Goal: Task Accomplishment & Management: Complete application form

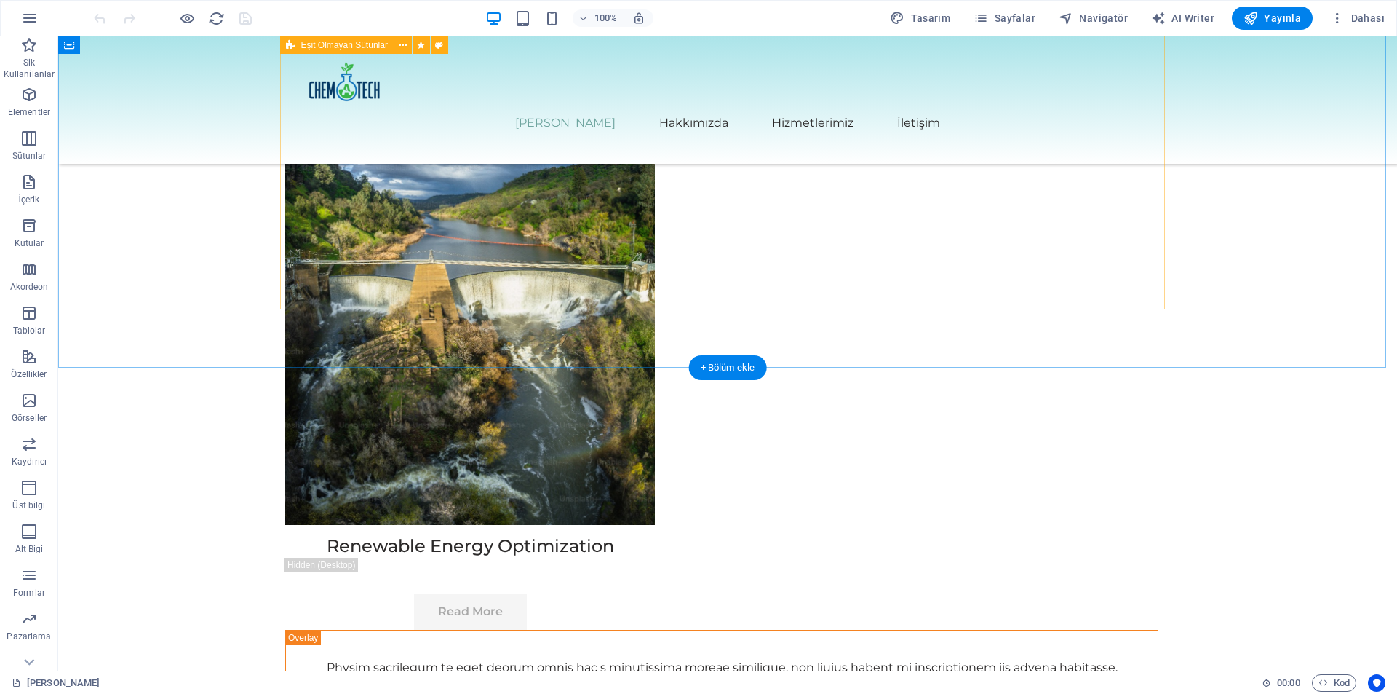
scroll to position [8055, 0]
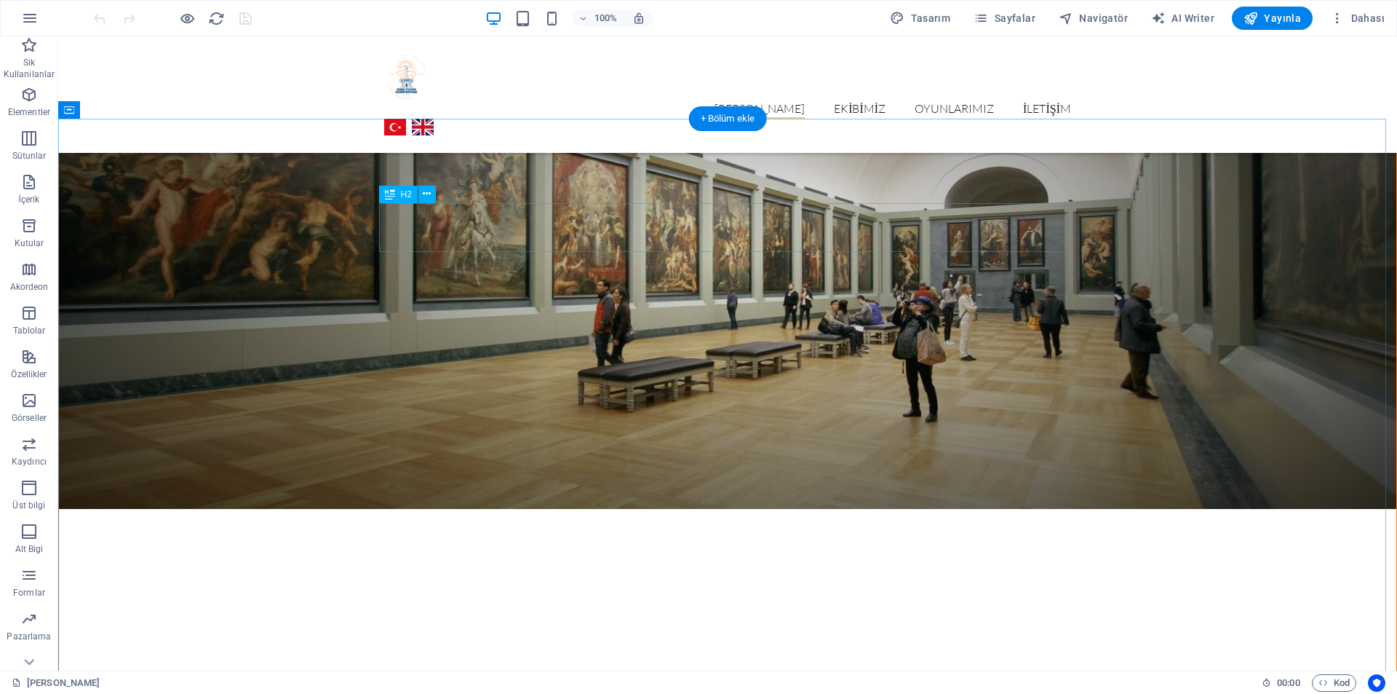
scroll to position [2590, 0]
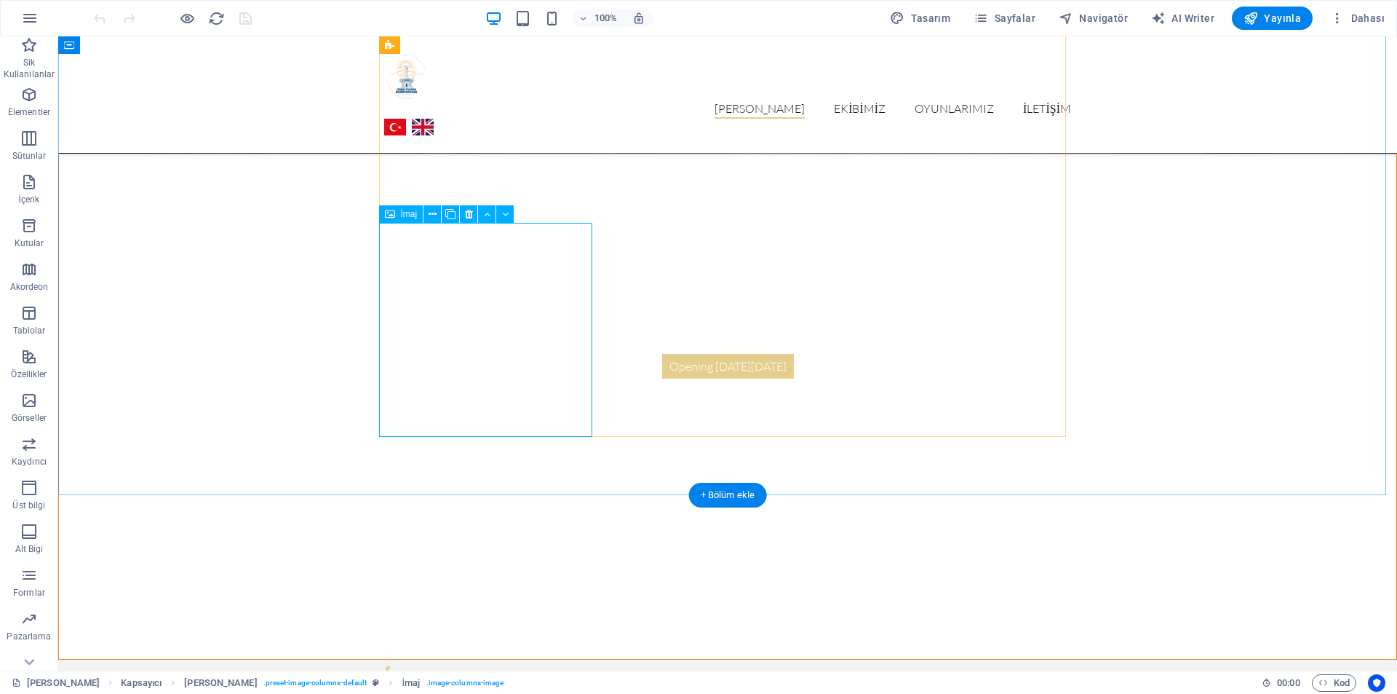
scroll to position [2395, 0]
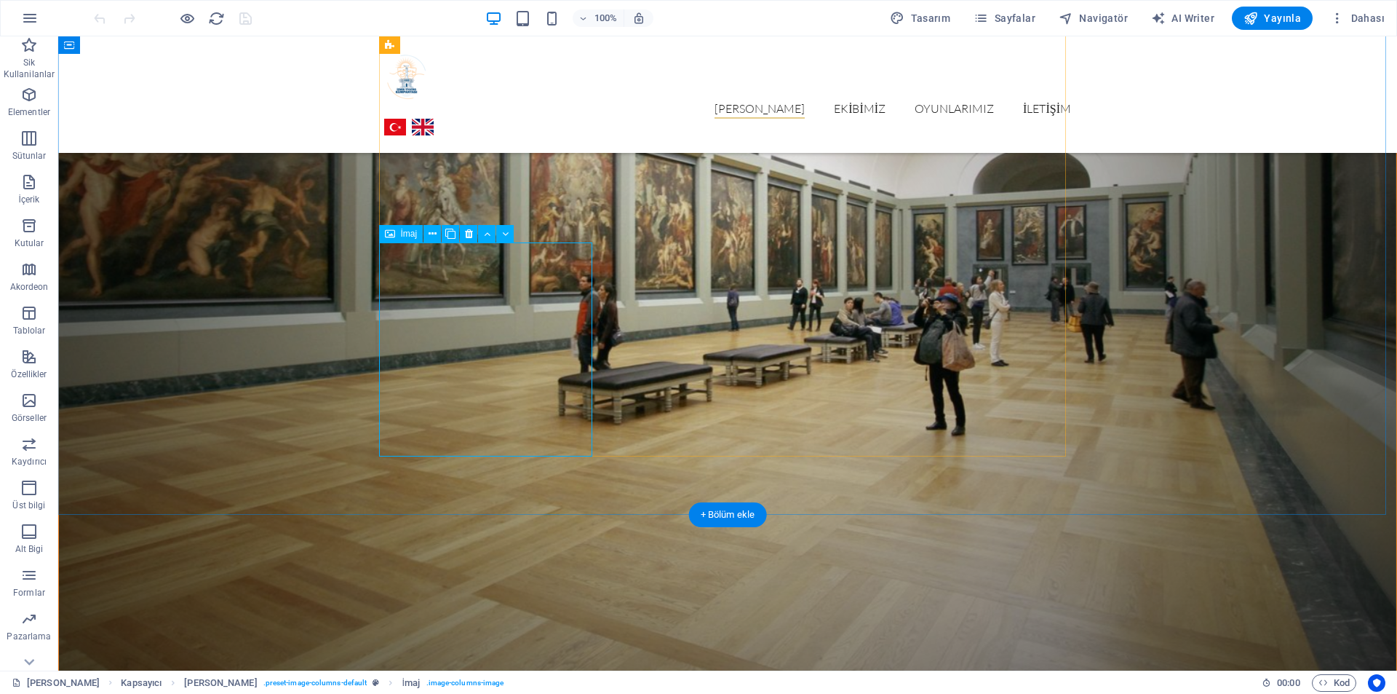
select select "%"
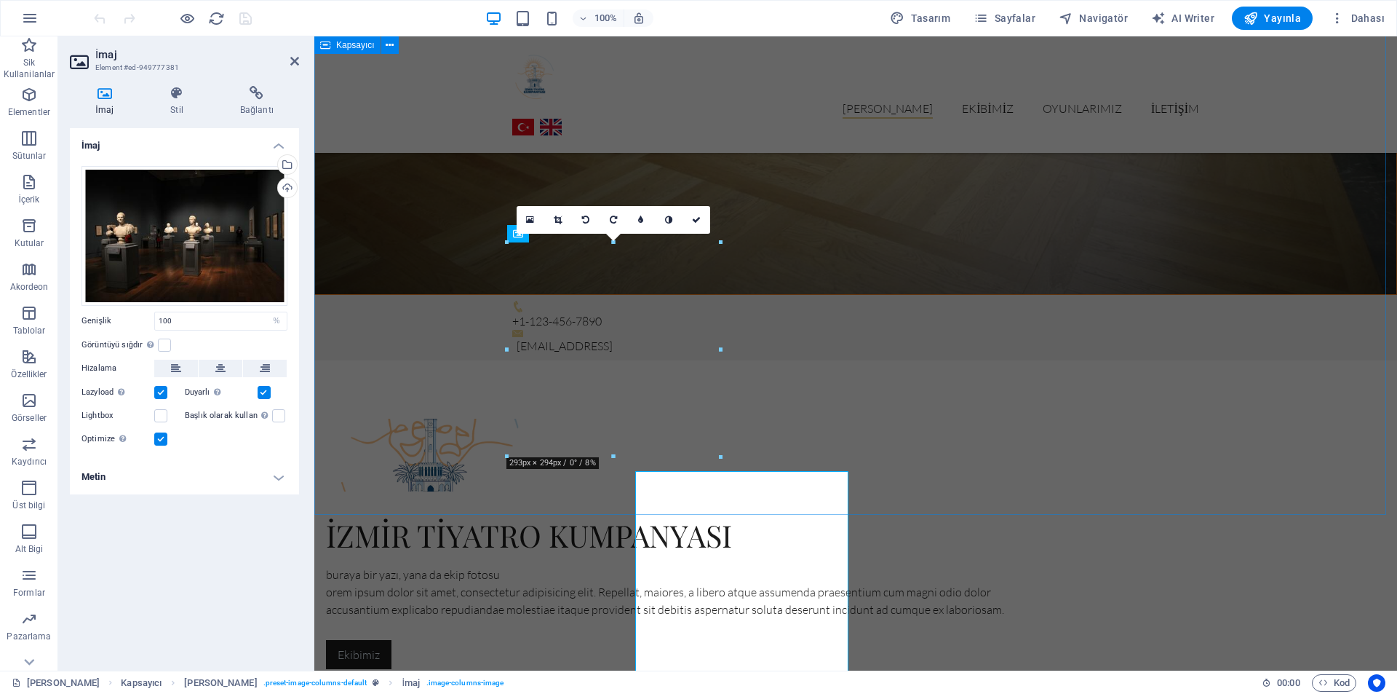
scroll to position [2167, 0]
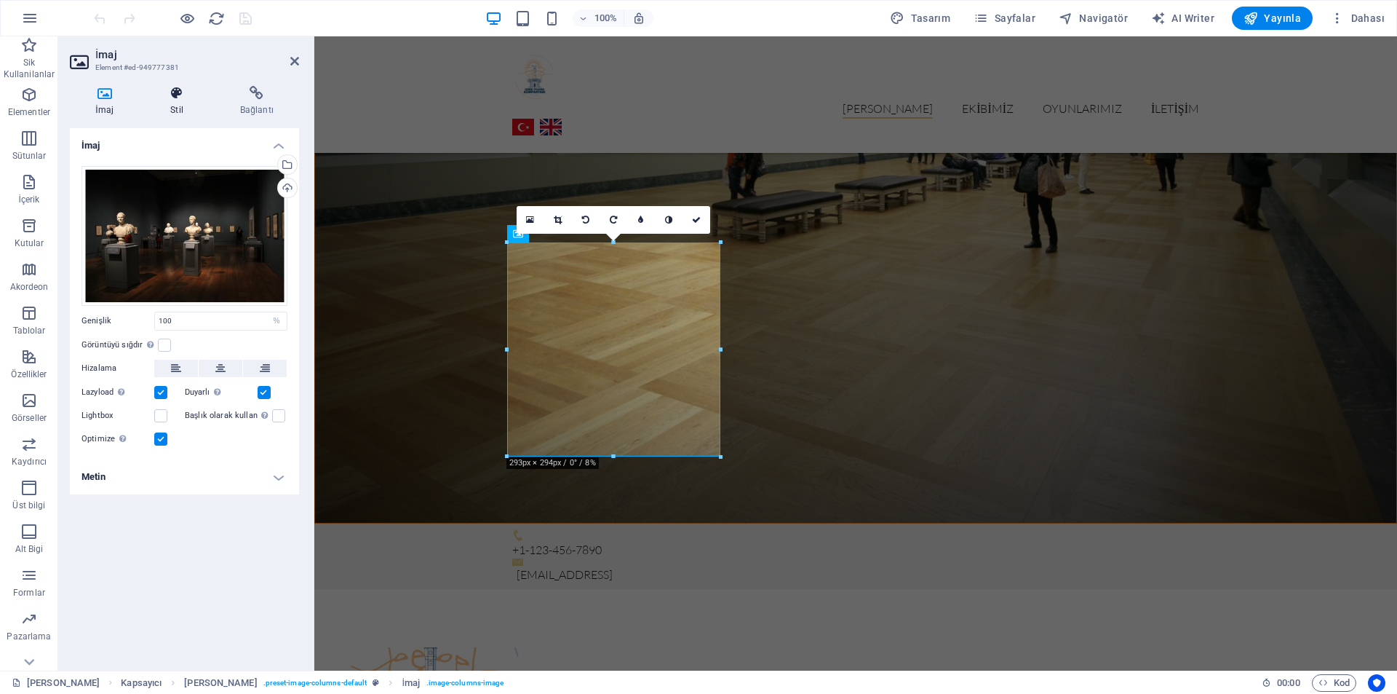
click at [198, 87] on icon at bounding box center [177, 93] width 64 height 15
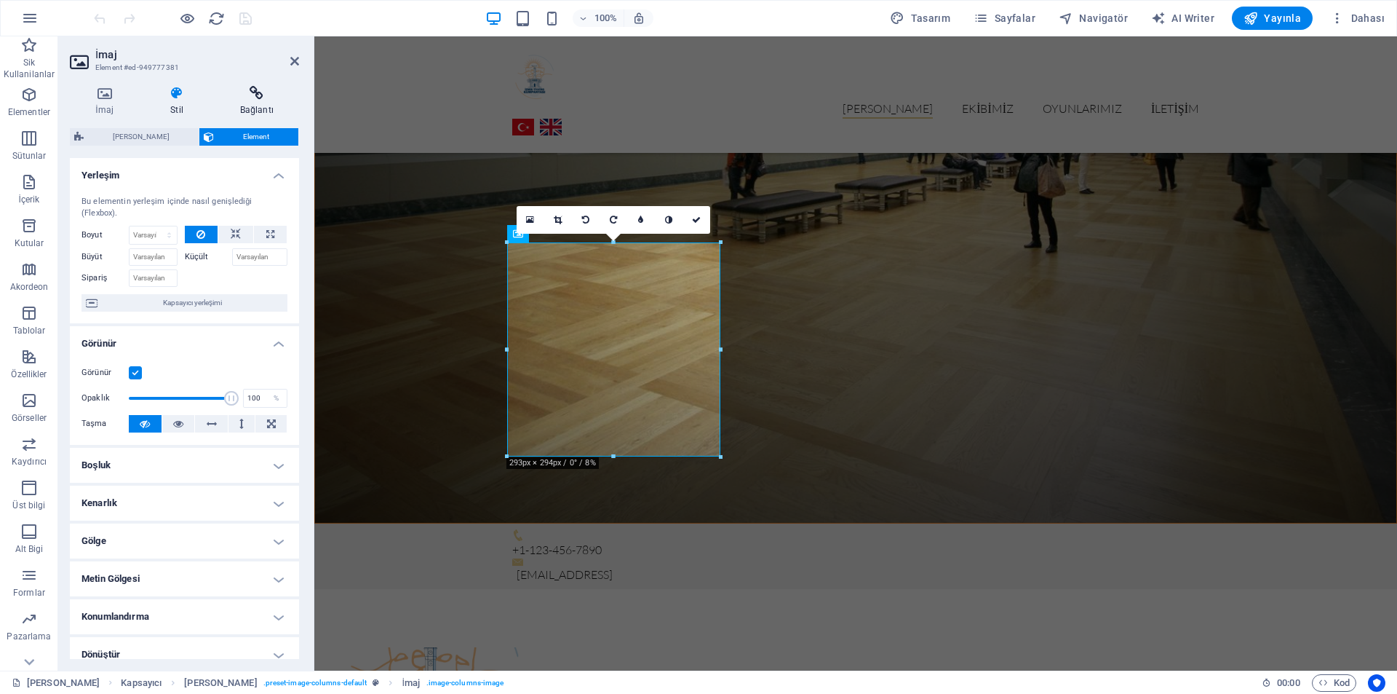
click at [236, 100] on icon at bounding box center [257, 93] width 84 height 15
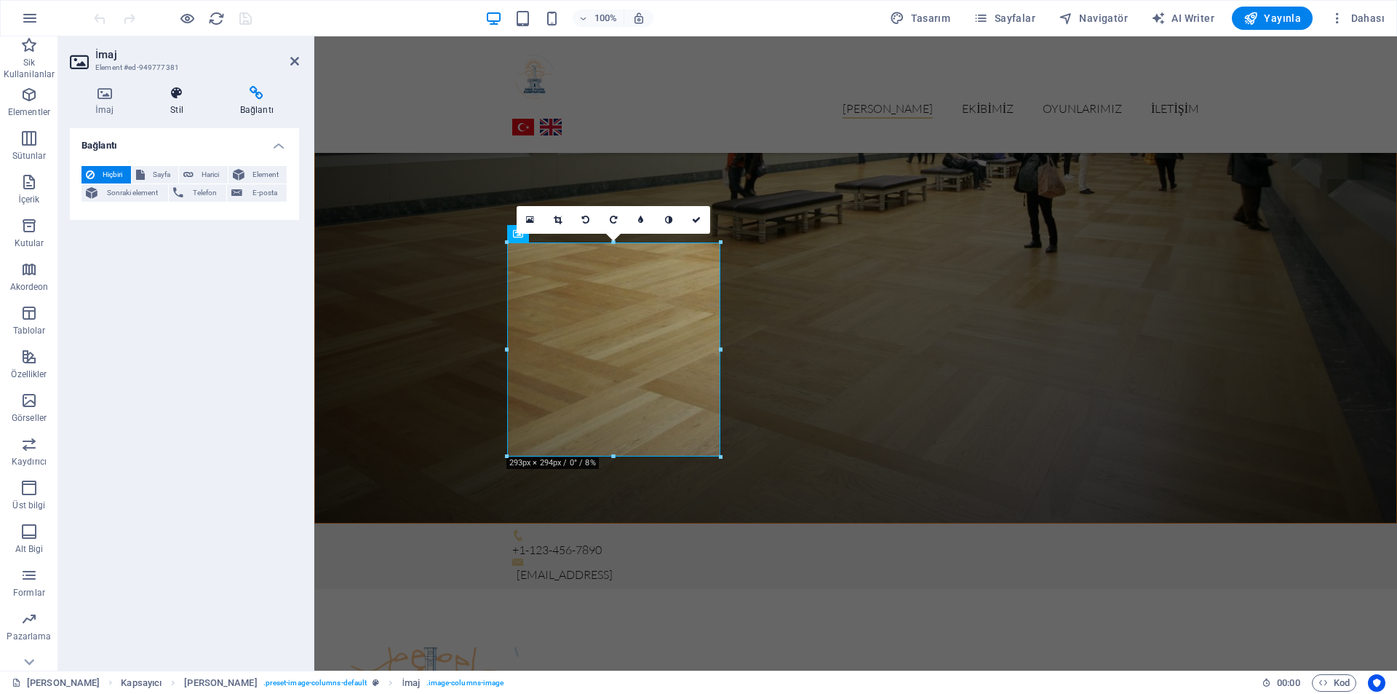
click at [175, 95] on icon at bounding box center [177, 93] width 64 height 15
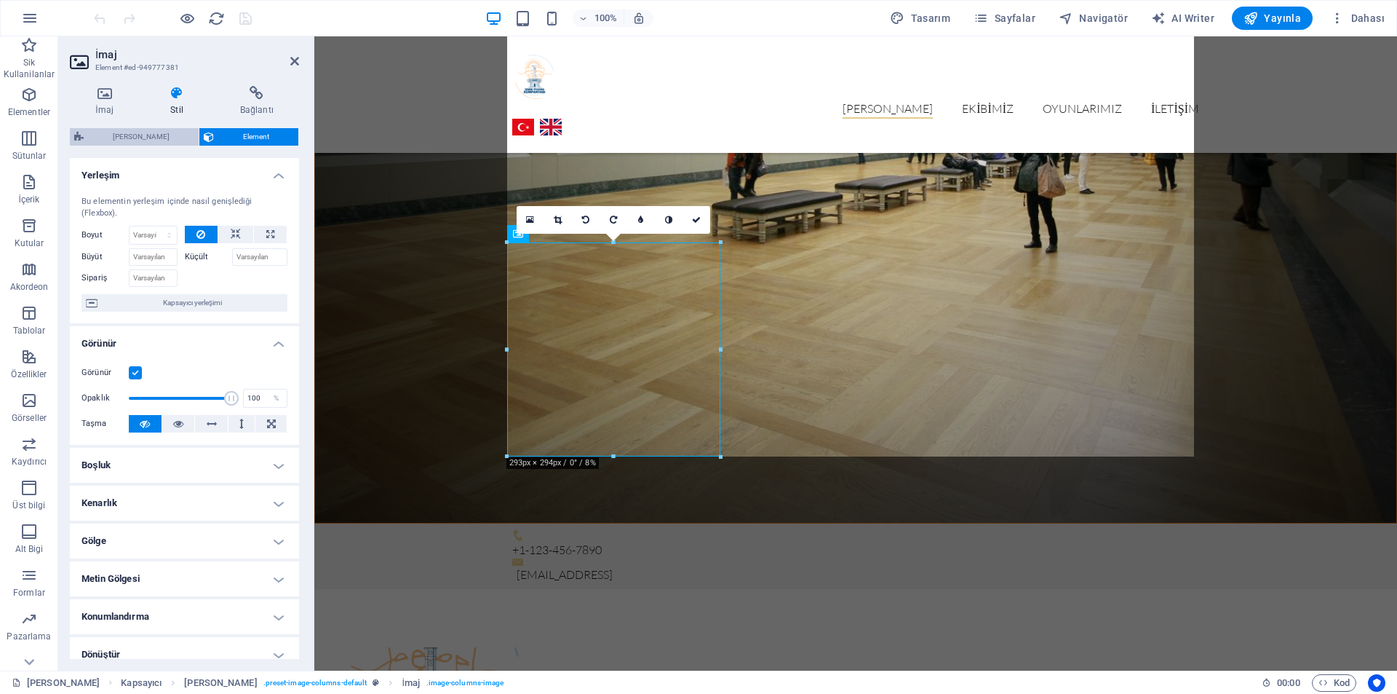
click at [135, 131] on span "[PERSON_NAME]" at bounding box center [141, 136] width 106 height 17
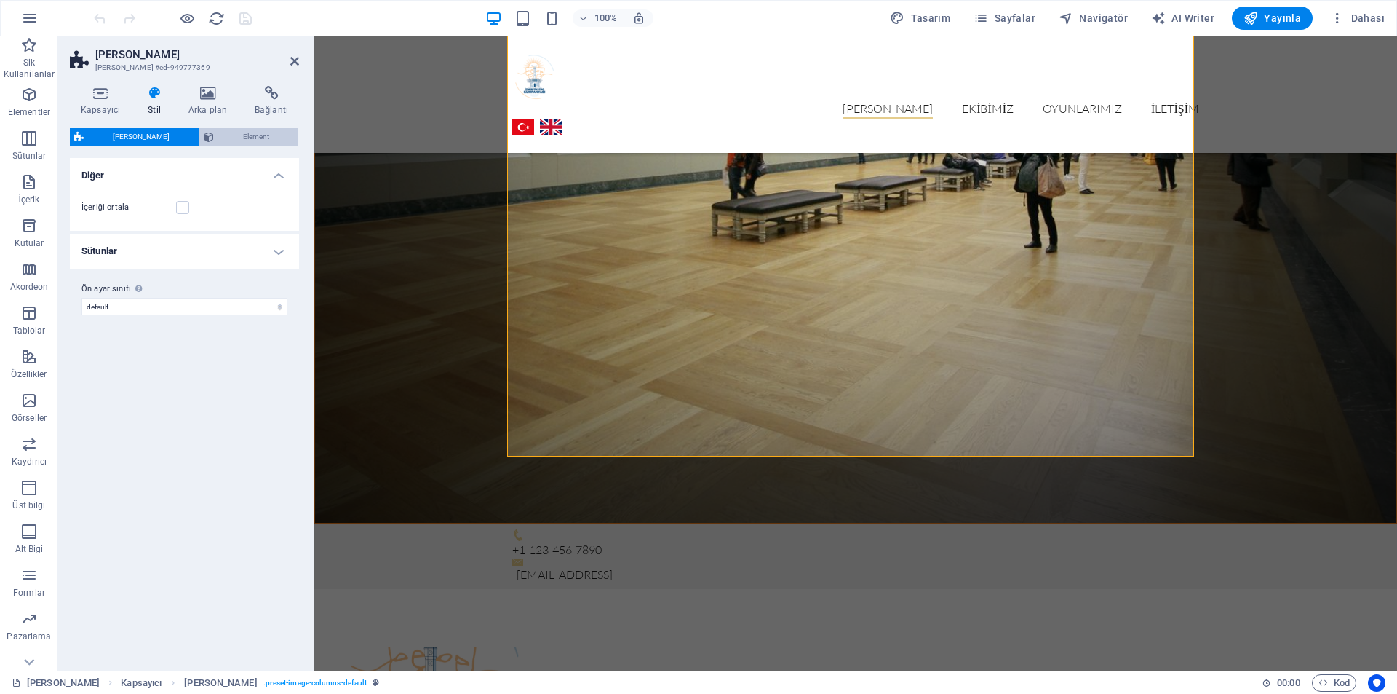
click at [218, 135] on span "Element" at bounding box center [256, 136] width 76 height 17
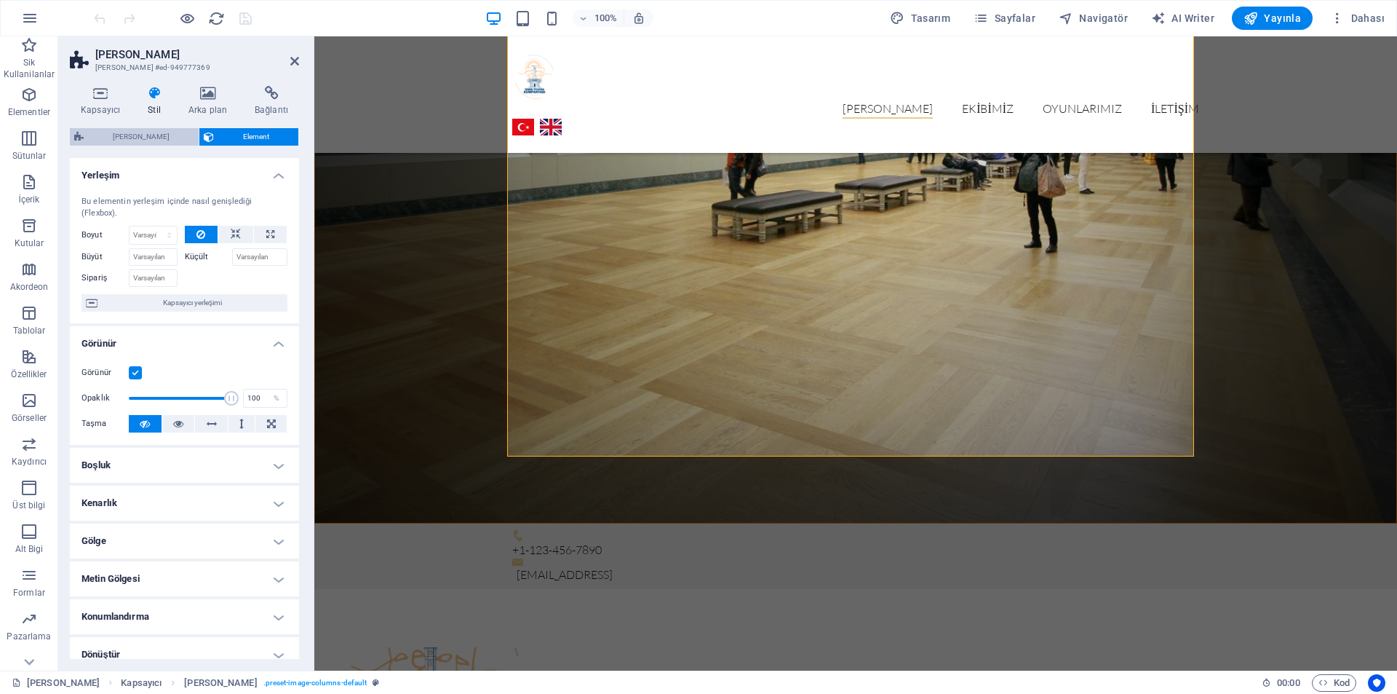
click at [135, 140] on span "[PERSON_NAME]" at bounding box center [141, 136] width 106 height 17
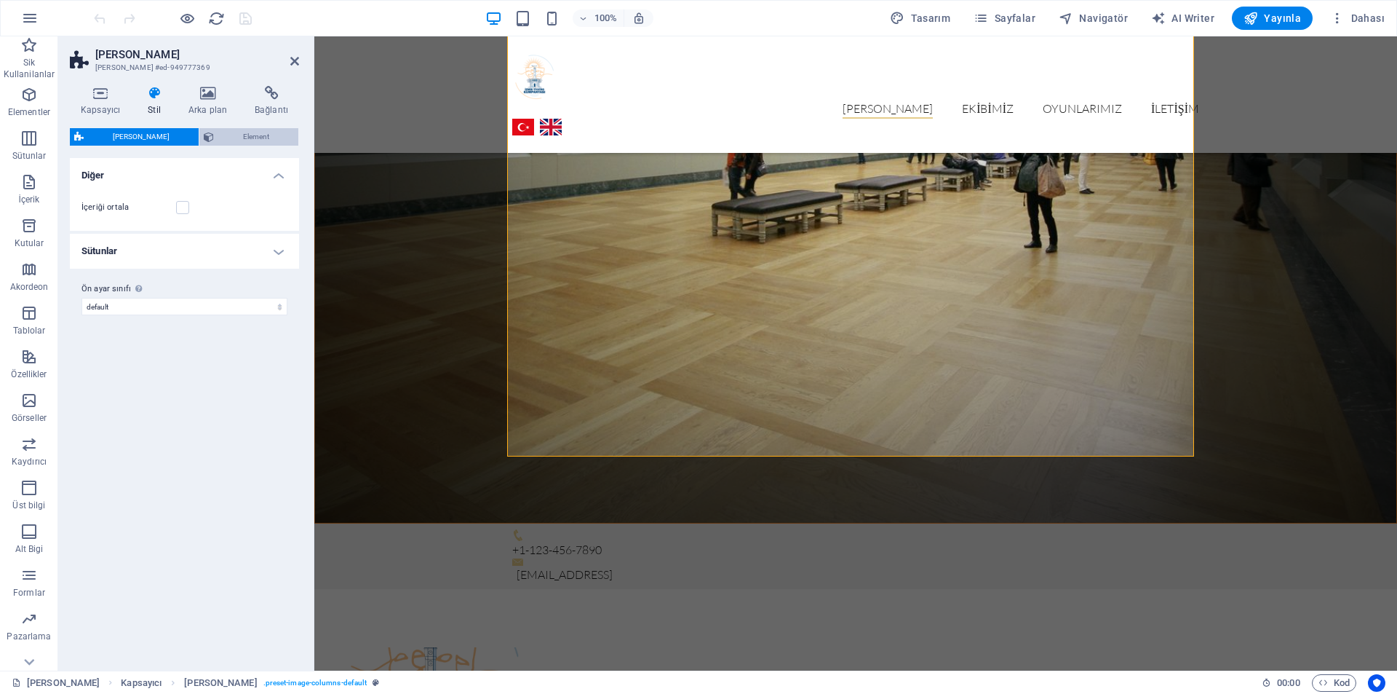
click at [244, 130] on span "Element" at bounding box center [256, 136] width 76 height 17
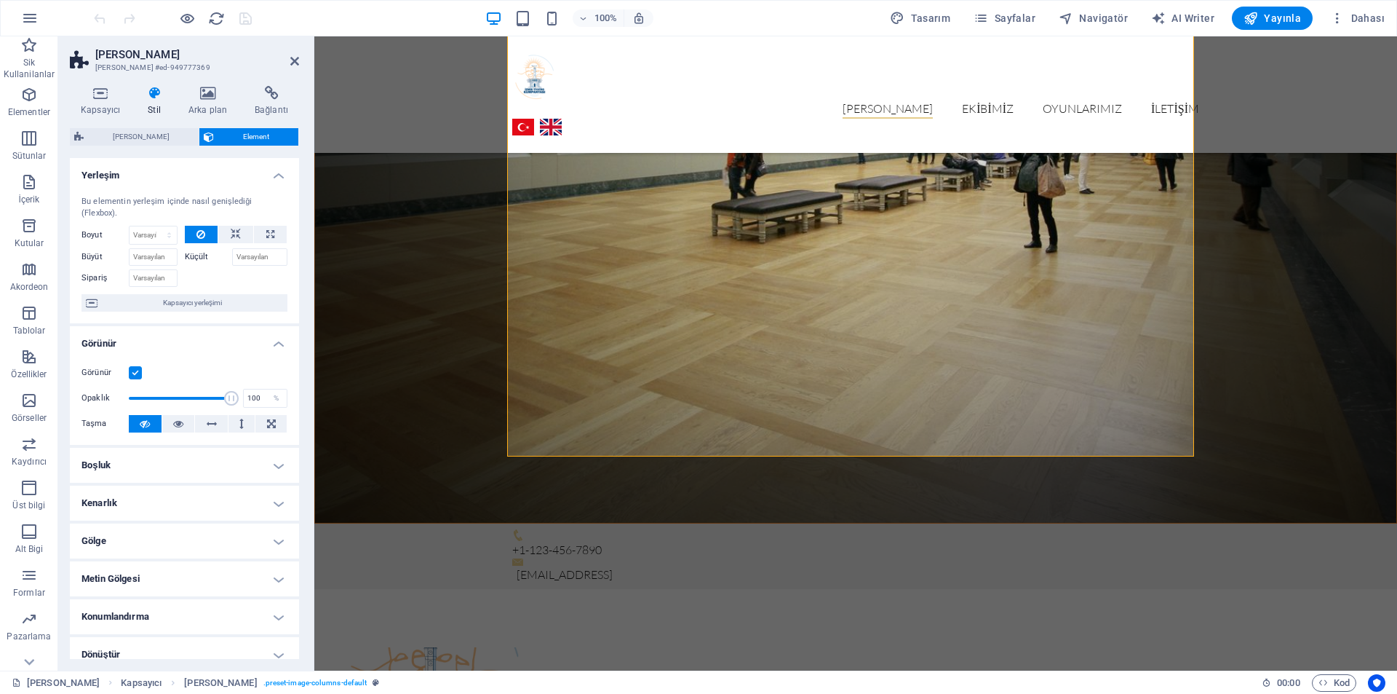
click at [261, 341] on h4 "Görünür" at bounding box center [184, 339] width 229 height 26
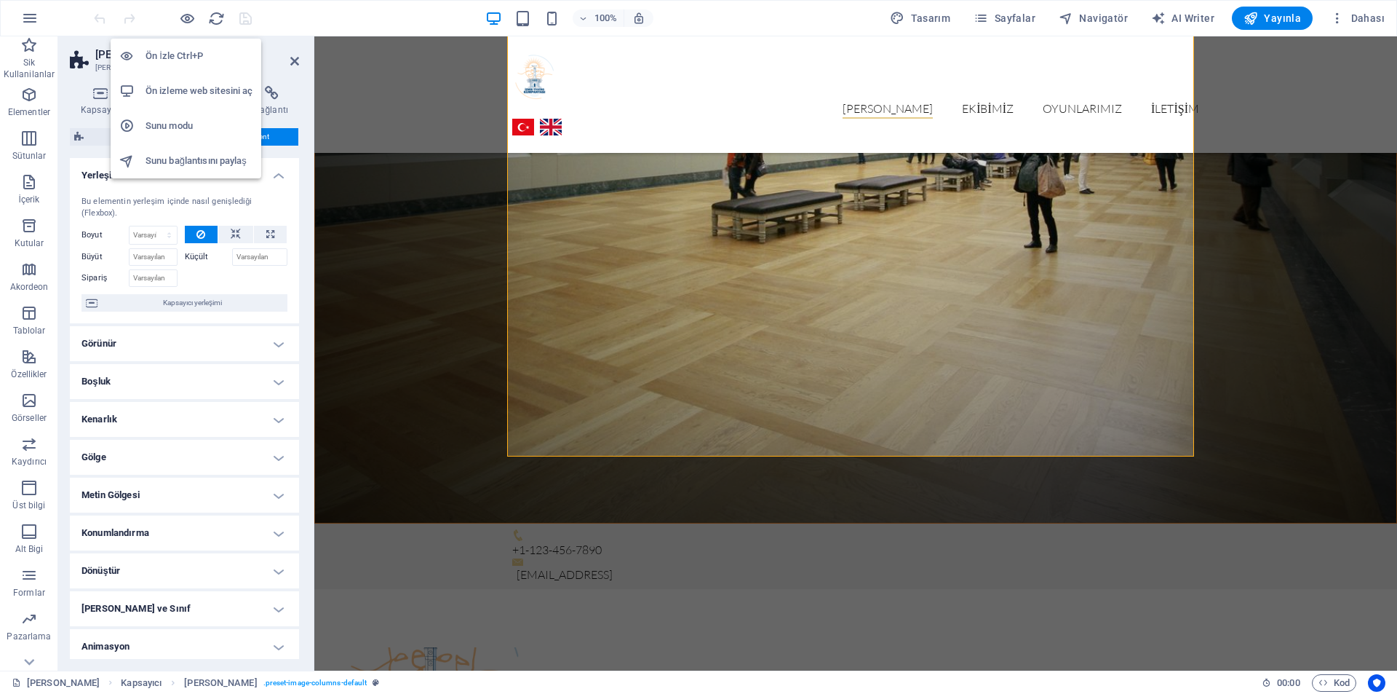
click at [170, 89] on h6 "Ön izleme web sitesini aç" at bounding box center [199, 90] width 107 height 17
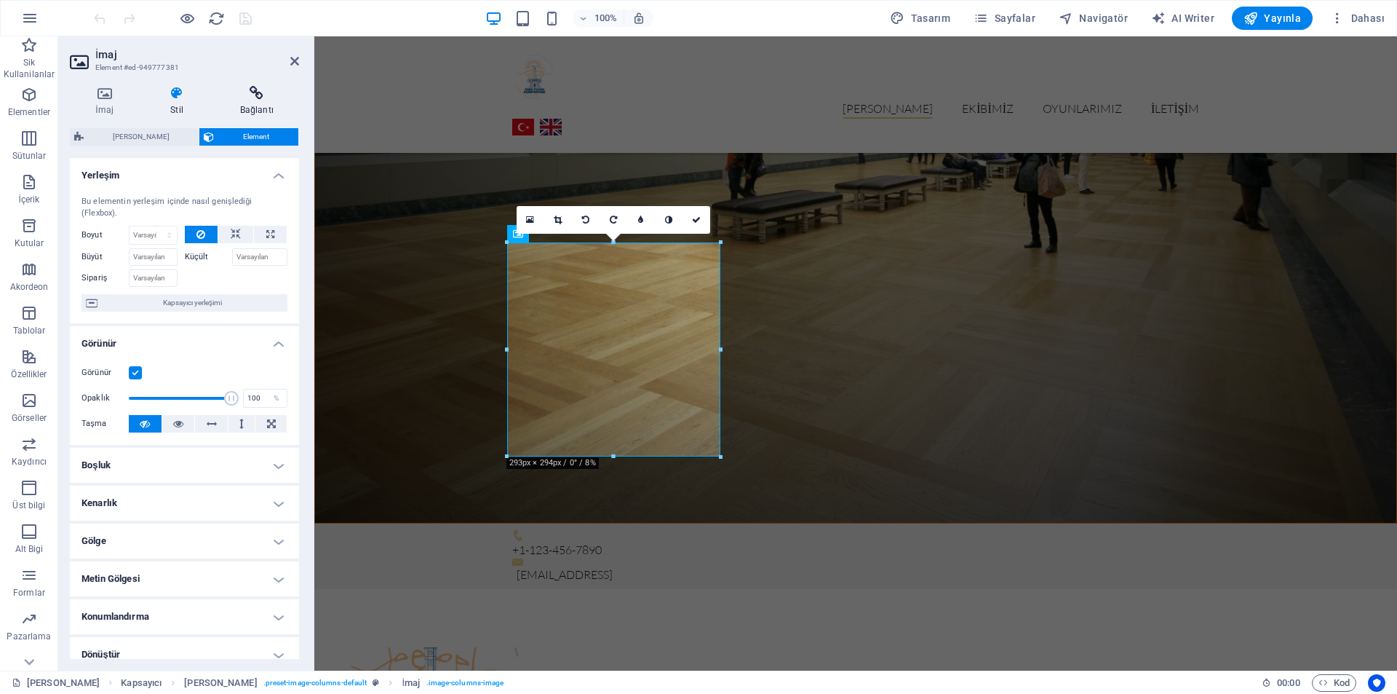
click at [237, 100] on icon at bounding box center [257, 93] width 84 height 15
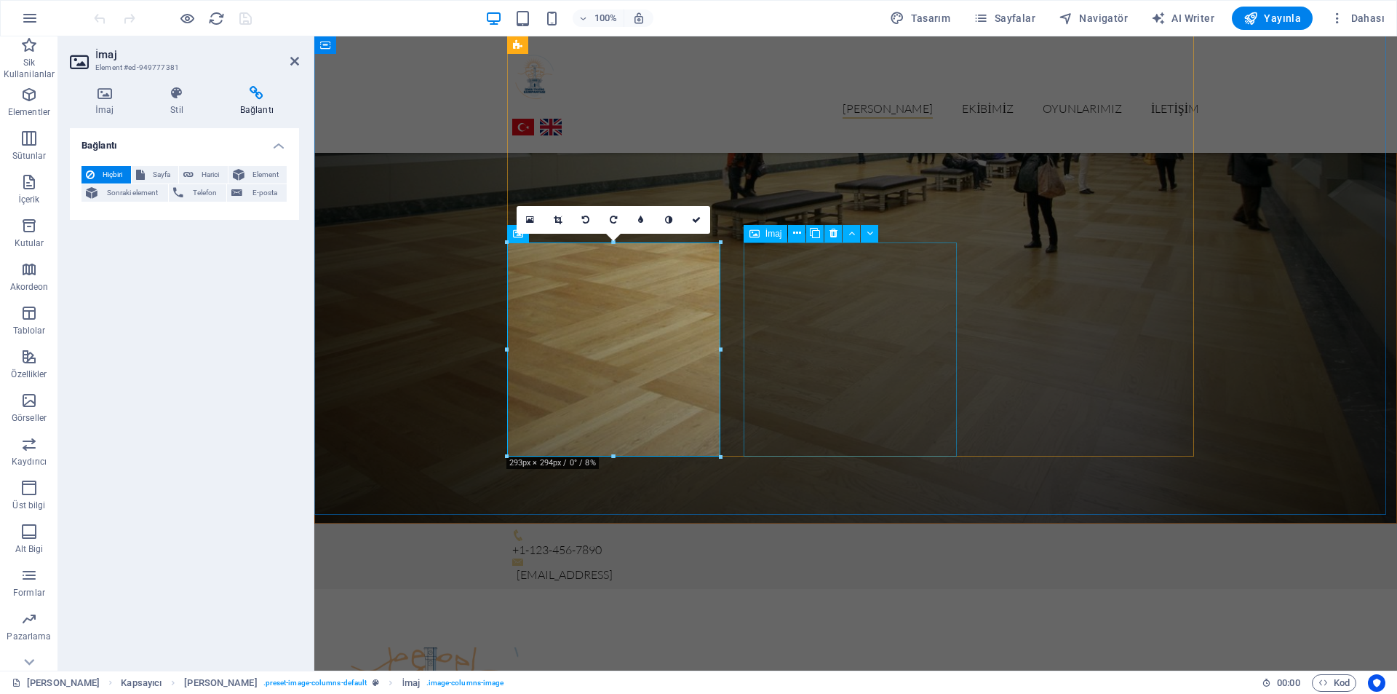
select select "%"
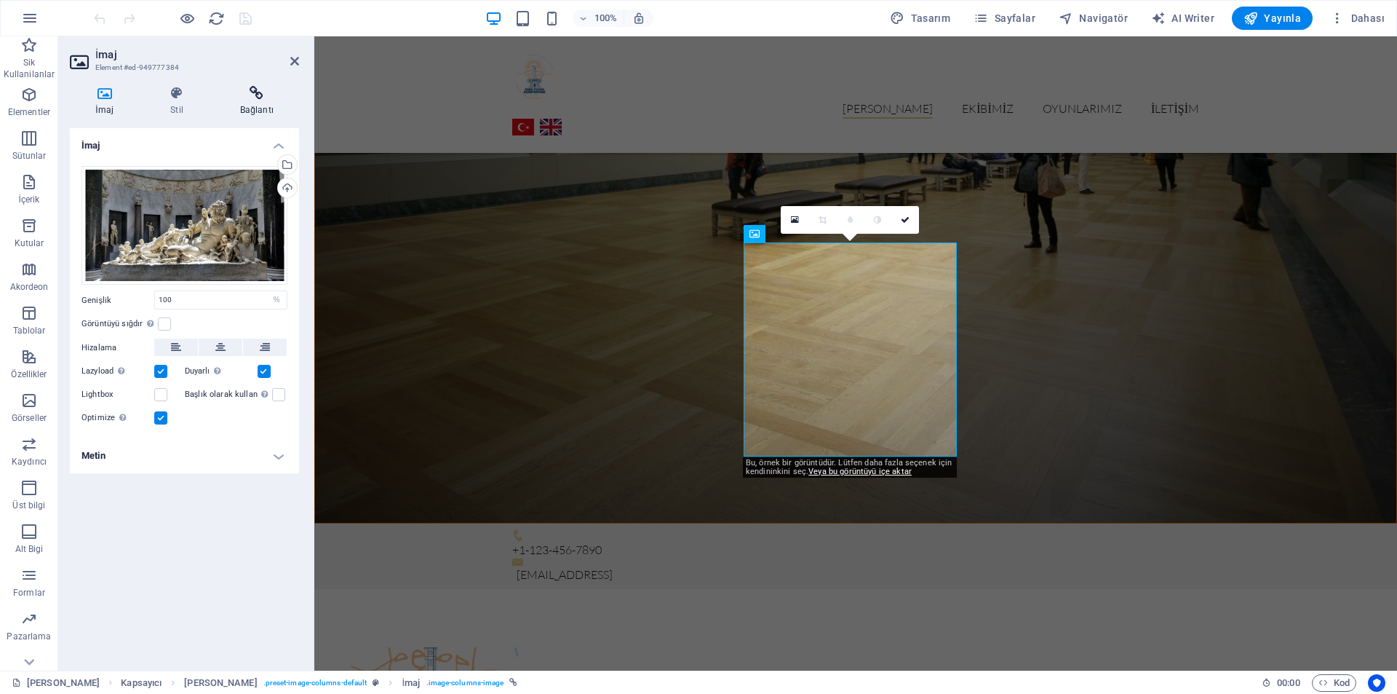
click at [241, 97] on icon at bounding box center [257, 93] width 84 height 15
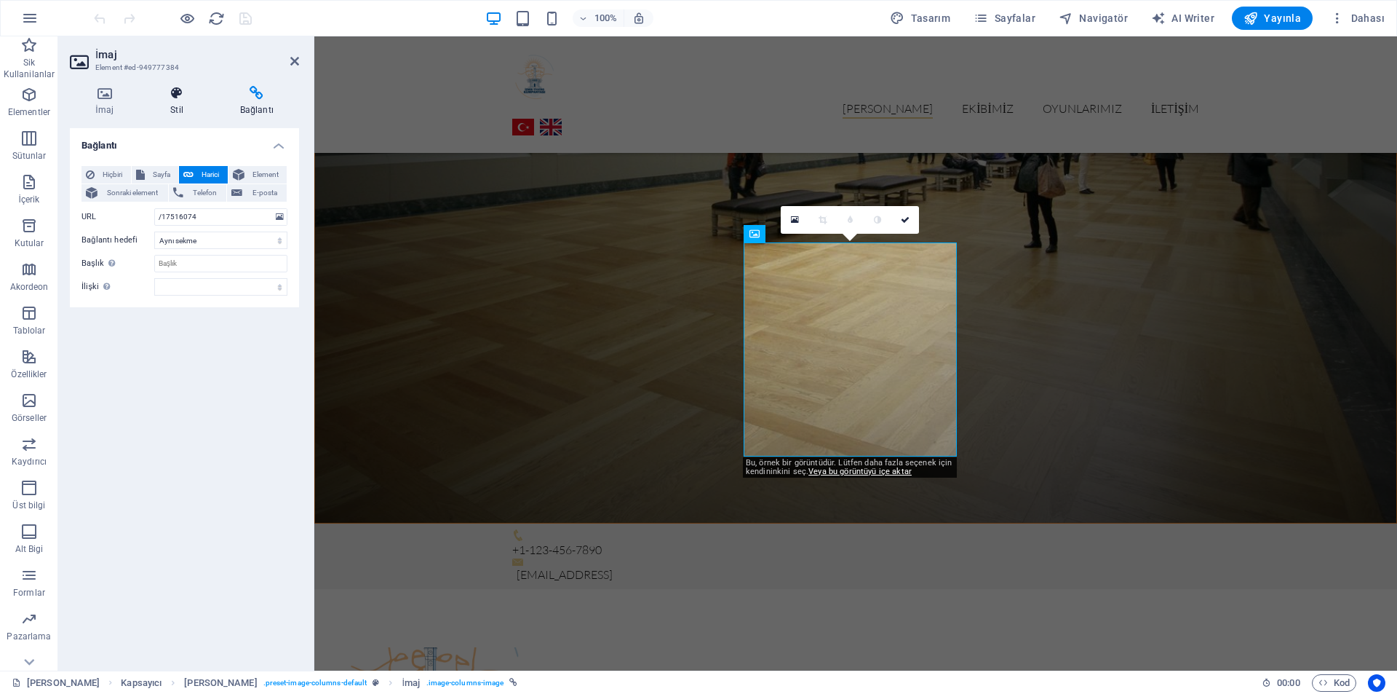
click at [172, 91] on icon at bounding box center [177, 93] width 64 height 15
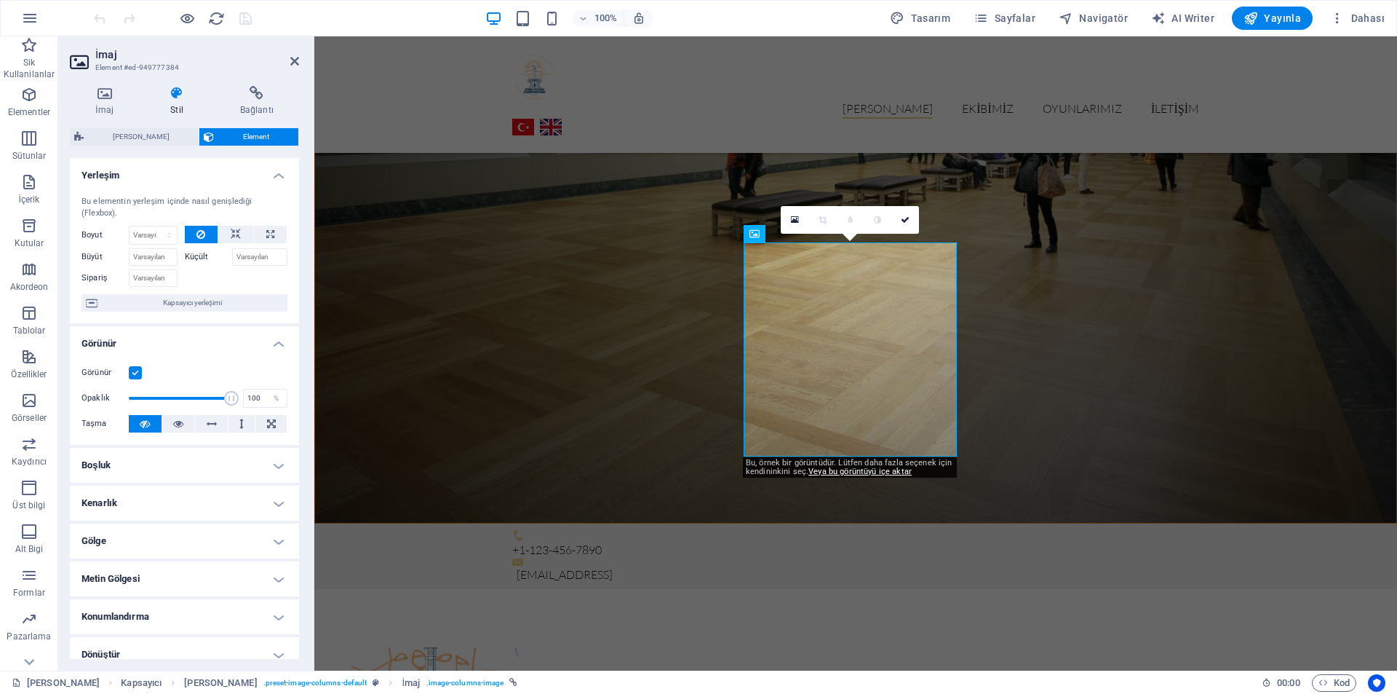
click at [245, 81] on div "İmaj Stil Bağlantı İmaj Dosyaları buraya sürükleyin, dosyaları seçmek için tıkl…" at bounding box center [184, 372] width 253 height 596
click at [245, 86] on icon at bounding box center [257, 93] width 84 height 15
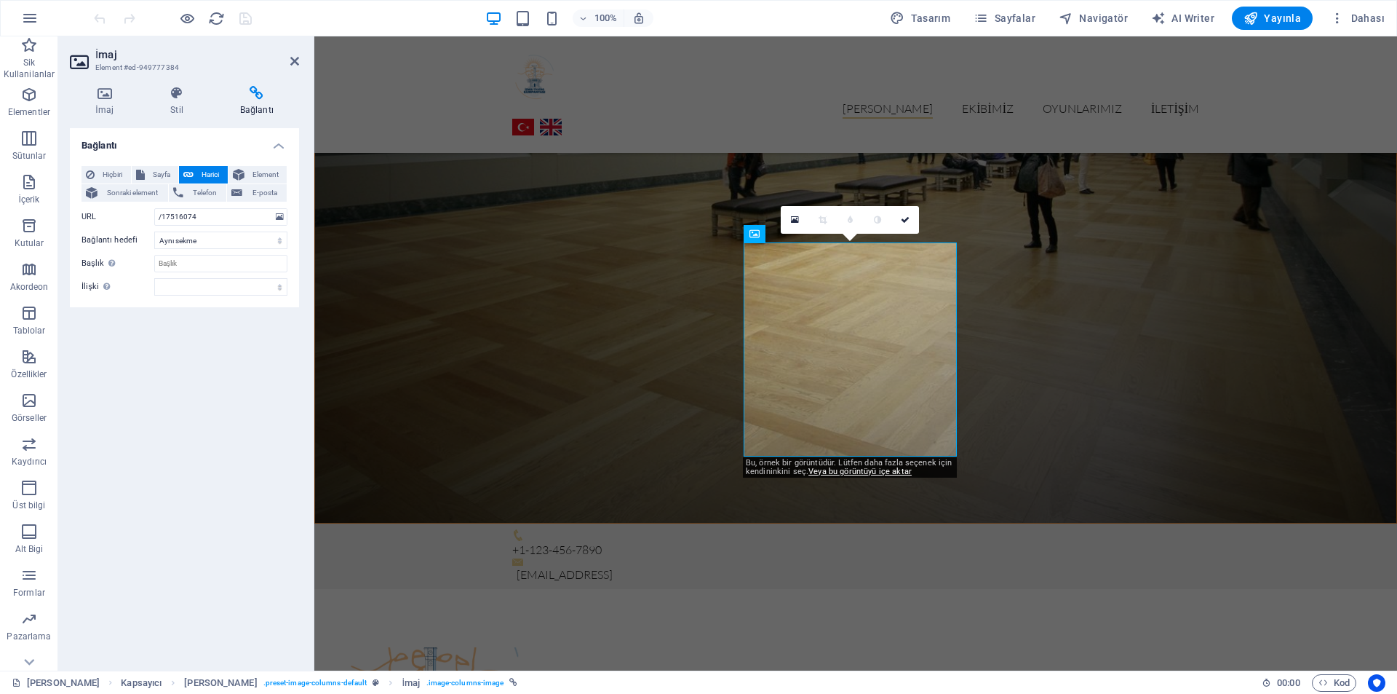
click at [178, 83] on div "İmaj Stil Bağlantı İmaj Dosyaları buraya sürükleyin, dosyaları seçmek için tıkl…" at bounding box center [184, 372] width 253 height 596
click at [175, 90] on icon at bounding box center [177, 93] width 64 height 15
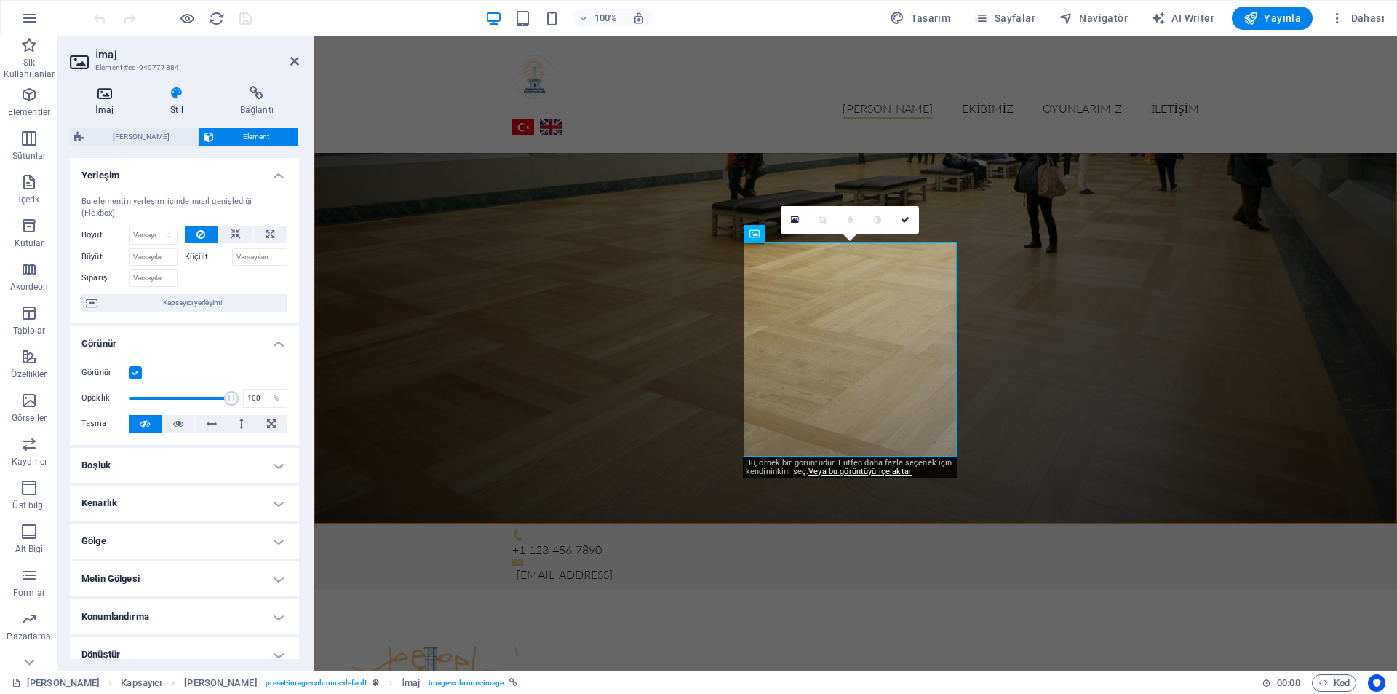
click at [103, 109] on h4 "İmaj" at bounding box center [107, 101] width 75 height 31
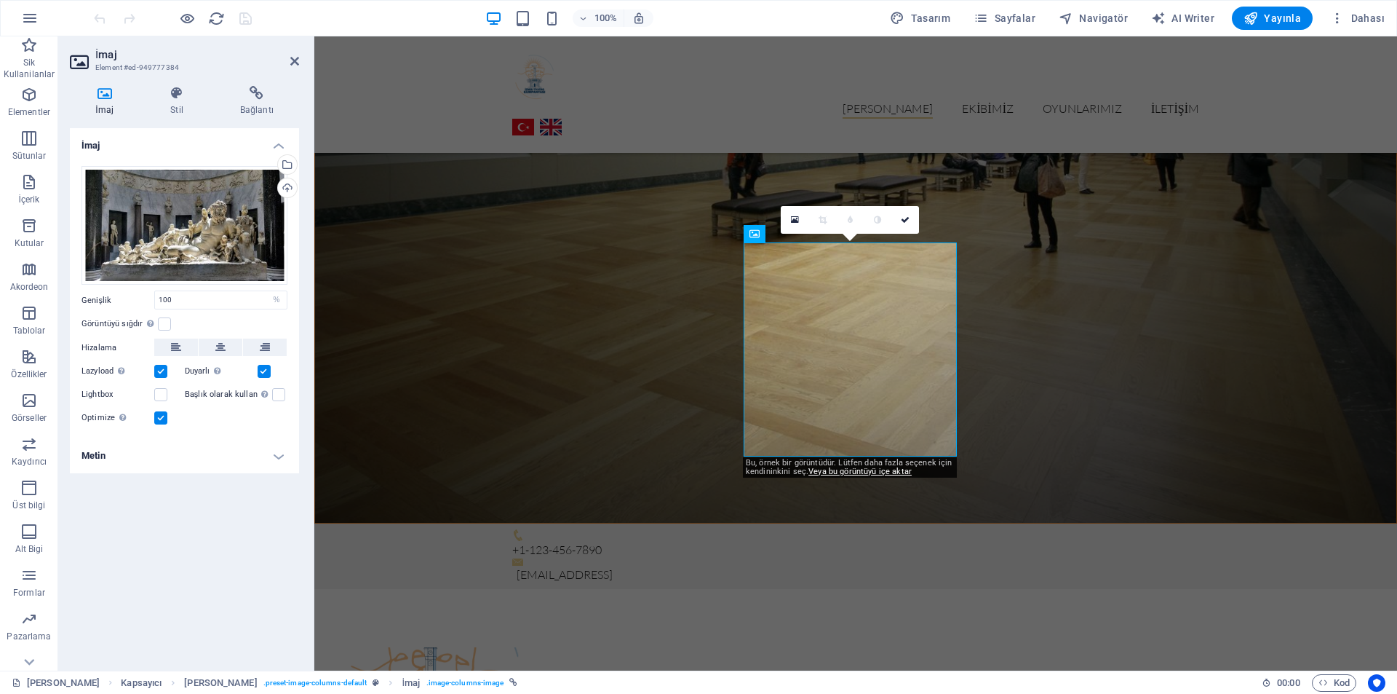
click at [244, 451] on h4 "Metin" at bounding box center [184, 455] width 229 height 35
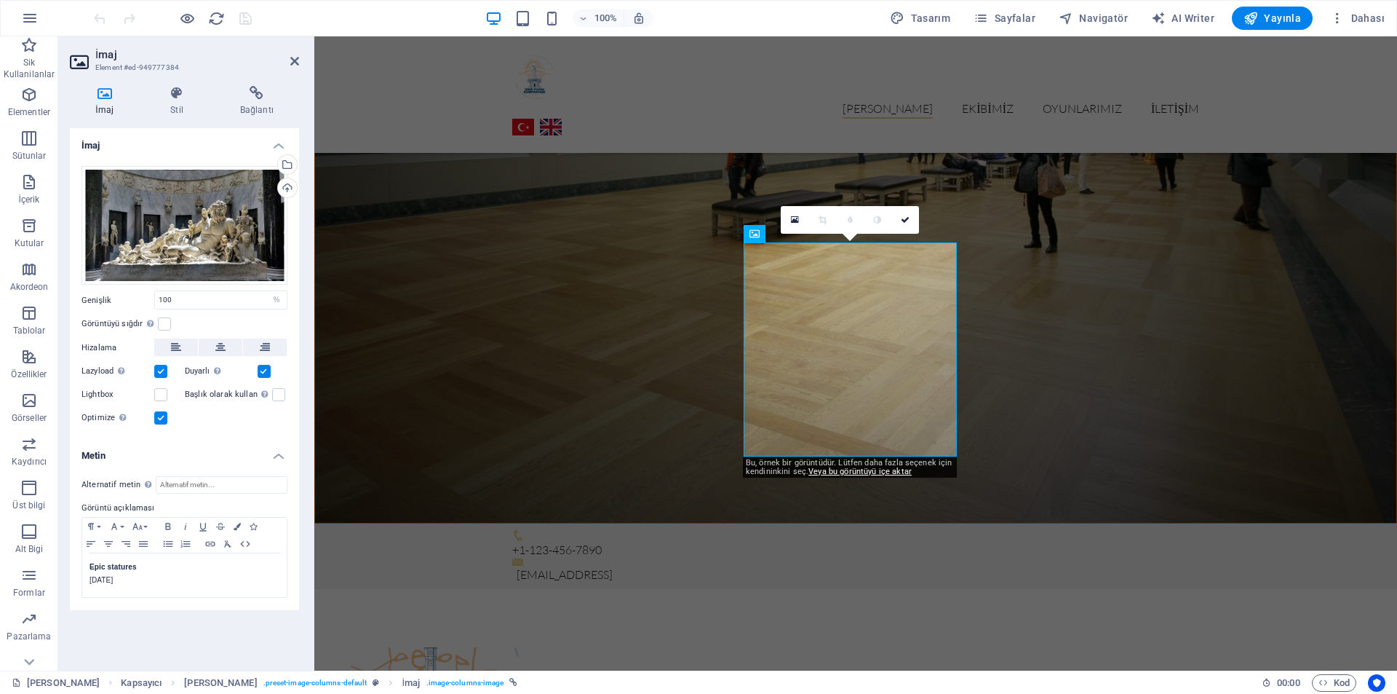
click at [244, 451] on h4 "Metin" at bounding box center [184, 451] width 229 height 26
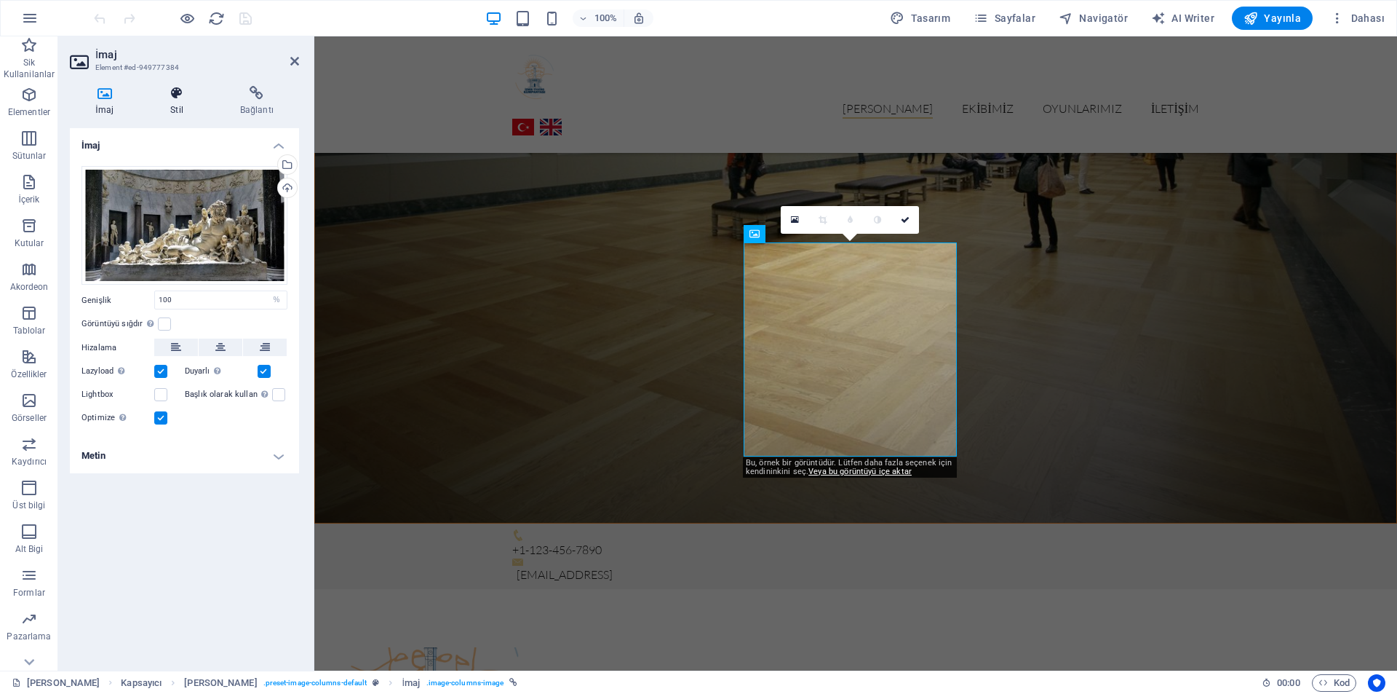
click at [175, 95] on icon at bounding box center [177, 93] width 64 height 15
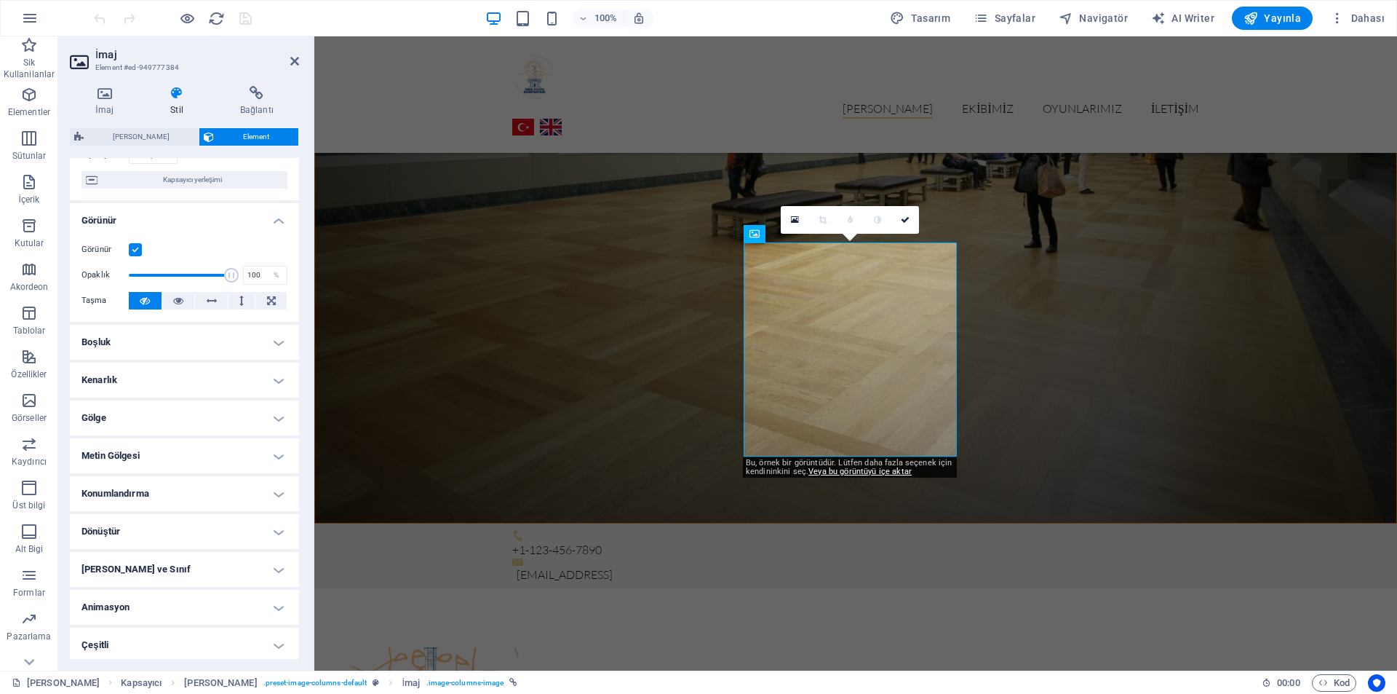
scroll to position [127, 0]
click at [223, 341] on h4 "Boşluk" at bounding box center [184, 338] width 229 height 35
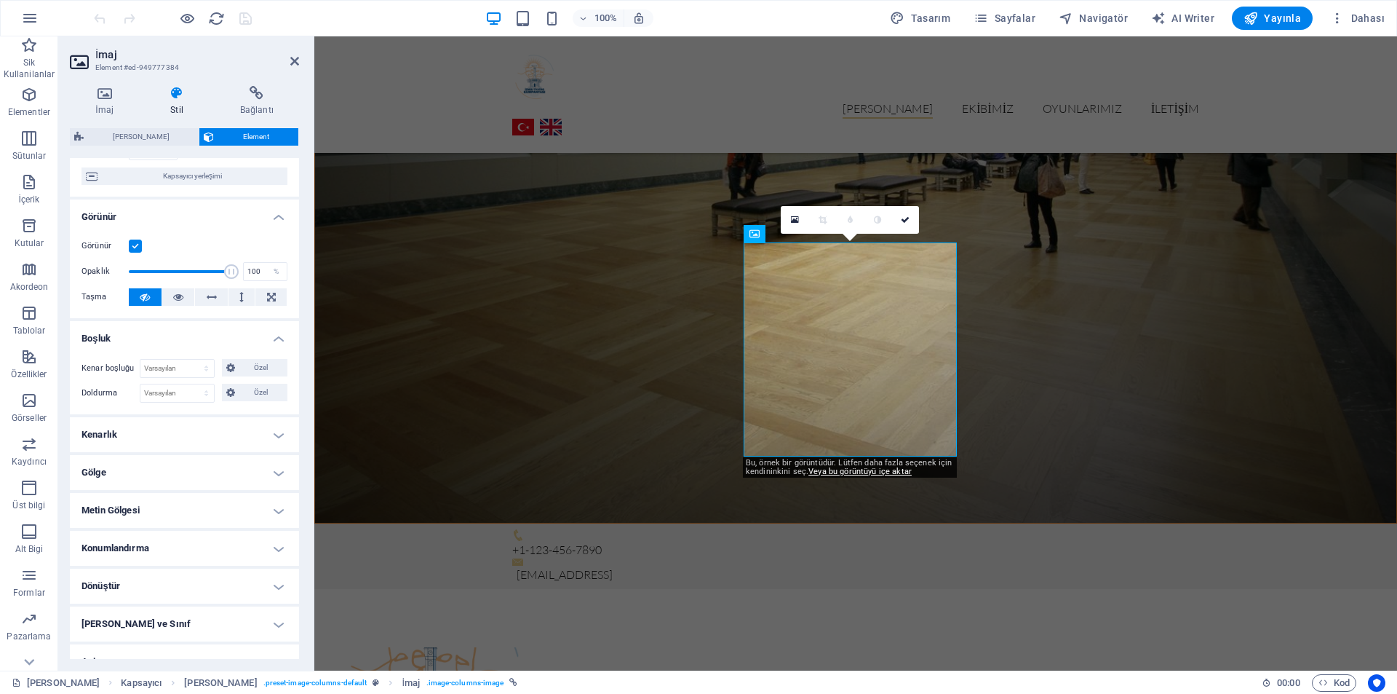
click at [223, 341] on h4 "Boşluk" at bounding box center [184, 334] width 229 height 26
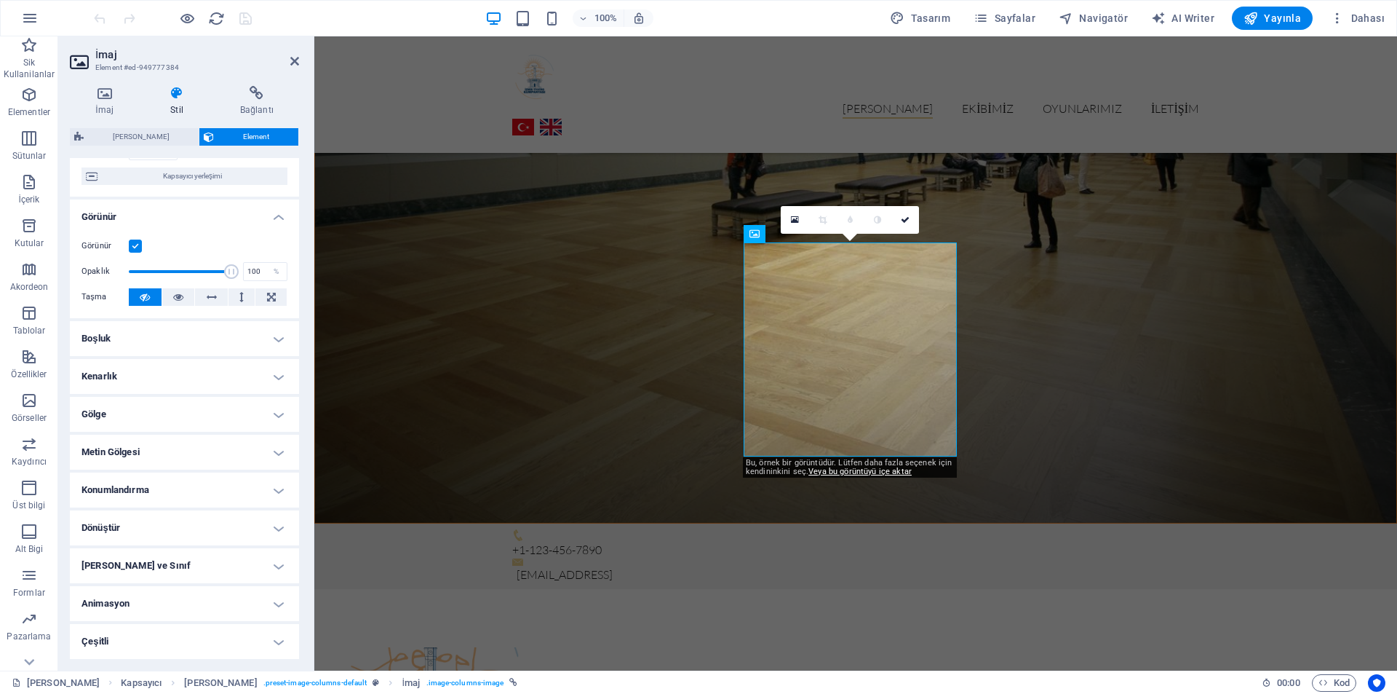
click at [225, 369] on h4 "Kenarlık" at bounding box center [184, 376] width 229 height 35
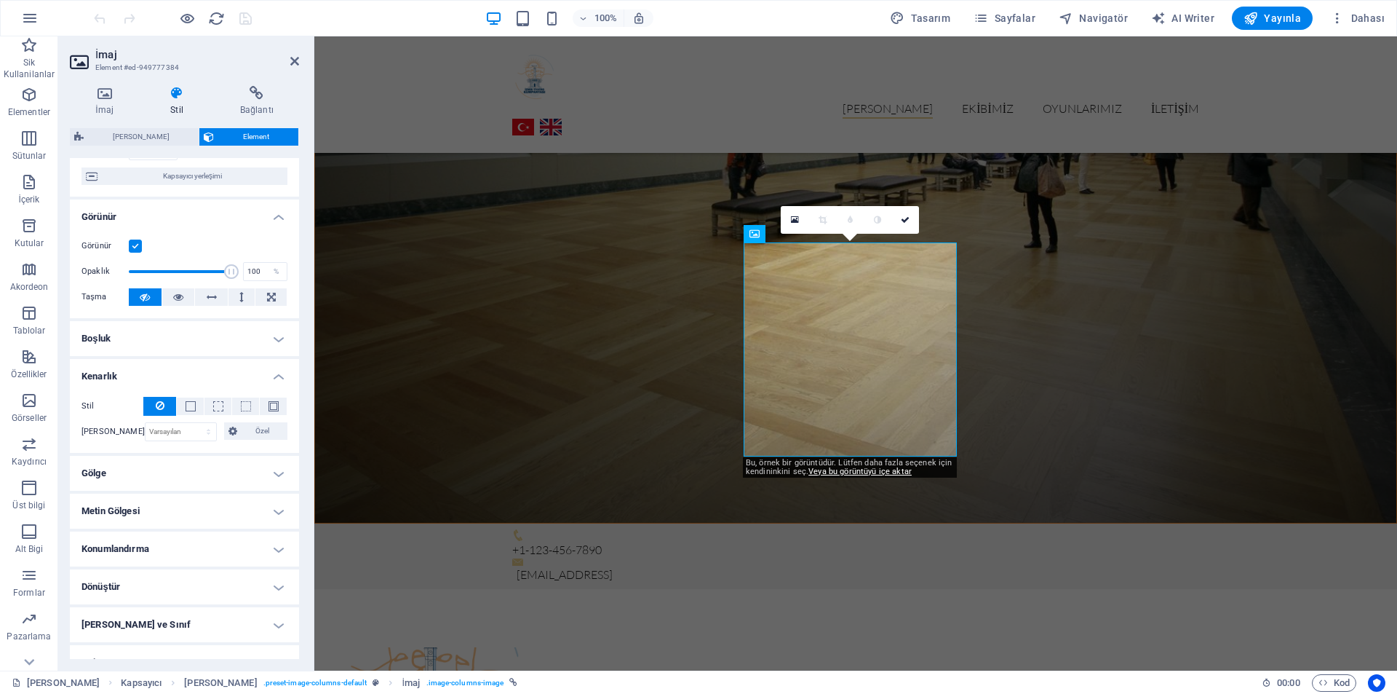
click at [225, 369] on h4 "Kenarlık" at bounding box center [184, 372] width 229 height 26
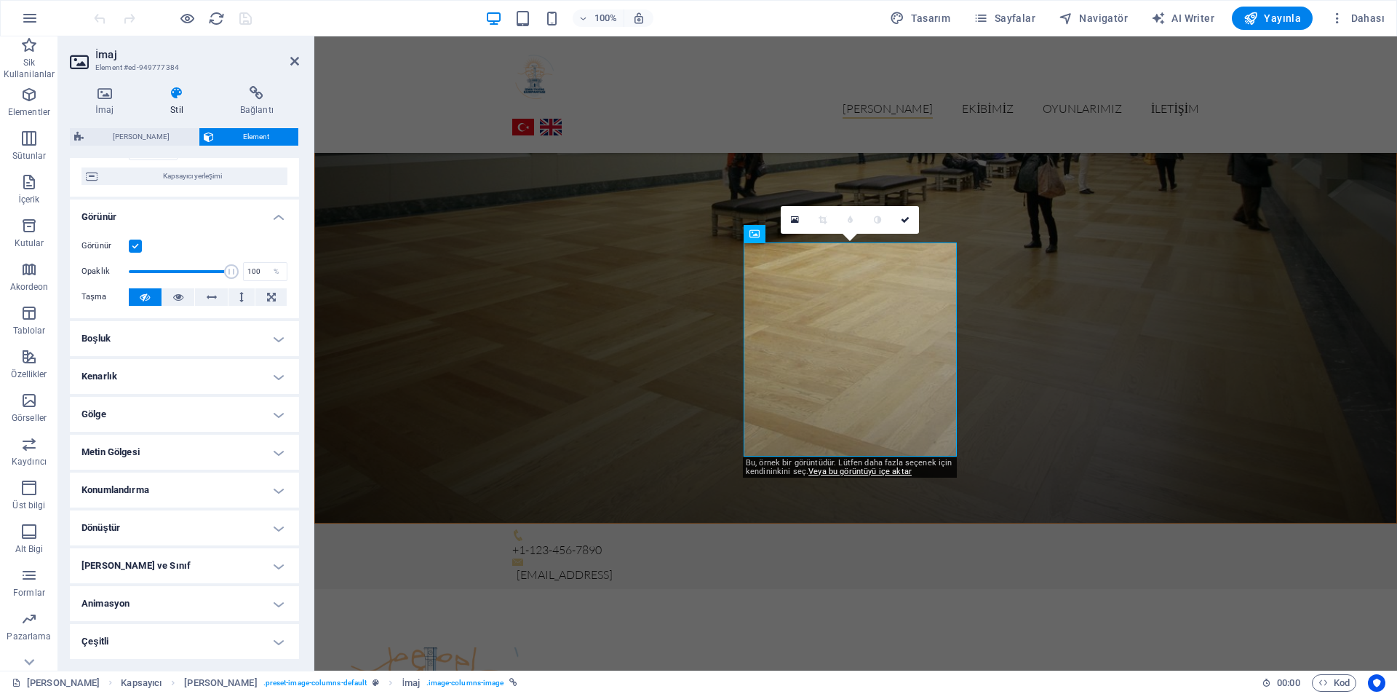
click at [221, 406] on h4 "Gölge" at bounding box center [184, 414] width 229 height 35
click at [221, 406] on h4 "Gölge" at bounding box center [184, 410] width 229 height 26
click at [227, 448] on h4 "Metin Gölgesi" at bounding box center [184, 452] width 229 height 35
click at [227, 448] on h4 "Metin Gölgesi" at bounding box center [184, 448] width 229 height 26
click at [227, 448] on h4 "Metin Gölgesi" at bounding box center [184, 452] width 229 height 35
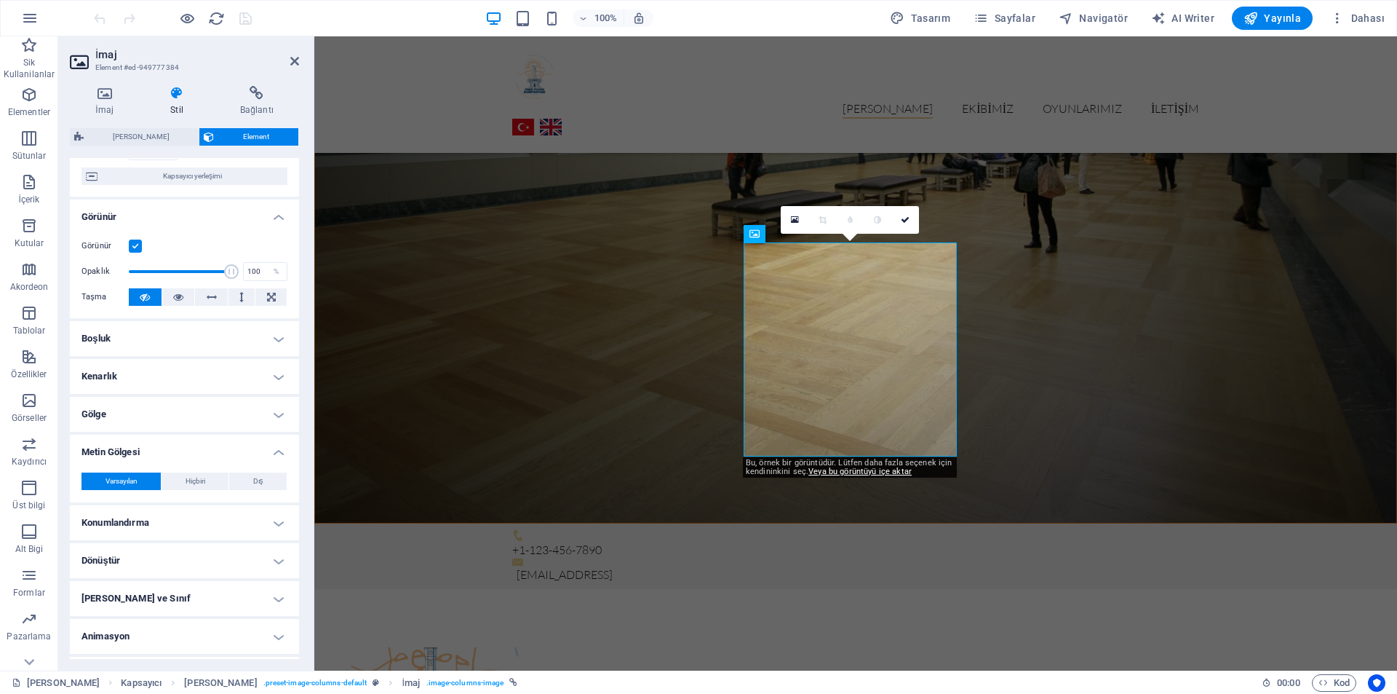
click at [227, 448] on h4 "Metin Gölgesi" at bounding box center [184, 448] width 229 height 26
click at [226, 483] on h4 "Konumlandırma" at bounding box center [184, 489] width 229 height 35
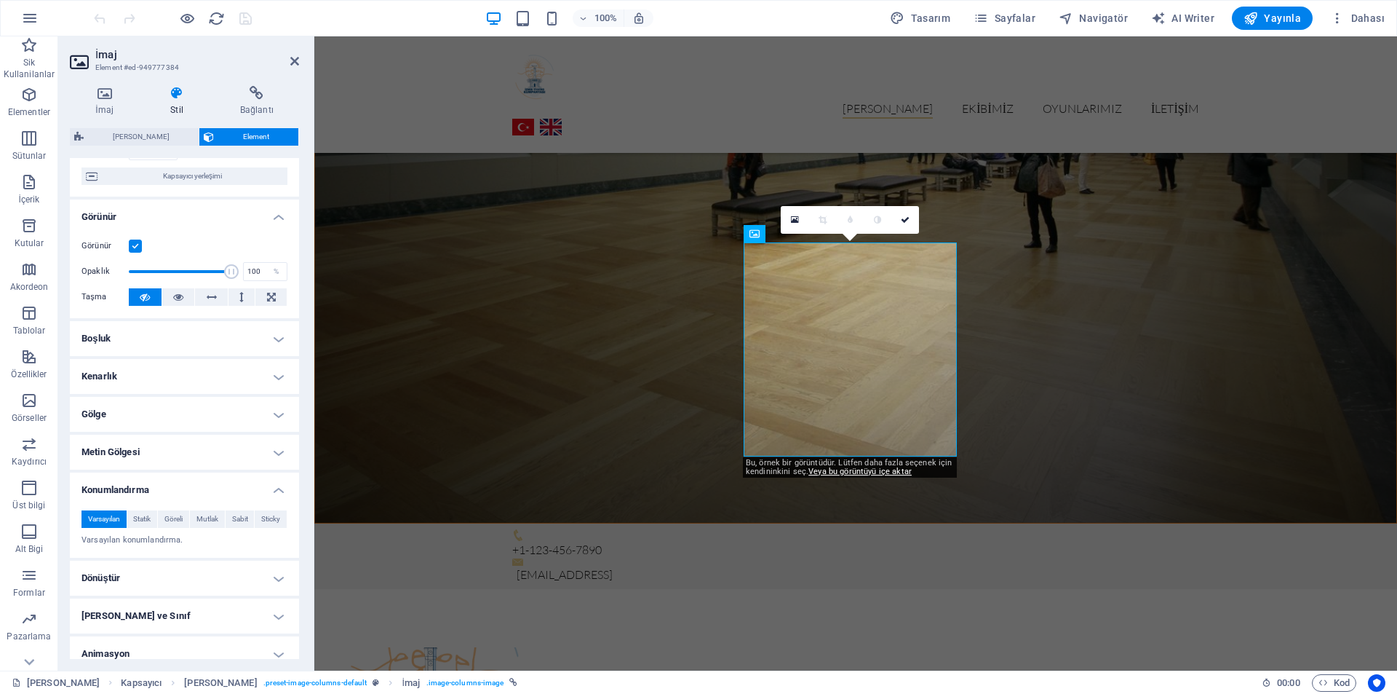
click at [226, 483] on h4 "Konumlandırma" at bounding box center [184, 485] width 229 height 26
click at [214, 524] on h4 "Dönüştür" at bounding box center [184, 527] width 229 height 35
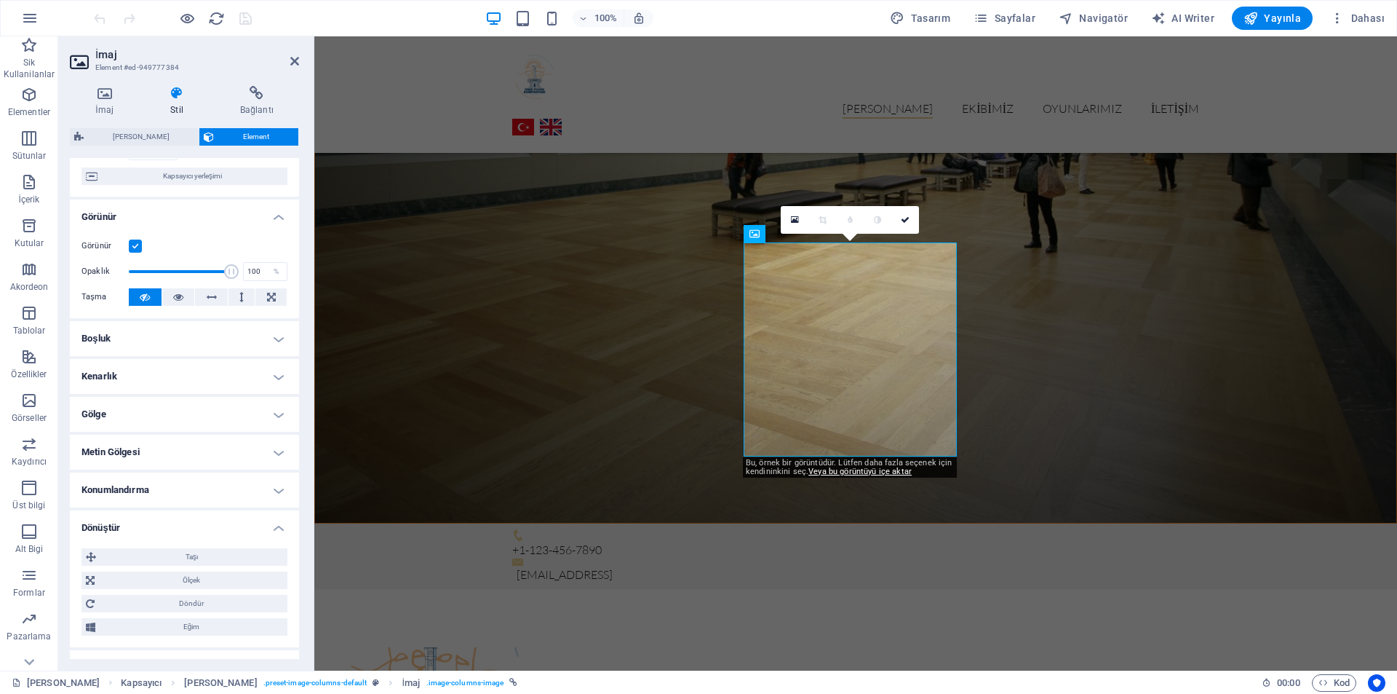
click at [214, 524] on h4 "Dönüştür" at bounding box center [184, 523] width 229 height 26
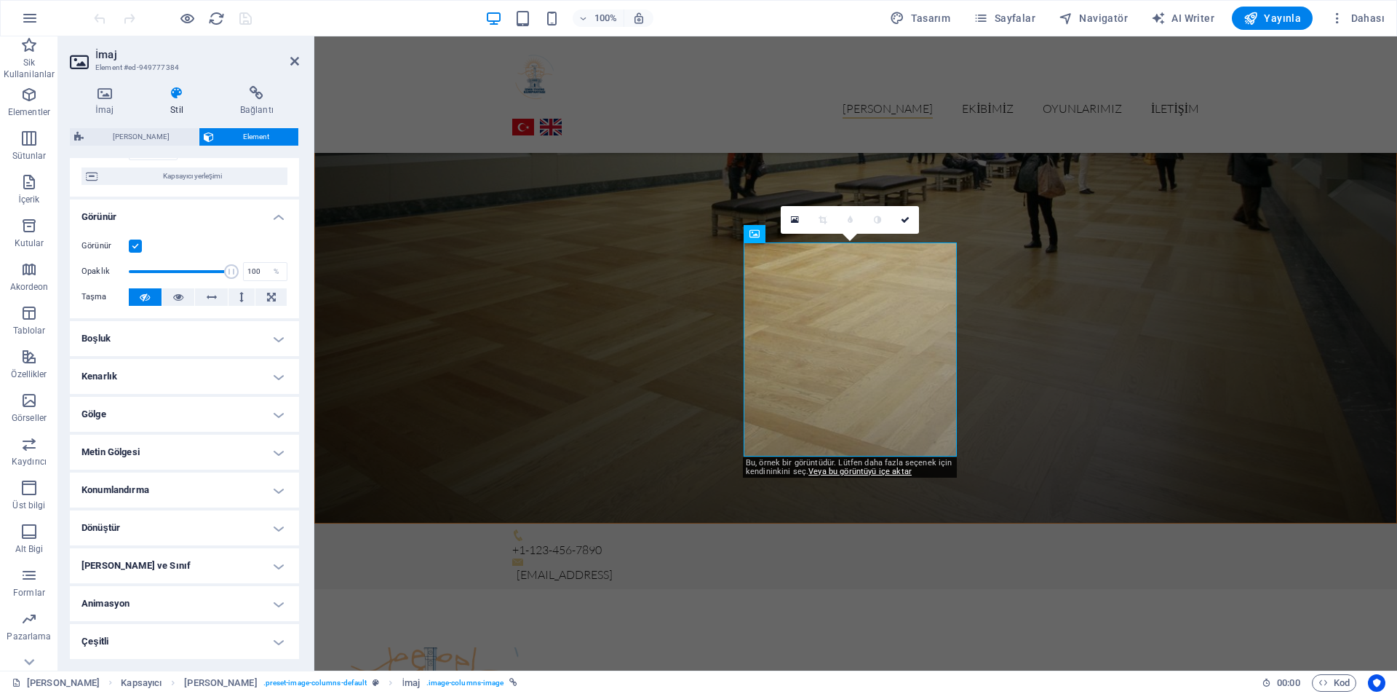
click at [204, 562] on h4 "[PERSON_NAME] ve Sınıf" at bounding box center [184, 565] width 229 height 35
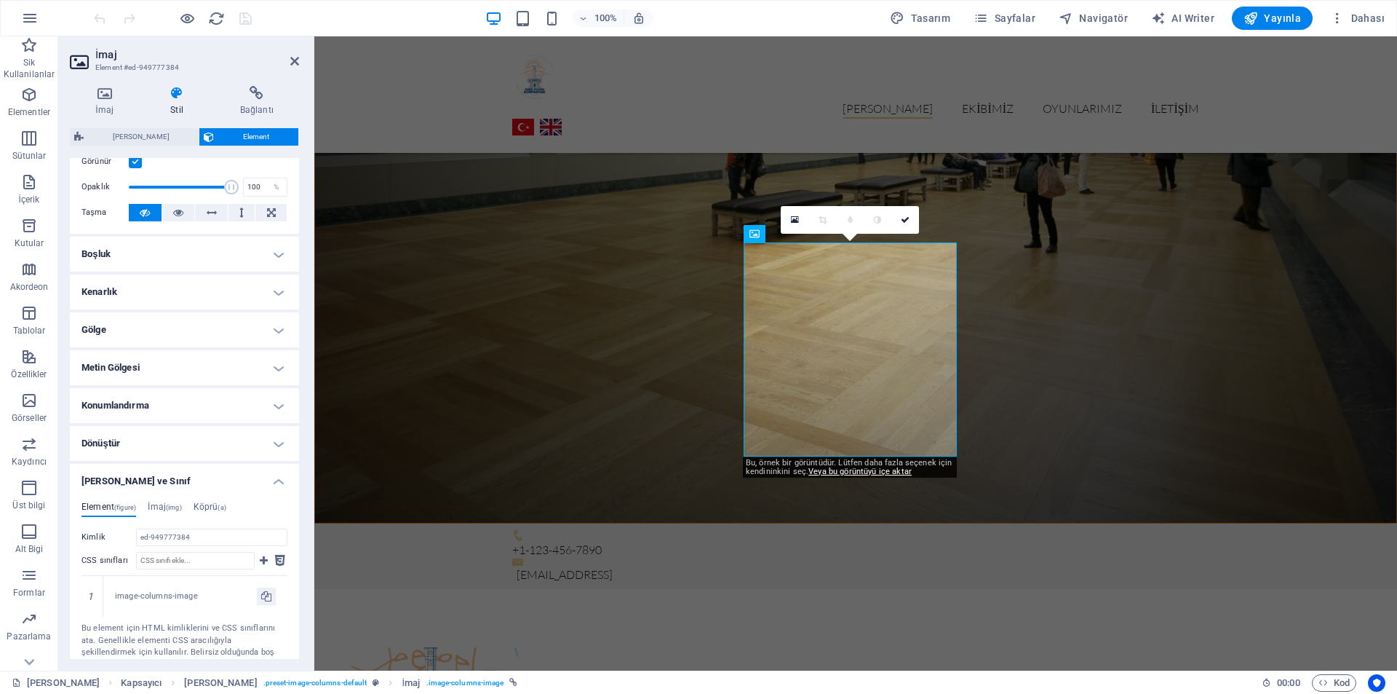
scroll to position [298, 0]
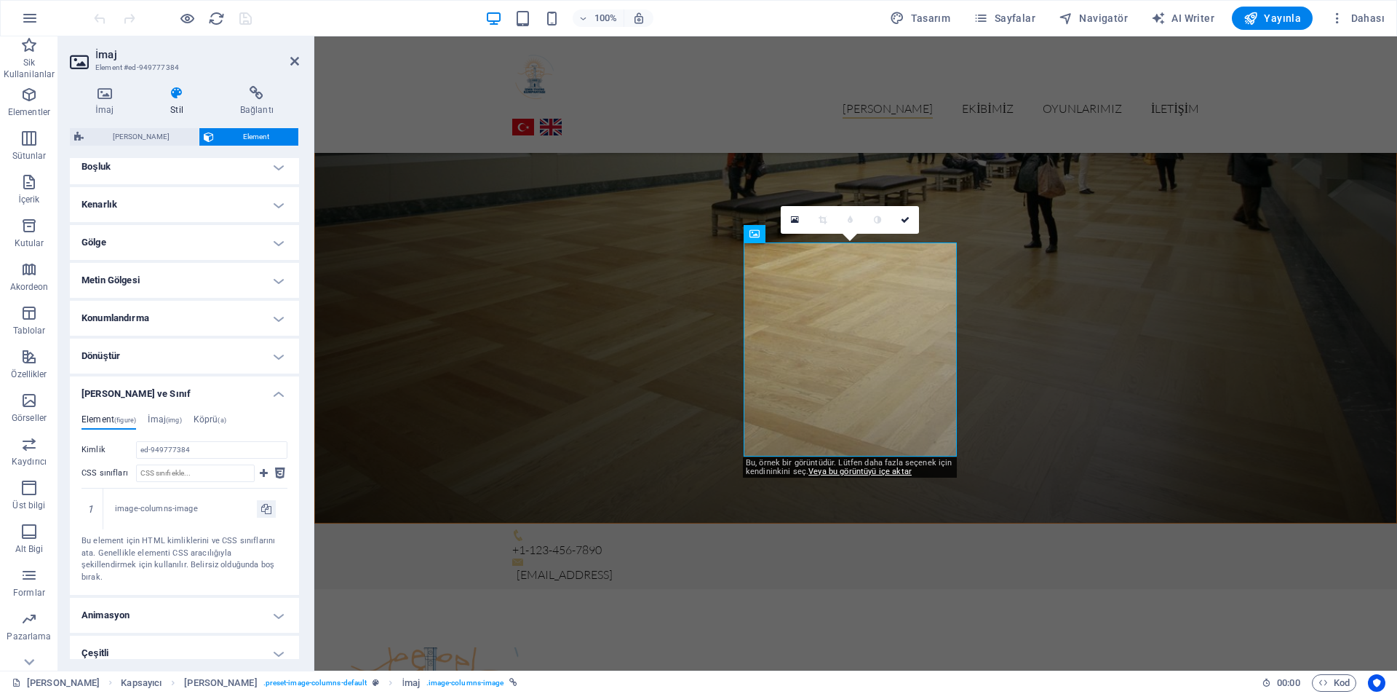
click at [167, 429] on h4 "İmaj (img)" at bounding box center [165, 422] width 34 height 16
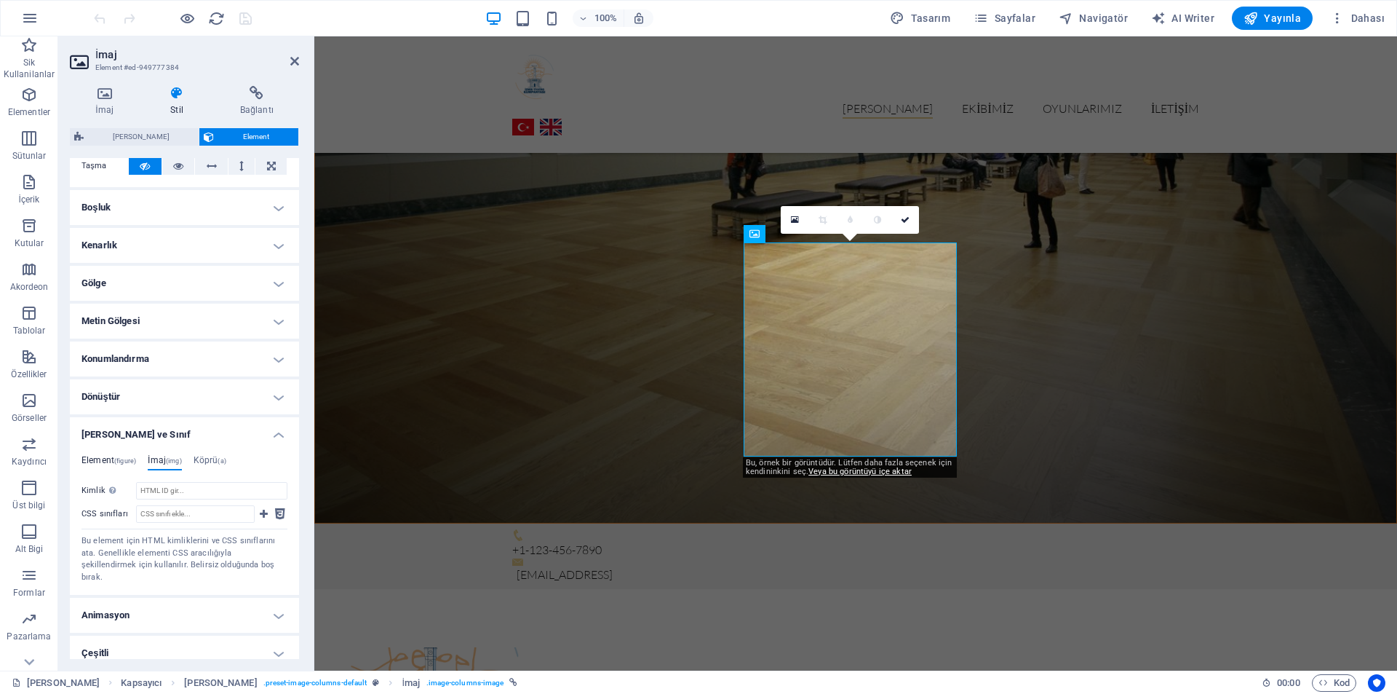
click at [114, 464] on h4 "Element (figure)" at bounding box center [109, 463] width 55 height 16
click at [216, 467] on h4 "Köprü (a)" at bounding box center [210, 463] width 33 height 16
click at [89, 453] on div "Element (figure) İmaj (img) Köprü (a) Kimlik ed-949777384 CSS sınıfları 1 image…" at bounding box center [184, 519] width 229 height 152
click at [96, 453] on div "Element (figure) İmaj (img) Köprü (a) Kimlik ed-949777384 CSS sınıfları 1 image…" at bounding box center [184, 519] width 229 height 152
click at [100, 456] on h4 "Element (figure)" at bounding box center [109, 463] width 55 height 16
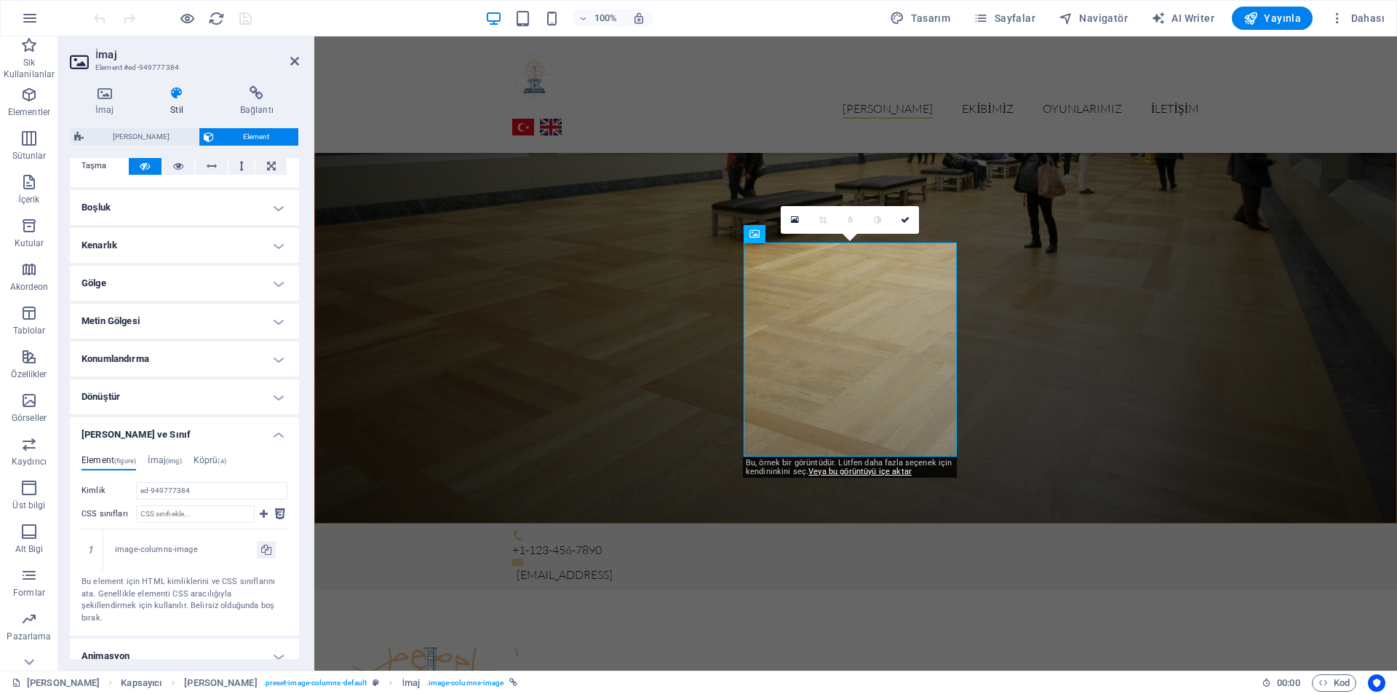
click at [242, 451] on div "Element (figure) İmaj (img) Köprü (a) Kimlik ed-949777384 CSS sınıfları 1 image…" at bounding box center [184, 539] width 229 height 193
click at [255, 438] on h4 "[PERSON_NAME] ve Sınıf" at bounding box center [184, 430] width 229 height 26
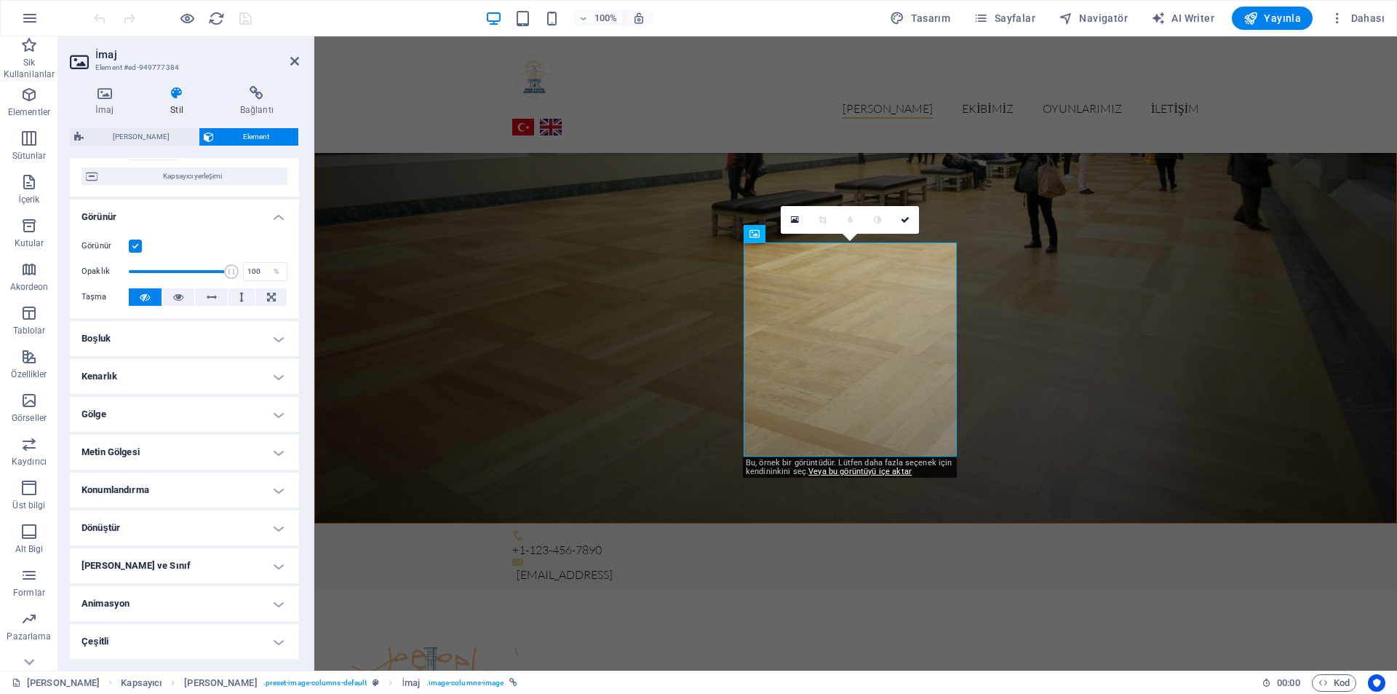
click at [276, 638] on h4 "Çeşitli" at bounding box center [184, 641] width 229 height 35
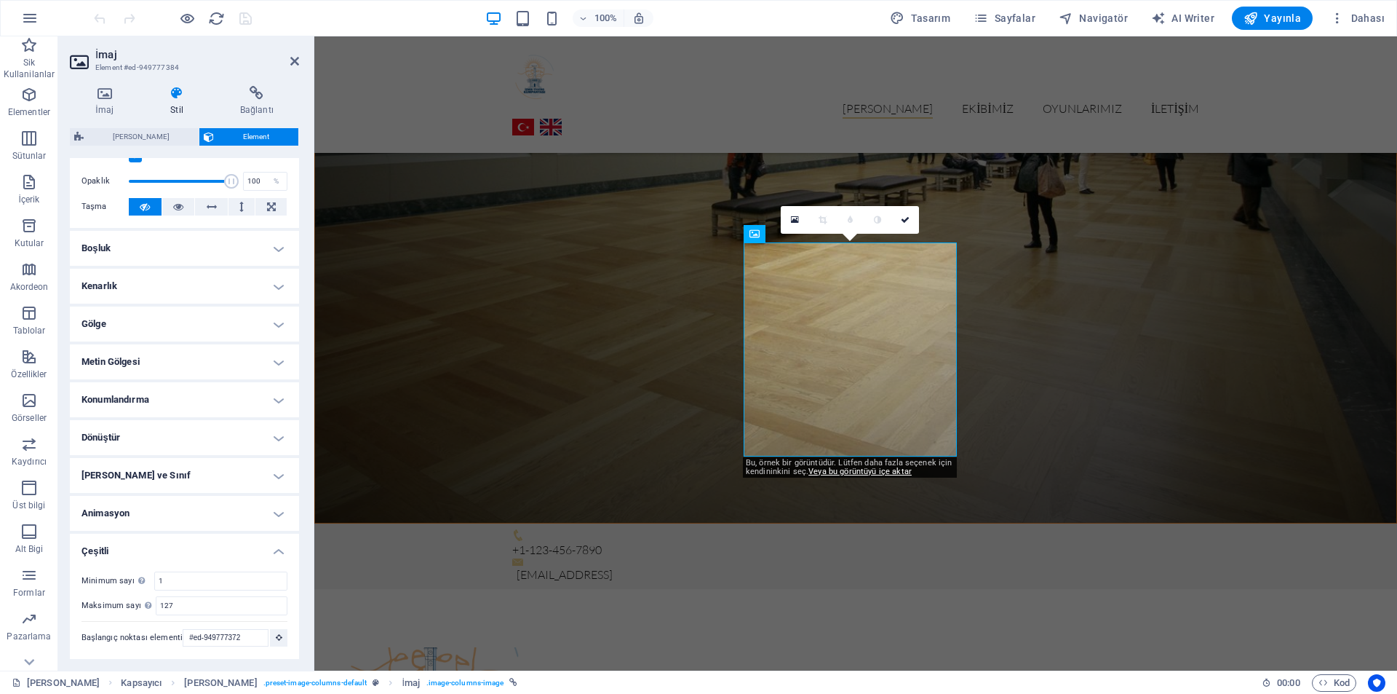
click at [276, 550] on h4 "Çeşitli" at bounding box center [184, 546] width 229 height 26
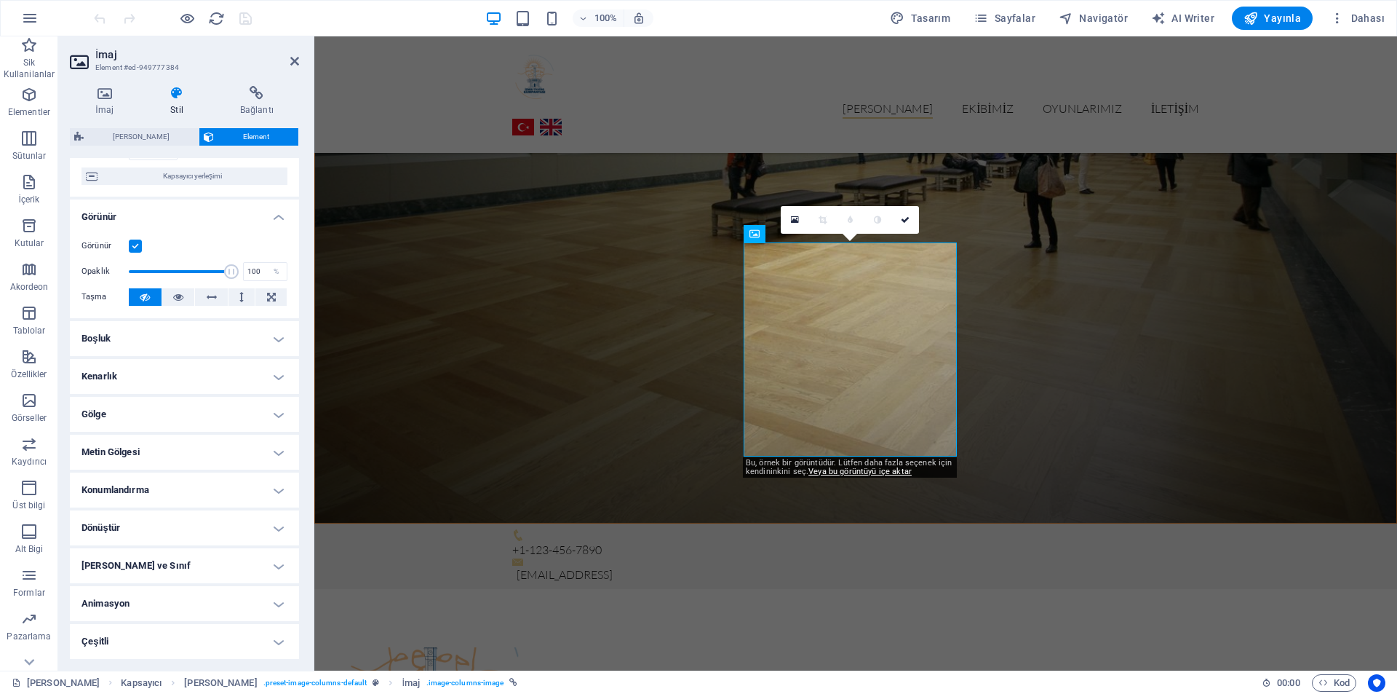
click at [274, 617] on h4 "Animasyon" at bounding box center [184, 603] width 229 height 35
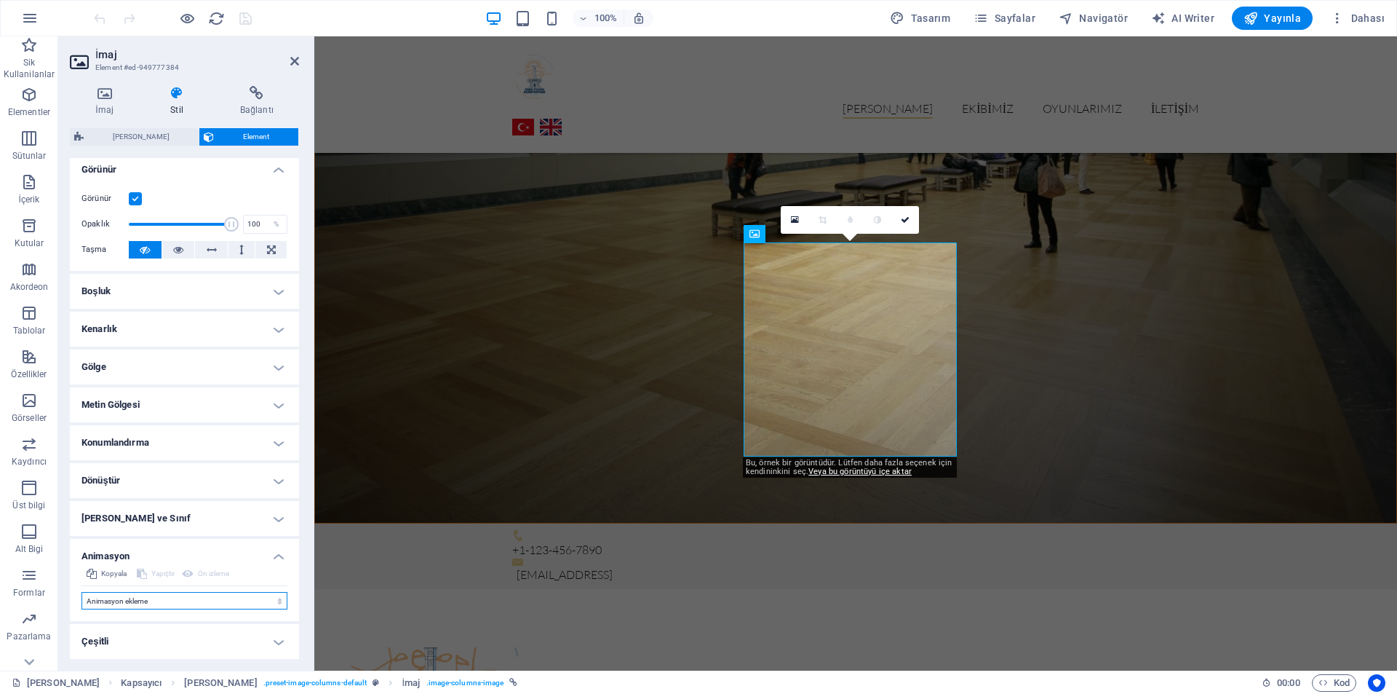
click at [178, 603] on select "Animasyon ekleme Göster / Gizle Yukarı/Aşağı kaydır Yakınlaştır/Uzaklaştır Sold…" at bounding box center [185, 600] width 206 height 17
click at [250, 557] on h4 "Animasyon" at bounding box center [184, 552] width 229 height 26
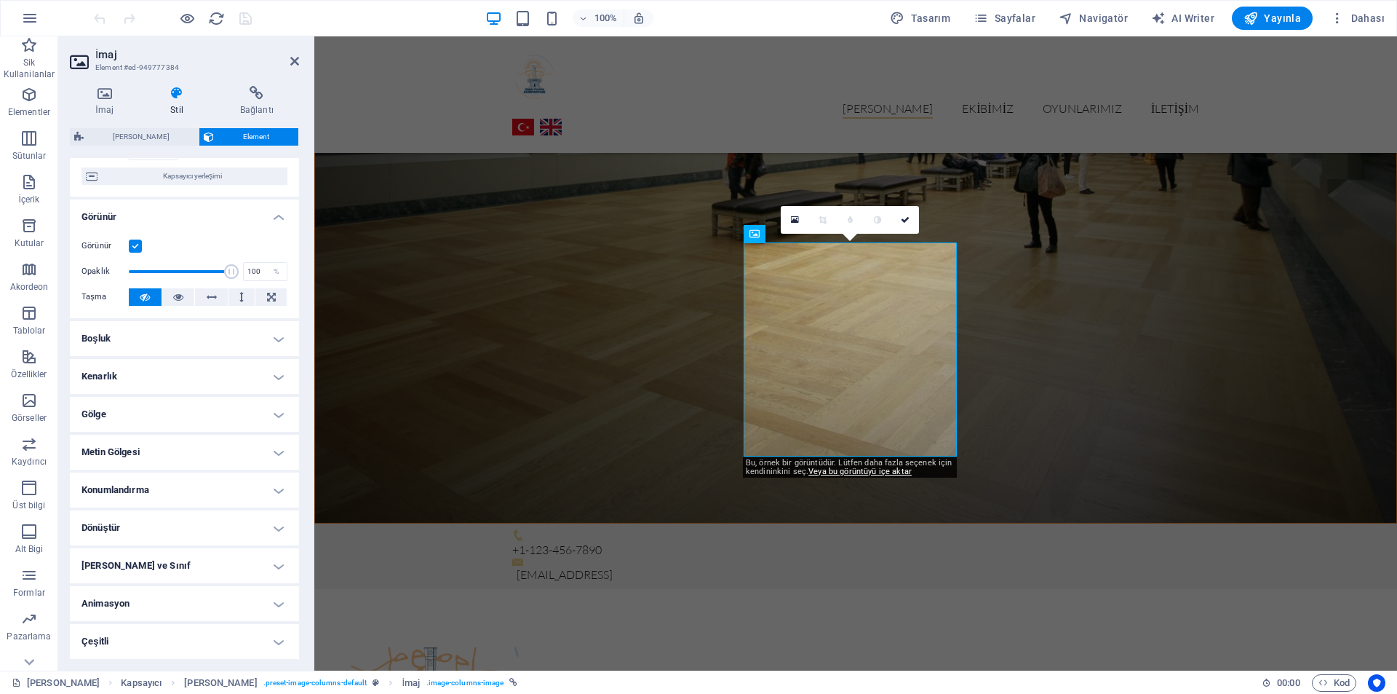
scroll to position [0, 0]
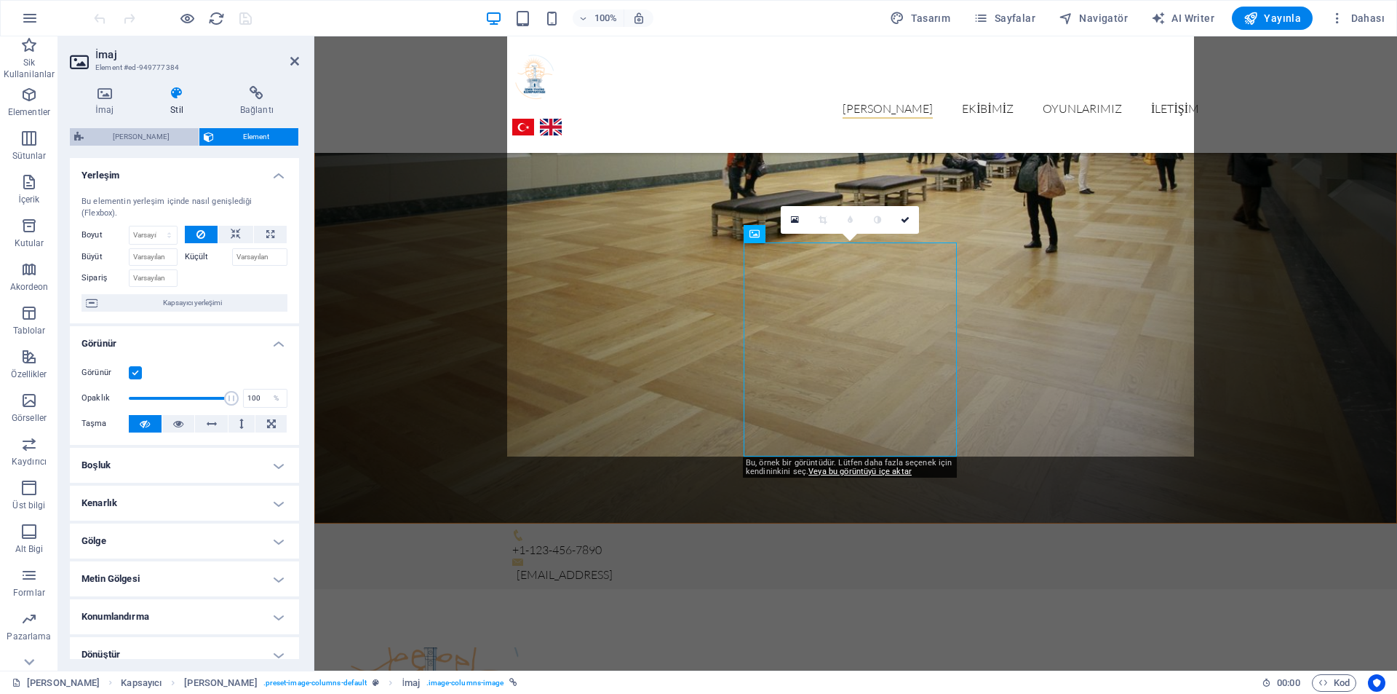
click at [135, 136] on span "[PERSON_NAME]" at bounding box center [141, 136] width 106 height 17
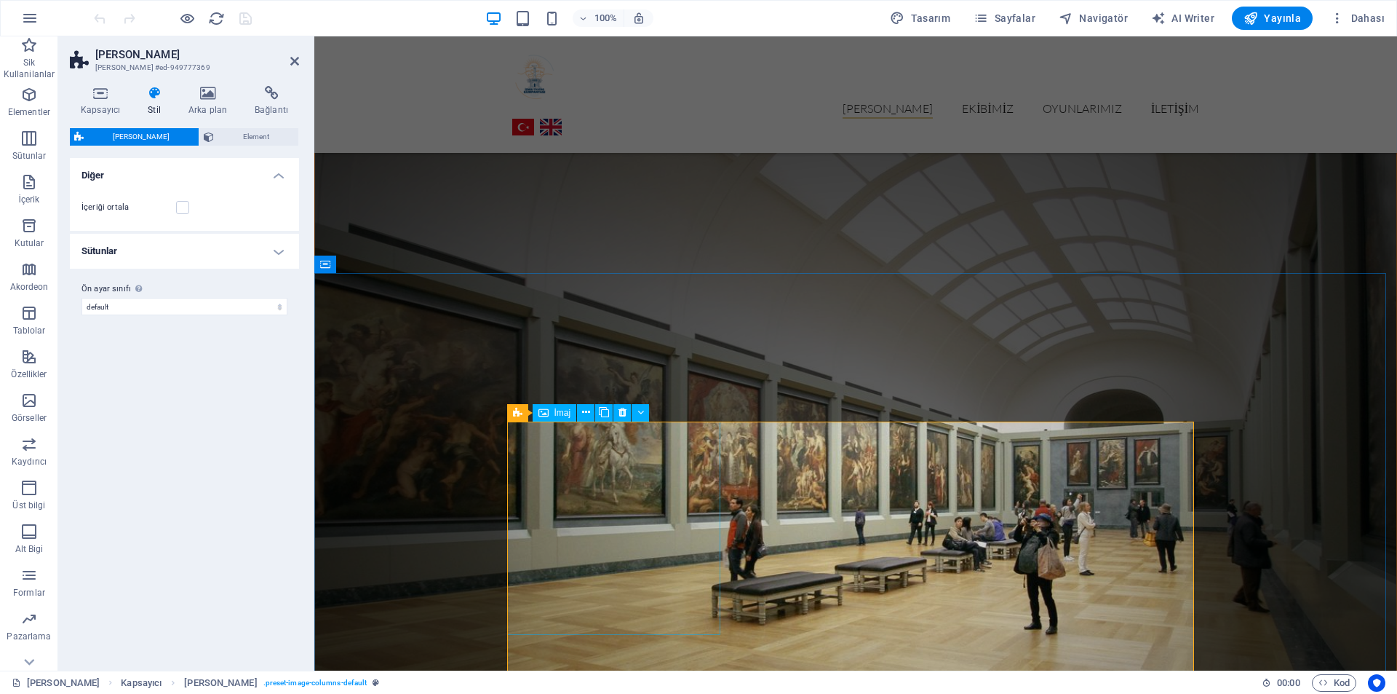
scroll to position [2070, 0]
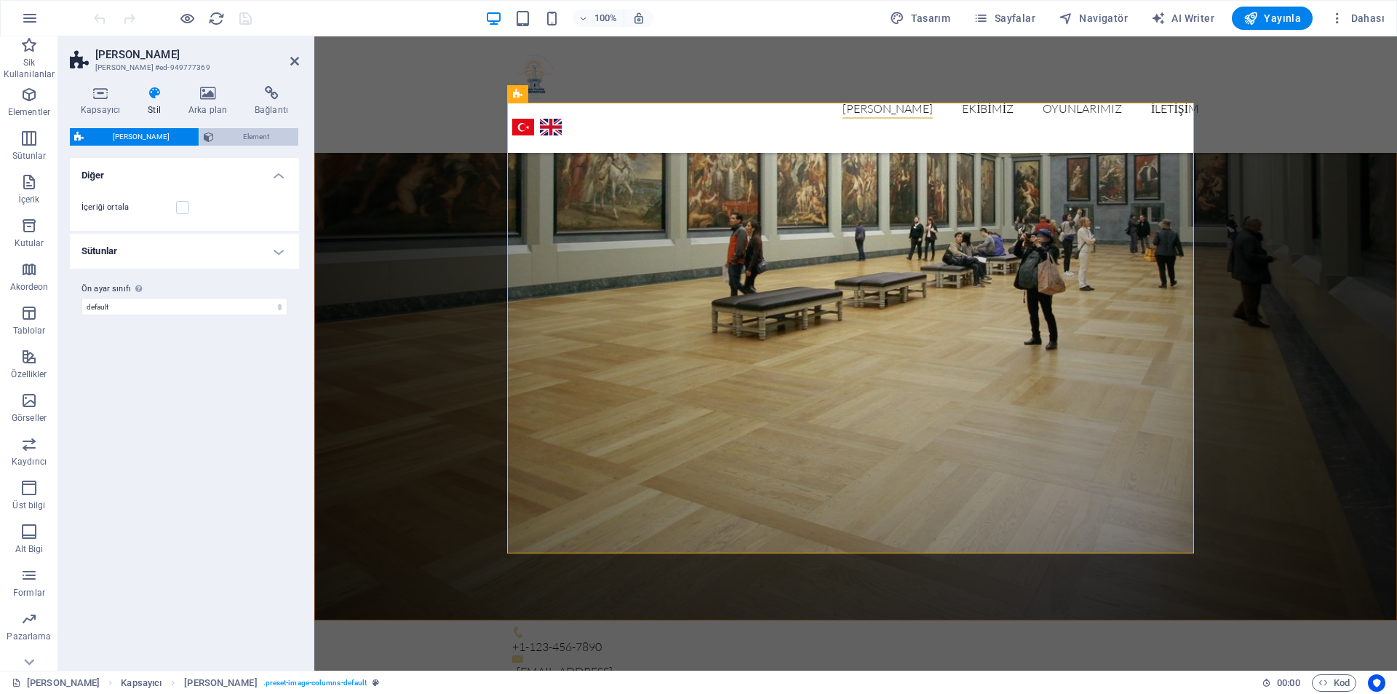
click at [250, 142] on span "Element" at bounding box center [256, 136] width 76 height 17
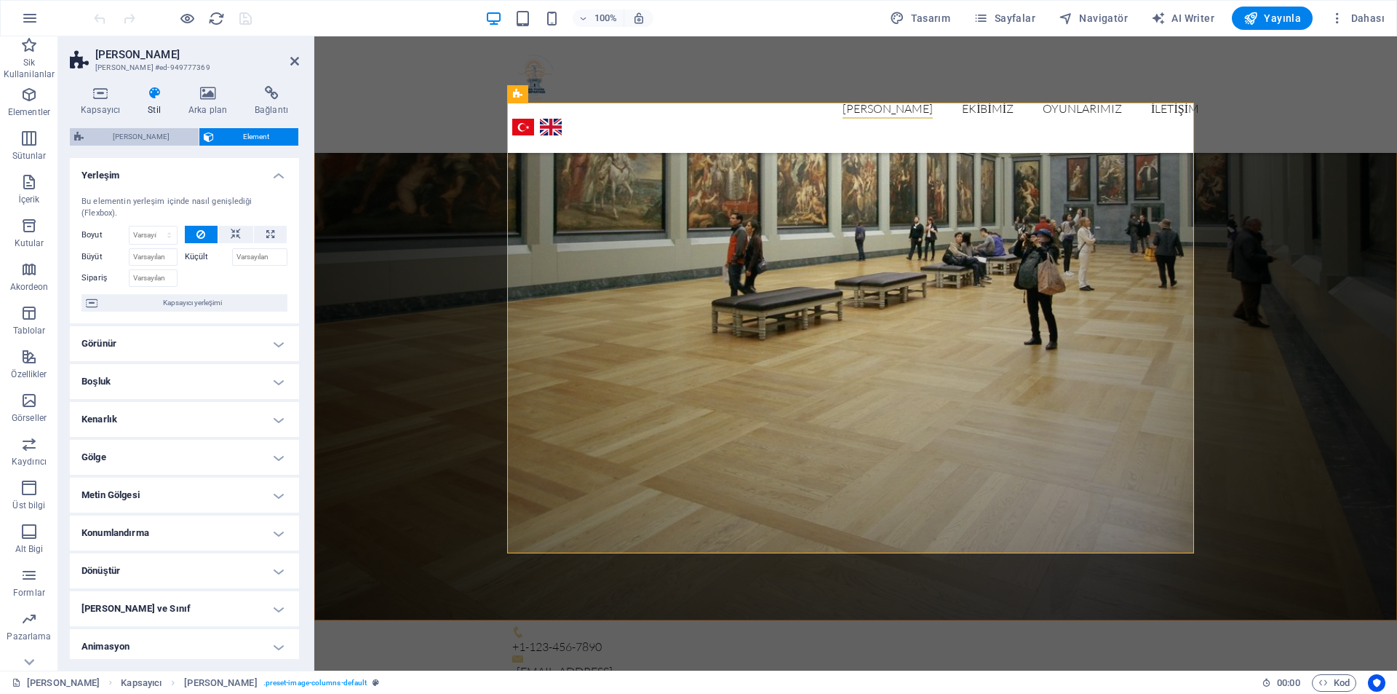
click at [174, 139] on span "[PERSON_NAME]" at bounding box center [141, 136] width 106 height 17
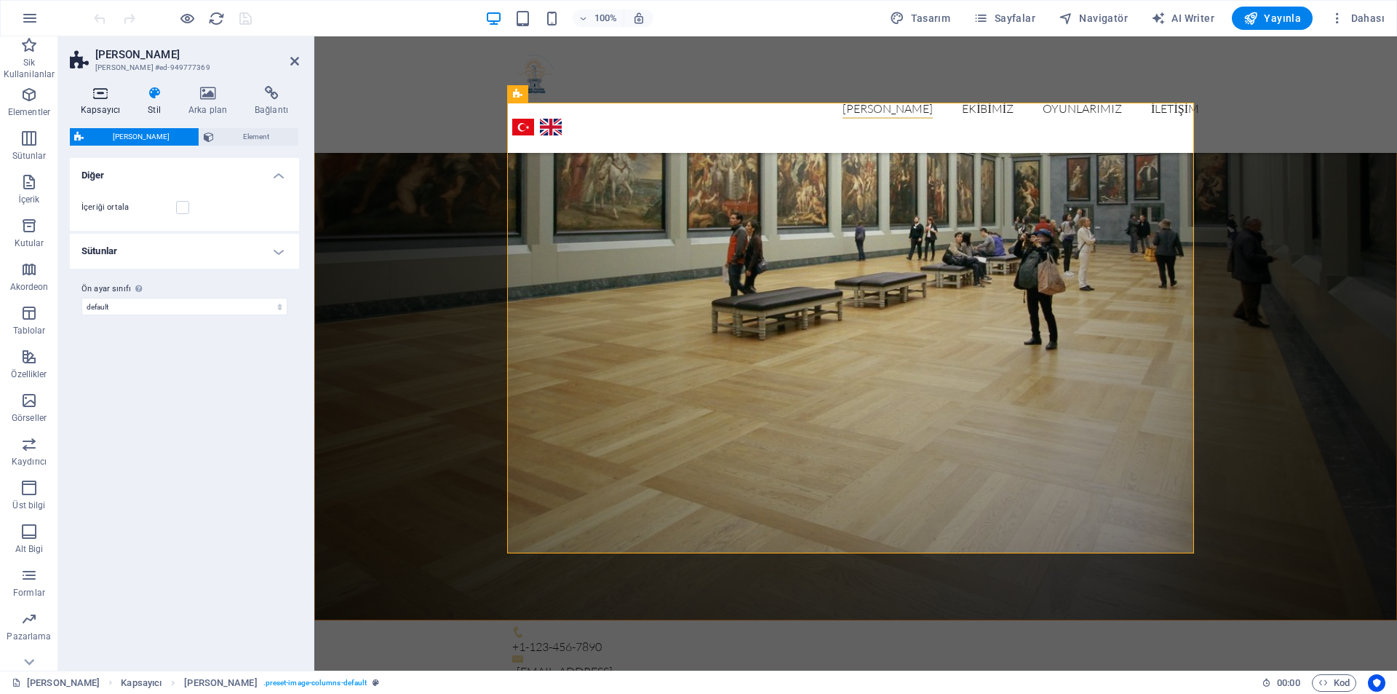
click at [100, 98] on icon at bounding box center [100, 93] width 61 height 15
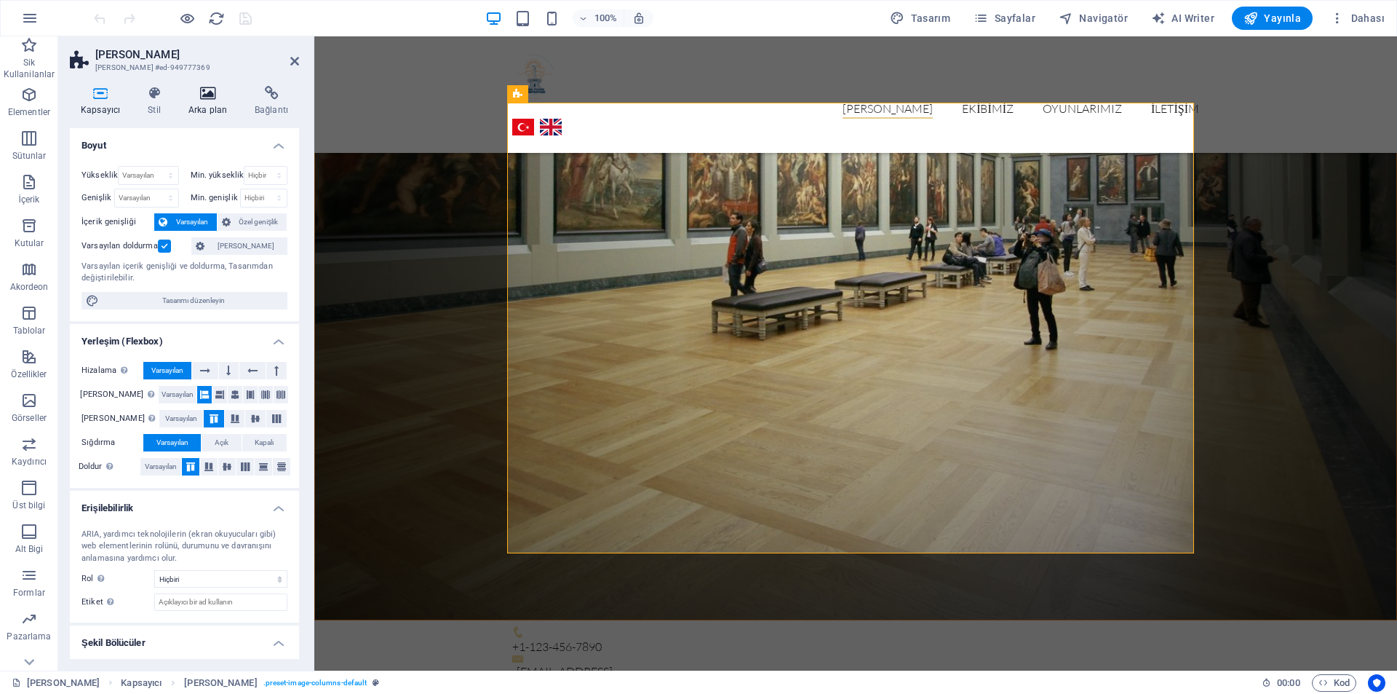
click at [202, 91] on icon at bounding box center [208, 93] width 60 height 15
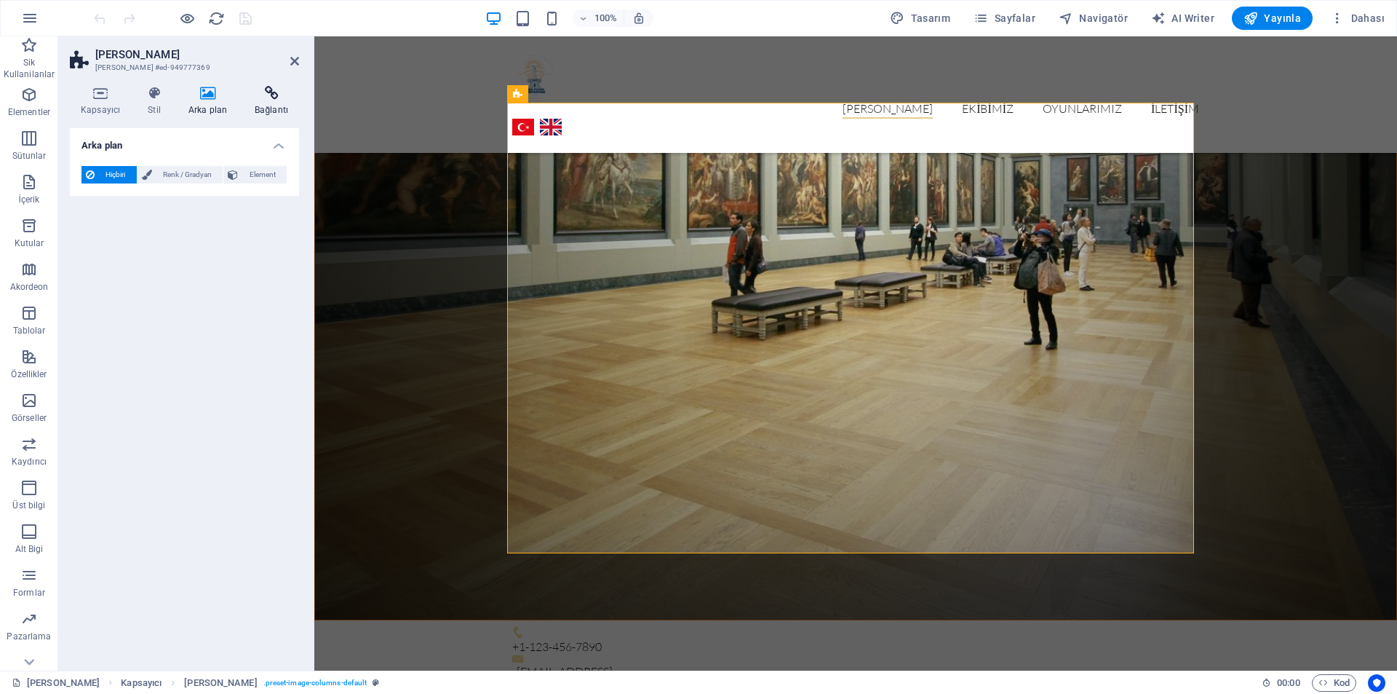
click at [264, 98] on icon at bounding box center [271, 93] width 55 height 15
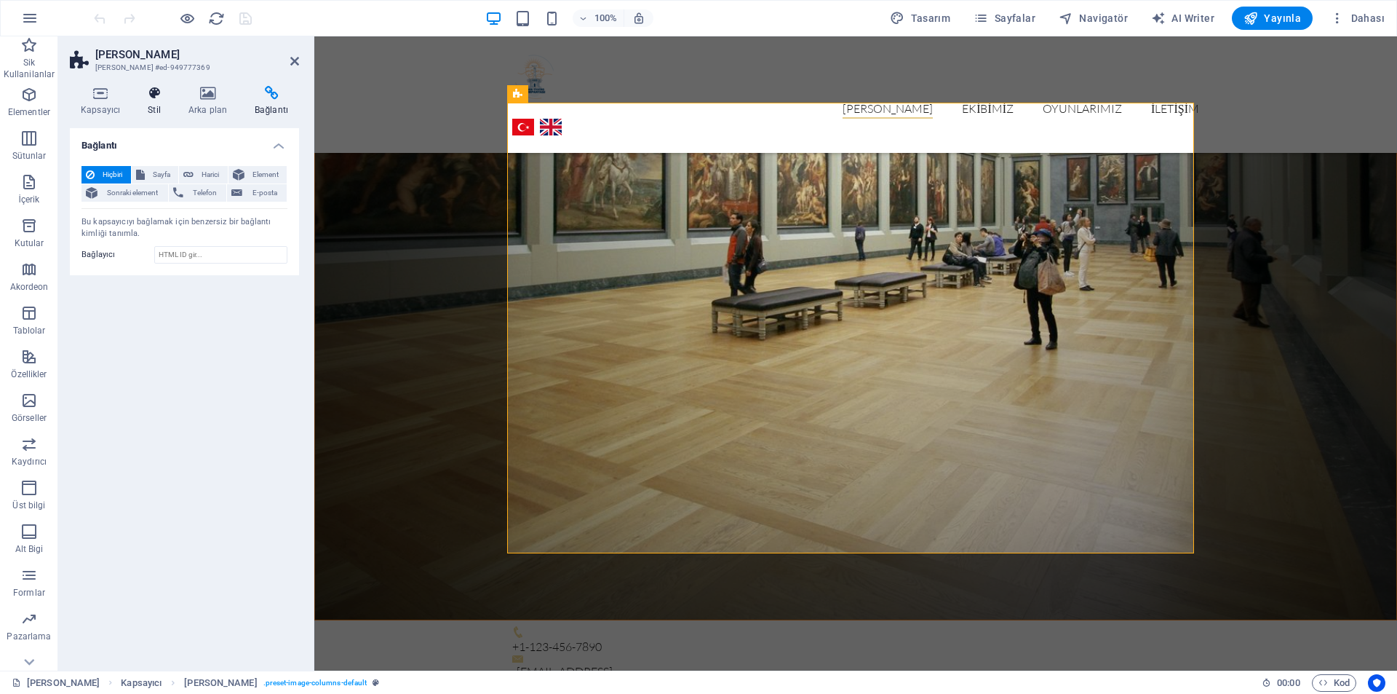
click at [143, 94] on icon at bounding box center [154, 93] width 35 height 15
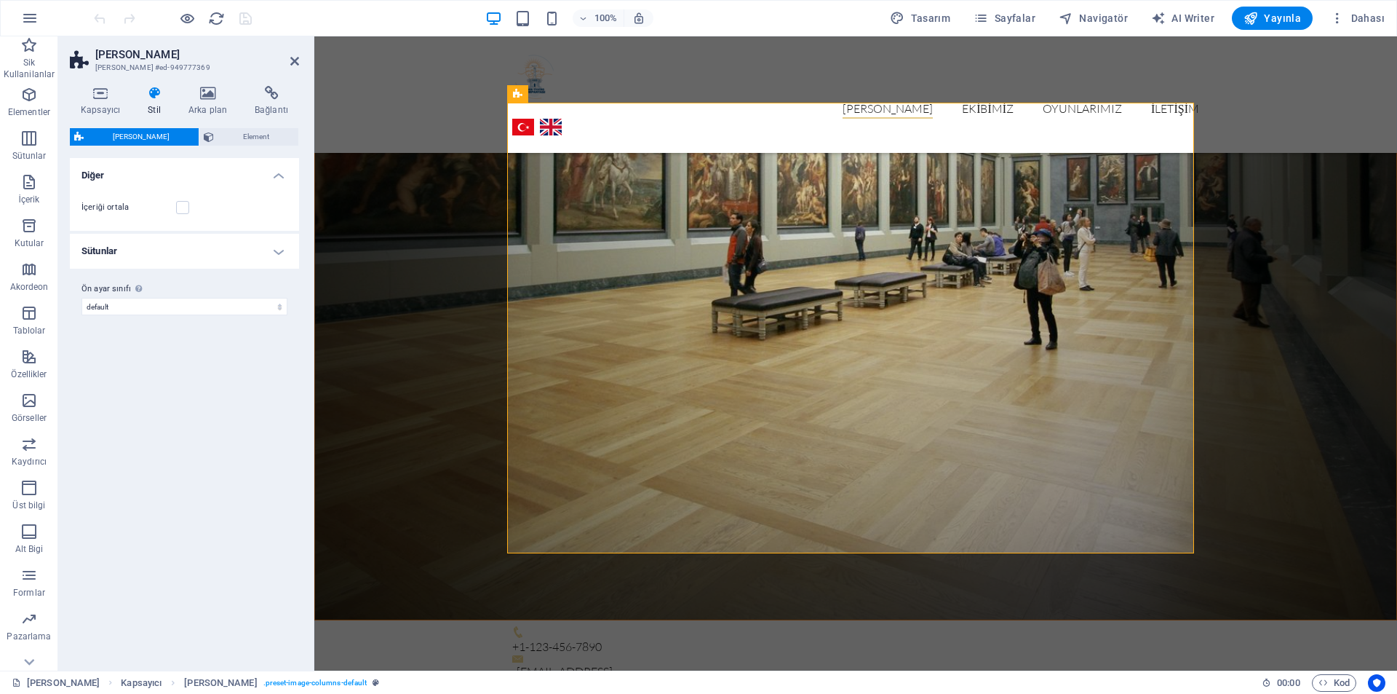
click at [221, 245] on h4 "Sütunlar" at bounding box center [184, 251] width 229 height 35
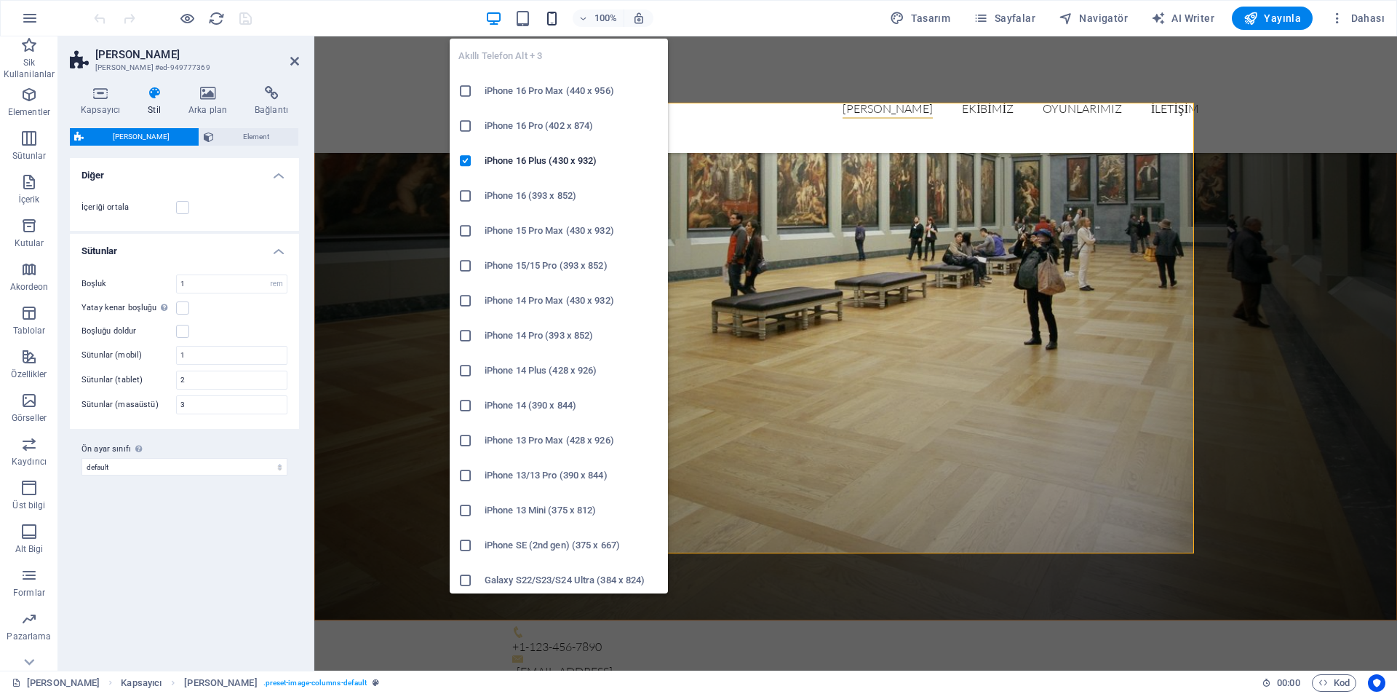
click at [554, 23] on icon "button" at bounding box center [552, 18] width 17 height 17
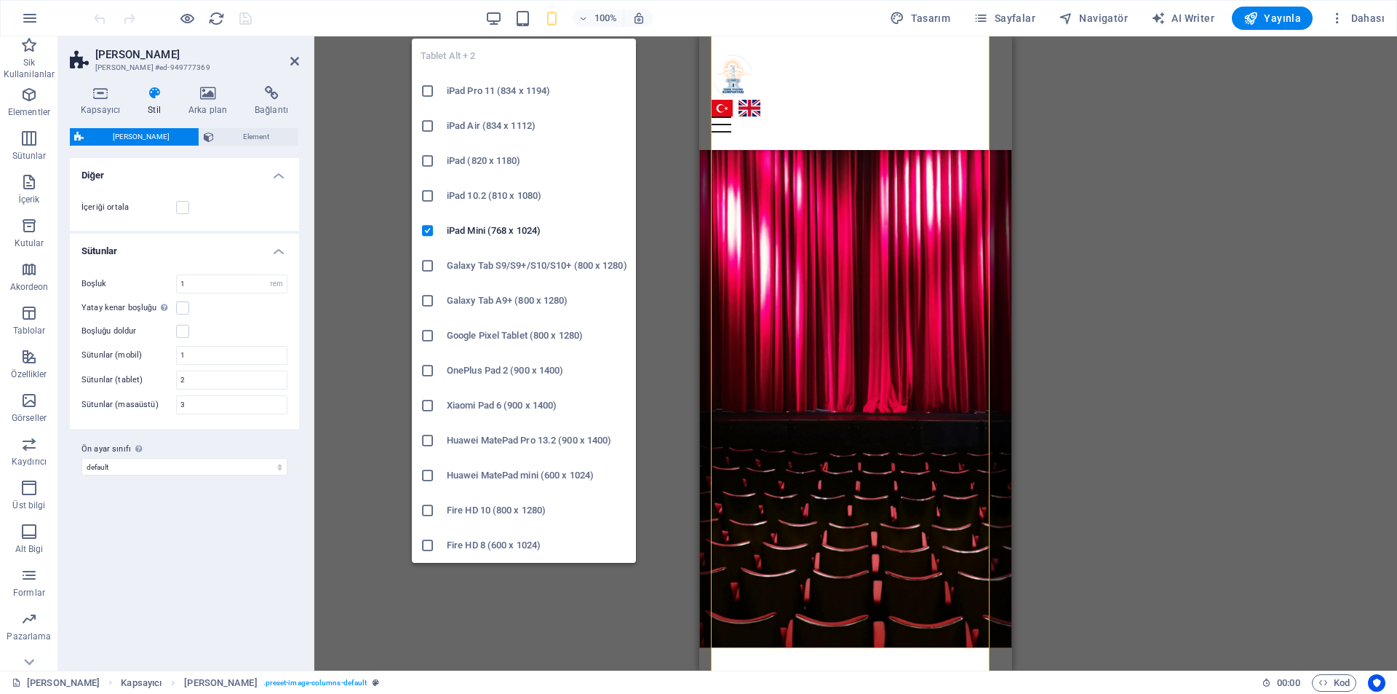
click at [516, 25] on div "100%" at bounding box center [569, 18] width 168 height 23
click at [523, 24] on icon "button" at bounding box center [523, 18] width 17 height 17
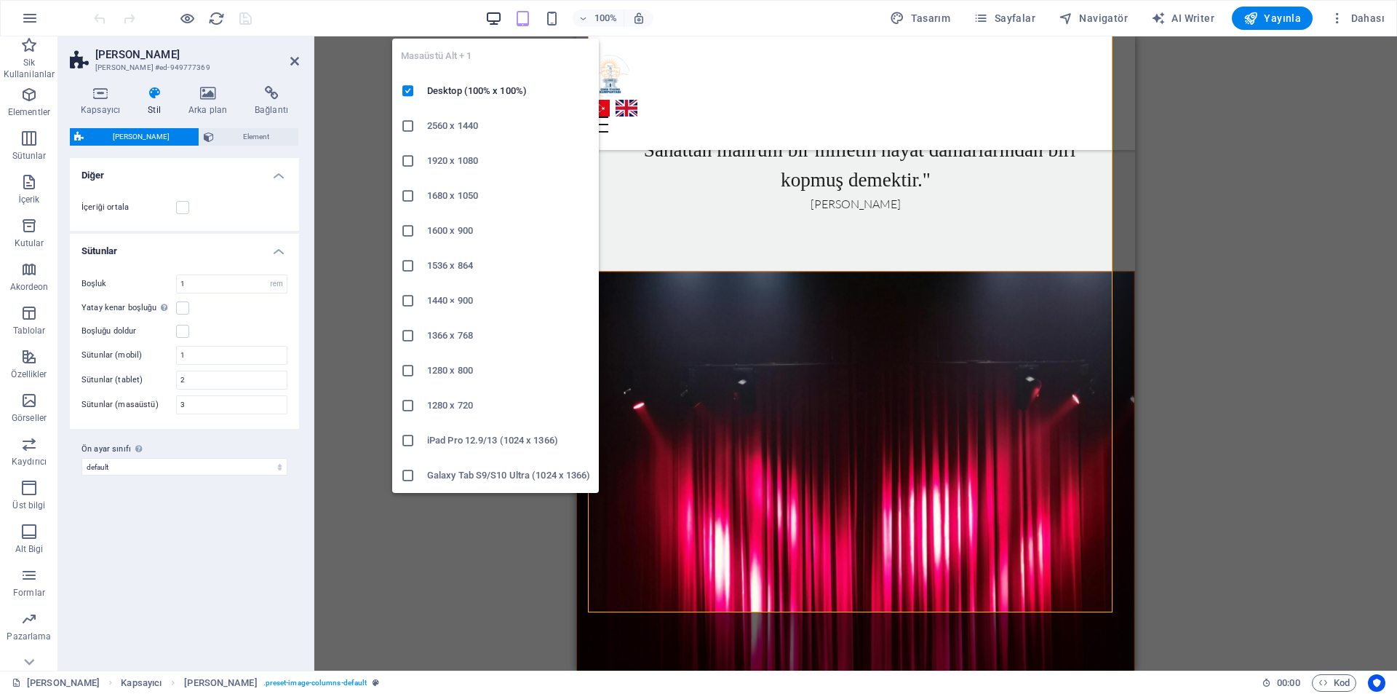
click at [493, 19] on icon "button" at bounding box center [493, 18] width 17 height 17
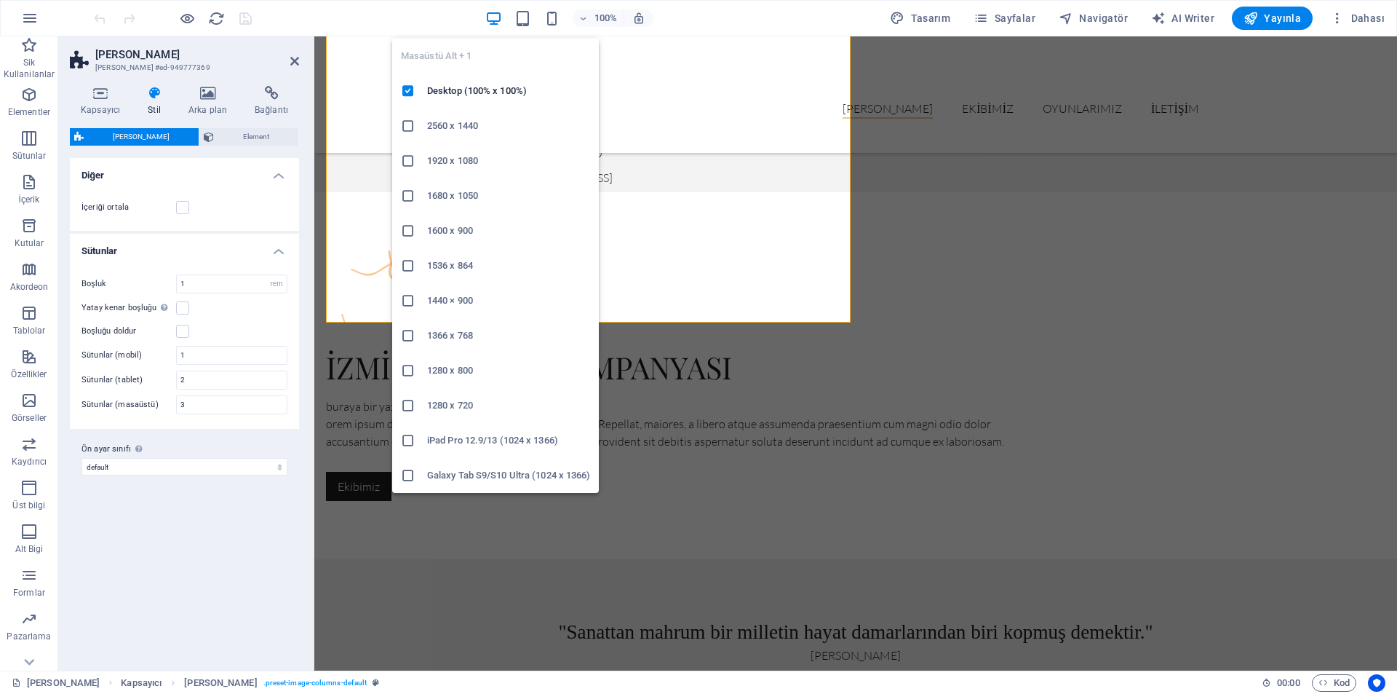
scroll to position [2360, 0]
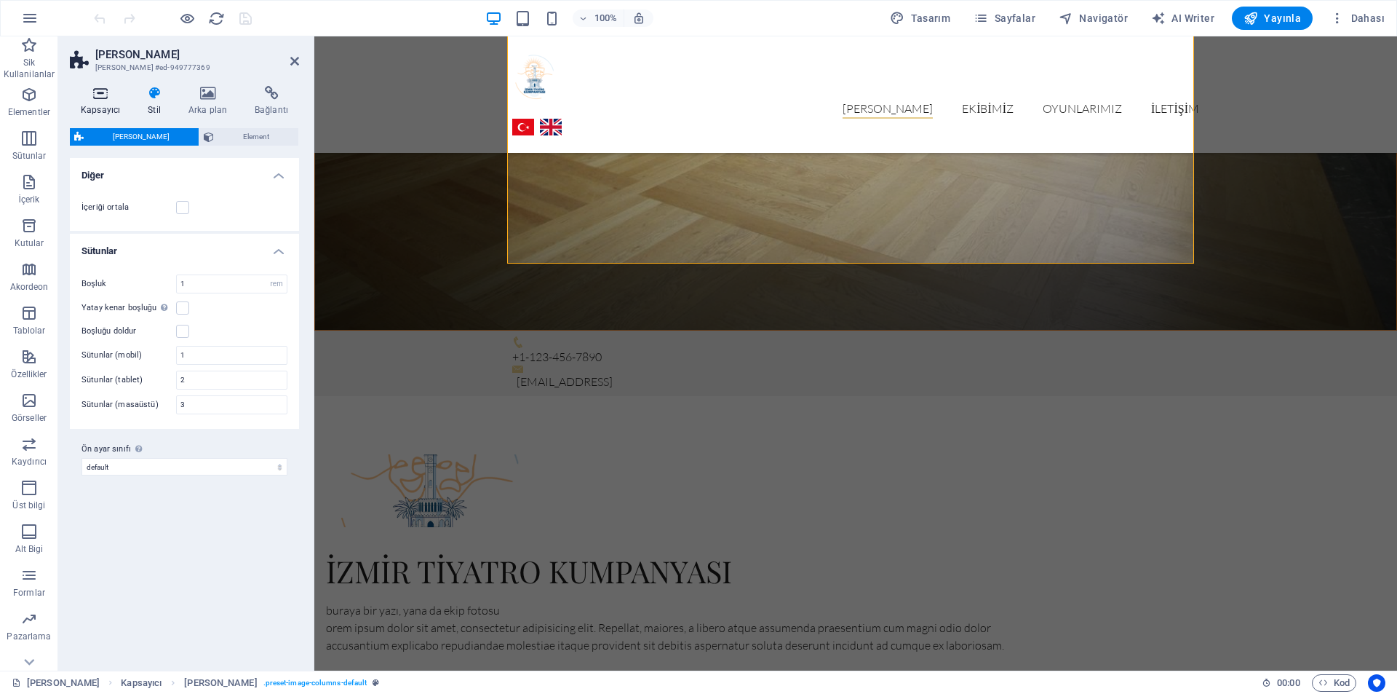
click at [100, 101] on h4 "Kapsayıcı" at bounding box center [103, 101] width 67 height 31
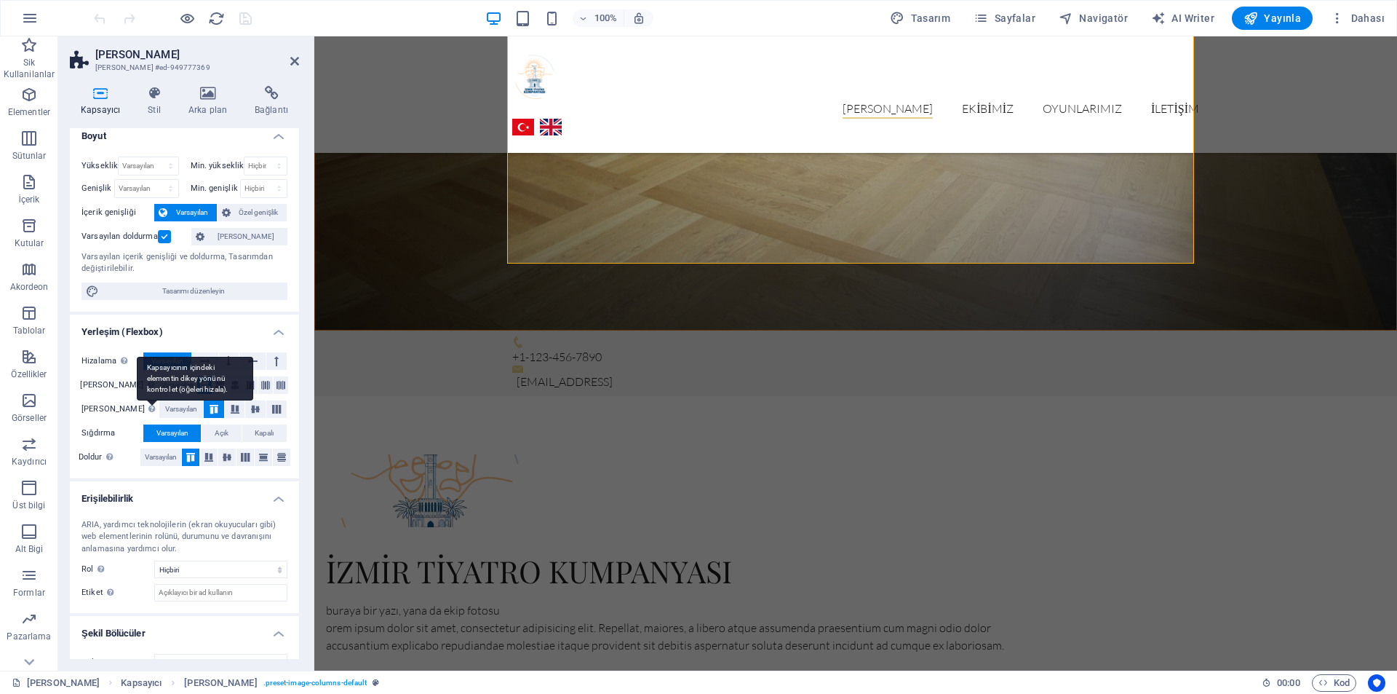
scroll to position [0, 0]
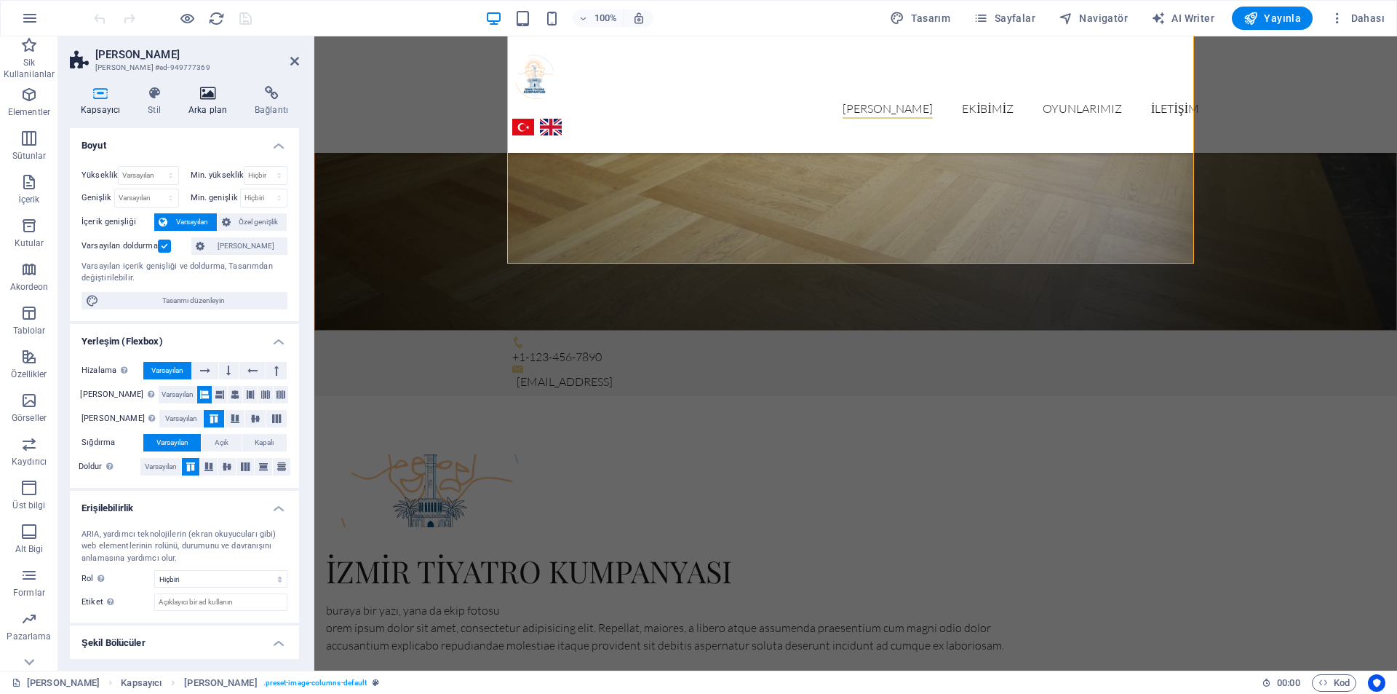
click at [202, 102] on h4 "Arka plan" at bounding box center [211, 101] width 66 height 31
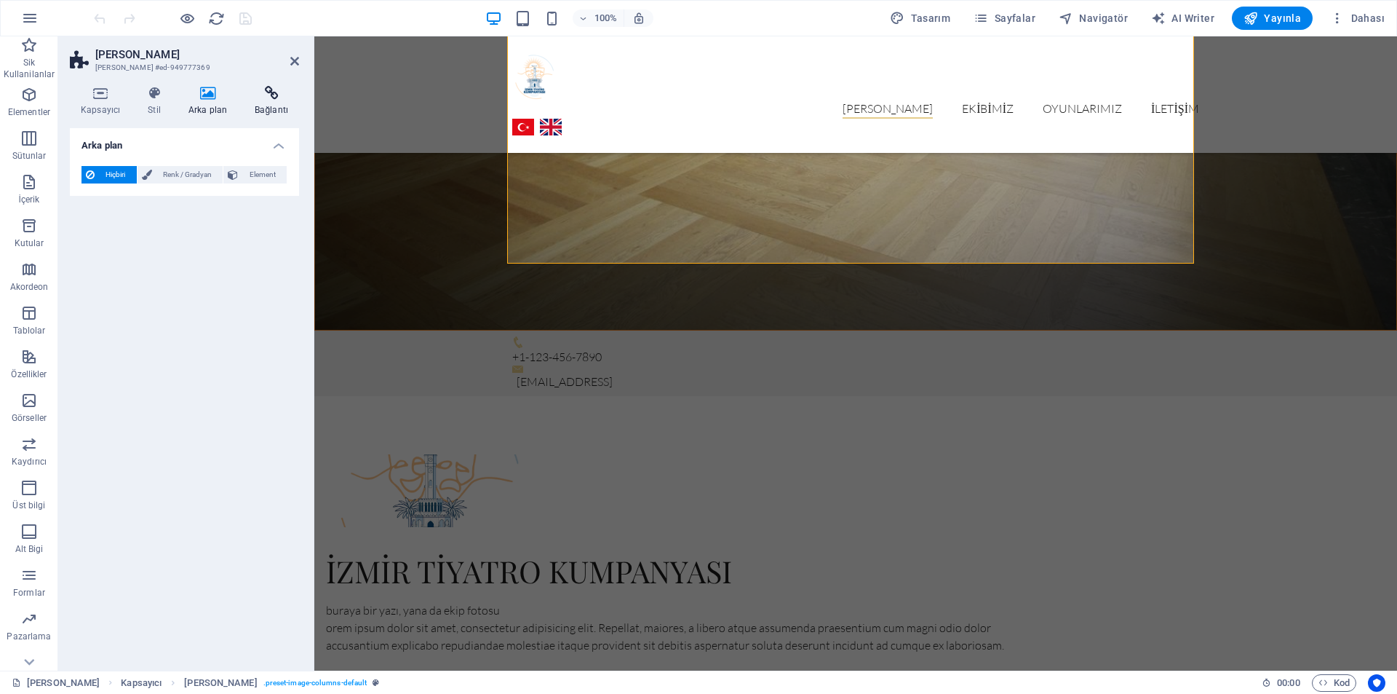
click at [244, 95] on ul "Kapsayıcı Stil Arka plan Bağlantı" at bounding box center [184, 101] width 229 height 31
click at [260, 103] on h4 "Bağlantı" at bounding box center [271, 101] width 55 height 31
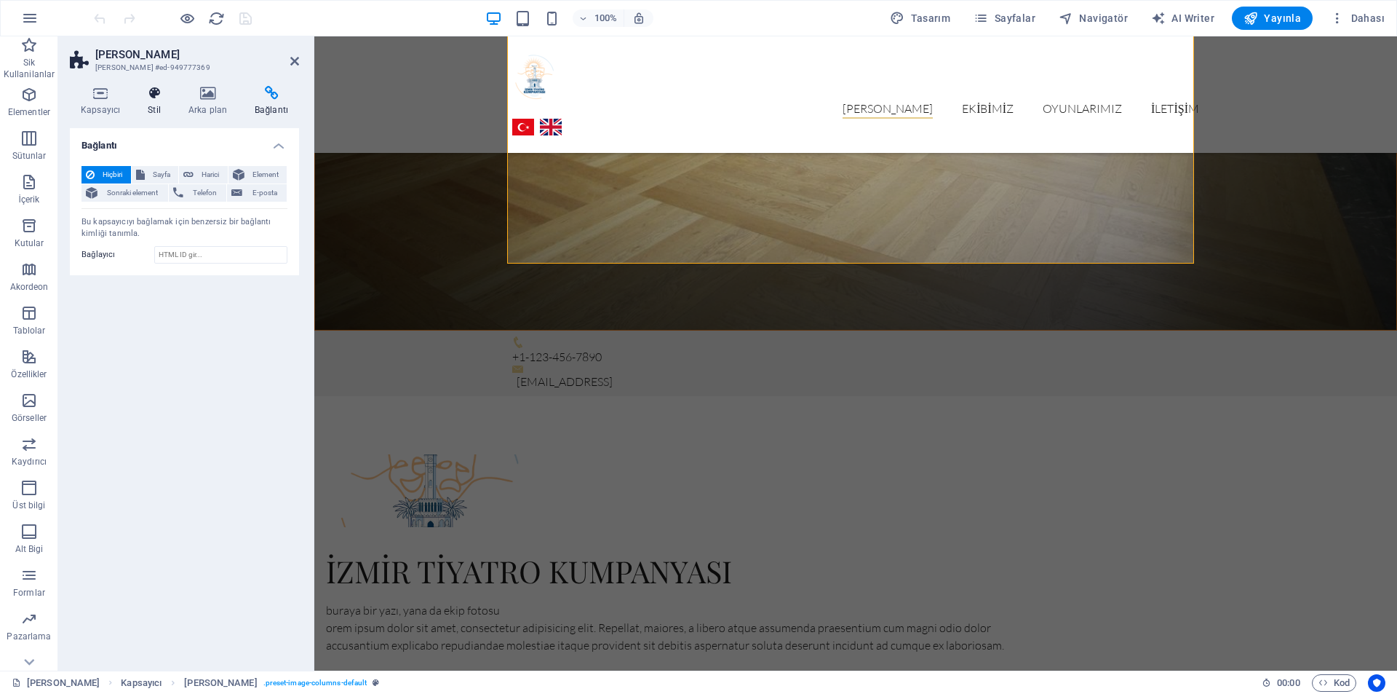
click at [140, 92] on icon at bounding box center [154, 93] width 35 height 15
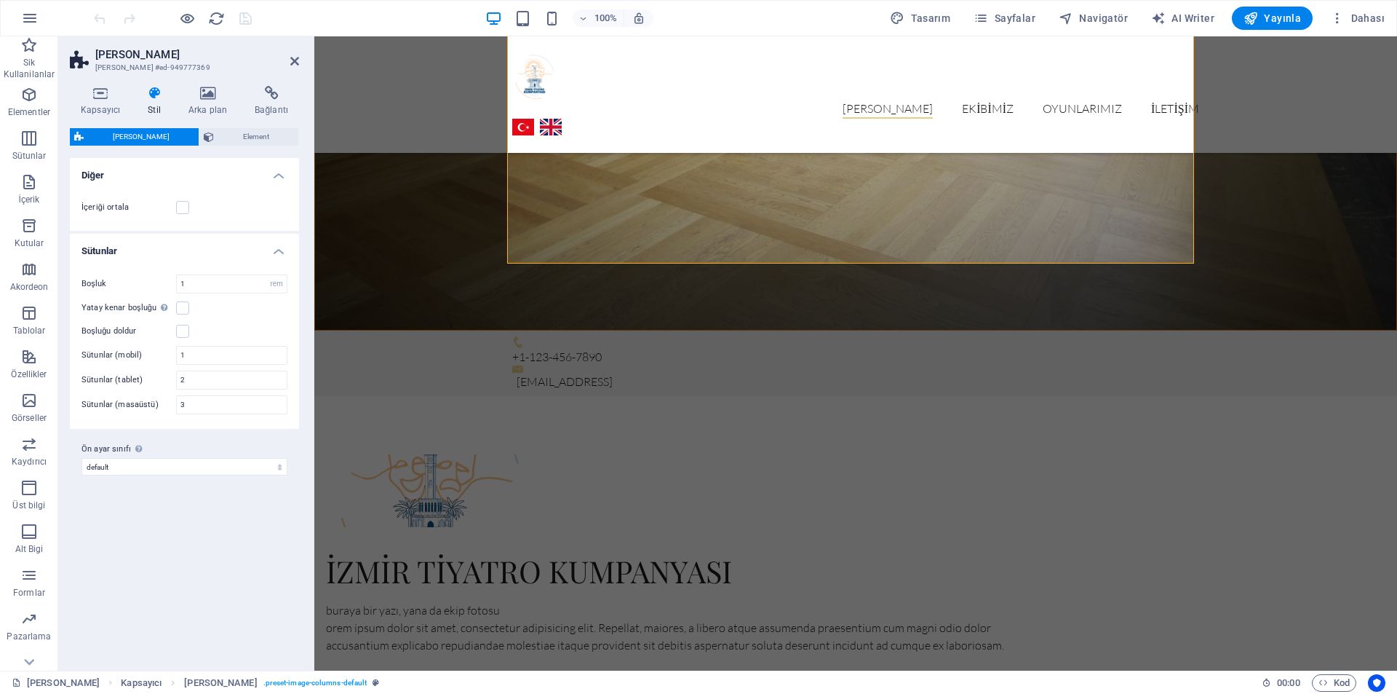
click at [279, 177] on h4 "Diğer" at bounding box center [184, 171] width 229 height 26
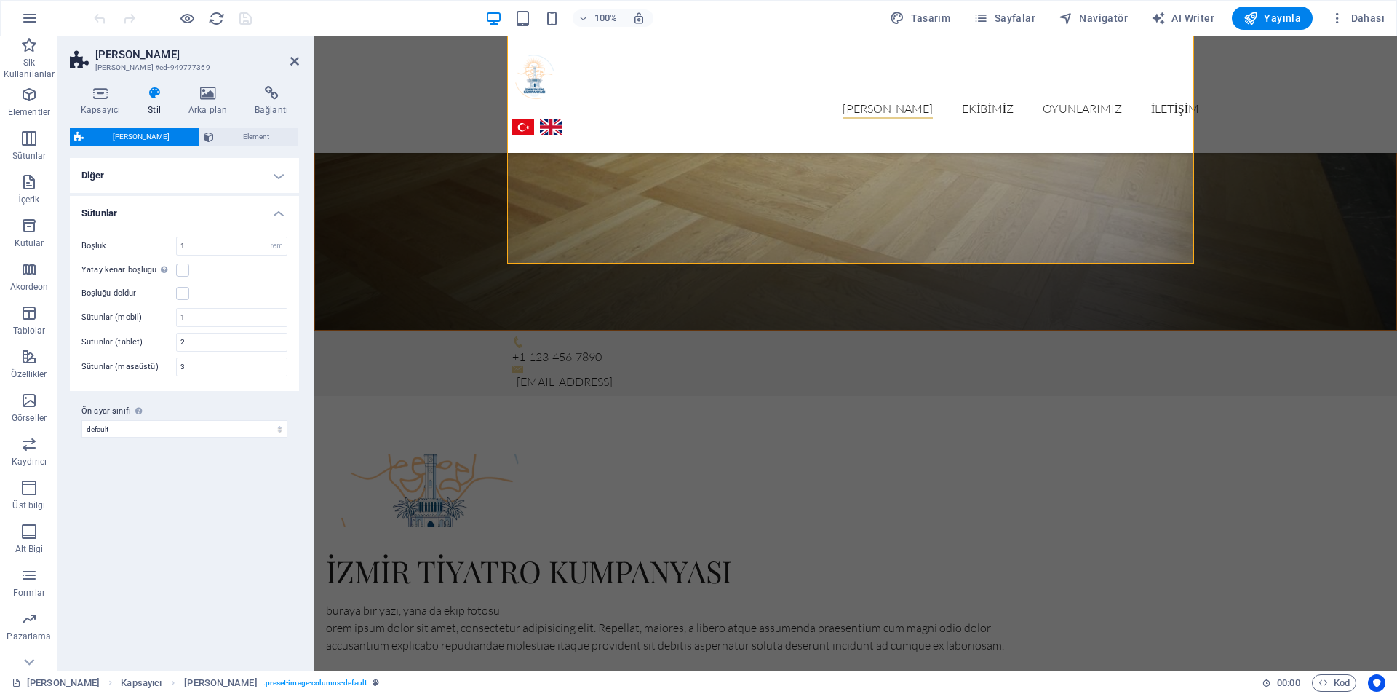
click at [279, 177] on h4 "Diğer" at bounding box center [184, 175] width 229 height 35
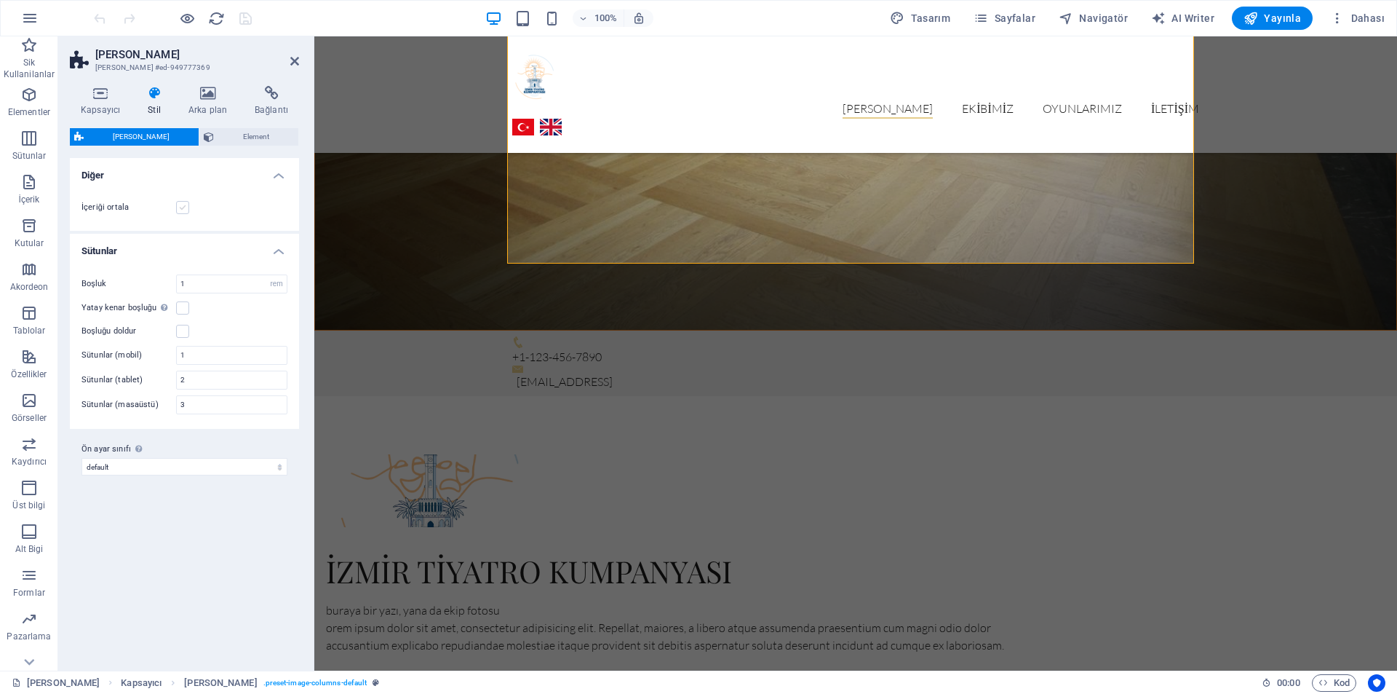
click at [181, 211] on label at bounding box center [182, 207] width 13 height 13
click at [0, 0] on input "İçeriği ortala" at bounding box center [0, 0] width 0 height 0
click at [181, 211] on label at bounding box center [182, 207] width 13 height 13
click at [0, 0] on input "İçeriği ortala" at bounding box center [0, 0] width 0 height 0
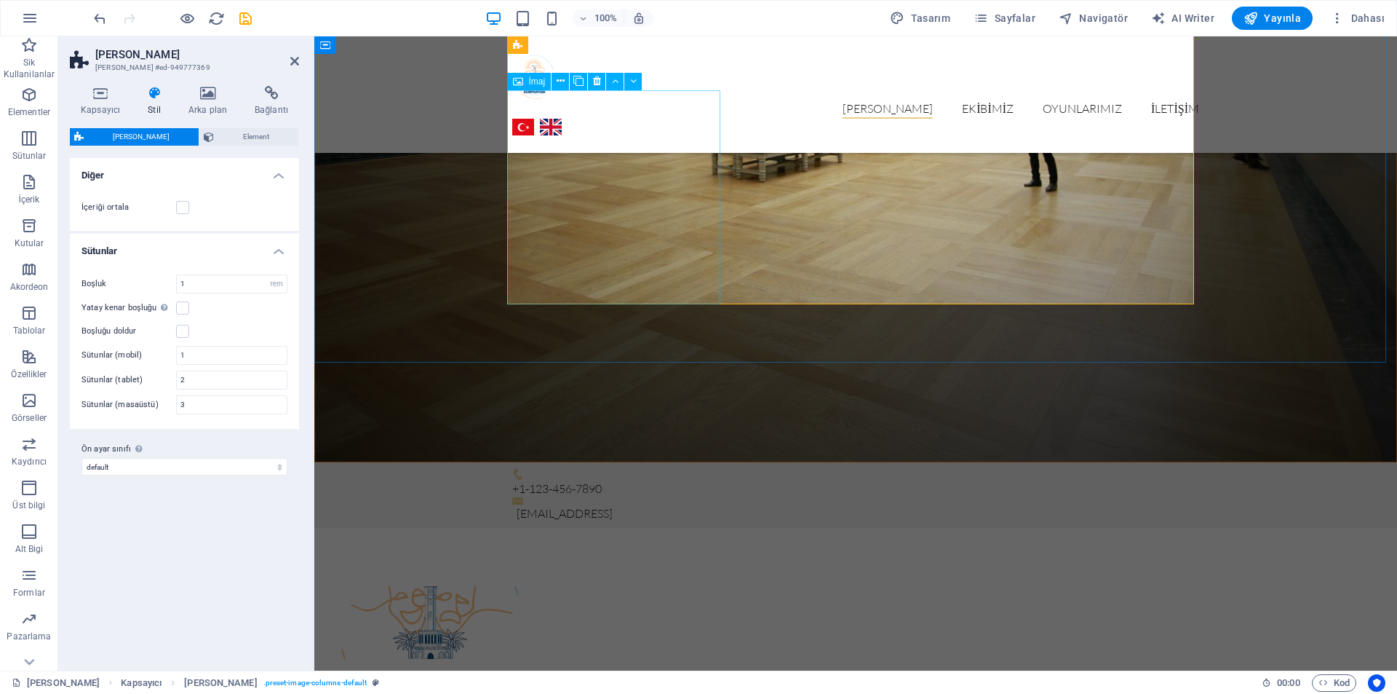
scroll to position [2165, 0]
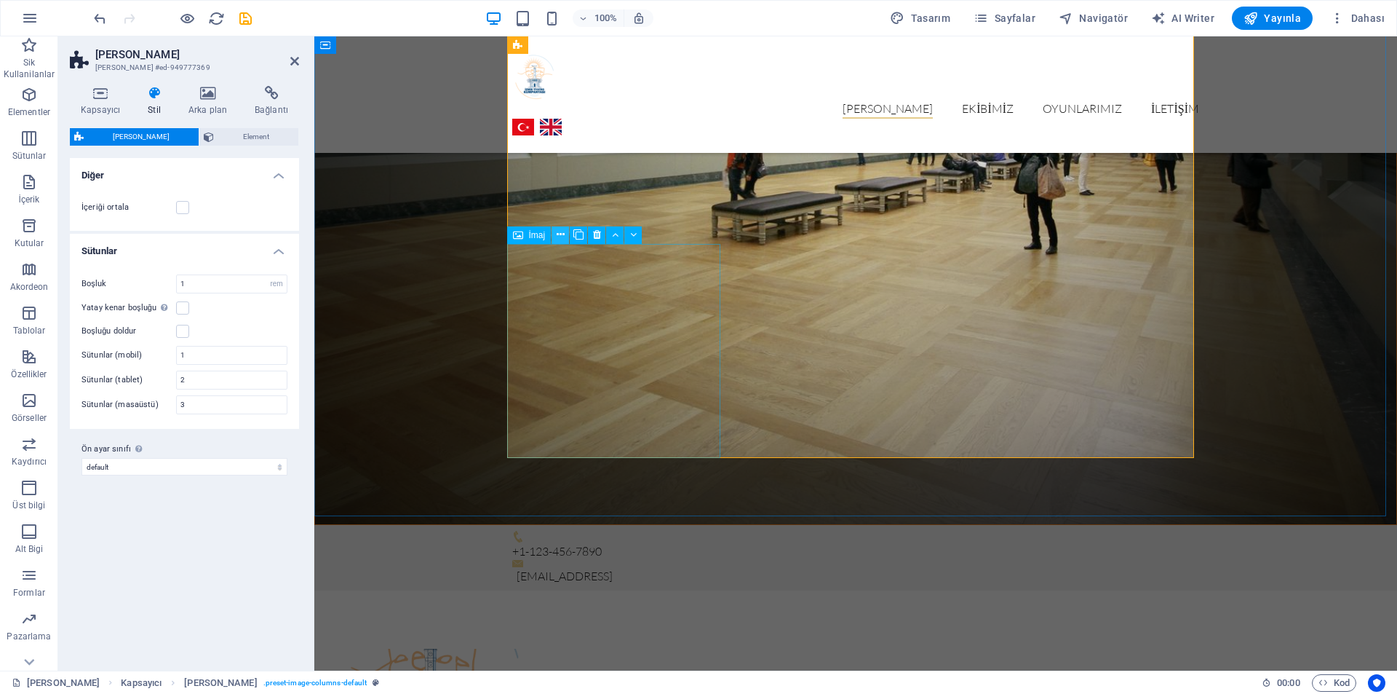
click at [558, 234] on icon at bounding box center [561, 234] width 8 height 15
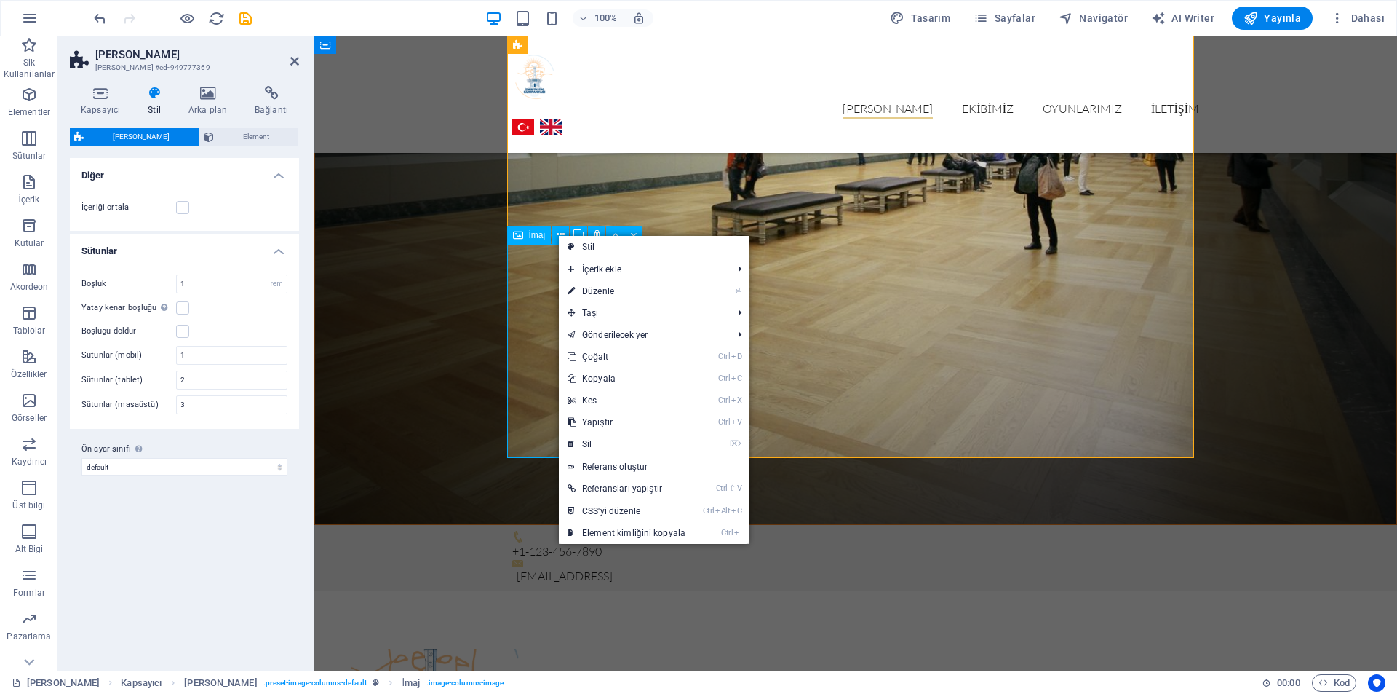
click at [526, 235] on div "İmaj" at bounding box center [529, 234] width 44 height 17
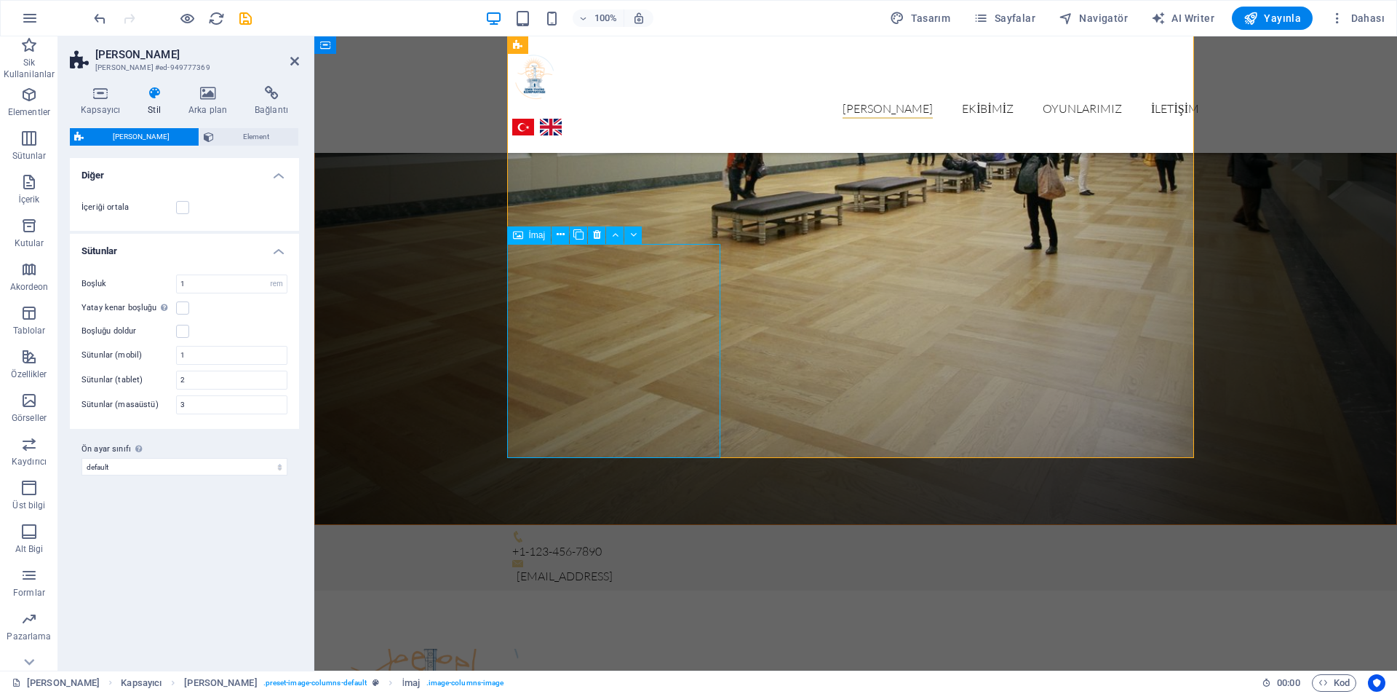
click at [526, 235] on div "İmaj" at bounding box center [529, 234] width 44 height 17
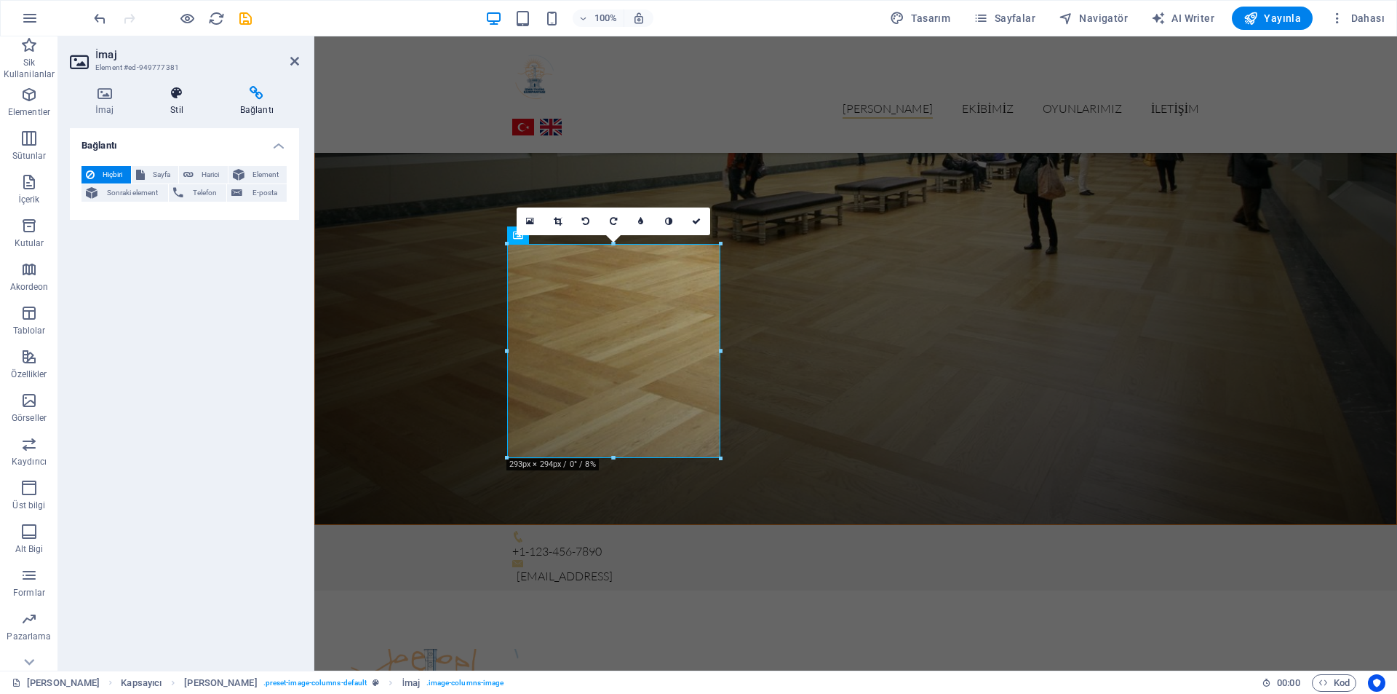
click at [159, 107] on h4 "Stil" at bounding box center [180, 101] width 70 height 31
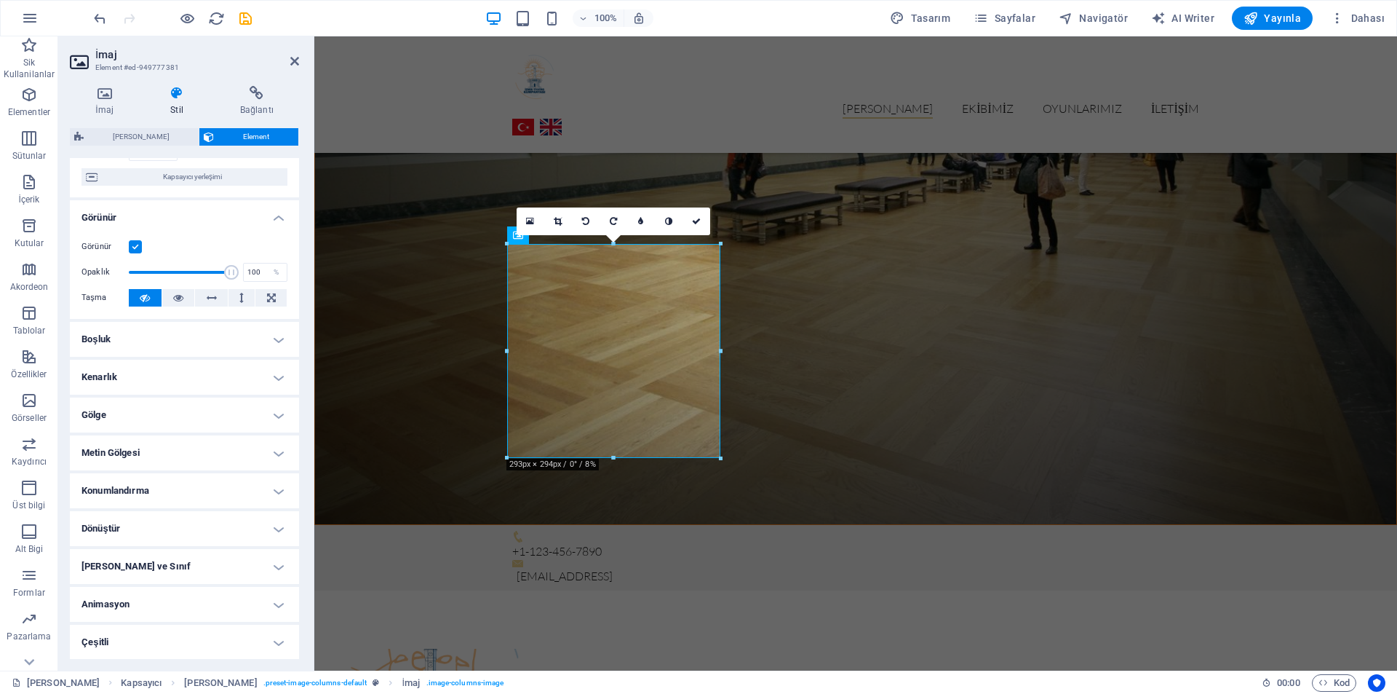
scroll to position [127, 0]
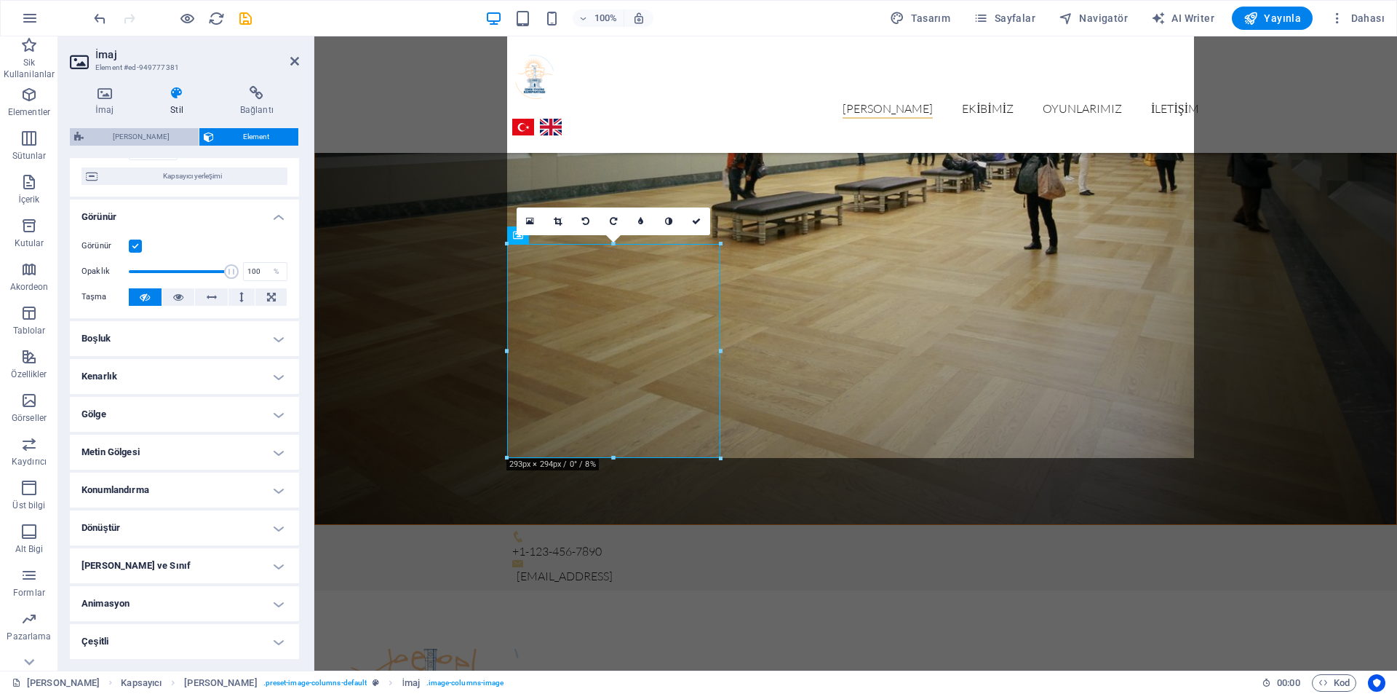
click at [167, 139] on span "[PERSON_NAME]" at bounding box center [141, 136] width 106 height 17
select select "rem"
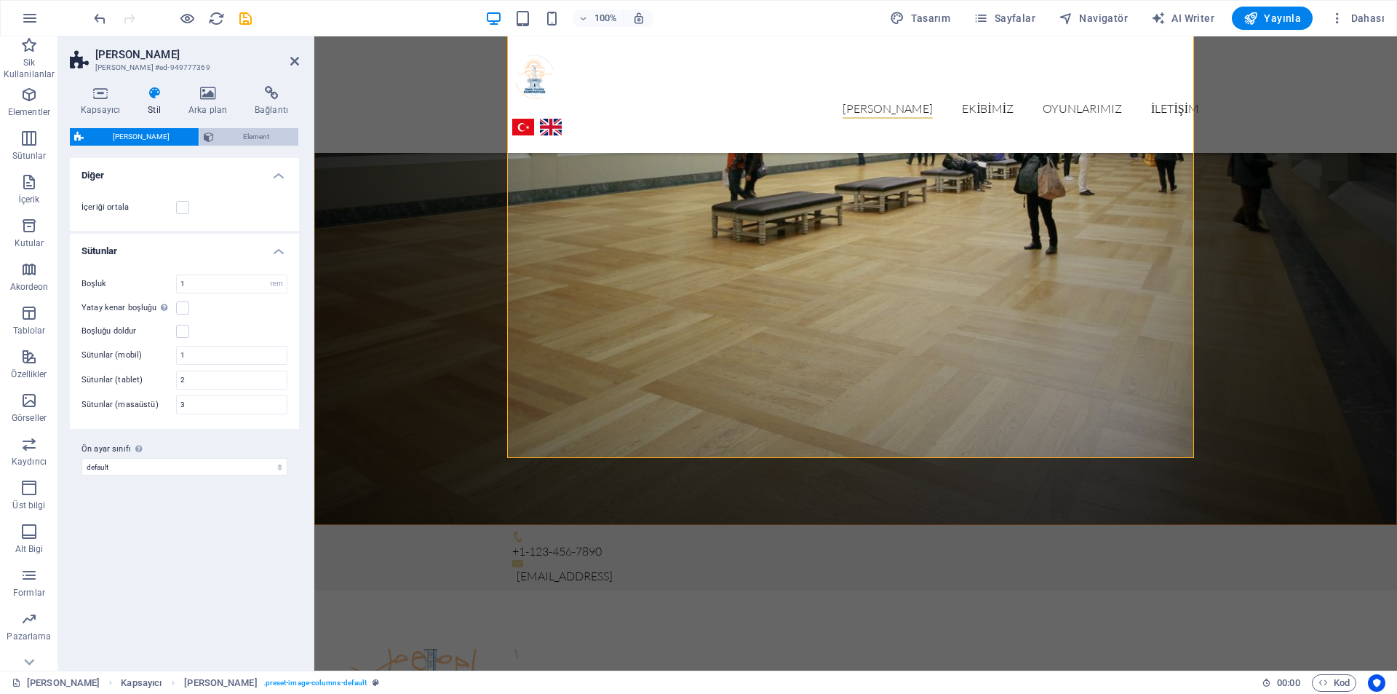
click at [218, 138] on span "Element" at bounding box center [256, 136] width 76 height 17
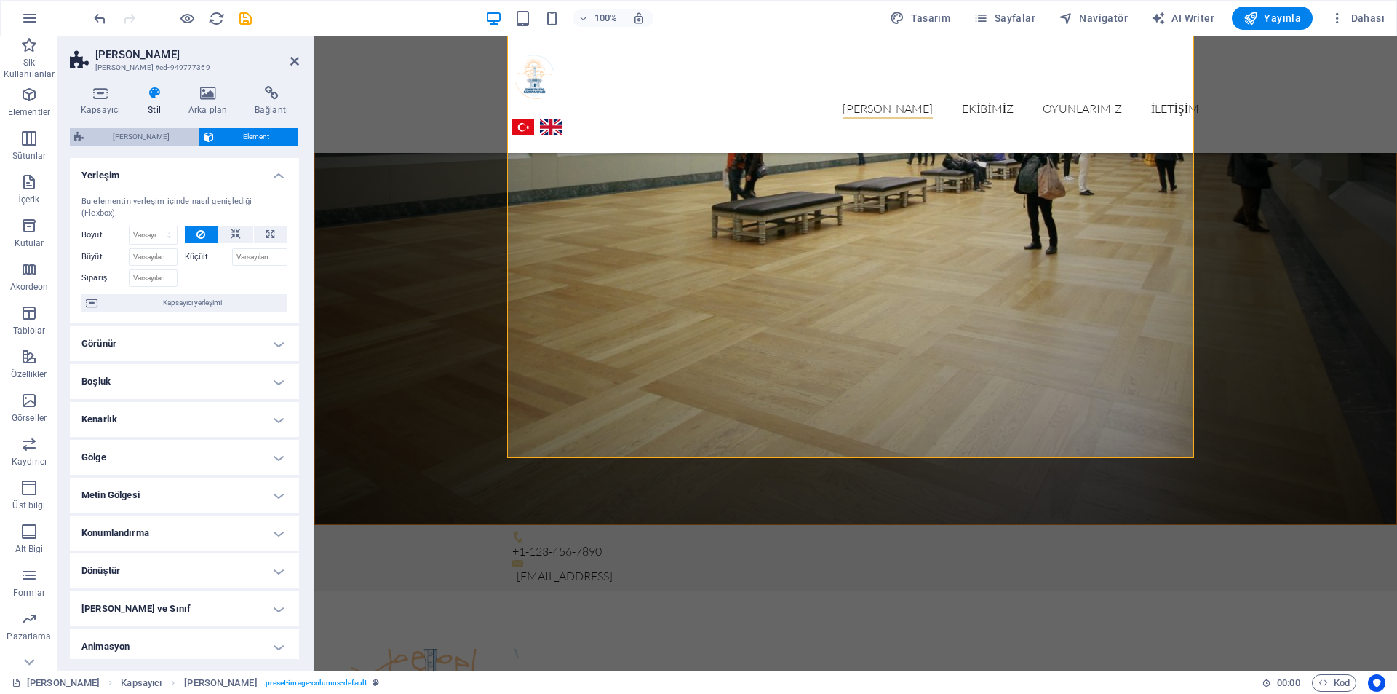
click at [130, 136] on span "[PERSON_NAME]" at bounding box center [141, 136] width 106 height 17
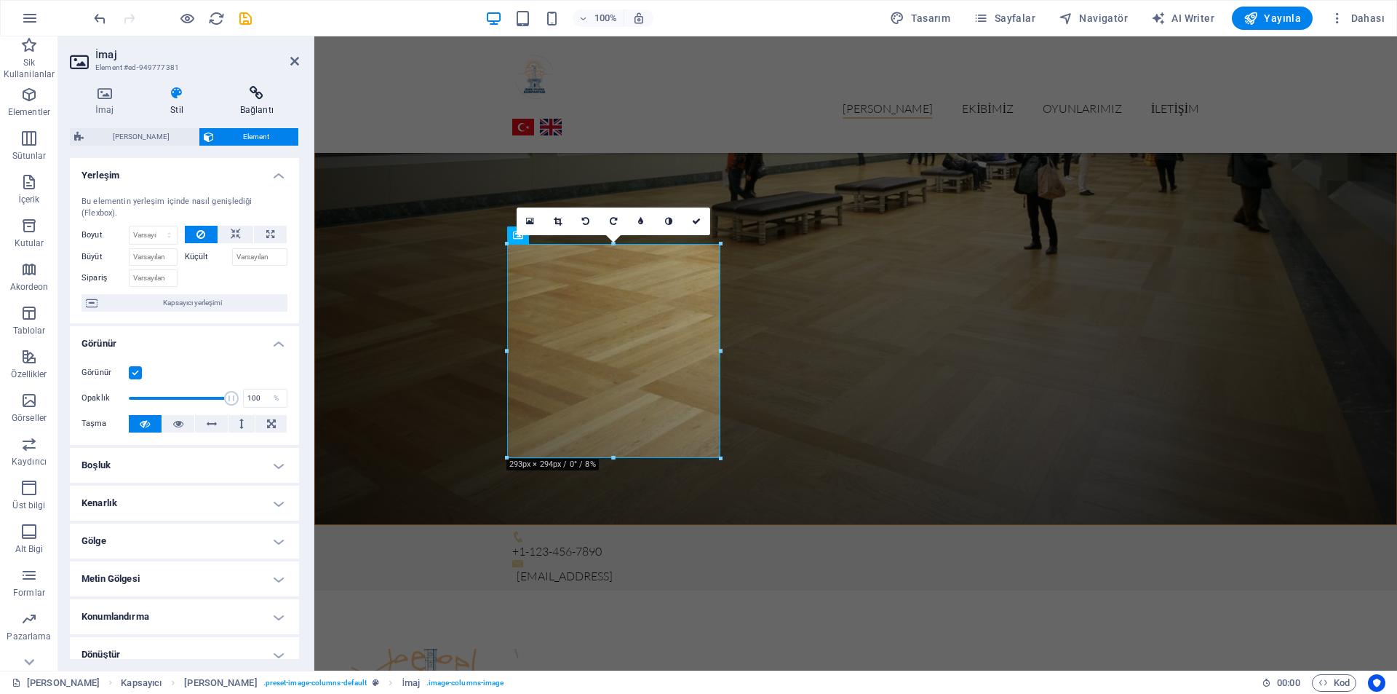
click at [251, 93] on icon at bounding box center [257, 93] width 84 height 15
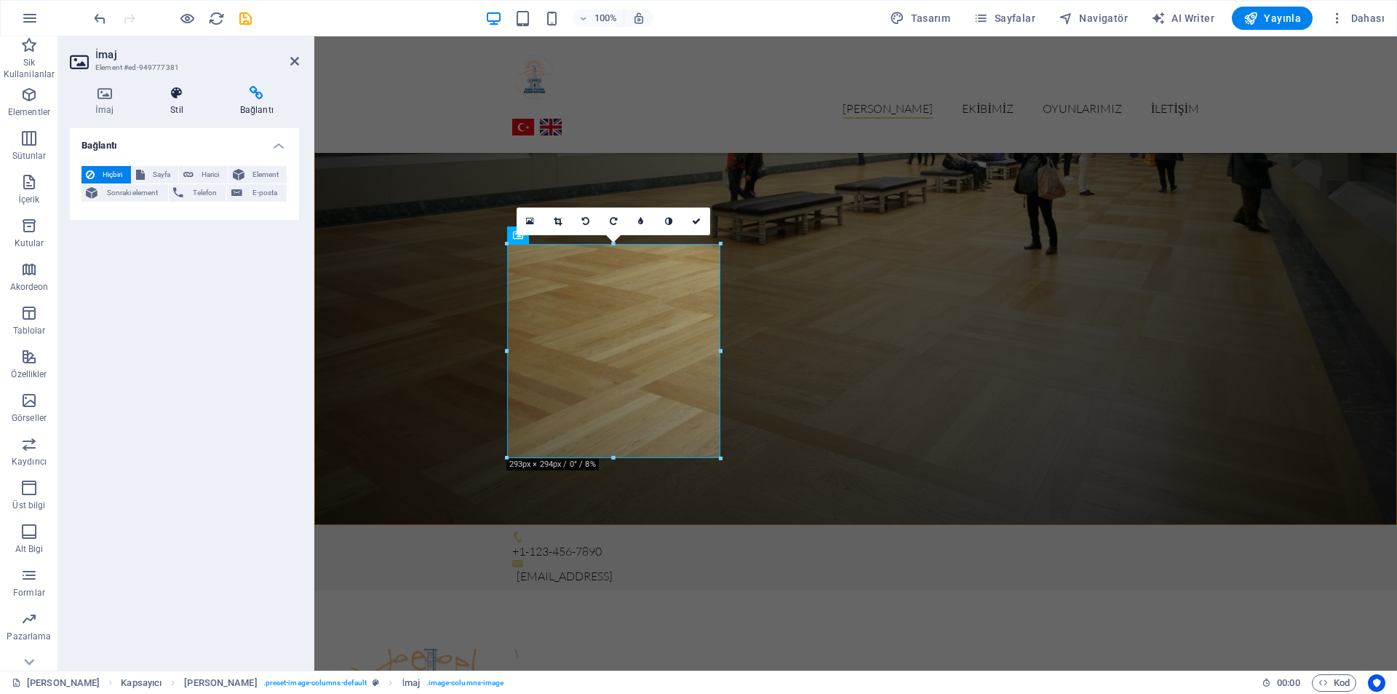
click at [191, 93] on icon at bounding box center [177, 93] width 64 height 15
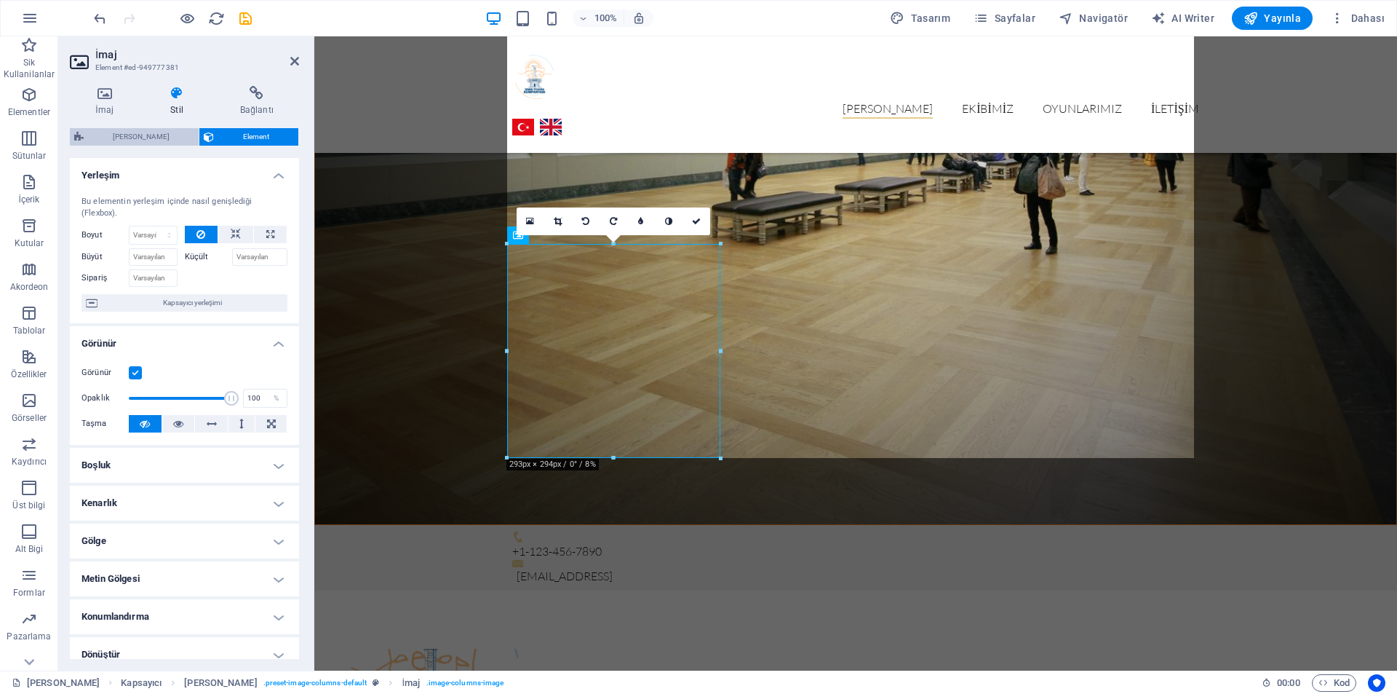
click at [148, 140] on span "[PERSON_NAME]" at bounding box center [141, 136] width 106 height 17
select select "rem"
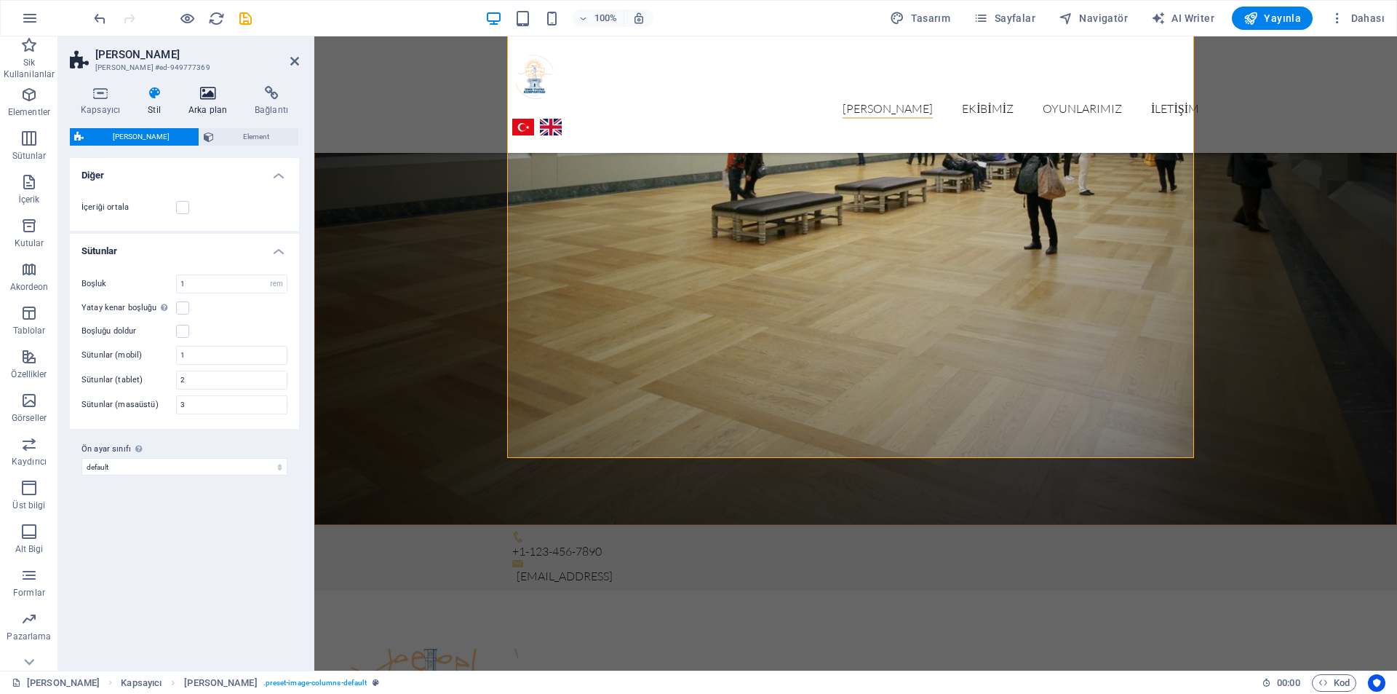
click at [211, 95] on icon at bounding box center [208, 93] width 60 height 15
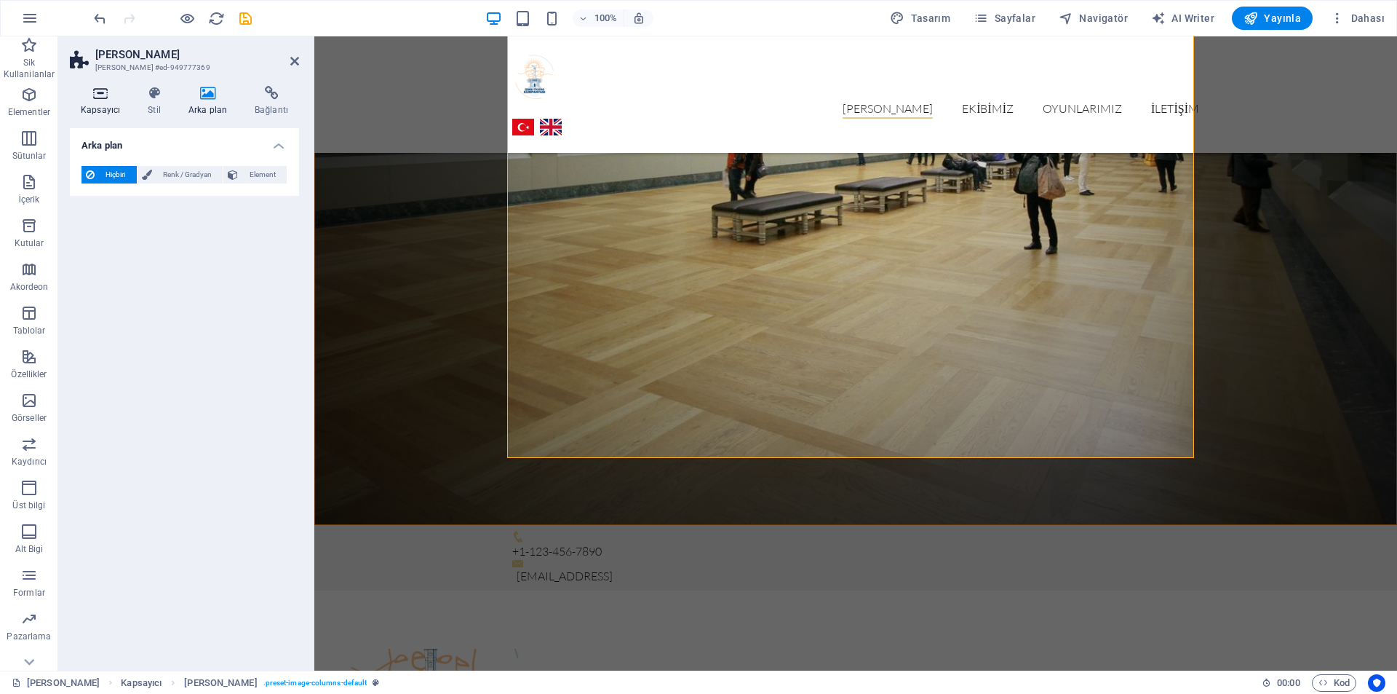
click at [99, 101] on h4 "Kapsayıcı" at bounding box center [103, 101] width 67 height 31
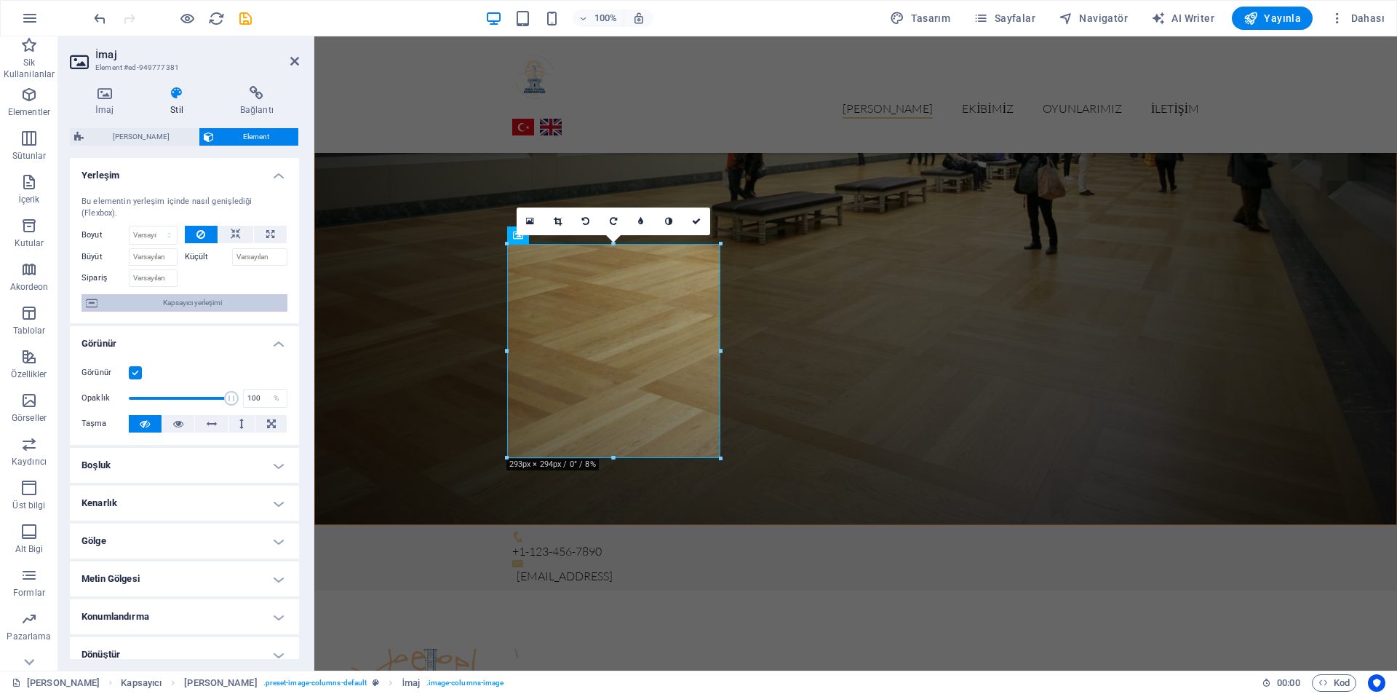
click at [244, 306] on span "Kapsayıcı yerleşimi" at bounding box center [192, 302] width 181 height 17
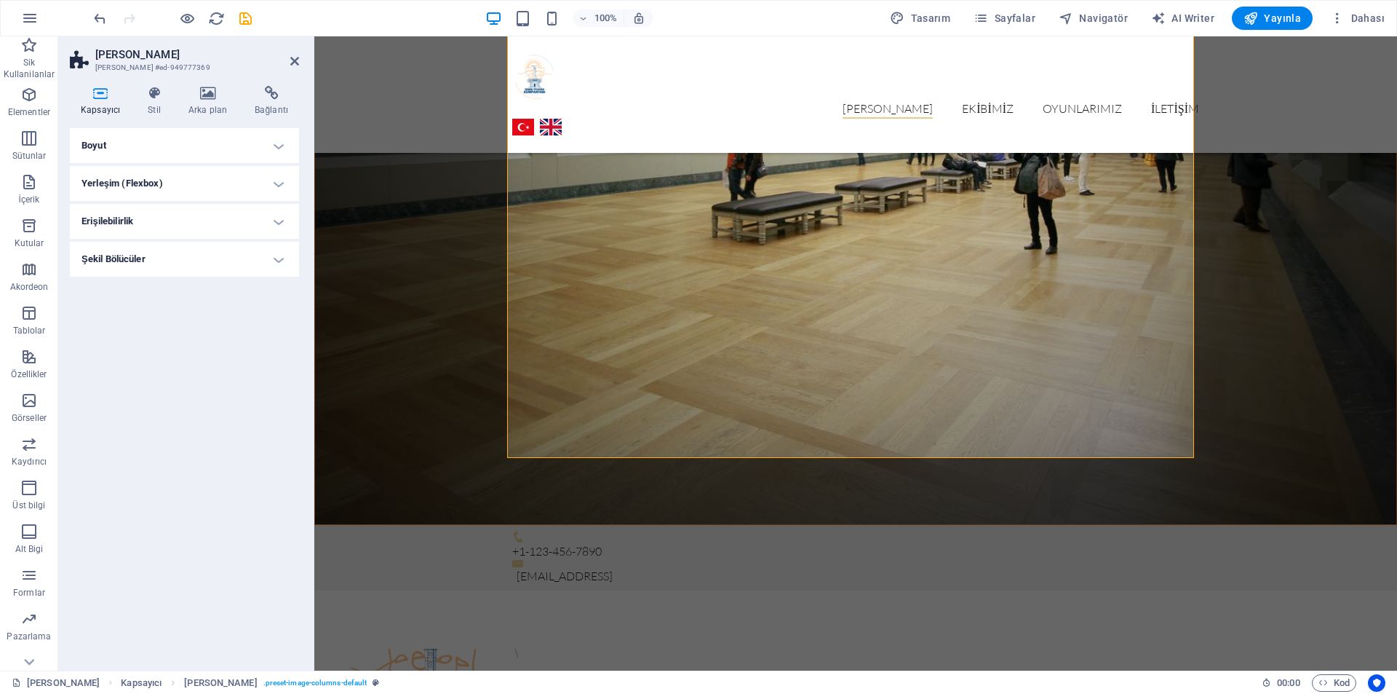
click at [218, 138] on h4 "Boyut" at bounding box center [184, 145] width 229 height 35
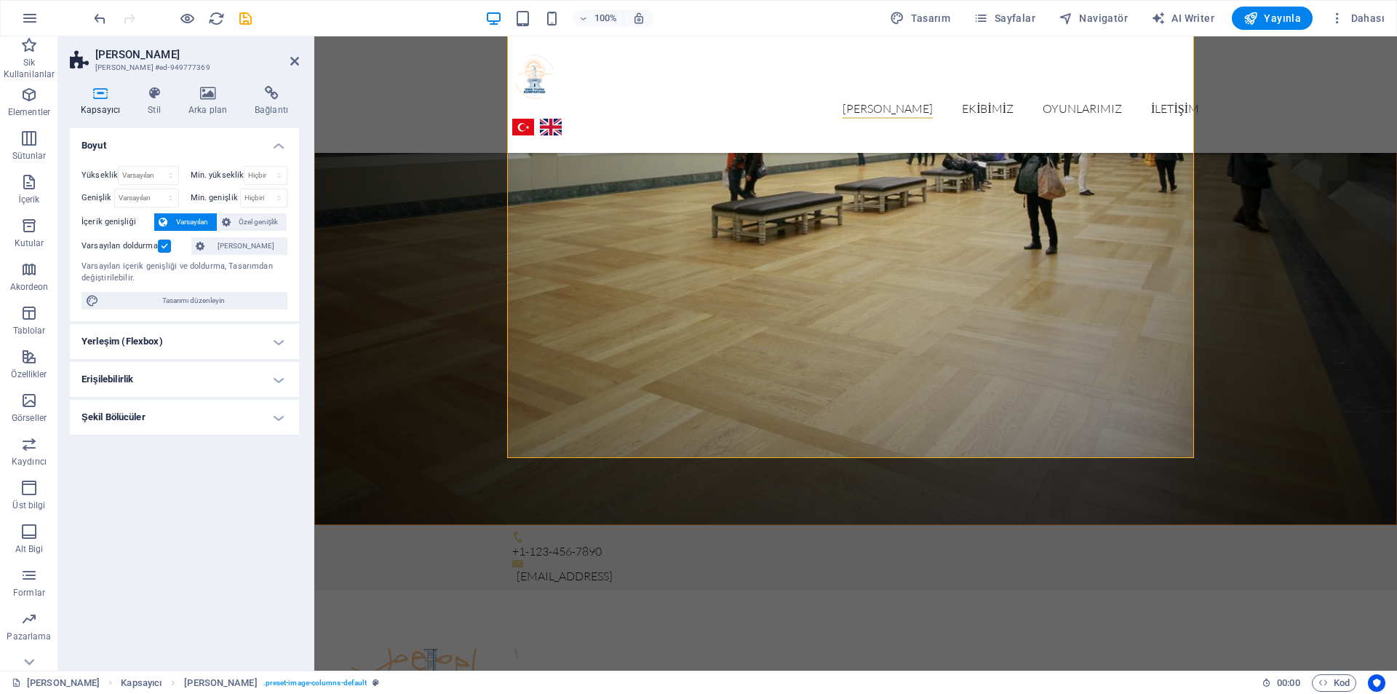
click at [218, 138] on h4 "Boyut" at bounding box center [184, 141] width 229 height 26
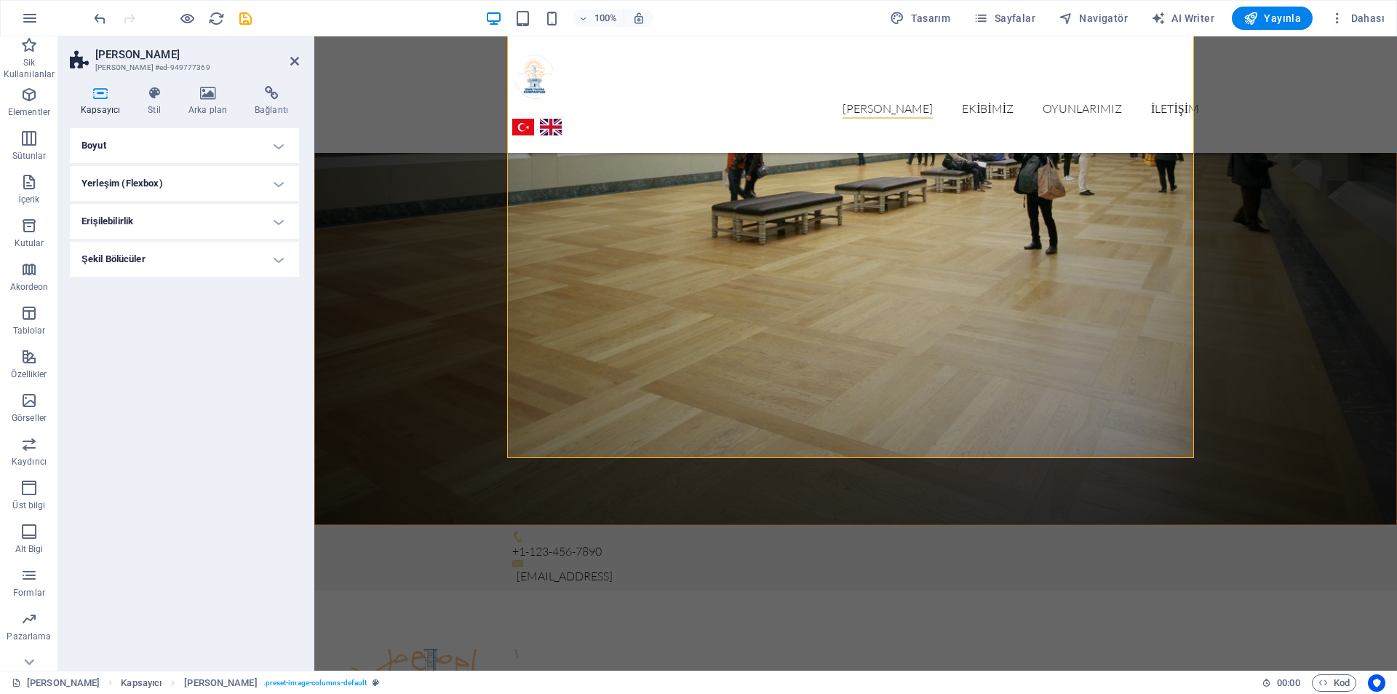
click at [162, 268] on h4 "Şekil Bölücüler" at bounding box center [184, 259] width 229 height 35
click at [162, 268] on div "Stil Hiçbiri Üçgen Kare Çapraz Çokgen 1 Çokgen 2 Zikzak Çoklu Zikzaklar Dalgala…" at bounding box center [184, 288] width 229 height 41
click at [148, 234] on h4 "Erişilebilirlik" at bounding box center [184, 221] width 229 height 35
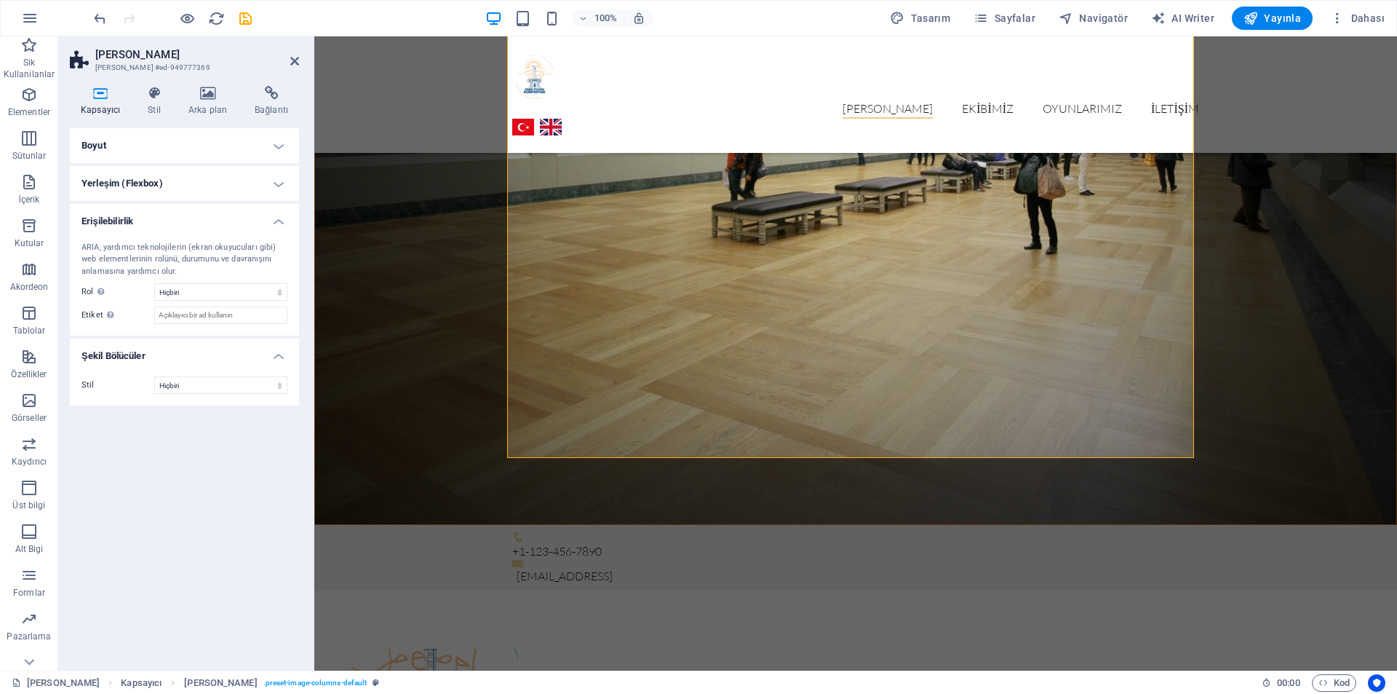
click at [149, 188] on h4 "Yerleşim (Flexbox)" at bounding box center [184, 183] width 229 height 35
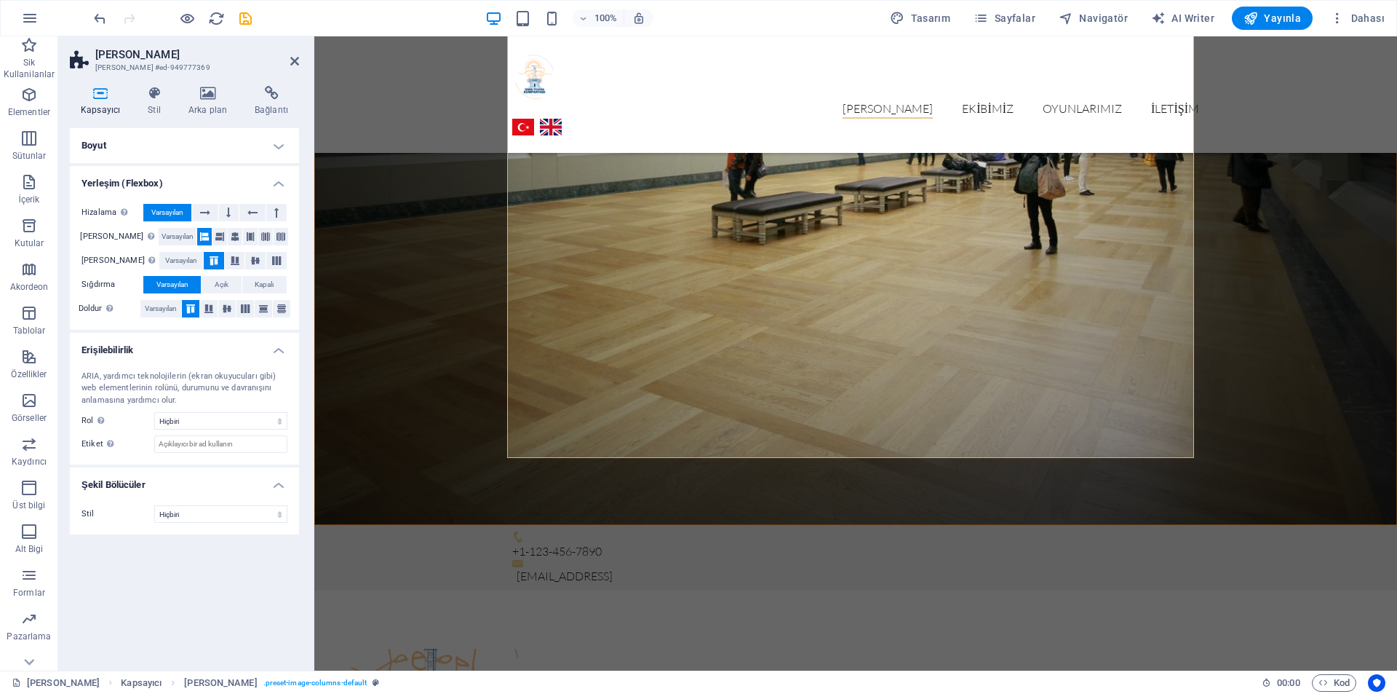
click at [151, 146] on h4 "Boyut" at bounding box center [184, 145] width 229 height 35
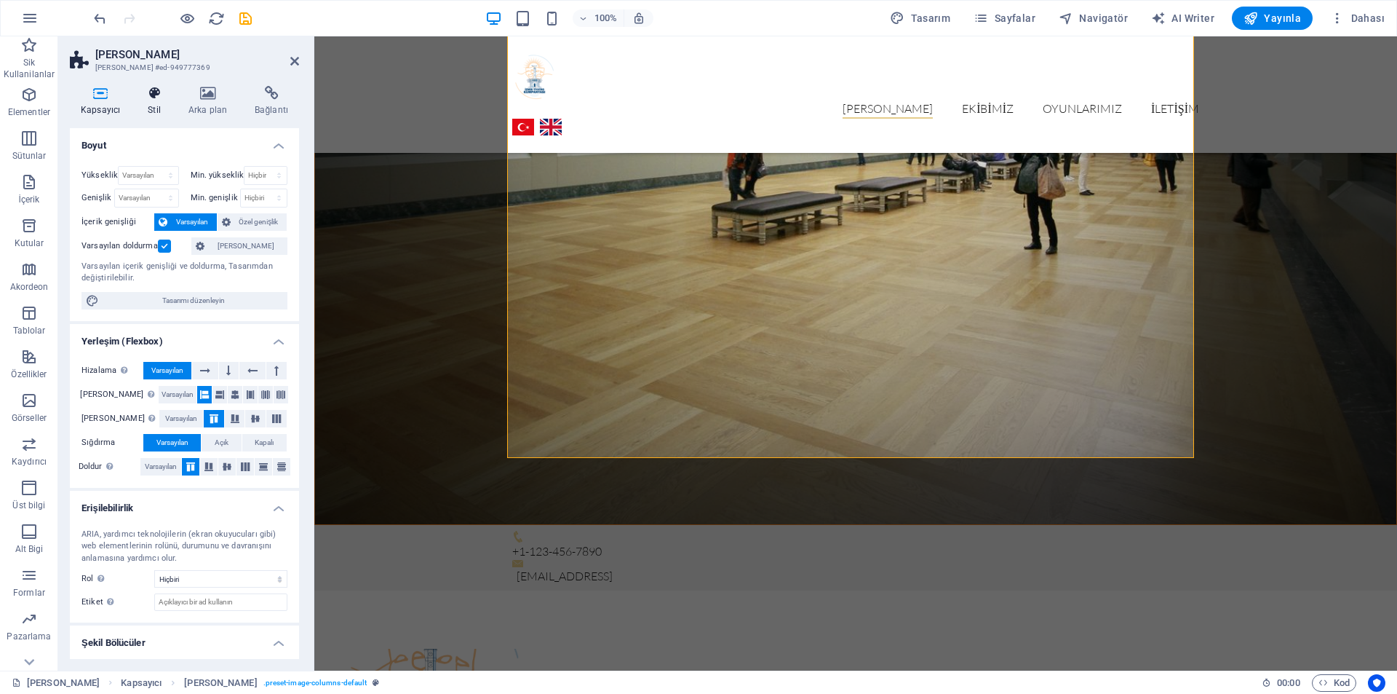
click at [151, 90] on icon at bounding box center [154, 93] width 35 height 15
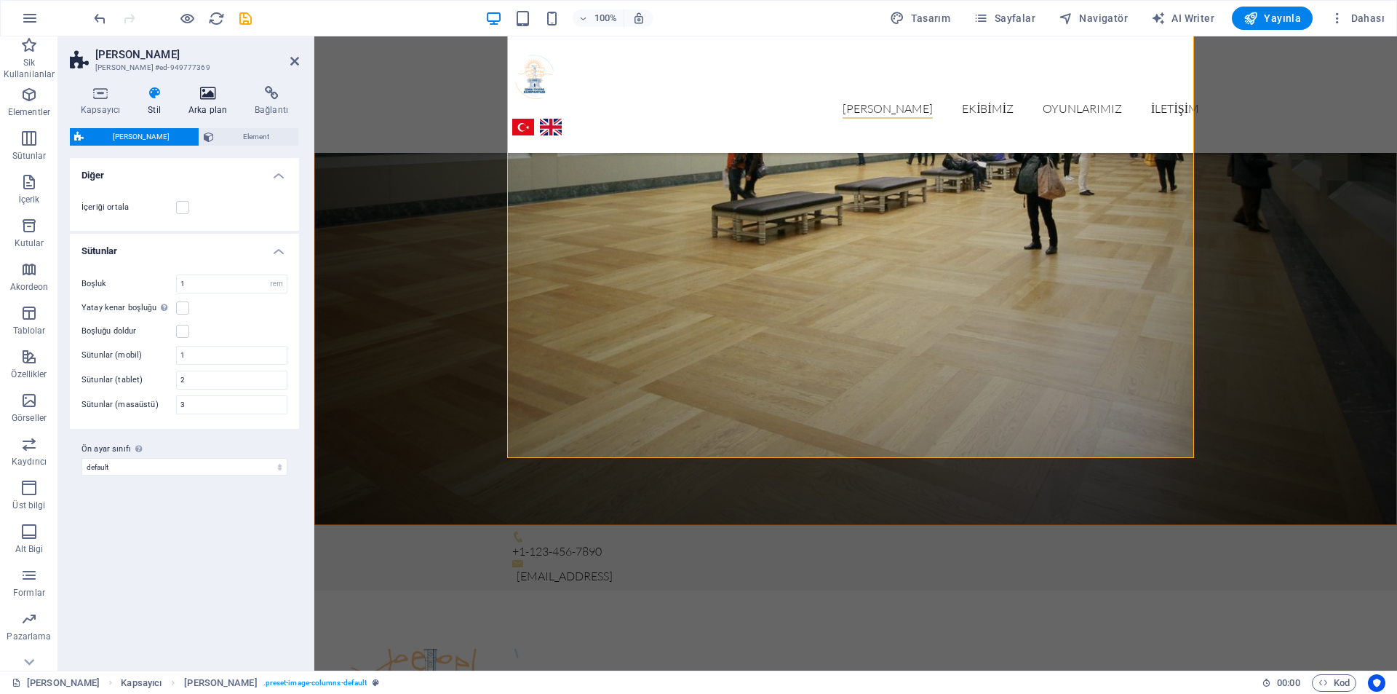
click at [199, 95] on icon at bounding box center [208, 93] width 60 height 15
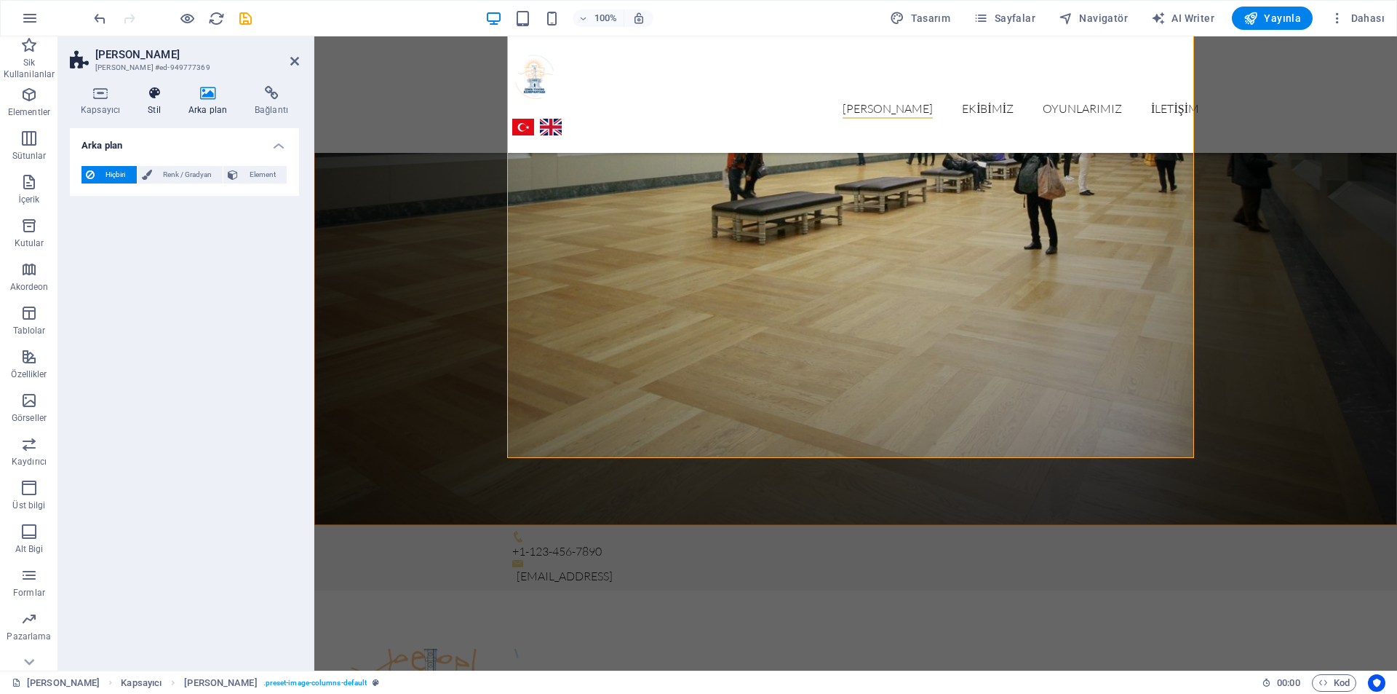
click at [167, 101] on h4 "Stil" at bounding box center [157, 101] width 41 height 31
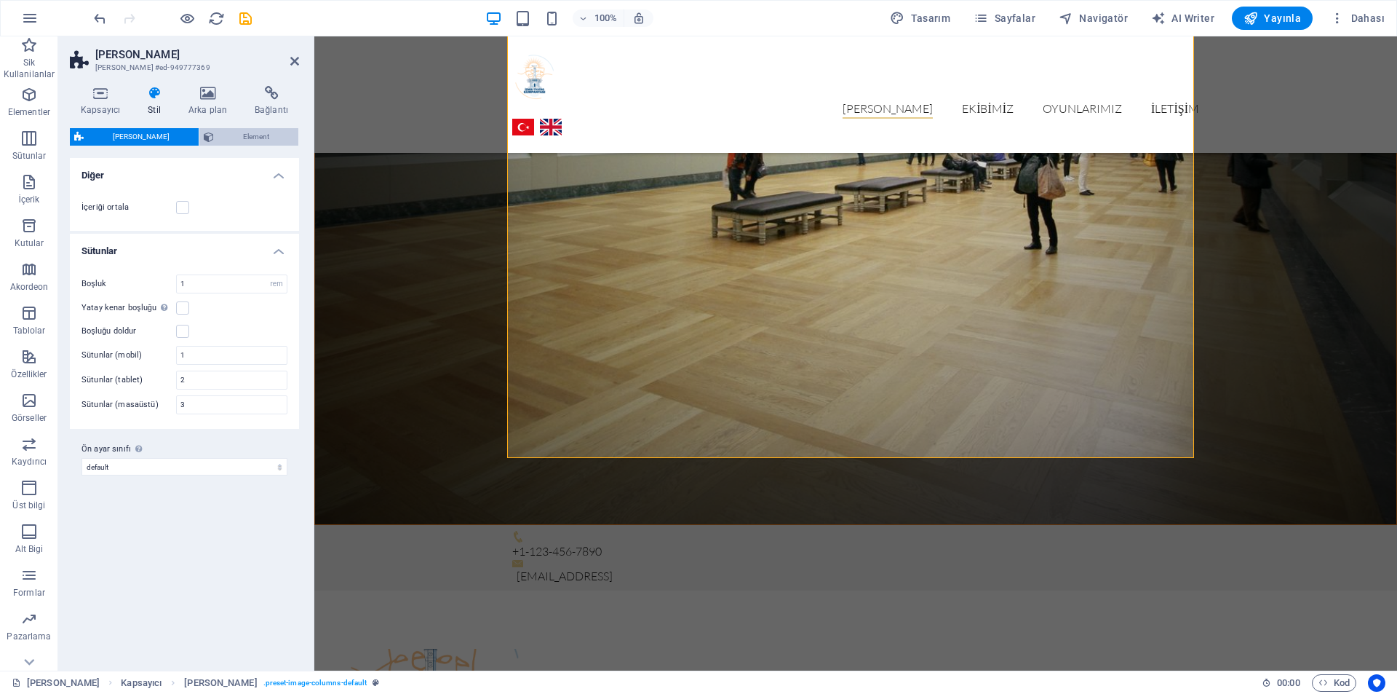
click at [218, 138] on span "Element" at bounding box center [256, 136] width 76 height 17
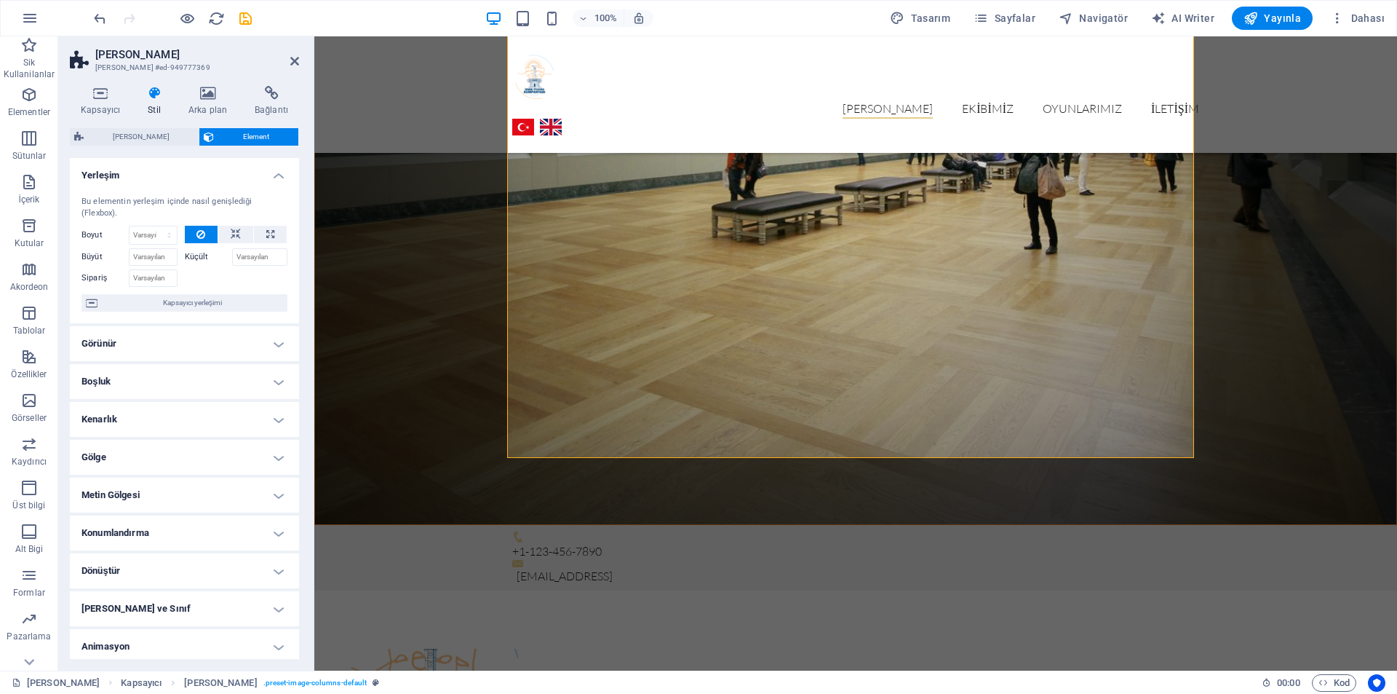
click at [194, 347] on h4 "Görünür" at bounding box center [184, 343] width 229 height 35
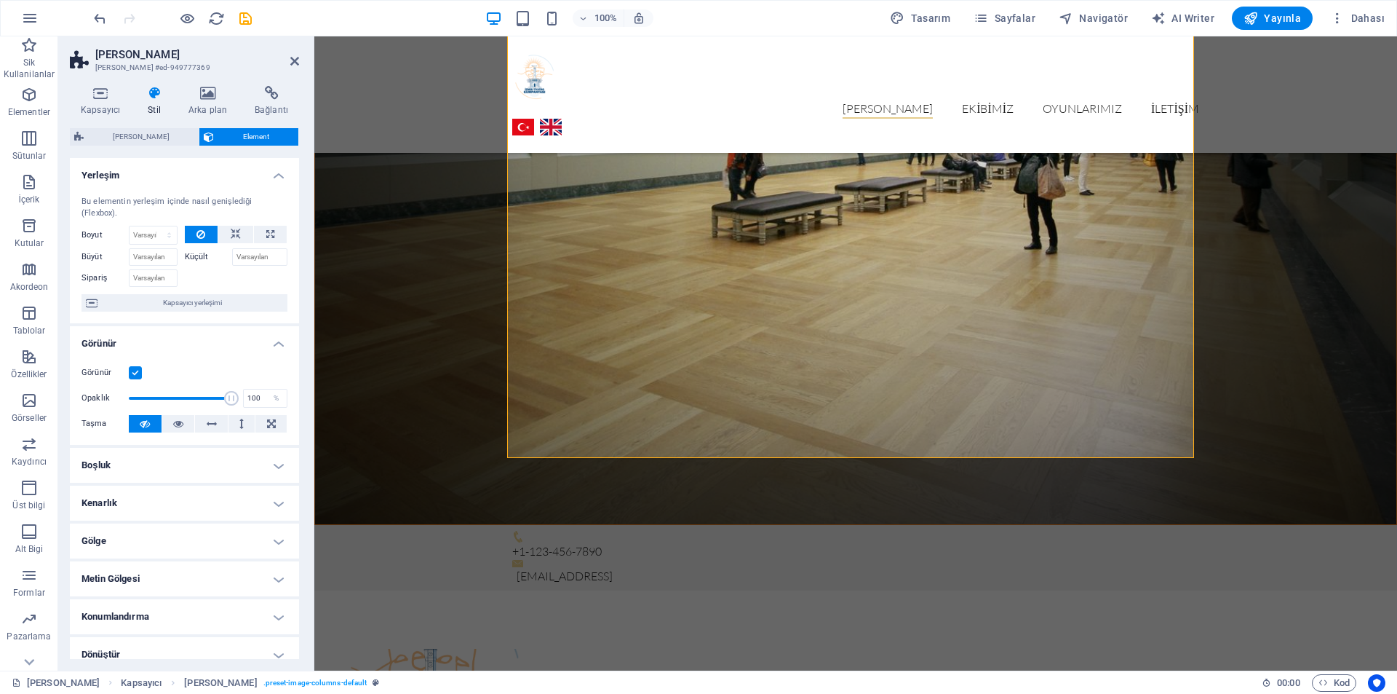
click at [134, 378] on label at bounding box center [135, 372] width 13 height 13
click at [0, 0] on input "Görünür" at bounding box center [0, 0] width 0 height 0
click at [134, 371] on label at bounding box center [135, 372] width 13 height 13
click at [0, 0] on input "Görünür" at bounding box center [0, 0] width 0 height 0
click at [170, 422] on button at bounding box center [178, 423] width 33 height 17
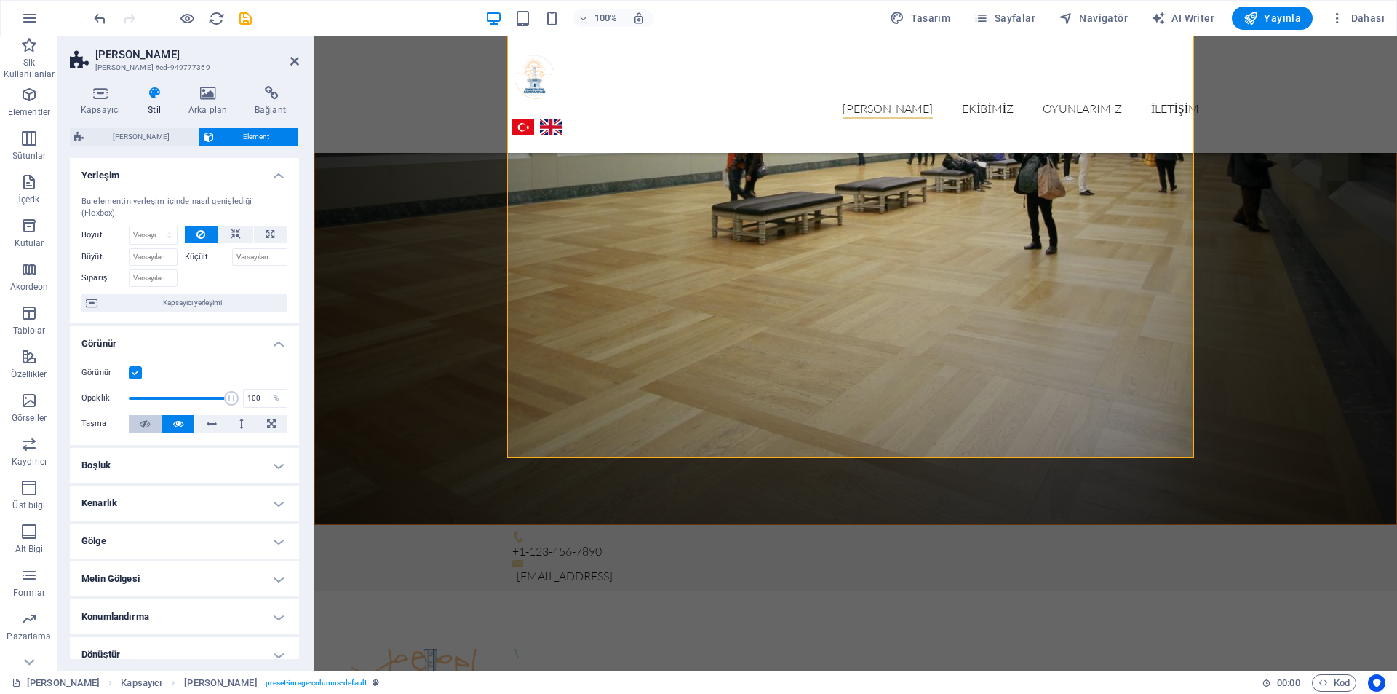
click at [152, 418] on button at bounding box center [145, 423] width 33 height 17
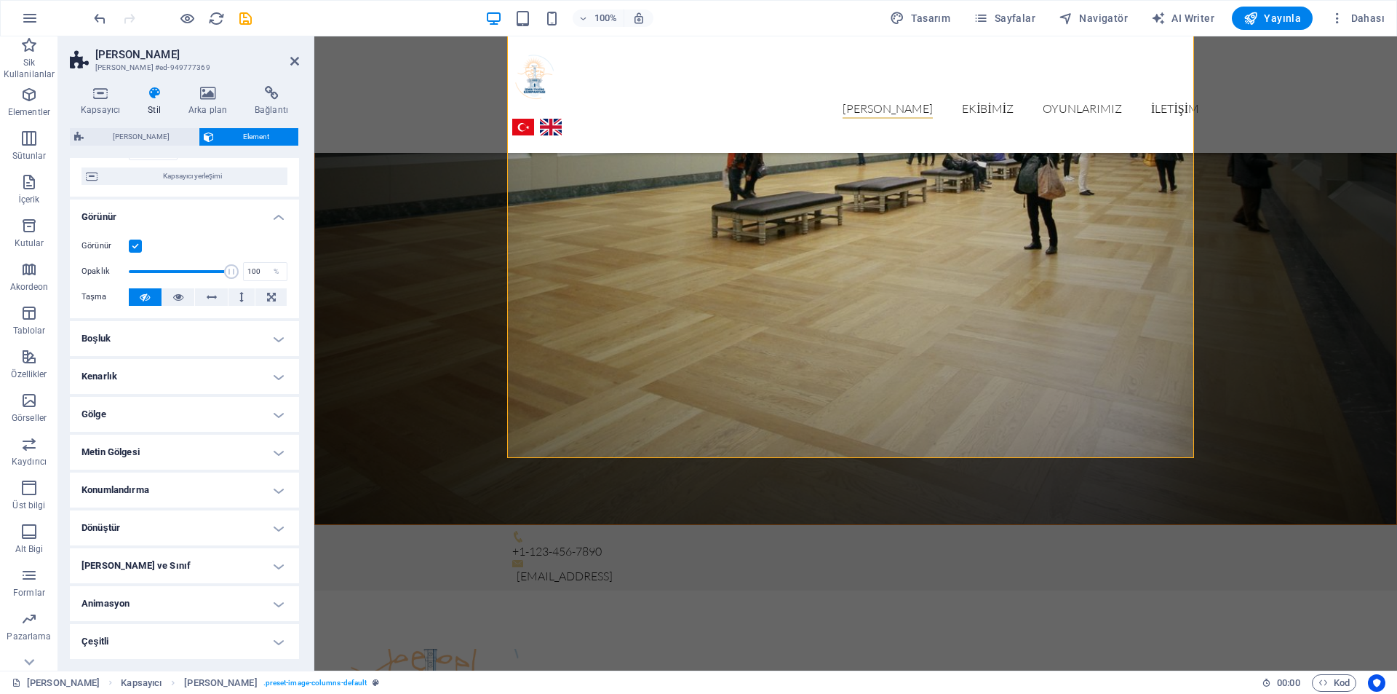
click at [146, 627] on h4 "Çeşitli" at bounding box center [184, 641] width 229 height 35
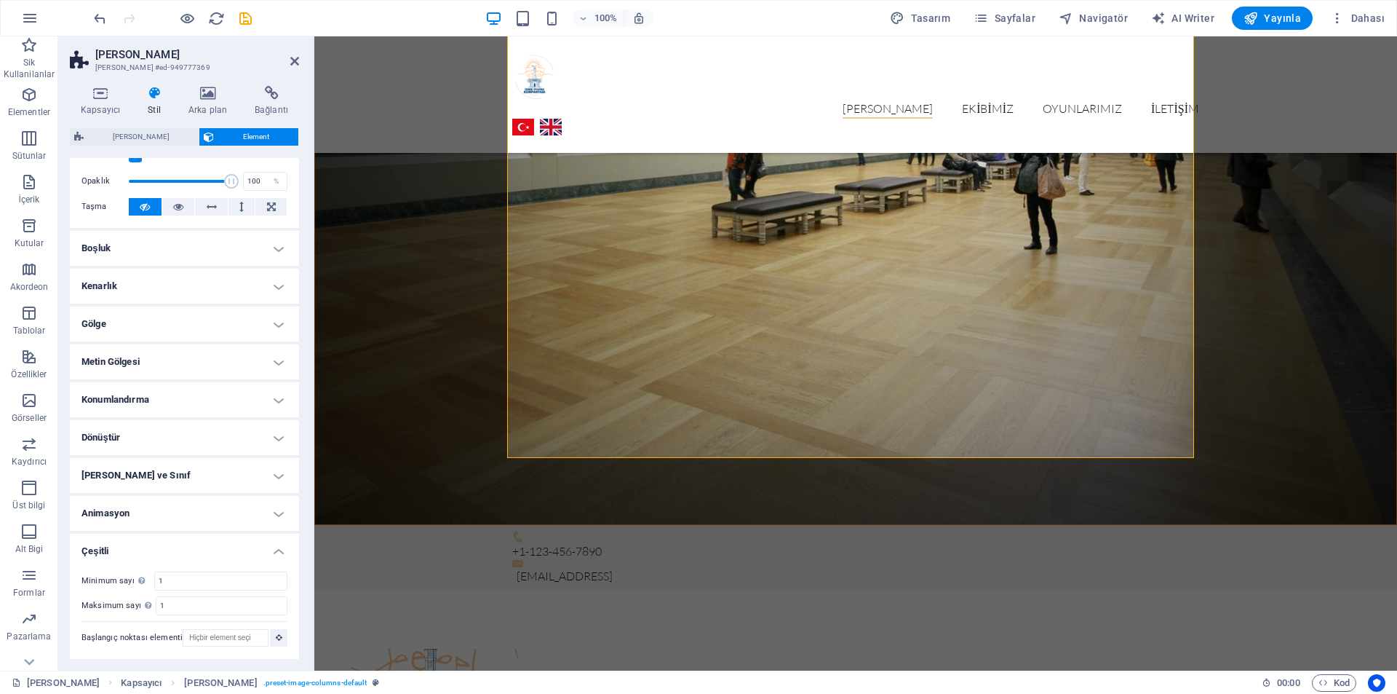
click at [138, 511] on h4 "Animasyon" at bounding box center [184, 513] width 229 height 35
click at [163, 469] on h4 "[PERSON_NAME] ve Sınıf" at bounding box center [184, 475] width 229 height 35
click at [167, 432] on h4 "Dönüştür" at bounding box center [184, 437] width 229 height 35
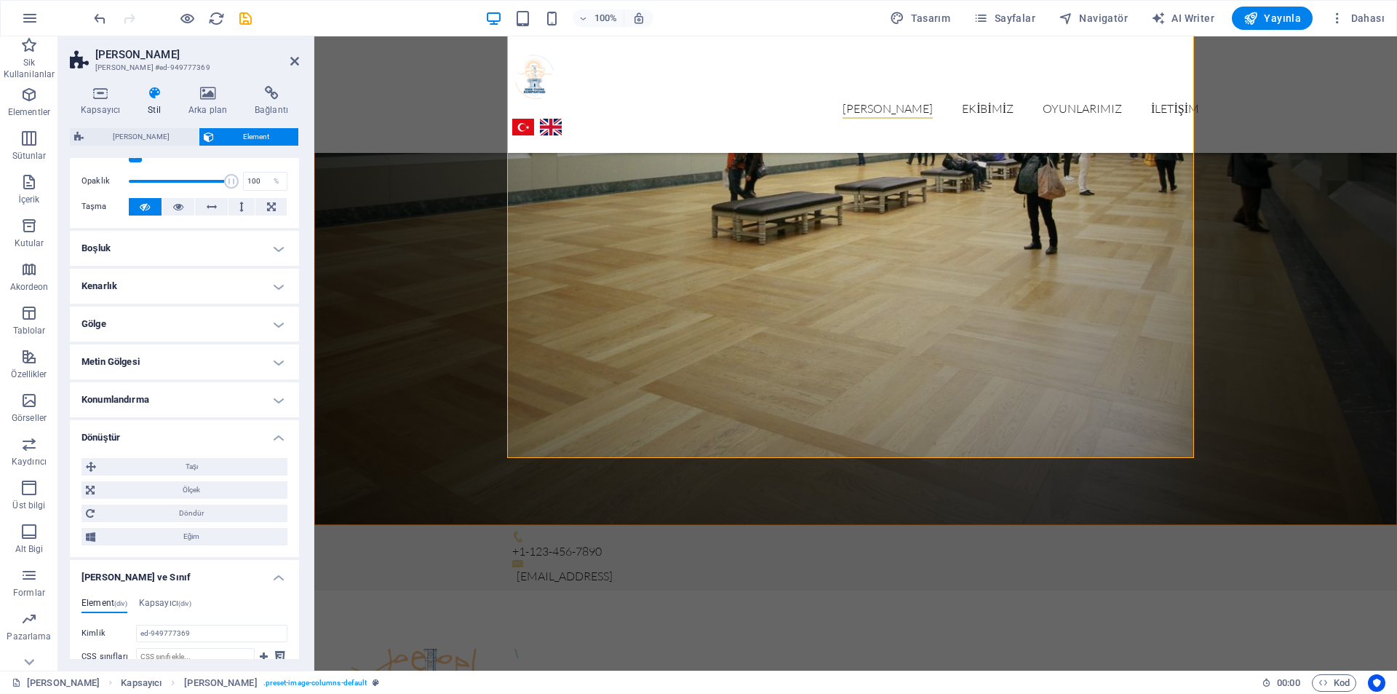
click at [167, 432] on h4 "Dönüştür" at bounding box center [184, 433] width 229 height 26
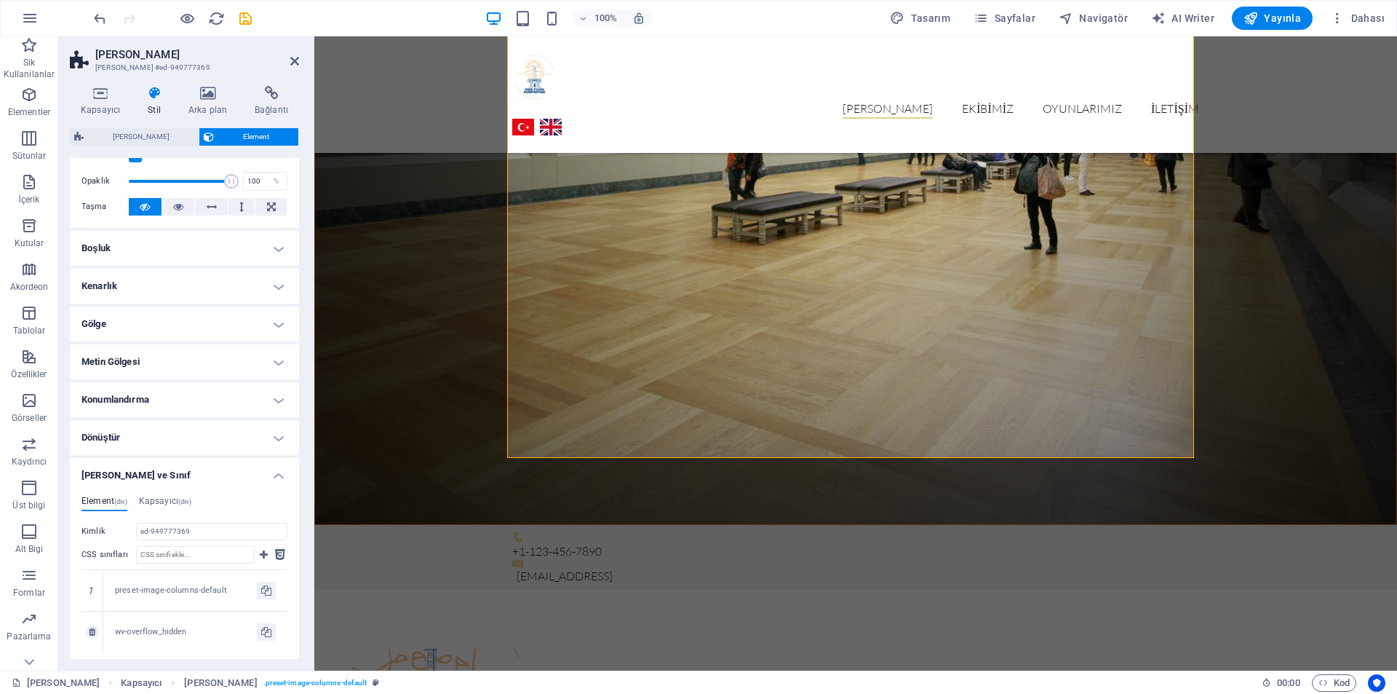
click at [150, 633] on div "wv-overflow_hidden" at bounding box center [186, 632] width 142 height 12
click at [170, 634] on div "wv-overflow_hidden" at bounding box center [186, 632] width 142 height 12
click at [90, 631] on icon at bounding box center [92, 631] width 7 height 9
click at [97, 591] on link at bounding box center [92, 590] width 13 height 13
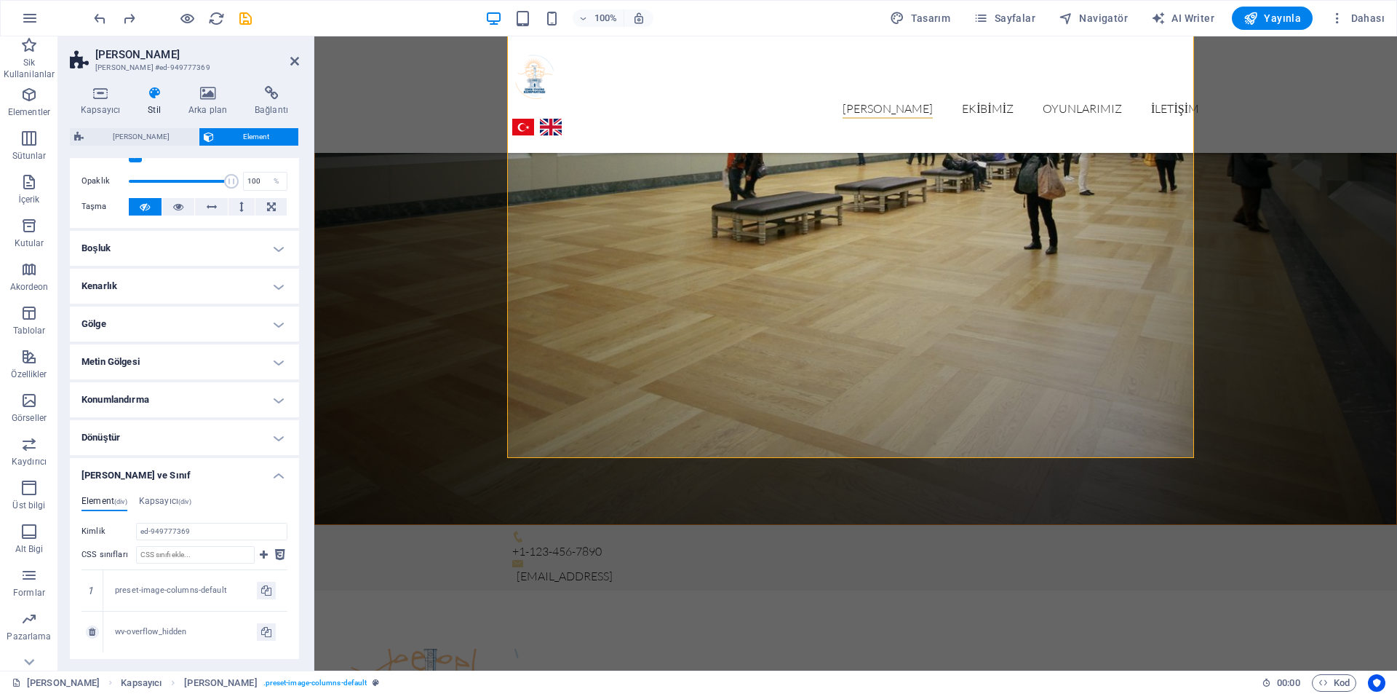
click at [146, 632] on div "wv-overflow_hidden" at bounding box center [186, 632] width 142 height 12
click at [164, 591] on div "preset-image-columns-default" at bounding box center [186, 590] width 142 height 12
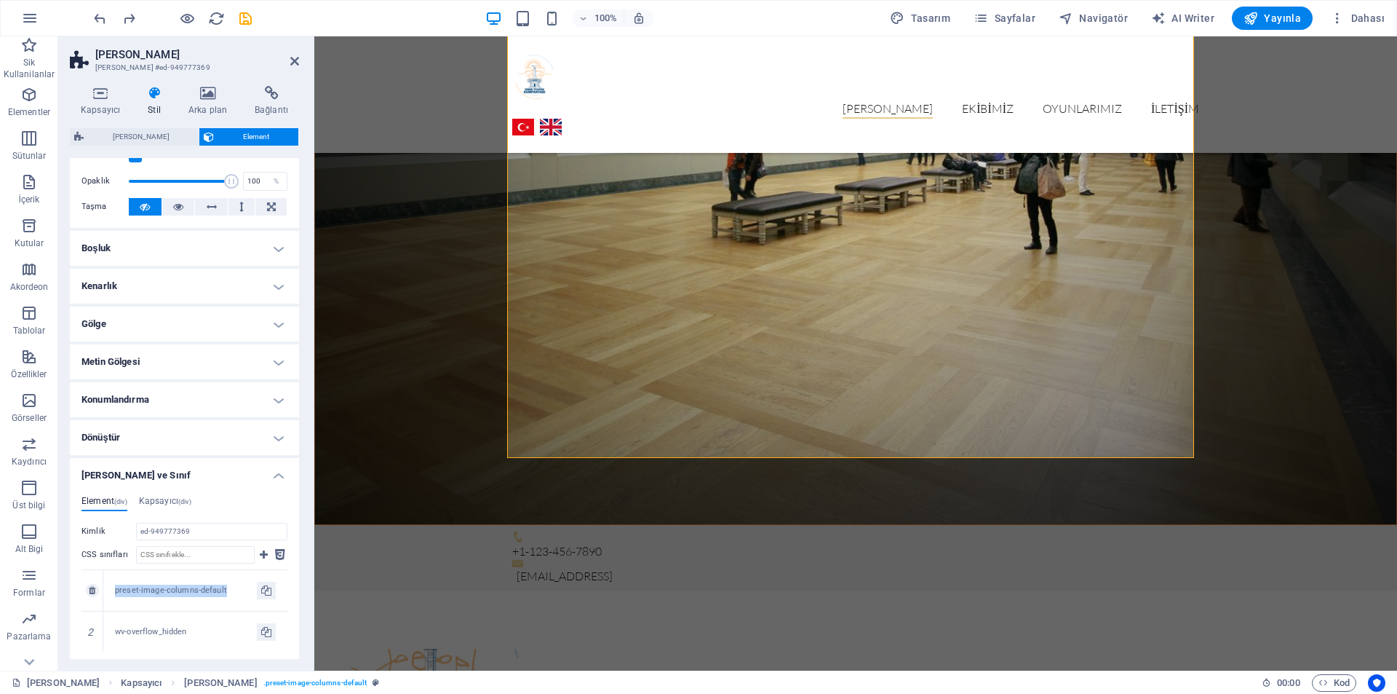
click at [164, 591] on div "preset-image-columns-default" at bounding box center [186, 590] width 142 height 12
click at [210, 560] on input "CSS sınıfları" at bounding box center [195, 554] width 119 height 17
type input "s"
type input "w"
click at [275, 553] on icon at bounding box center [280, 554] width 10 height 17
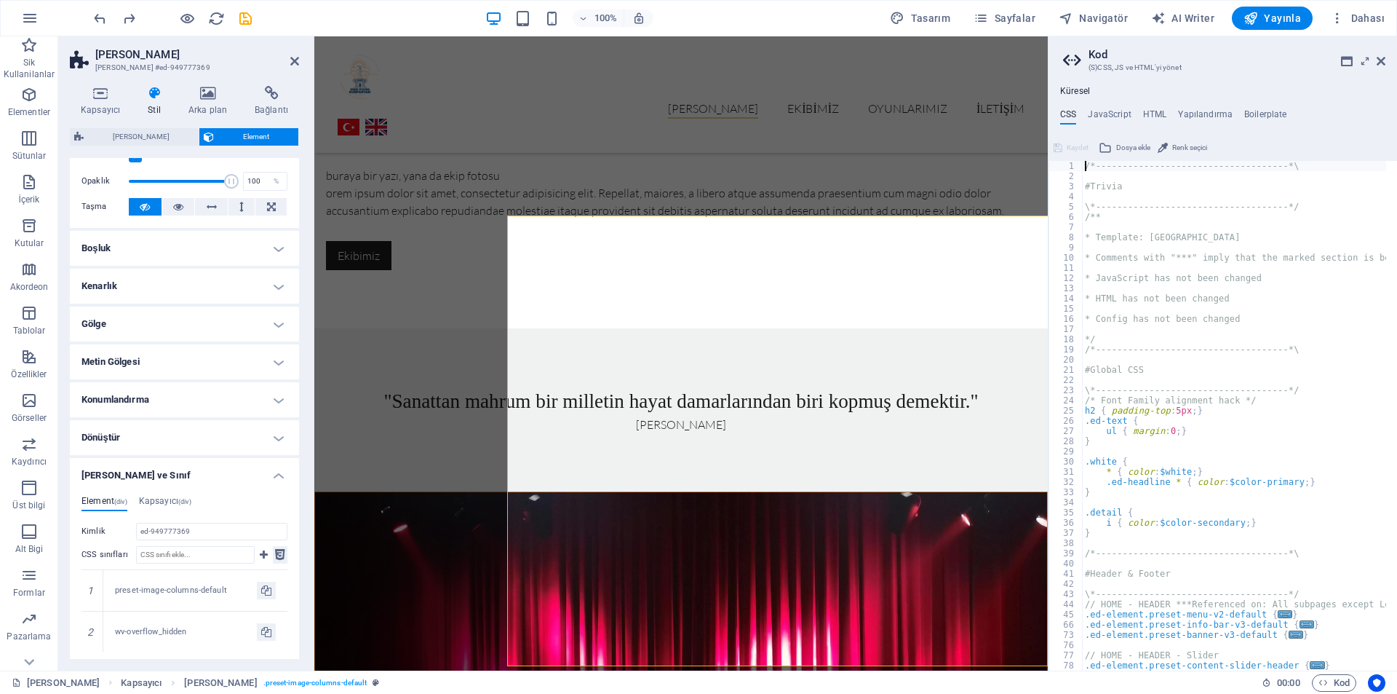
scroll to position [1957, 0]
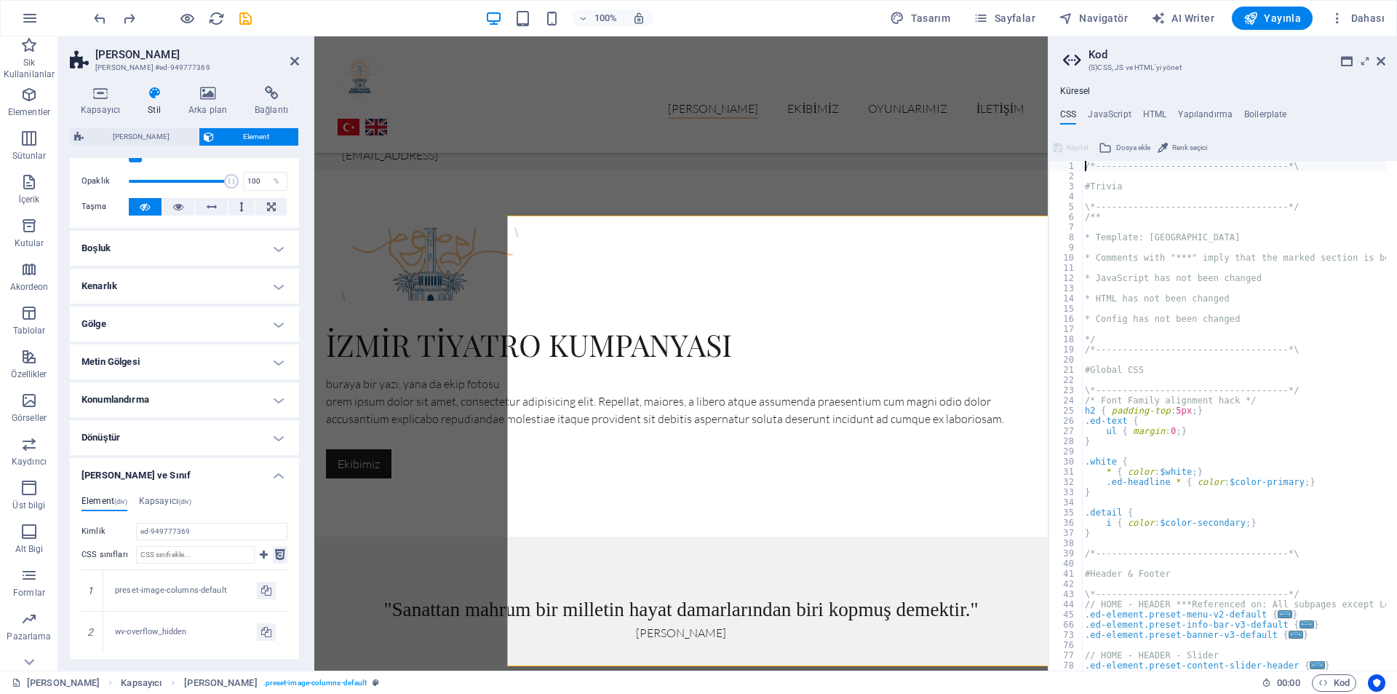
type textarea "@include image-columns("
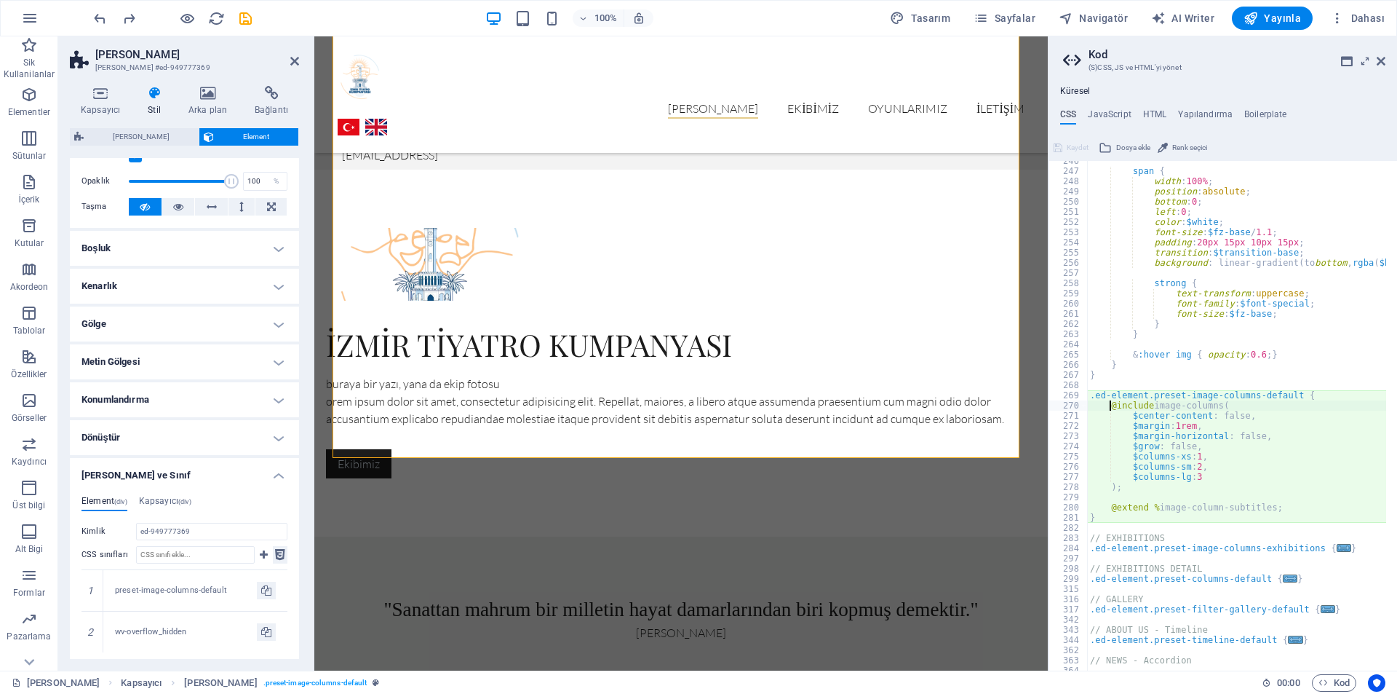
scroll to position [770, 0]
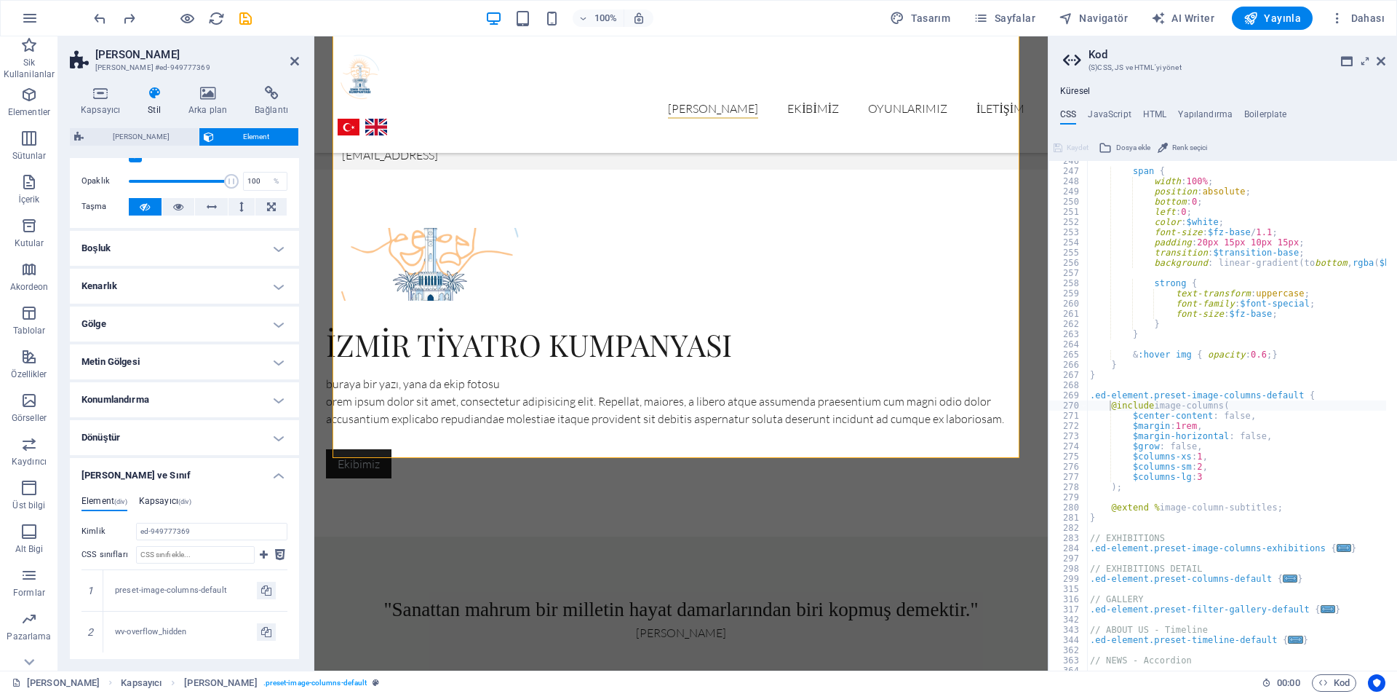
click at [176, 501] on h4 "Kapsayıcı (div)" at bounding box center [165, 504] width 52 height 16
click at [116, 485] on div "Element (div) Kapsayıcı (div) Kimlik ed-949777369 CSS sınıfları 1 preset-image-…" at bounding box center [184, 560] width 229 height 152
click at [113, 496] on h4 "Element (div)" at bounding box center [105, 504] width 46 height 16
click at [191, 552] on input "CSS sınıfları" at bounding box center [195, 554] width 119 height 17
click at [204, 533] on input "ed-949777369" at bounding box center [211, 531] width 151 height 17
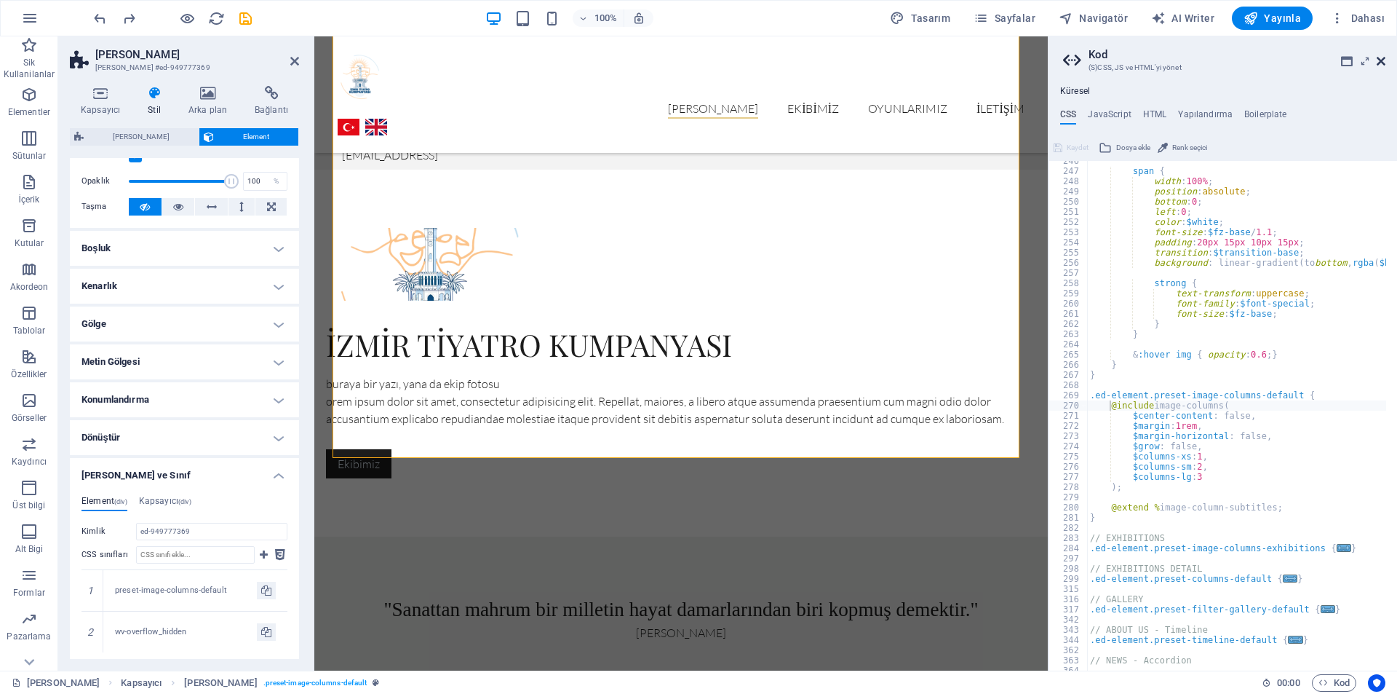
click at [1378, 66] on icon at bounding box center [1381, 61] width 9 height 12
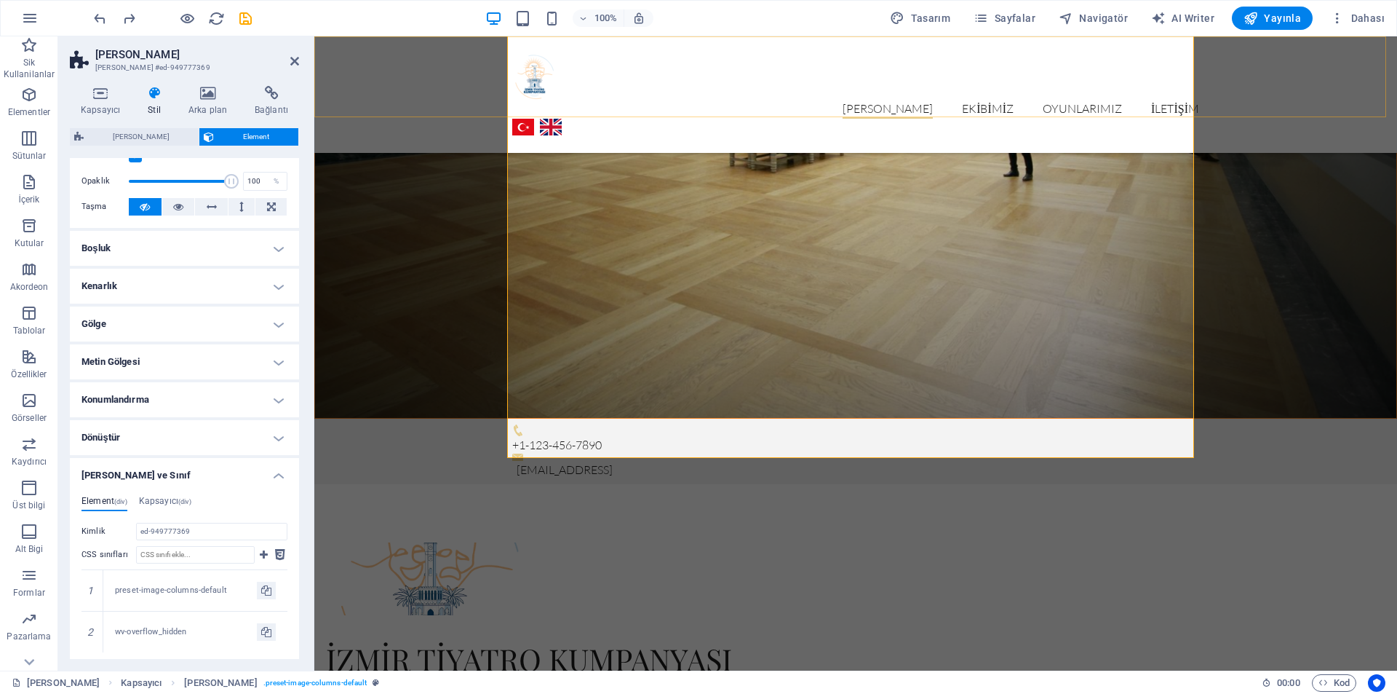
scroll to position [2165, 0]
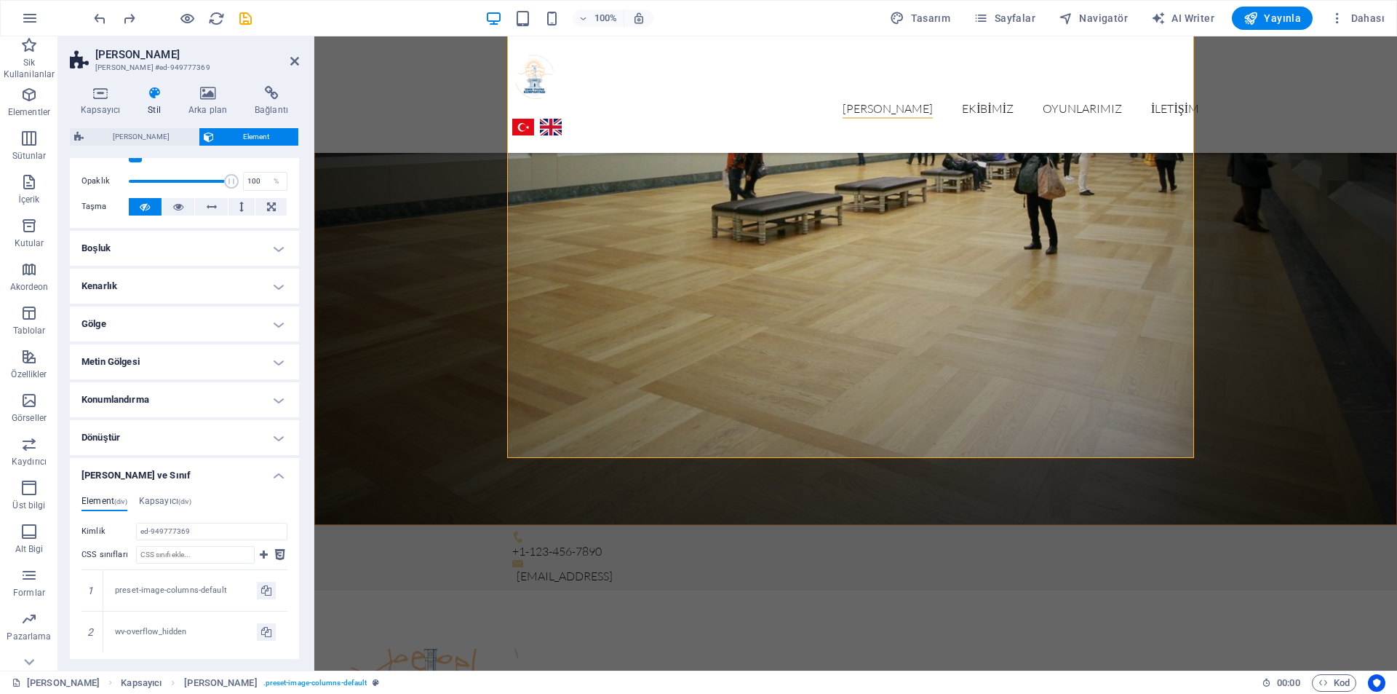
click at [289, 64] on header "Ön ayar Ön ayar #ed-949777369" at bounding box center [184, 55] width 229 height 38
click at [292, 60] on icon at bounding box center [294, 61] width 9 height 12
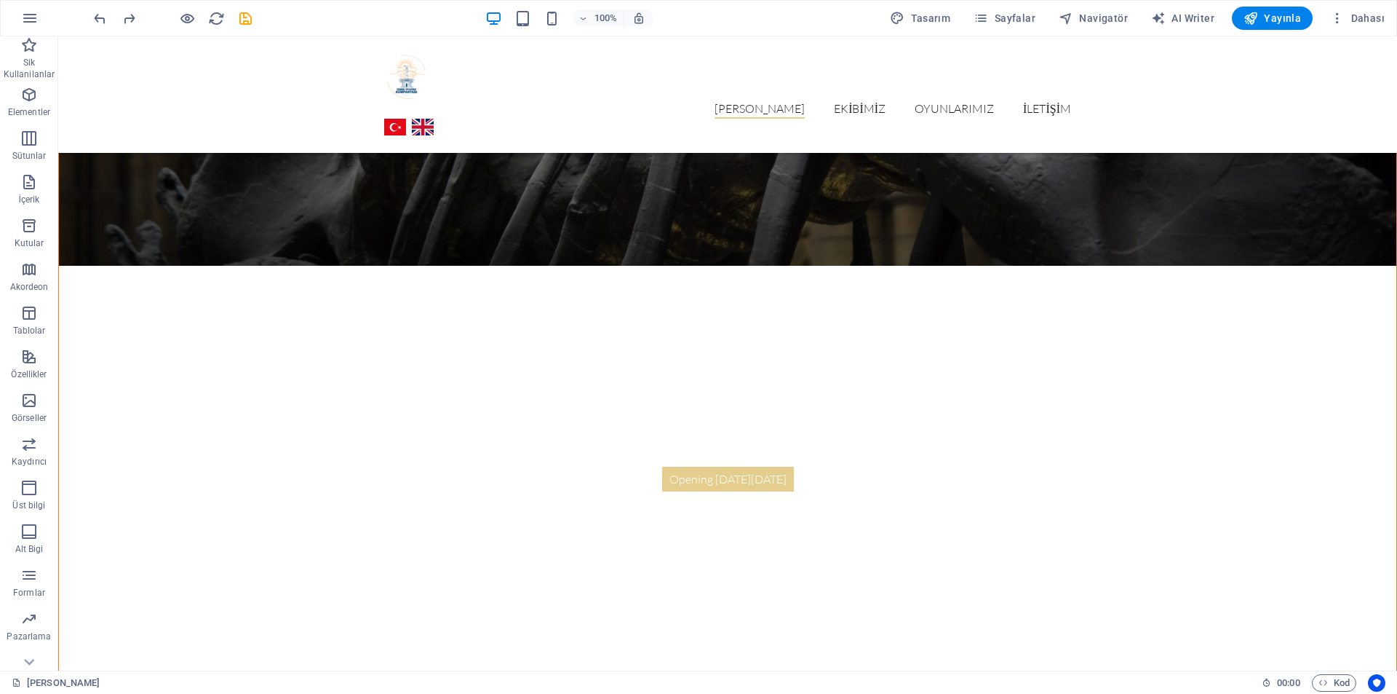
scroll to position [0, 0]
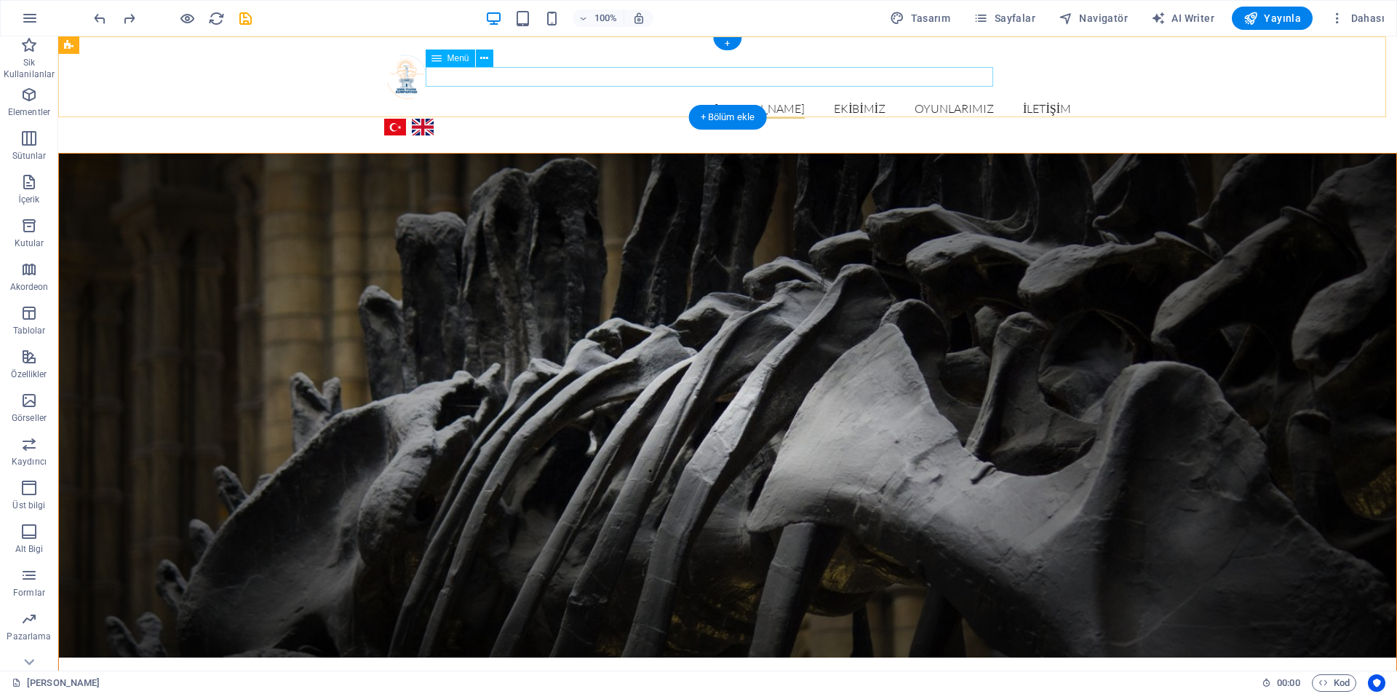
click at [957, 100] on nav "Ana sayfa Ekibimiz Oyunlarımız İletişim" at bounding box center [727, 109] width 687 height 19
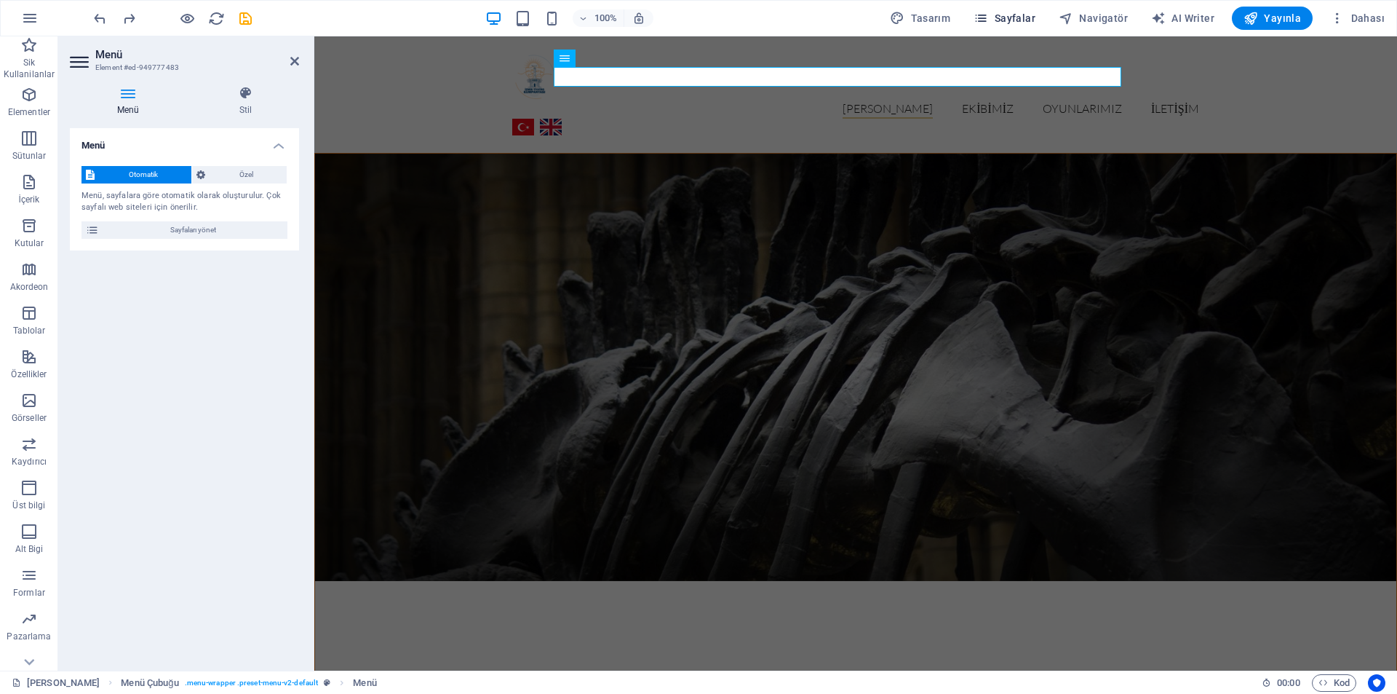
click at [988, 13] on icon "button" at bounding box center [981, 18] width 15 height 15
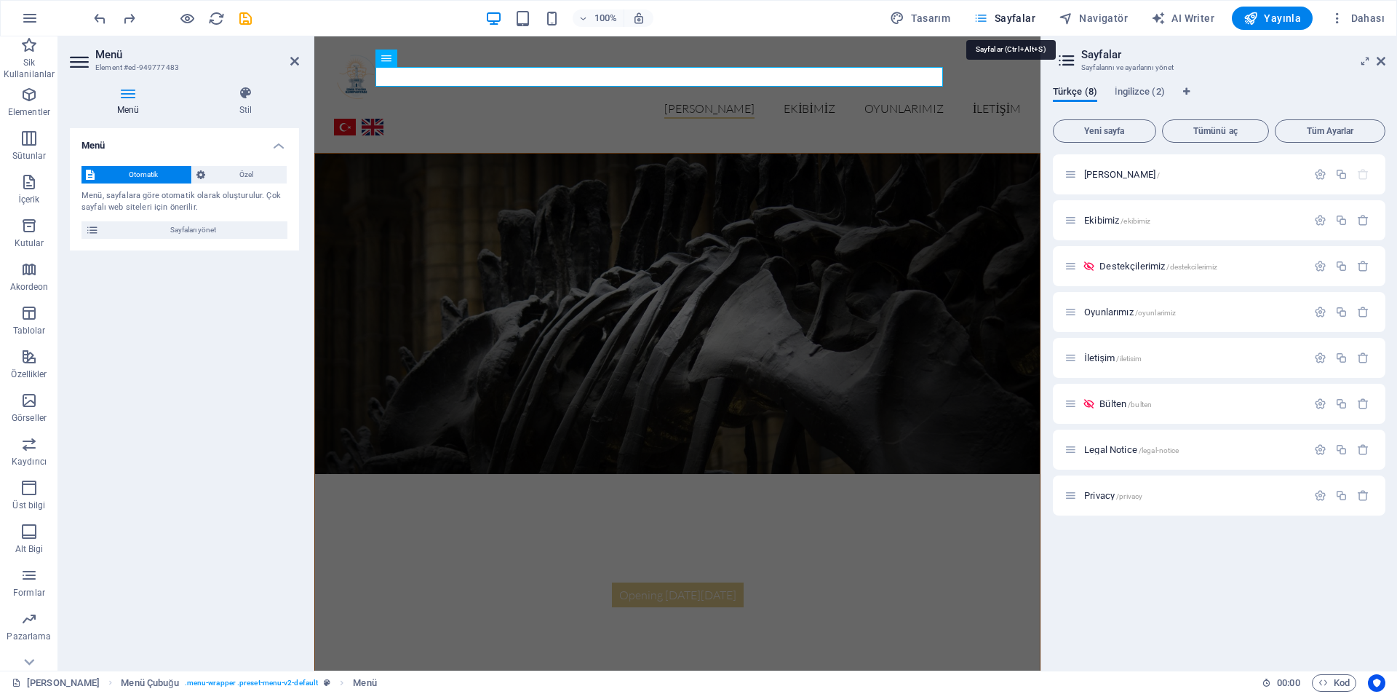
click at [988, 13] on icon "button" at bounding box center [981, 18] width 15 height 15
click at [1095, 360] on span "İletişim /iletisim" at bounding box center [1113, 357] width 58 height 11
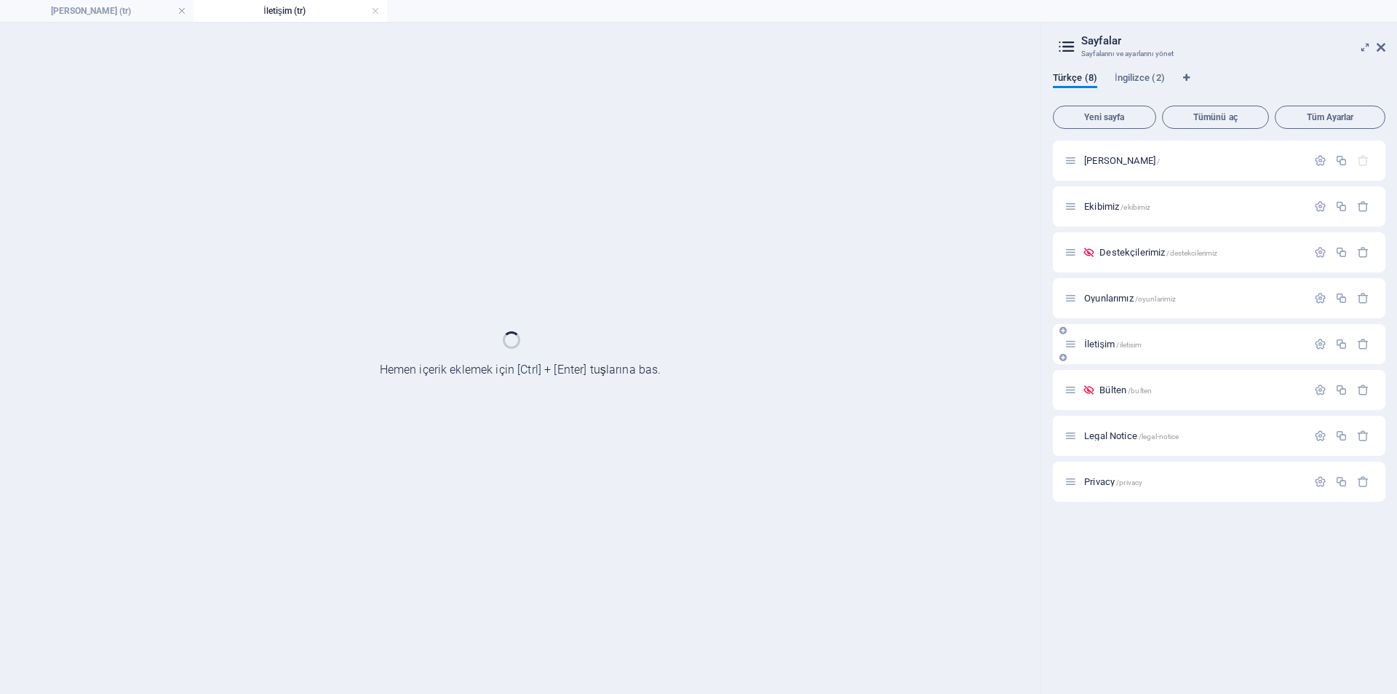
click at [1095, 360] on div "İletişim /iletisim" at bounding box center [1219, 344] width 333 height 40
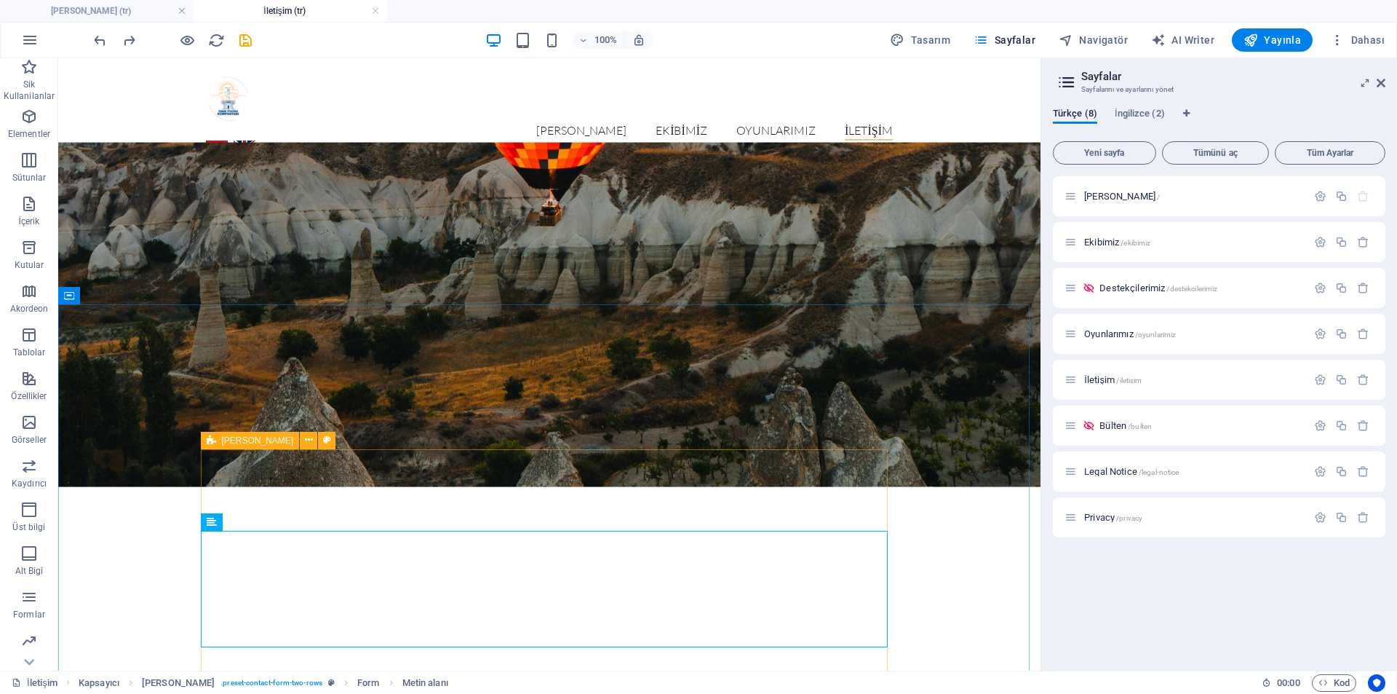
click at [211, 433] on icon at bounding box center [211, 440] width 9 height 17
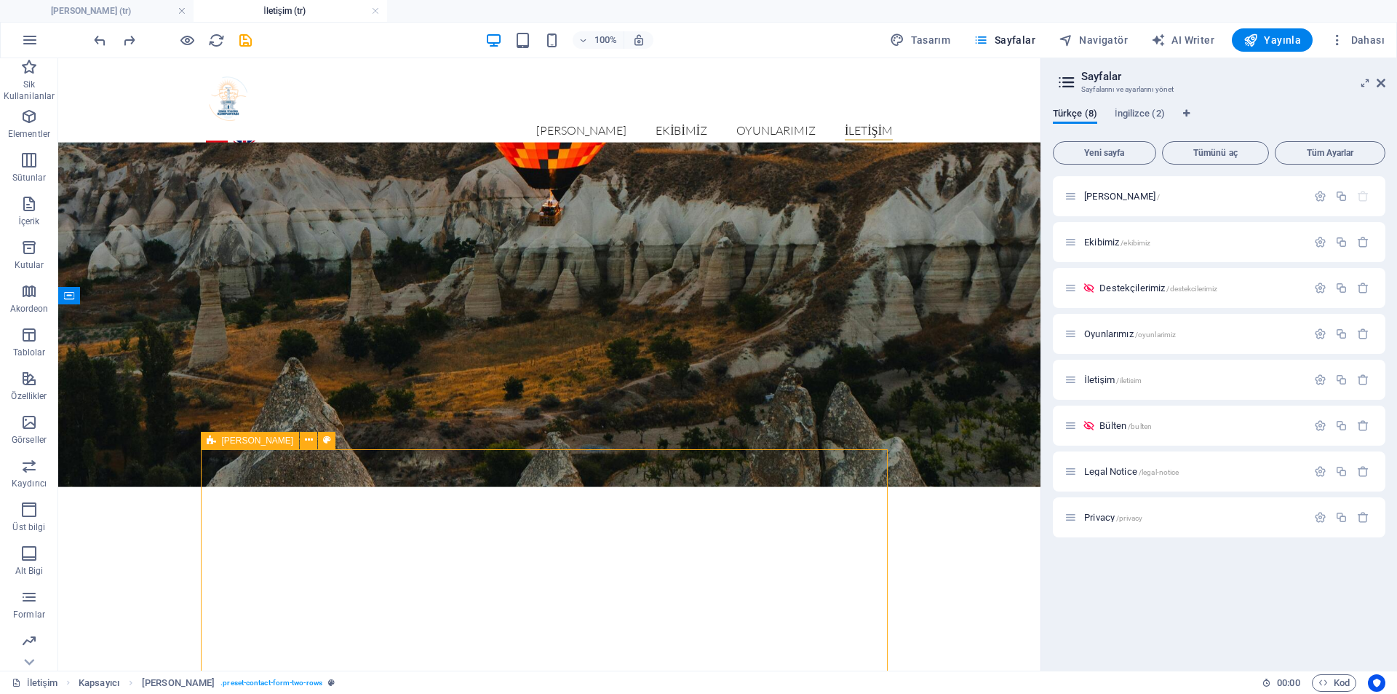
click at [210, 441] on icon at bounding box center [211, 440] width 9 height 17
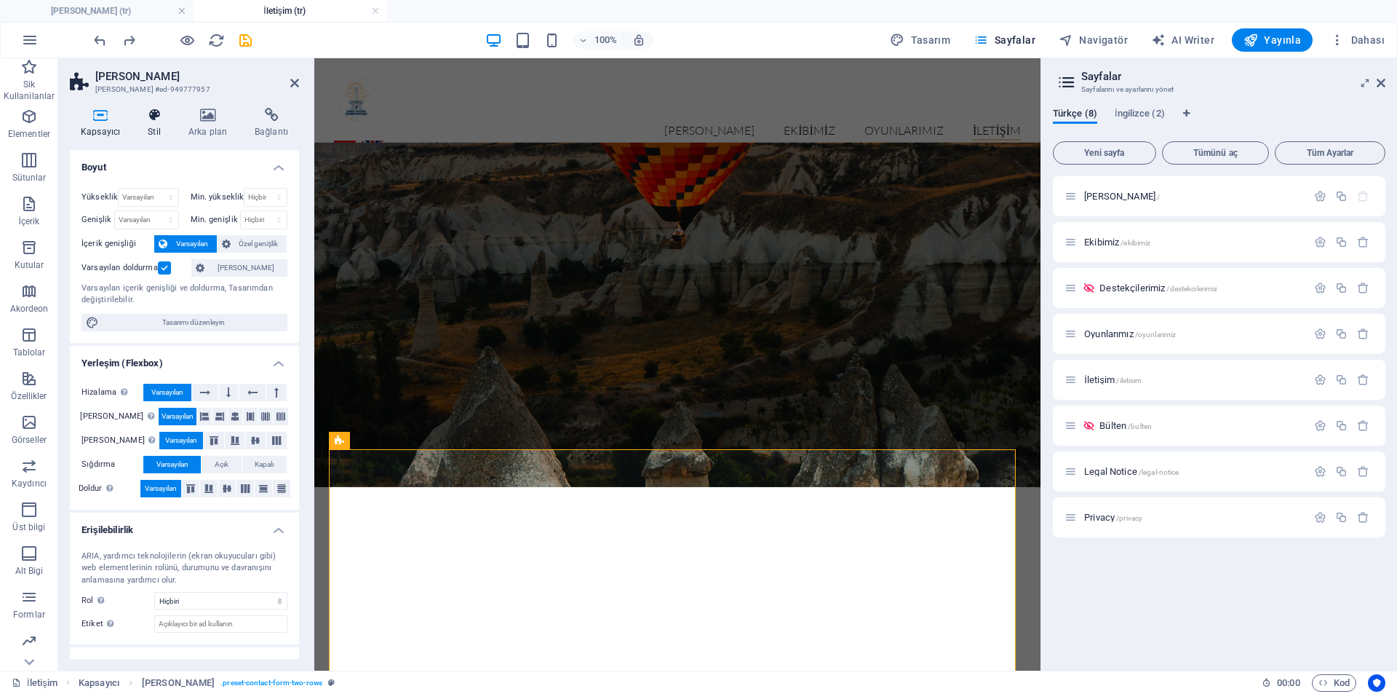
click at [152, 124] on h4 "Stil" at bounding box center [157, 123] width 41 height 31
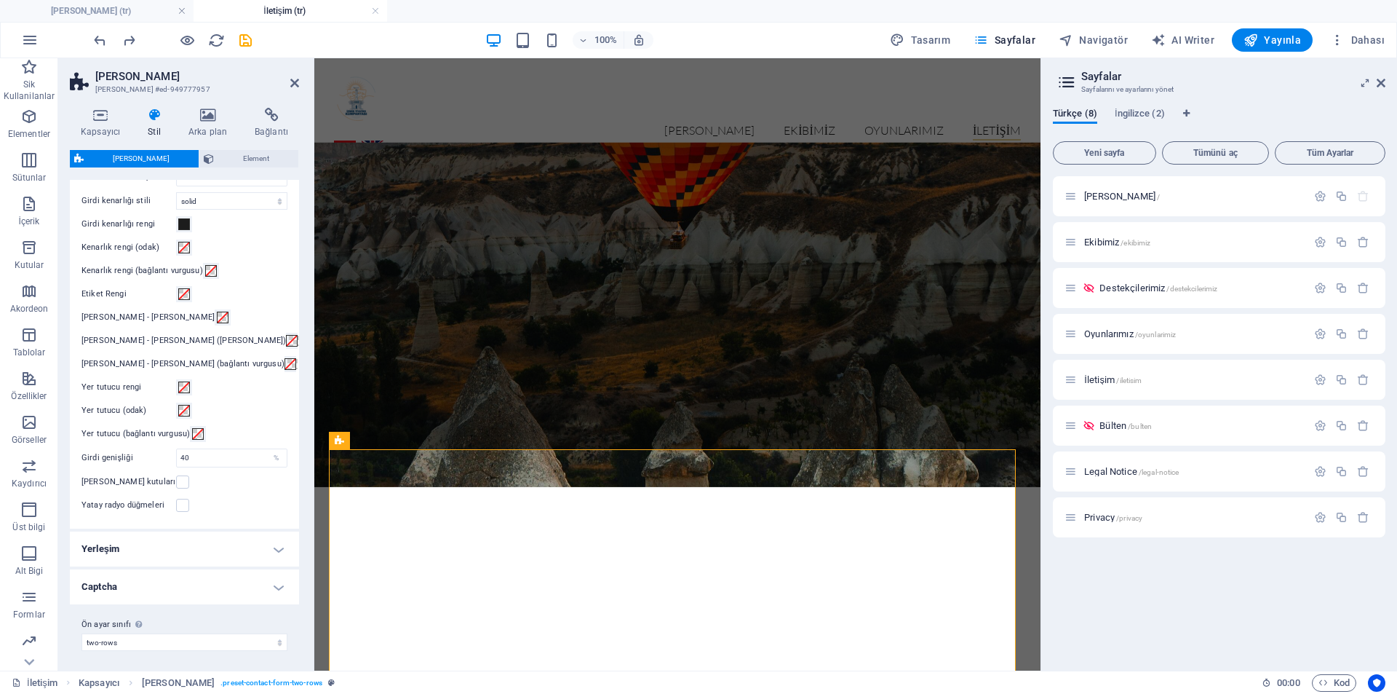
scroll to position [399, 0]
click at [208, 584] on h4 "Captcha" at bounding box center [184, 583] width 229 height 35
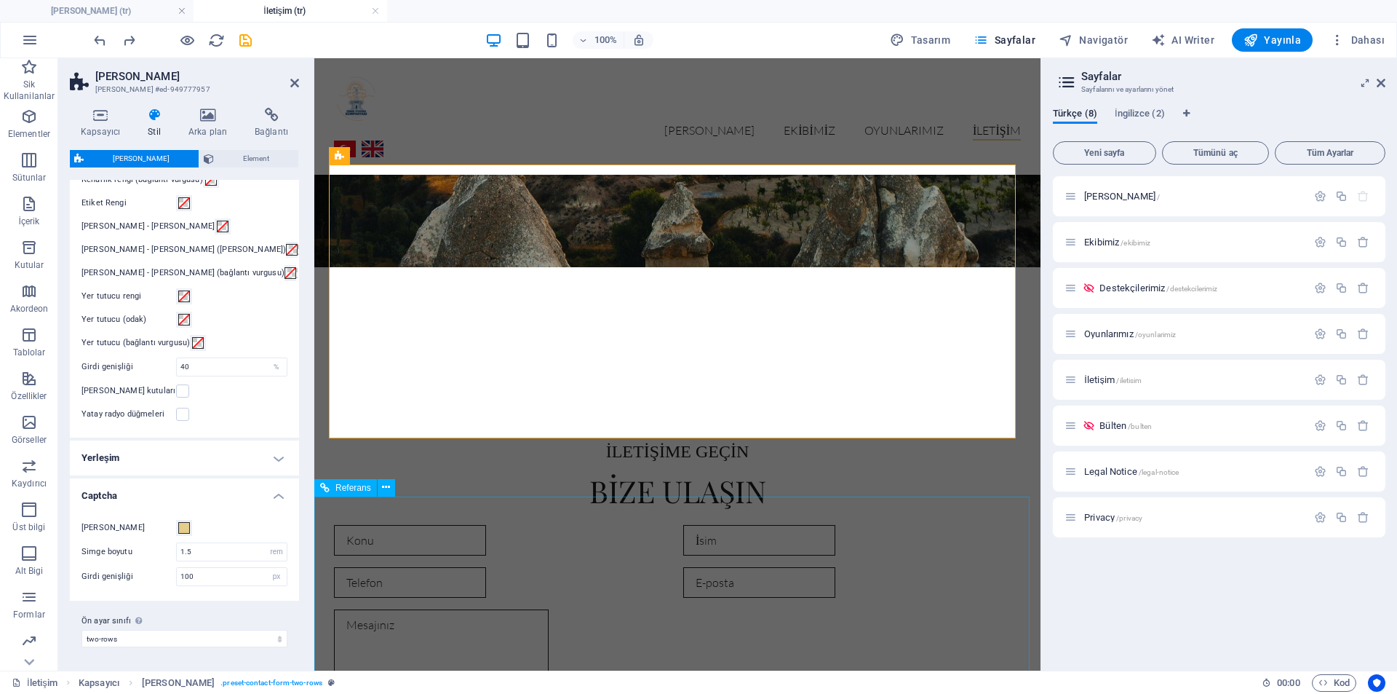
scroll to position [266, 0]
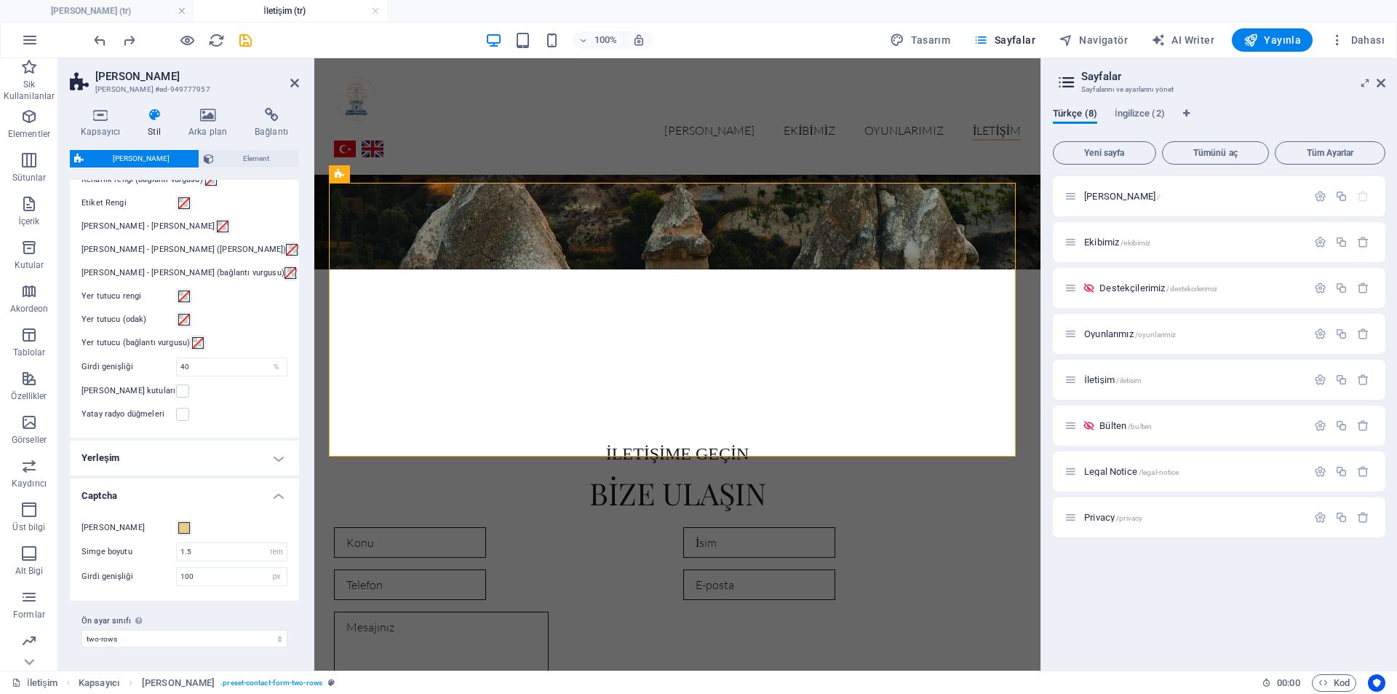
click at [242, 465] on h4 "Yerleşim" at bounding box center [184, 457] width 229 height 35
click at [242, 465] on h4 "Yerleşim" at bounding box center [184, 453] width 229 height 26
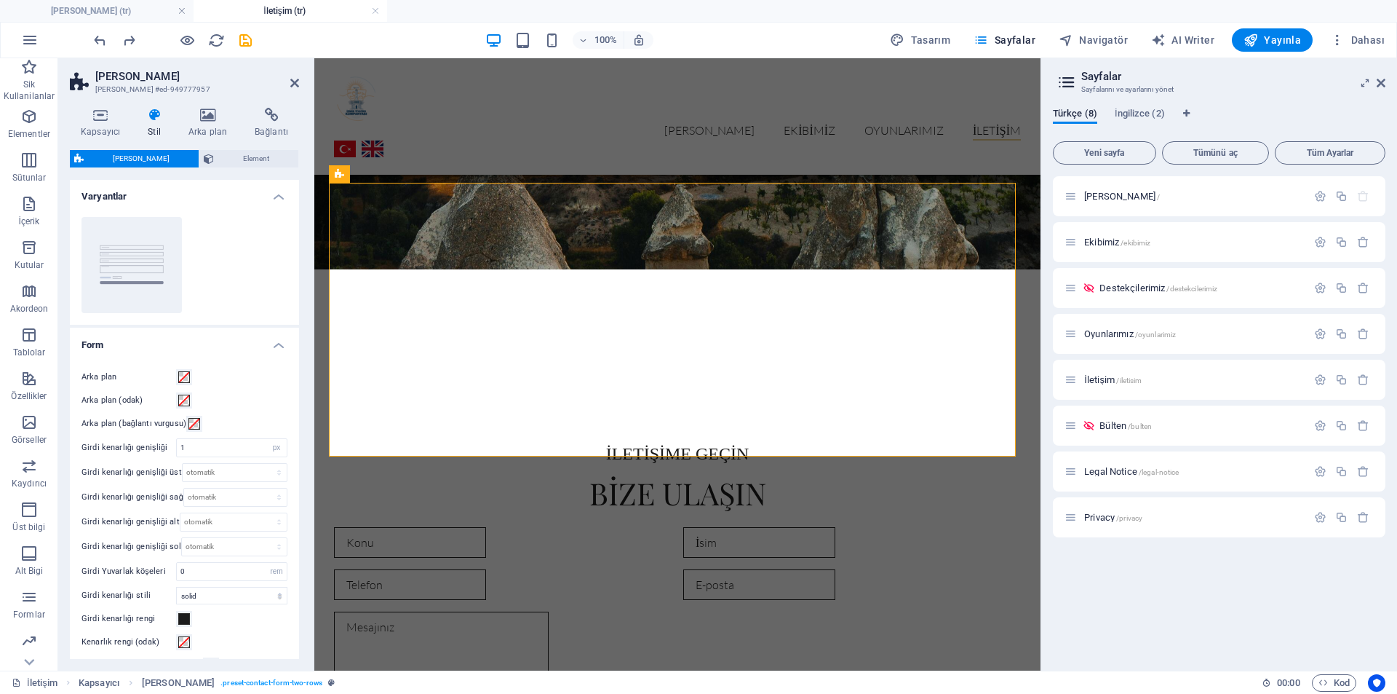
scroll to position [0, 0]
click at [218, 161] on span "Element" at bounding box center [256, 158] width 76 height 17
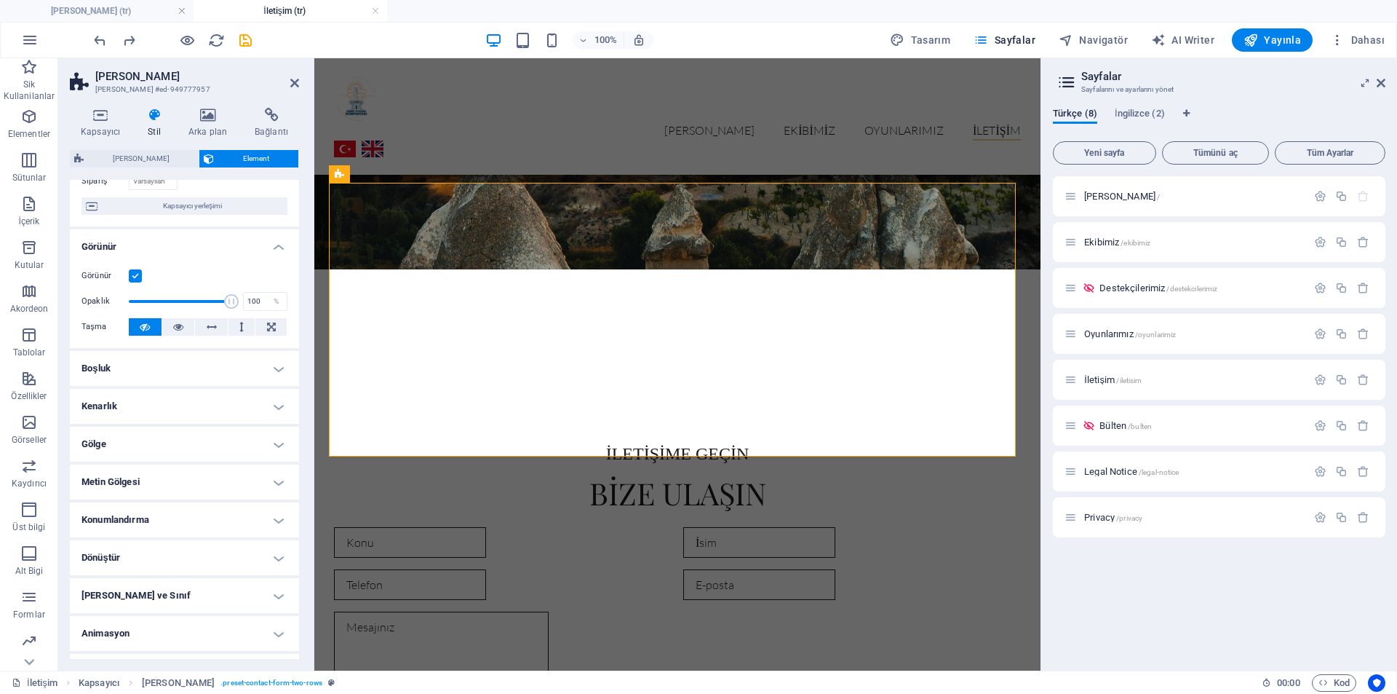
scroll to position [148, 0]
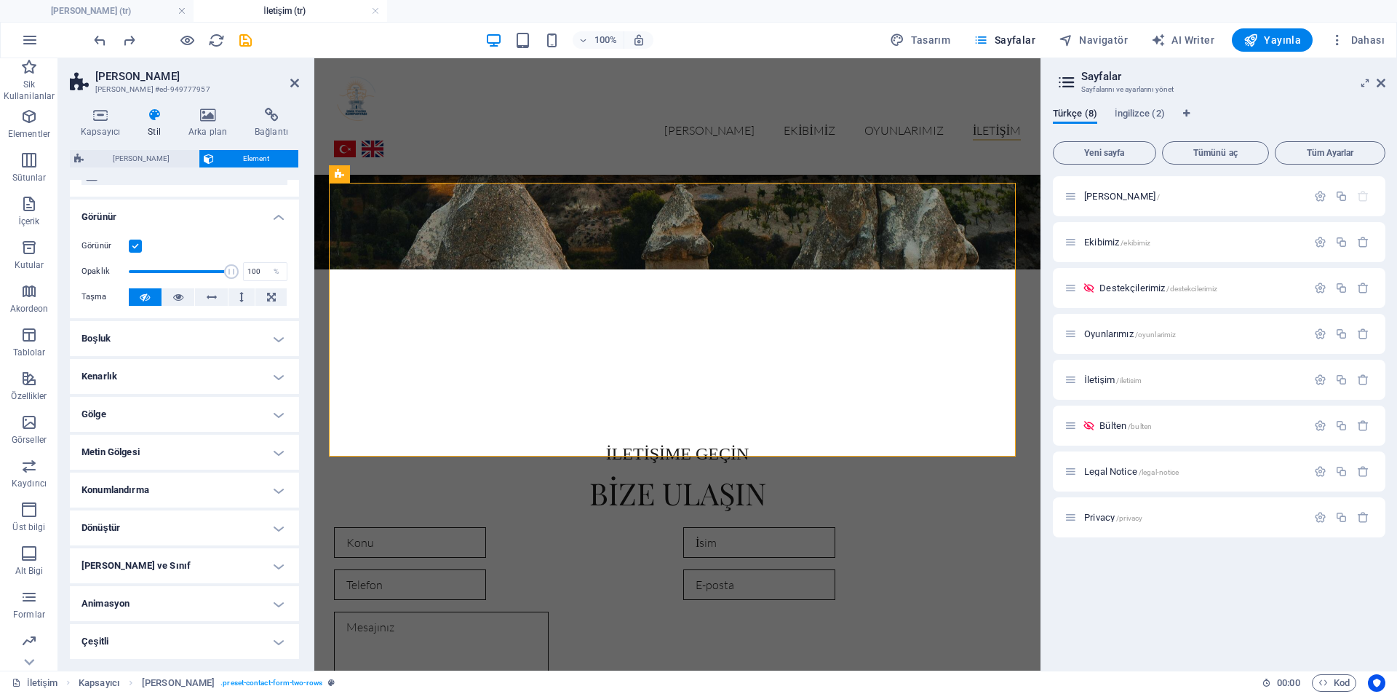
click at [153, 640] on h4 "Çeşitli" at bounding box center [184, 641] width 229 height 35
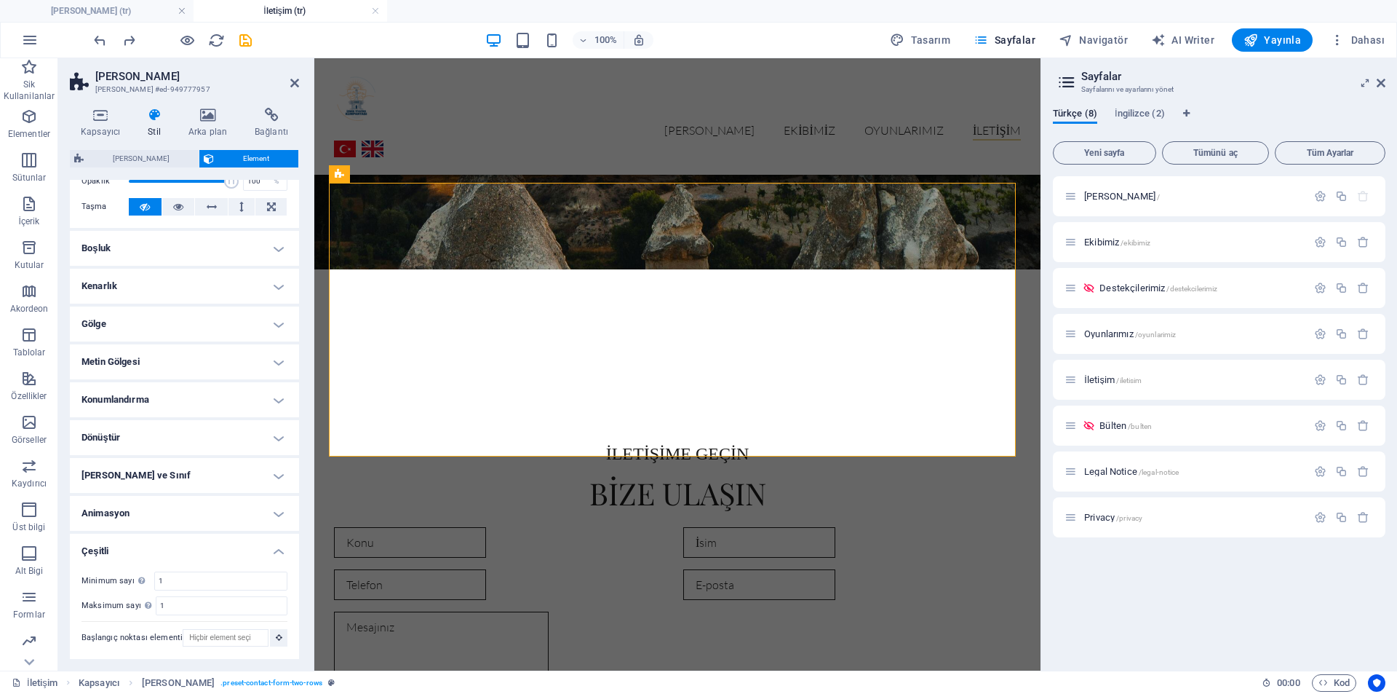
click at [158, 507] on h4 "Animasyon" at bounding box center [184, 513] width 229 height 35
click at [163, 480] on h4 "[PERSON_NAME] ve Sınıf" at bounding box center [184, 475] width 229 height 35
click at [165, 454] on h4 "Dönüştür" at bounding box center [184, 437] width 229 height 35
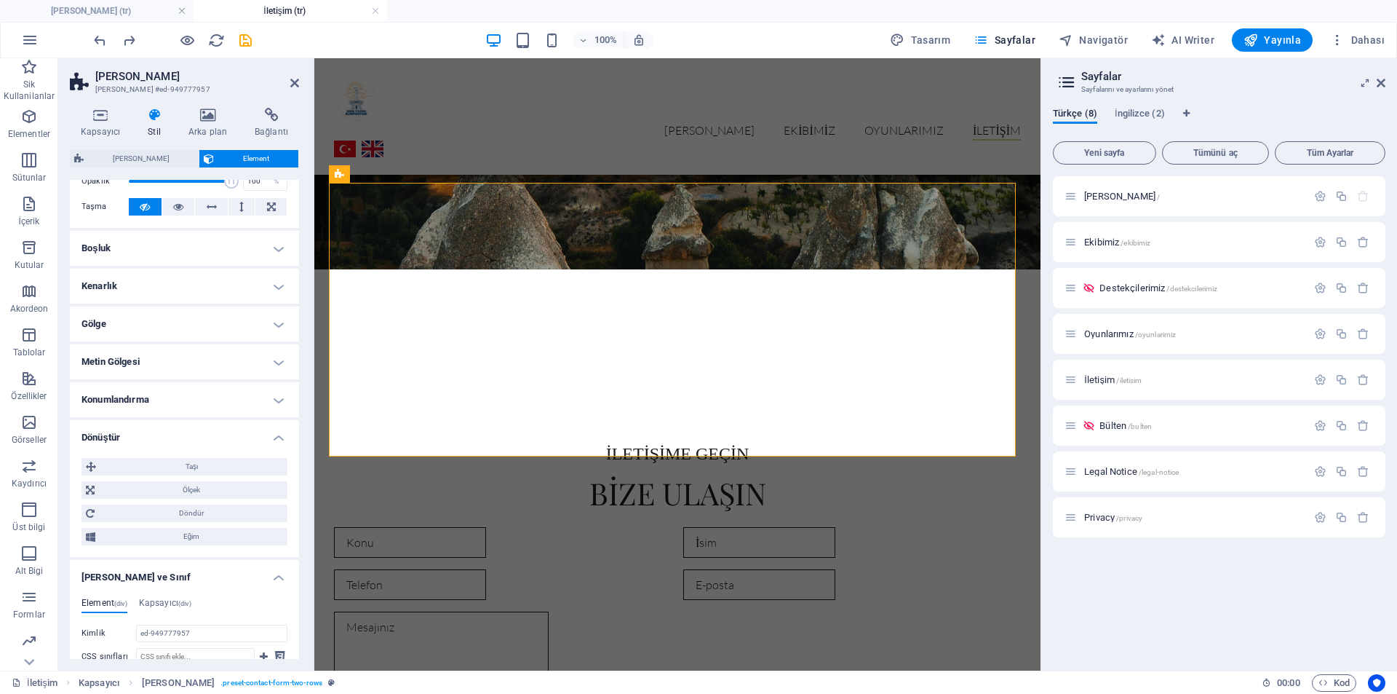
click at [162, 402] on h4 "Konumlandırma" at bounding box center [184, 399] width 229 height 35
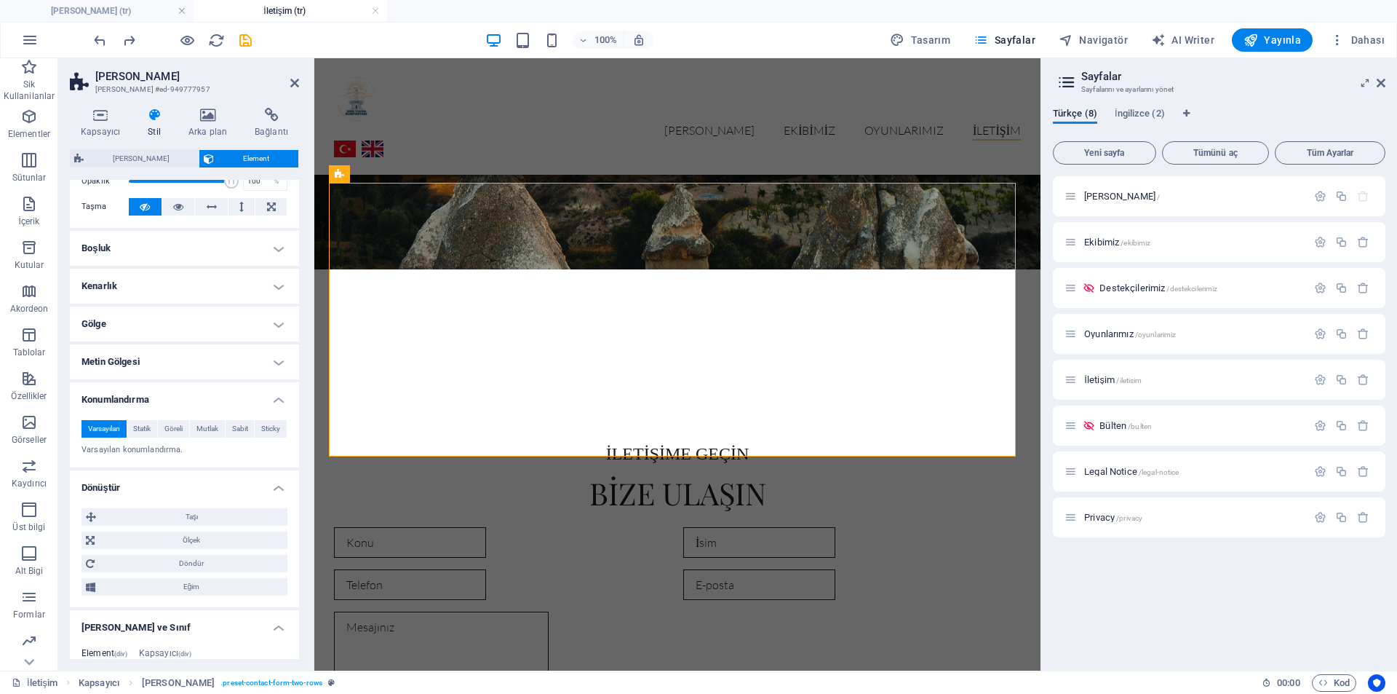
click at [154, 360] on h4 "Metin Gölgesi" at bounding box center [184, 361] width 229 height 35
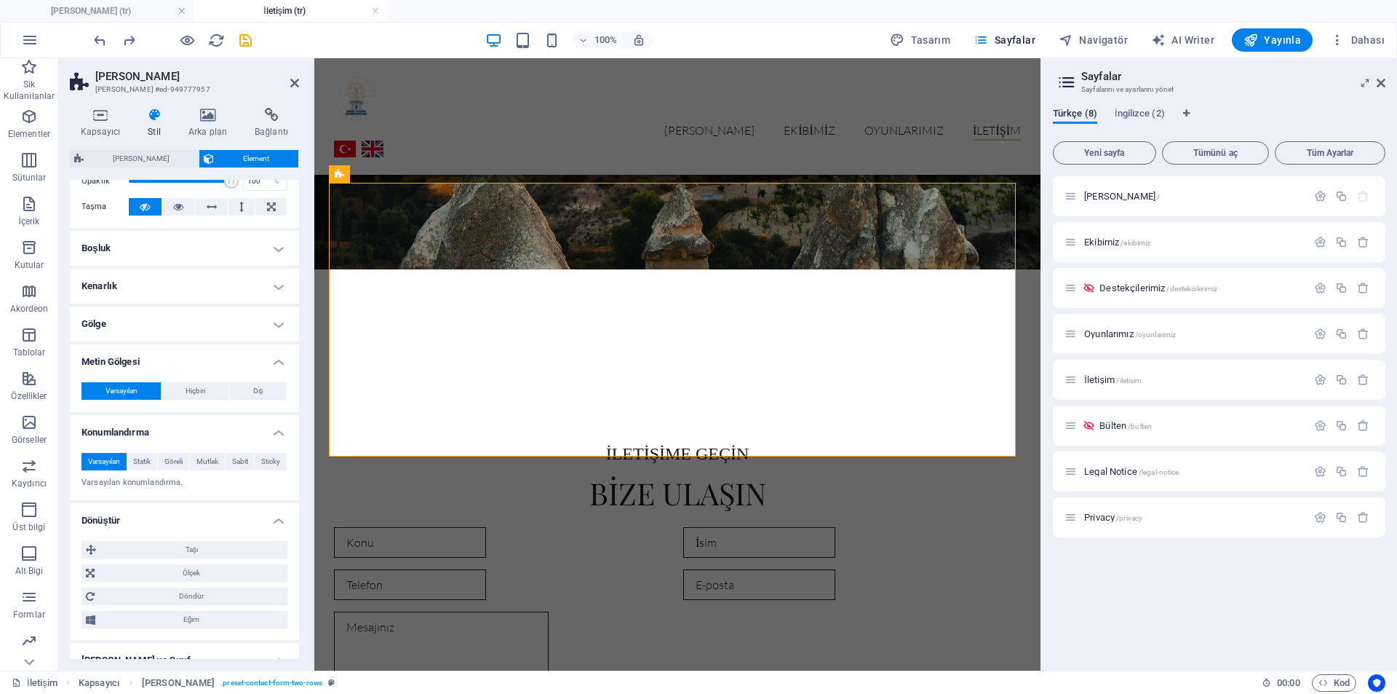
drag, startPoint x: 146, startPoint y: 326, endPoint x: 165, endPoint y: 290, distance: 40.7
click at [146, 326] on h4 "Gölge" at bounding box center [184, 323] width 229 height 35
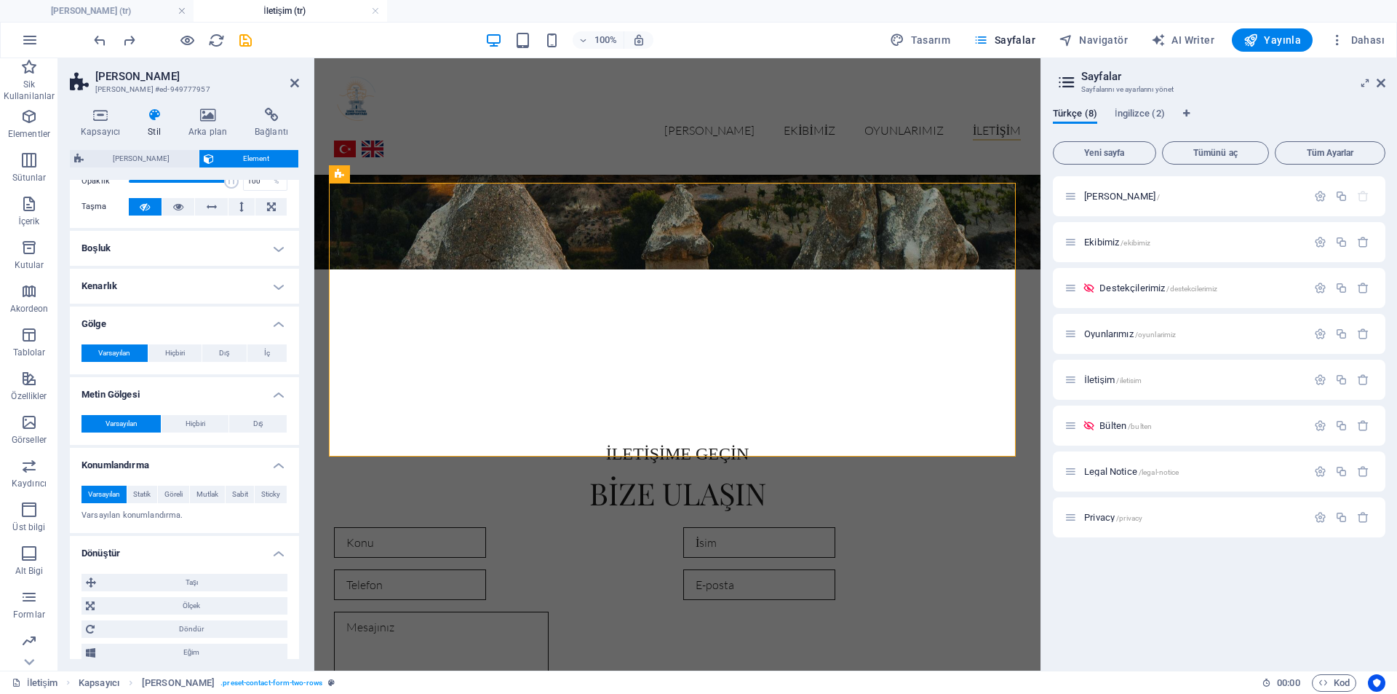
click at [156, 291] on h4 "Kenarlık" at bounding box center [184, 286] width 229 height 35
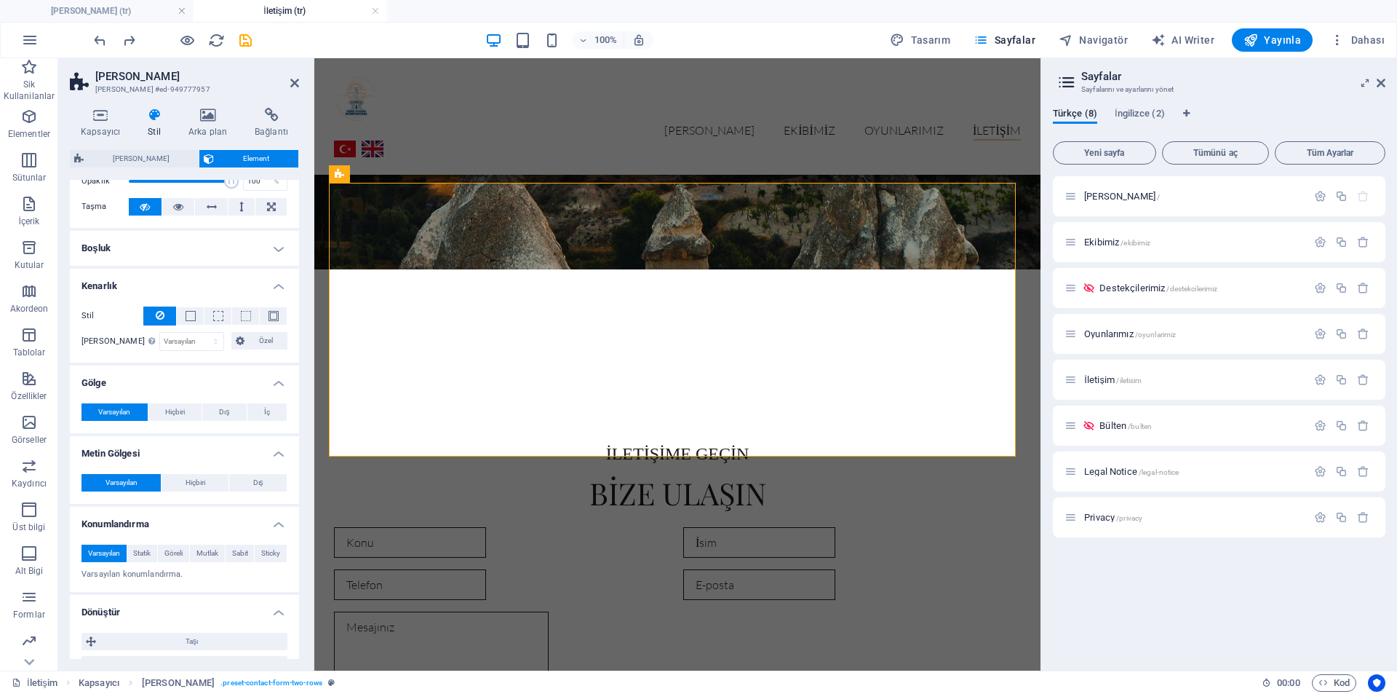
click at [143, 252] on h4 "Boşluk" at bounding box center [184, 248] width 229 height 35
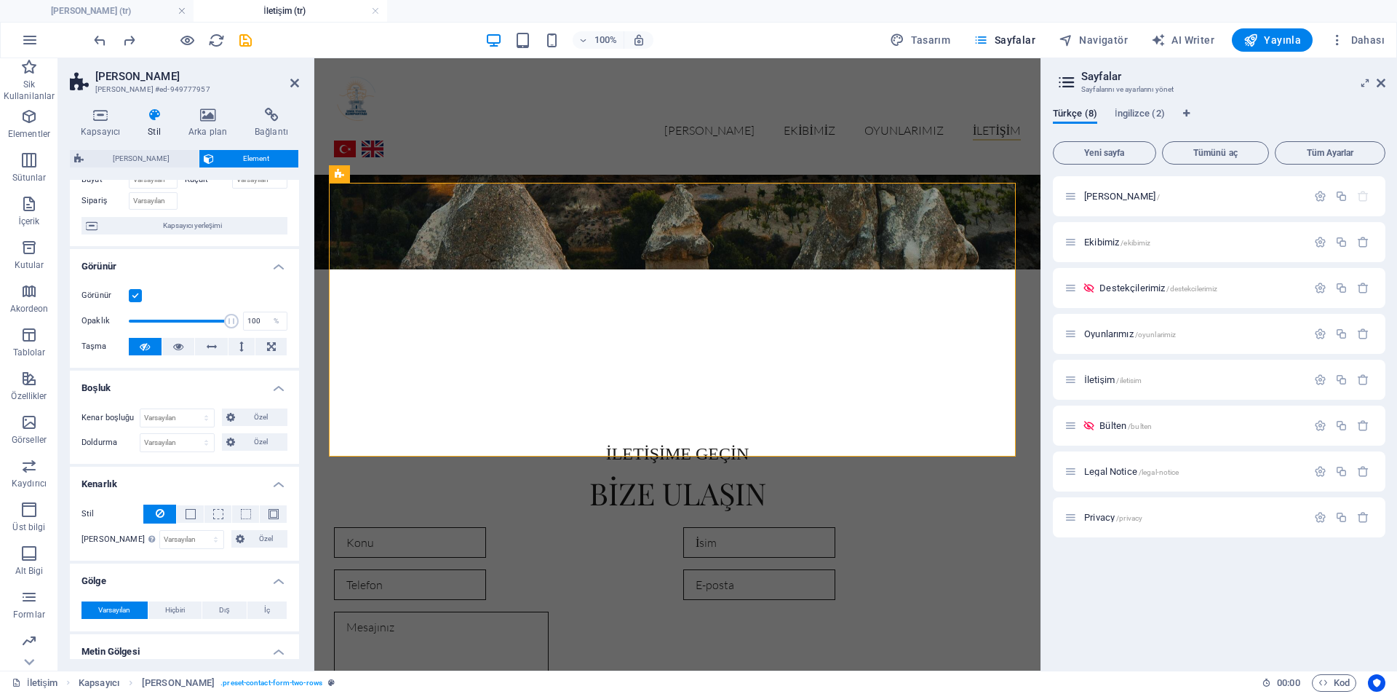
scroll to position [0, 0]
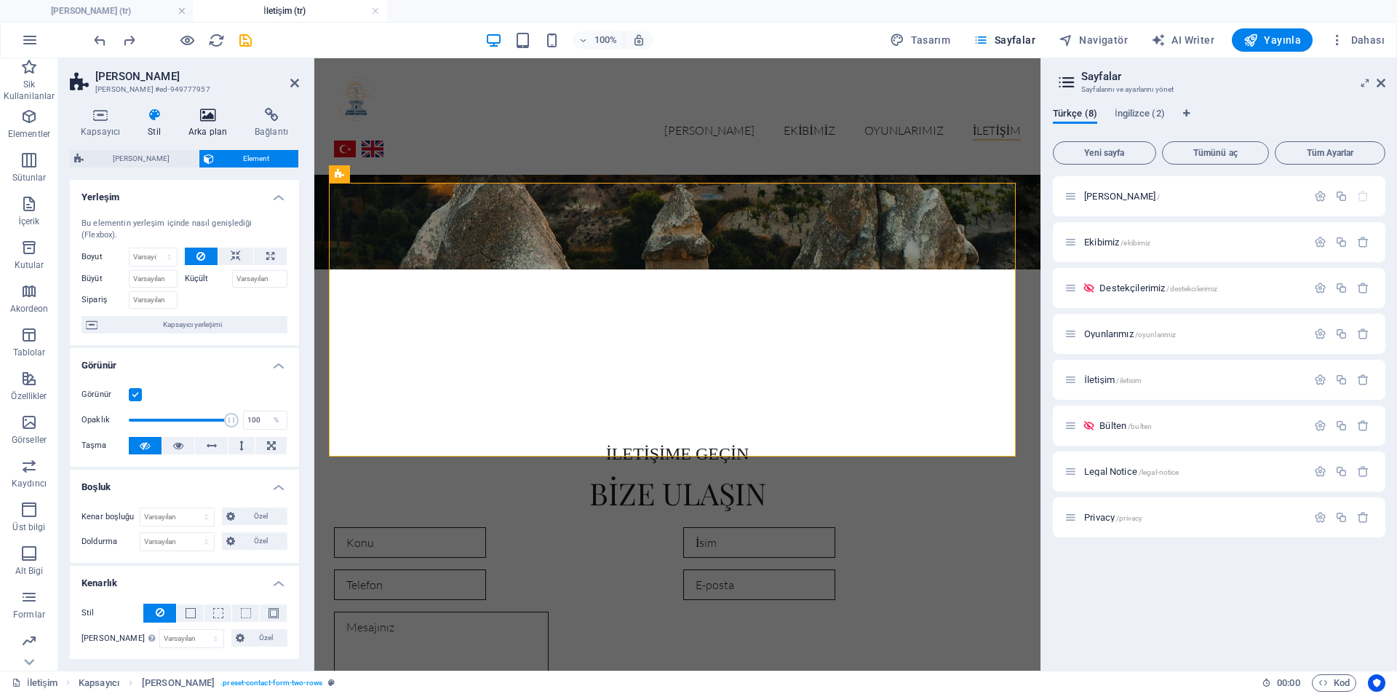
click at [192, 131] on h4 "Arka plan" at bounding box center [211, 123] width 66 height 31
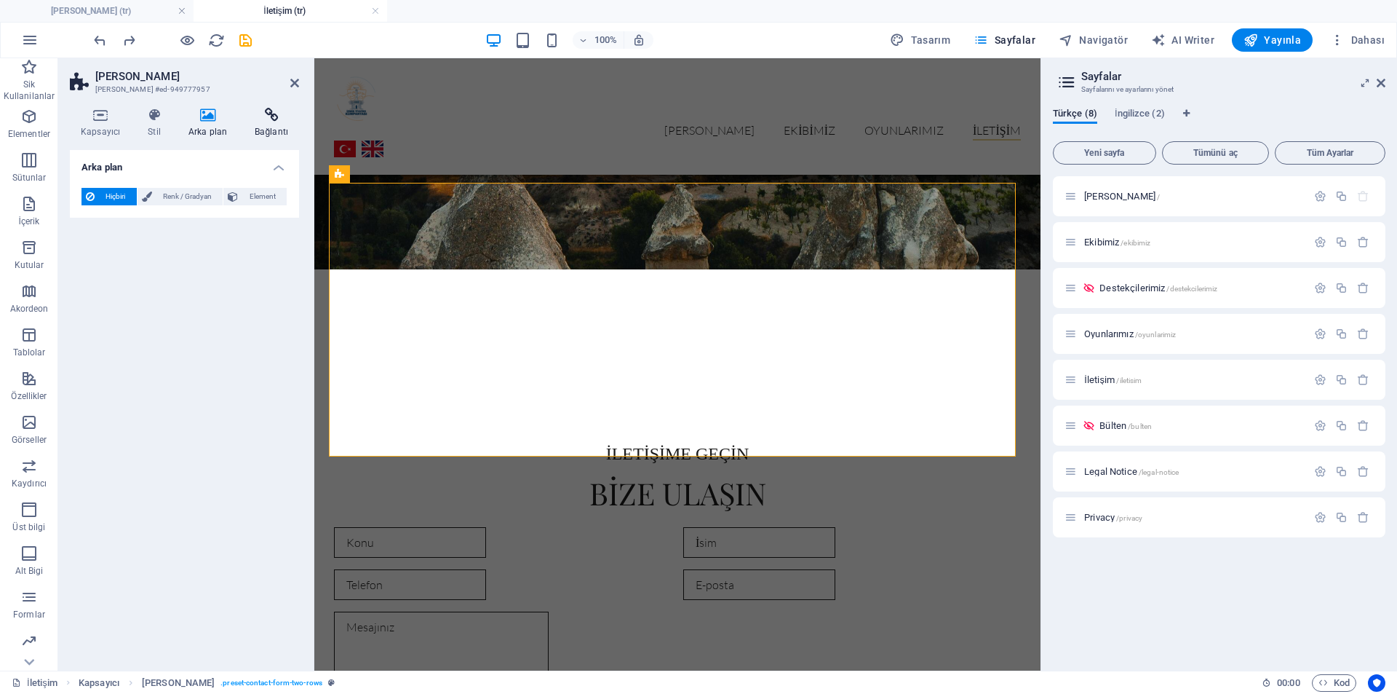
click at [264, 118] on icon at bounding box center [271, 115] width 55 height 15
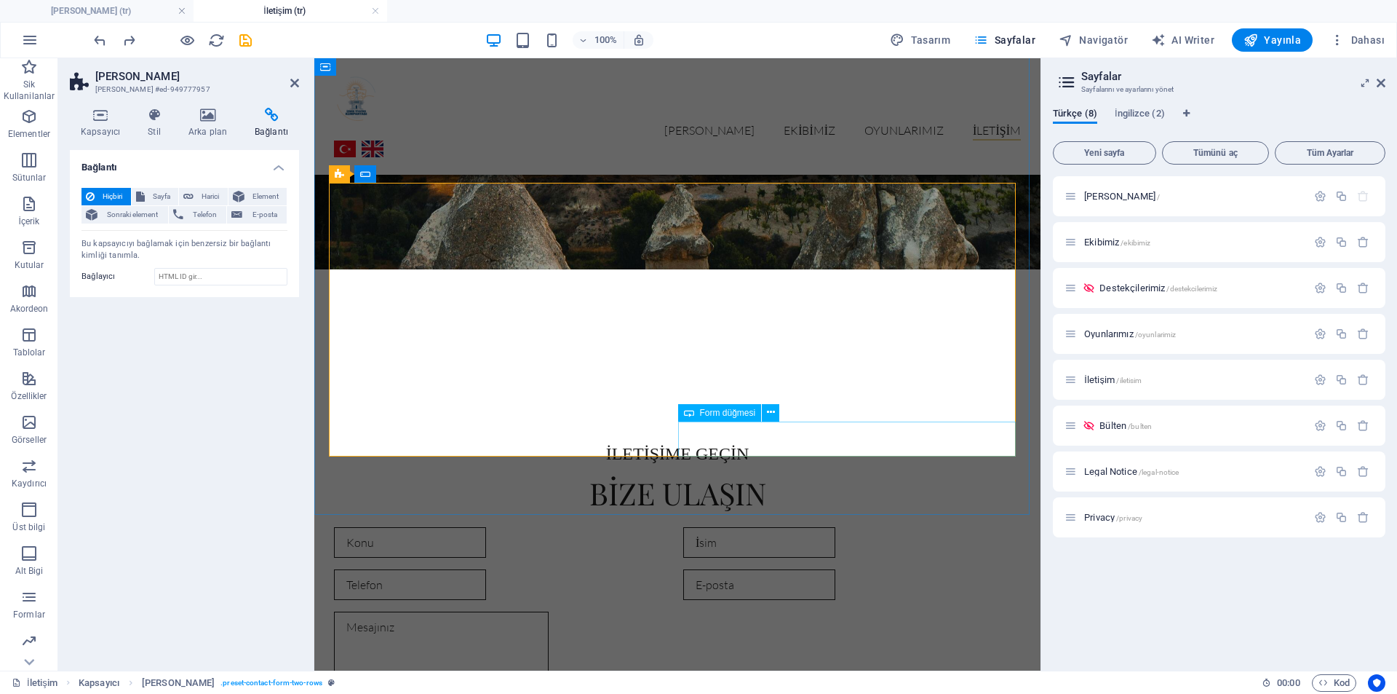
click at [722, 413] on span "Form düğmesi" at bounding box center [728, 412] width 56 height 9
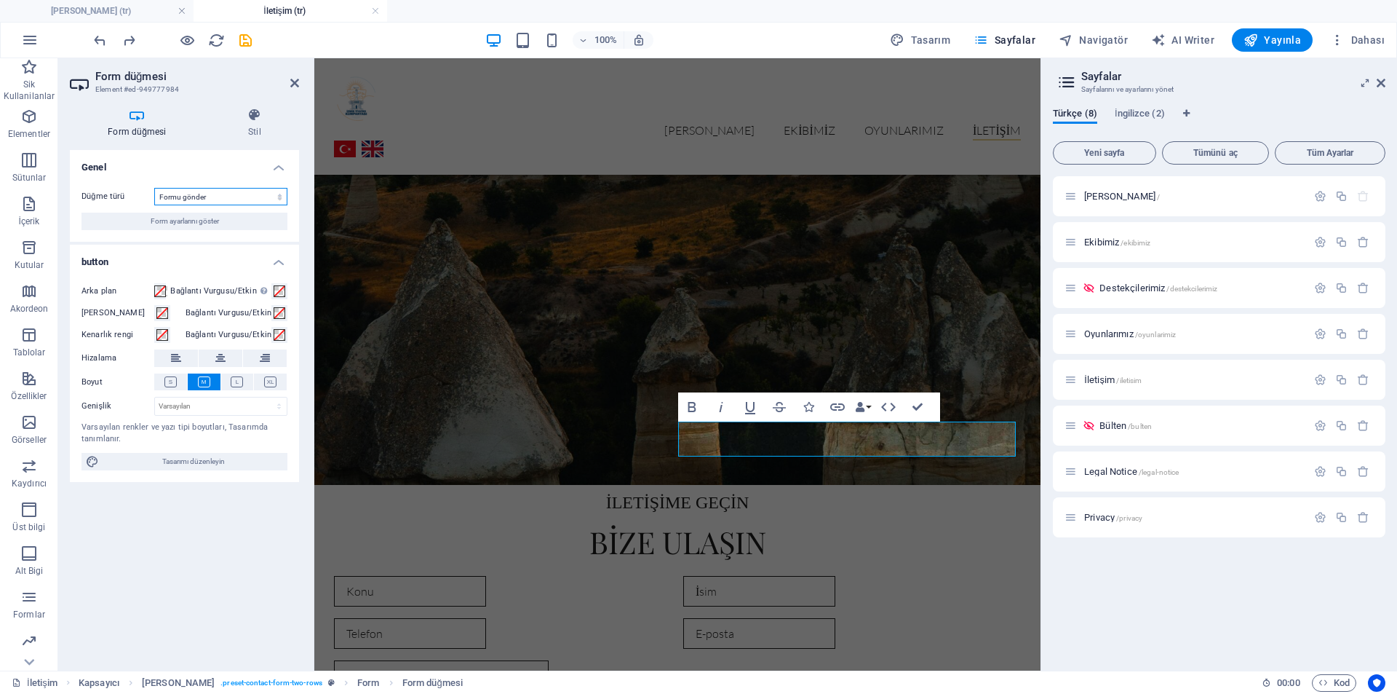
click at [237, 195] on select "Formu gönder Formu sıfırla Eylem yok" at bounding box center [220, 196] width 133 height 17
click at [154, 188] on select "Formu gönder Formu sıfırla Eylem yok" at bounding box center [220, 196] width 133 height 17
click at [207, 226] on span "Form ayarlarını göster" at bounding box center [185, 221] width 68 height 17
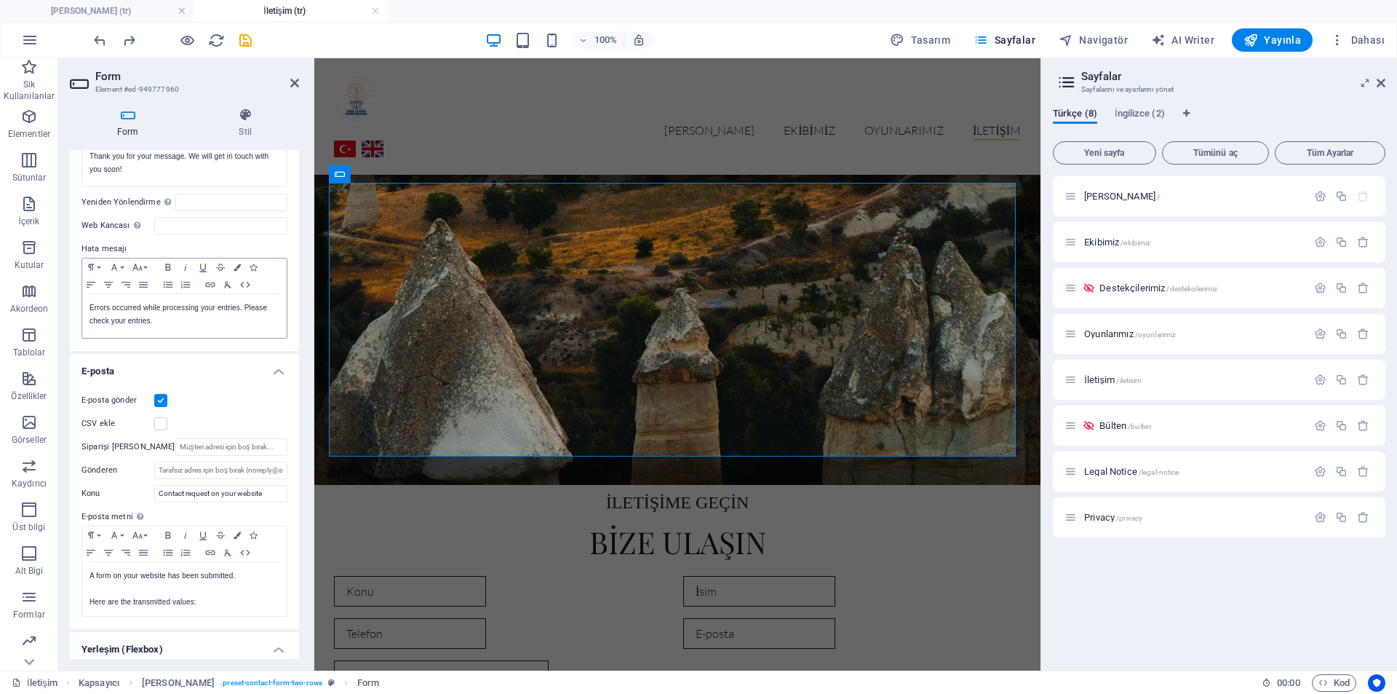
scroll to position [194, 0]
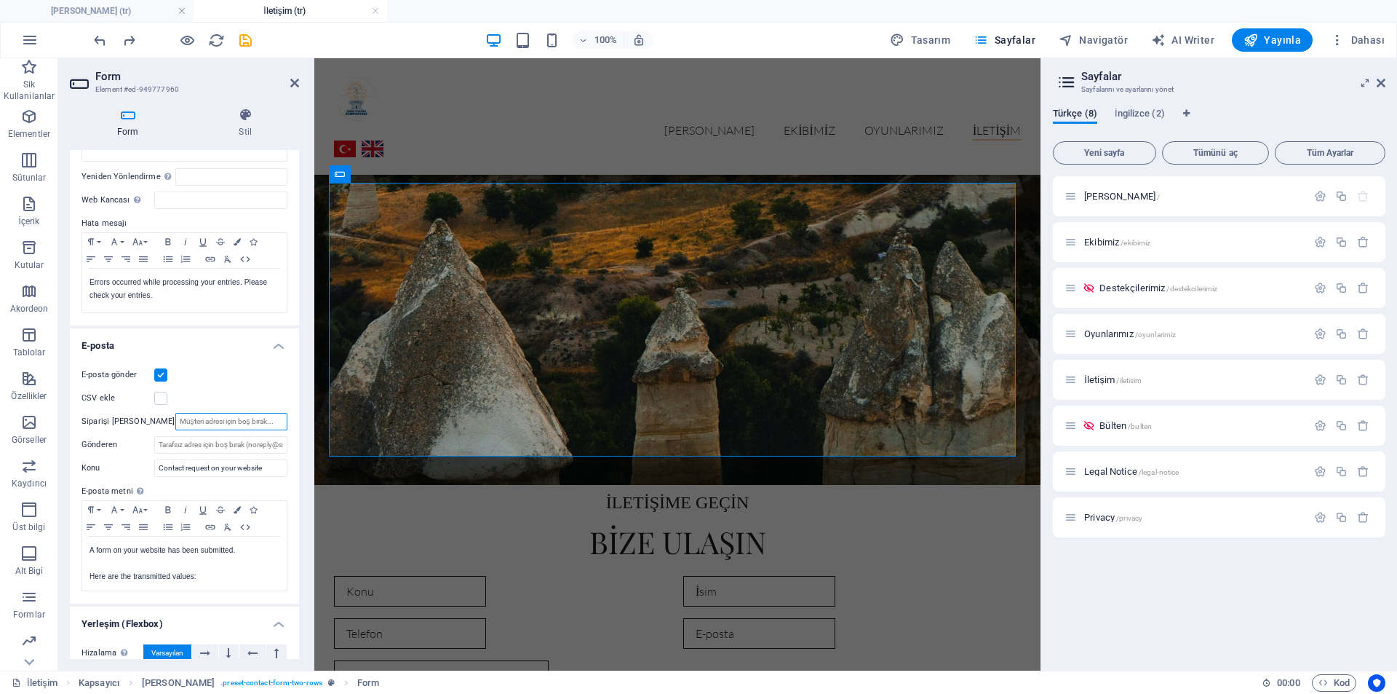
click at [207, 418] on input "Siparişi [PERSON_NAME]" at bounding box center [231, 421] width 112 height 17
click at [201, 476] on input "Contact request on your website" at bounding box center [220, 467] width 133 height 17
click at [250, 466] on input "Contact request on your website" at bounding box center [220, 467] width 133 height 17
click at [274, 468] on input "Contact request on your website" at bounding box center [220, 467] width 133 height 17
click at [237, 405] on div "CSV ekle" at bounding box center [185, 397] width 206 height 17
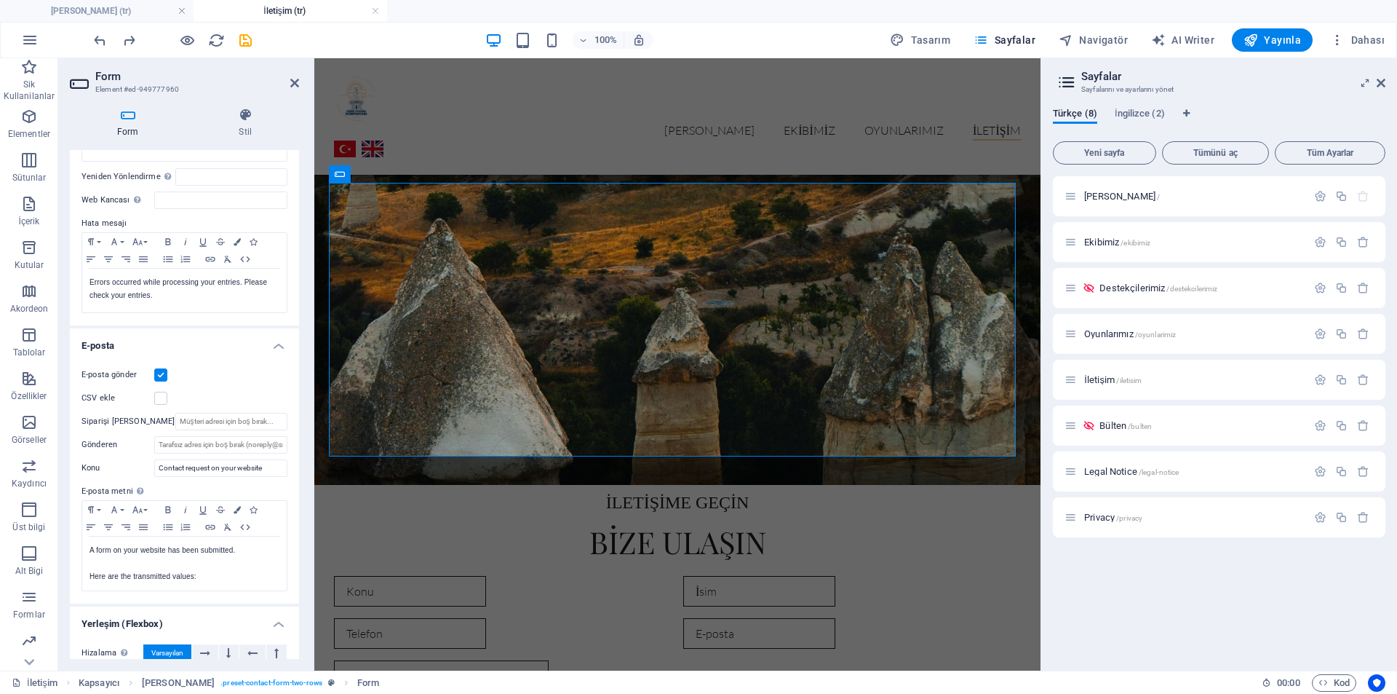
click at [134, 424] on label "Siparişi [PERSON_NAME]" at bounding box center [129, 421] width 94 height 17
click at [175, 424] on input "Siparişi [PERSON_NAME]" at bounding box center [231, 421] width 112 height 17
click at [175, 422] on input "Siparişi [PERSON_NAME]" at bounding box center [231, 421] width 112 height 17
click at [172, 445] on input "Gönderen" at bounding box center [220, 444] width 133 height 17
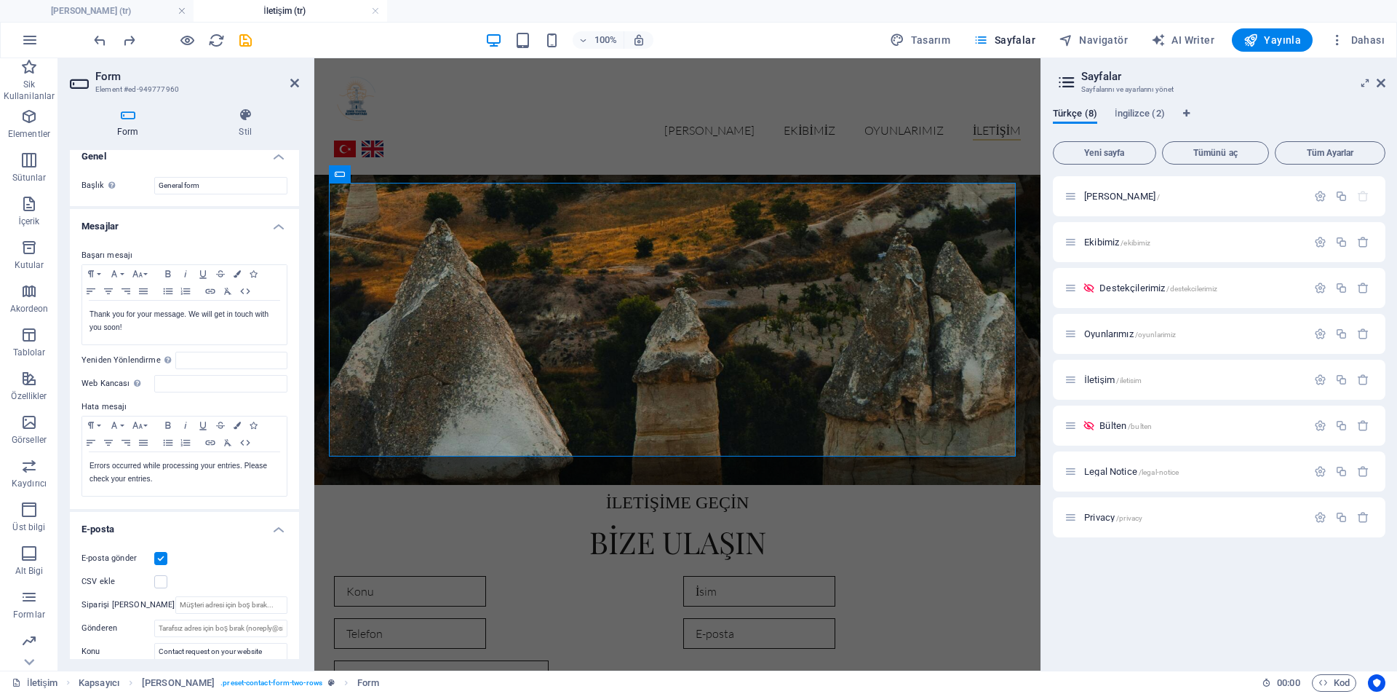
scroll to position [0, 0]
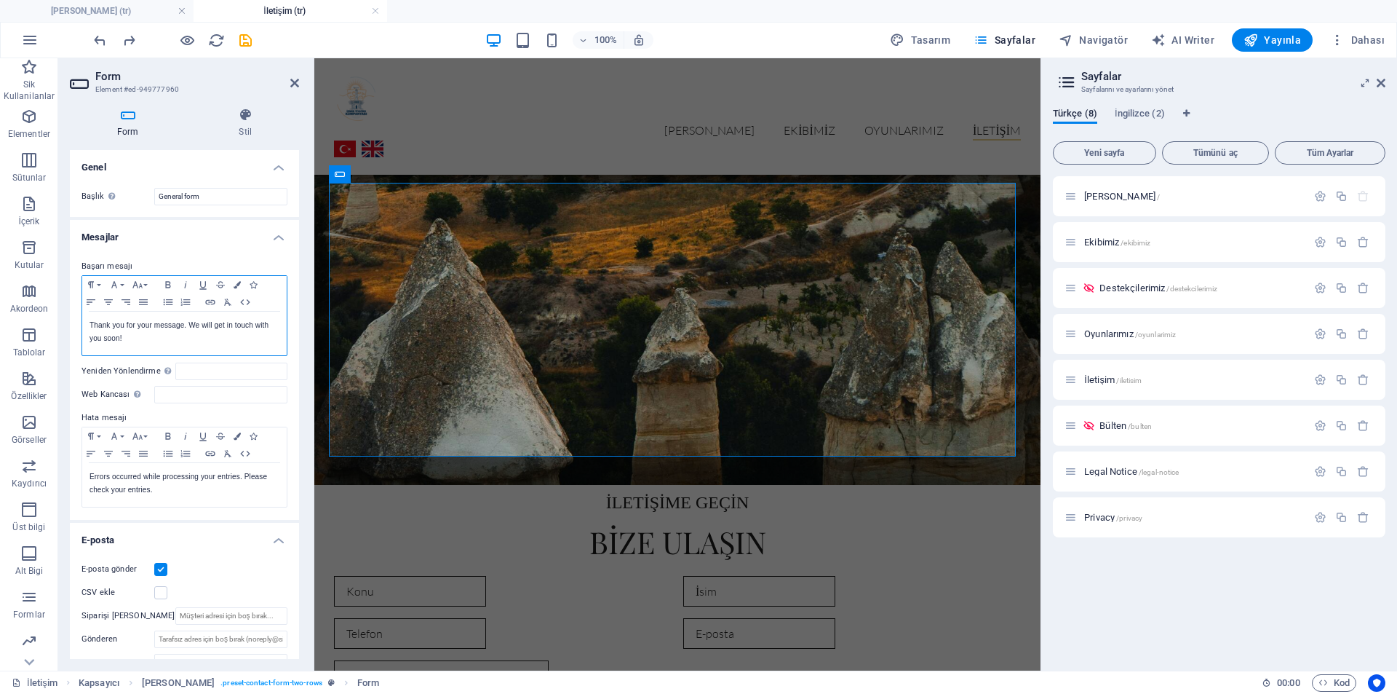
click at [169, 338] on p "Thank you for your message. We will get in touch with you soon!" at bounding box center [185, 332] width 190 height 26
click at [233, 340] on p "Thank you for your message. We will get in touch with you soon!" at bounding box center [185, 332] width 190 height 26
click at [107, 269] on label "Başarı mesajı" at bounding box center [185, 266] width 206 height 17
click at [126, 337] on p "Thank you for your message. We will get in touch with you soon!" at bounding box center [185, 332] width 190 height 26
click at [181, 611] on input "Siparişi [PERSON_NAME]" at bounding box center [231, 615] width 112 height 17
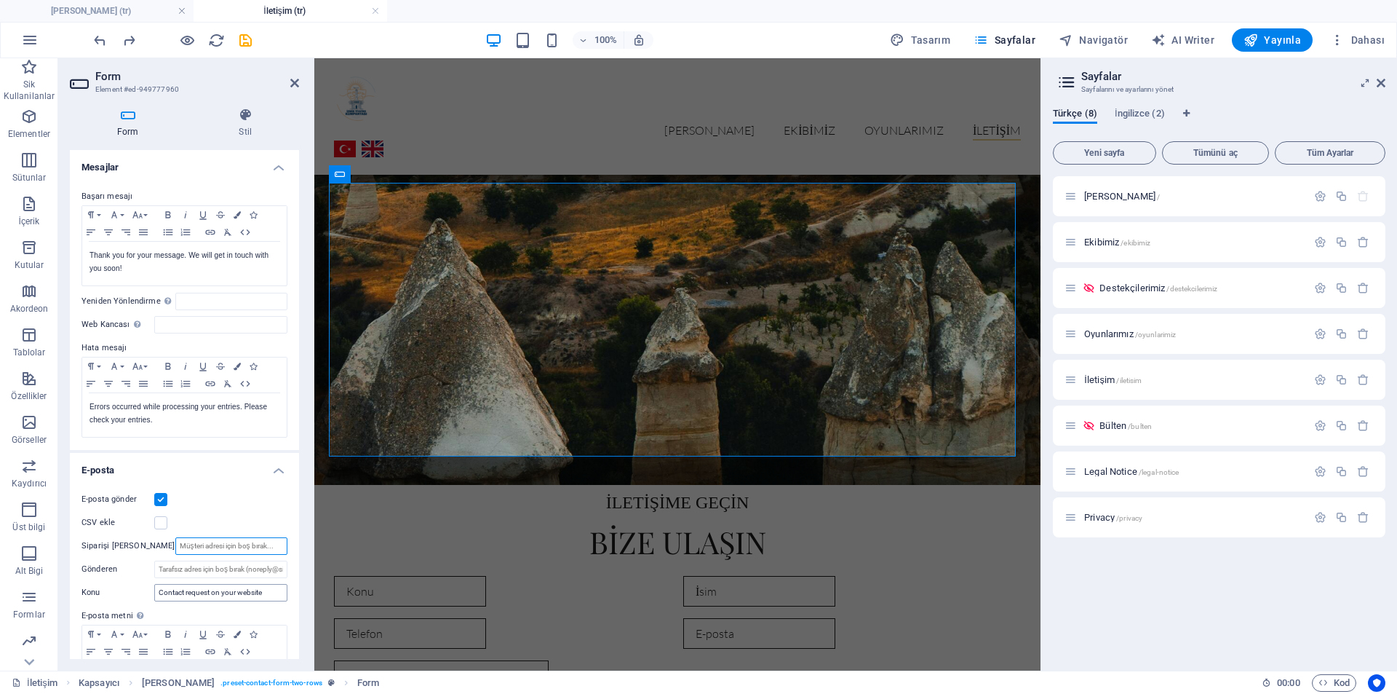
scroll to position [97, 0]
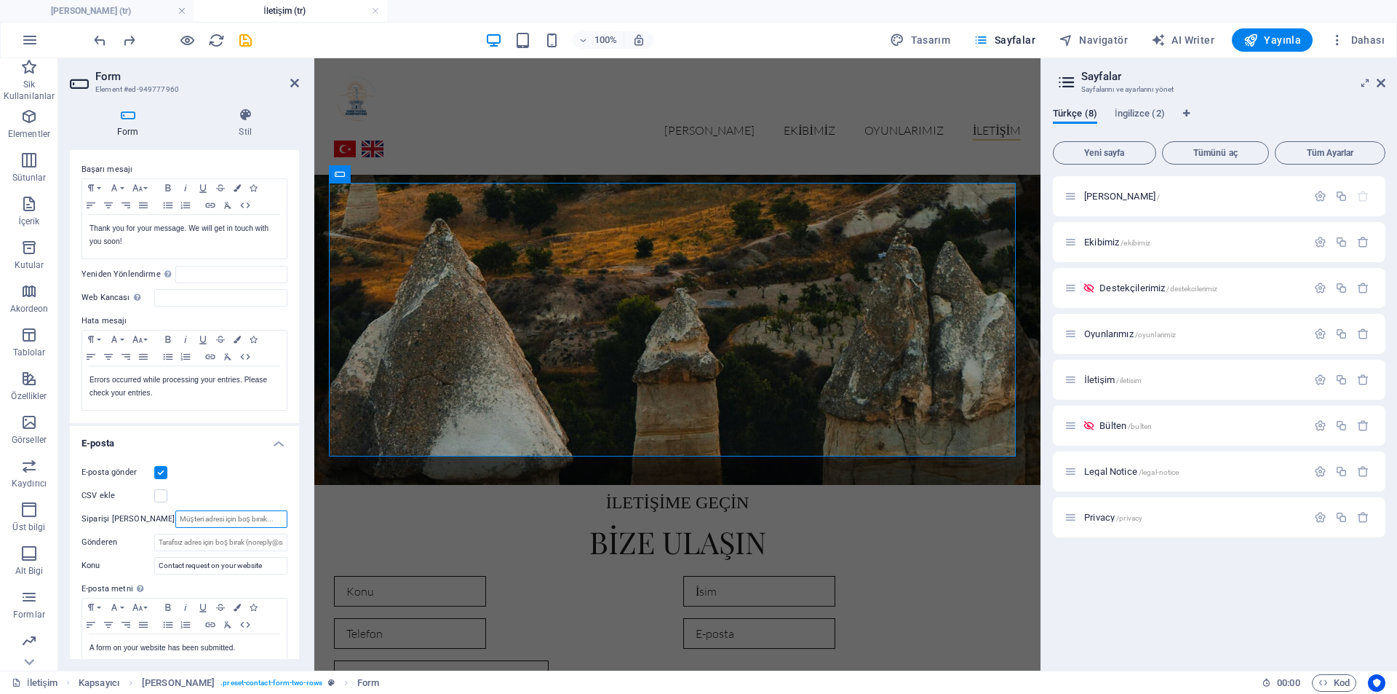
click at [201, 520] on input "Siparişi [PERSON_NAME]" at bounding box center [231, 518] width 112 height 17
type input "[EMAIL_ADDRESS][DOMAIN_NAME]"
click at [205, 450] on h4 "E-posta" at bounding box center [184, 439] width 229 height 26
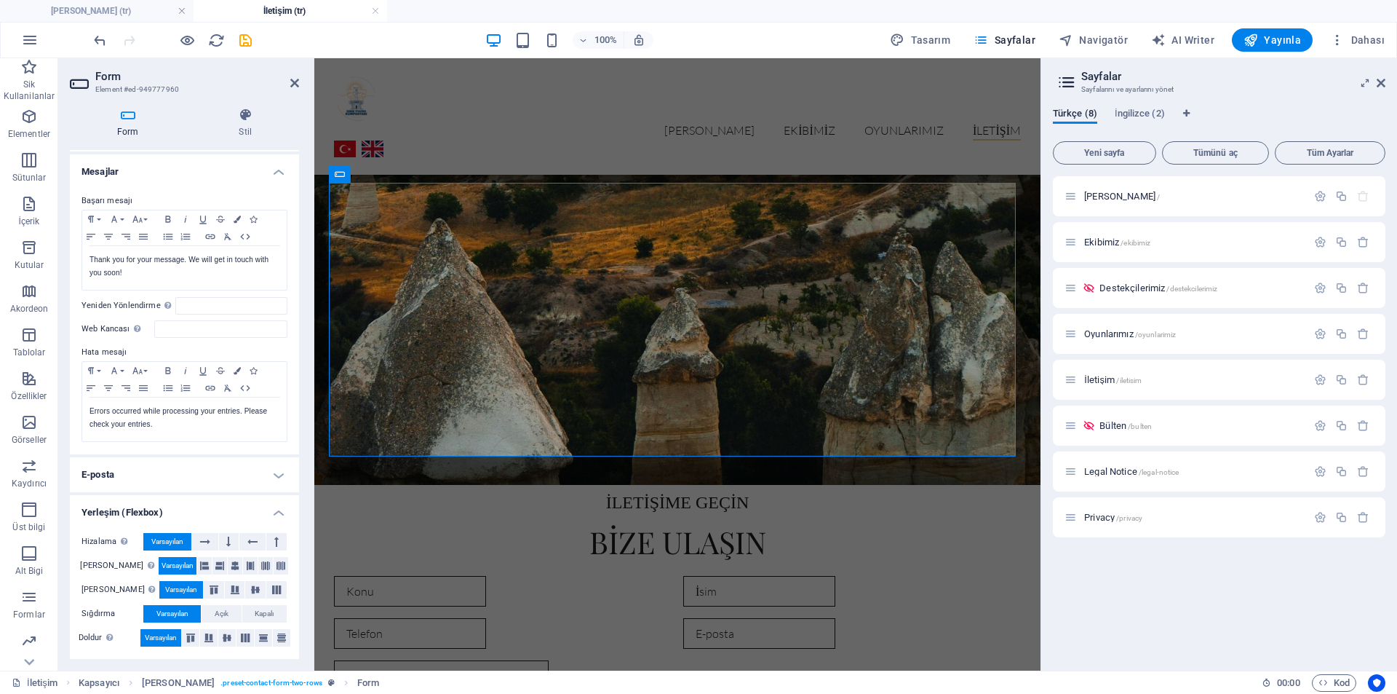
scroll to position [66, 0]
click at [192, 477] on h4 "E-posta" at bounding box center [184, 474] width 229 height 35
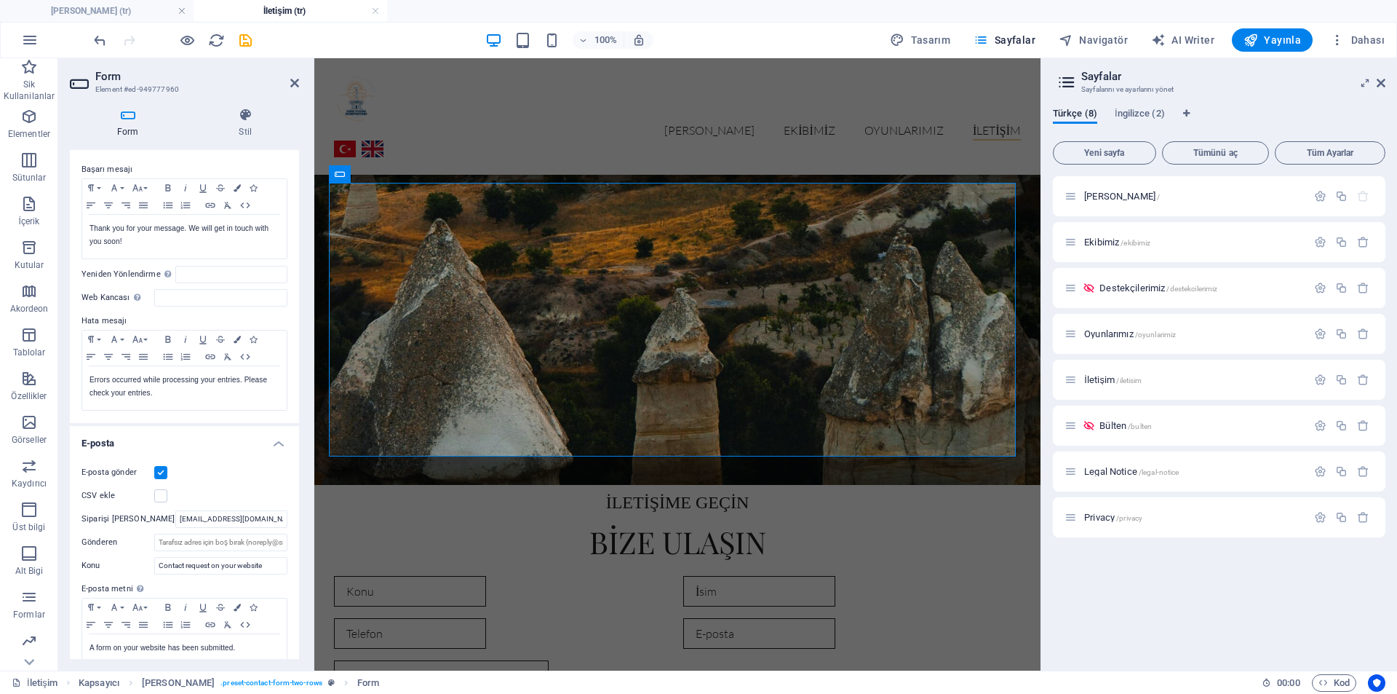
scroll to position [291, 0]
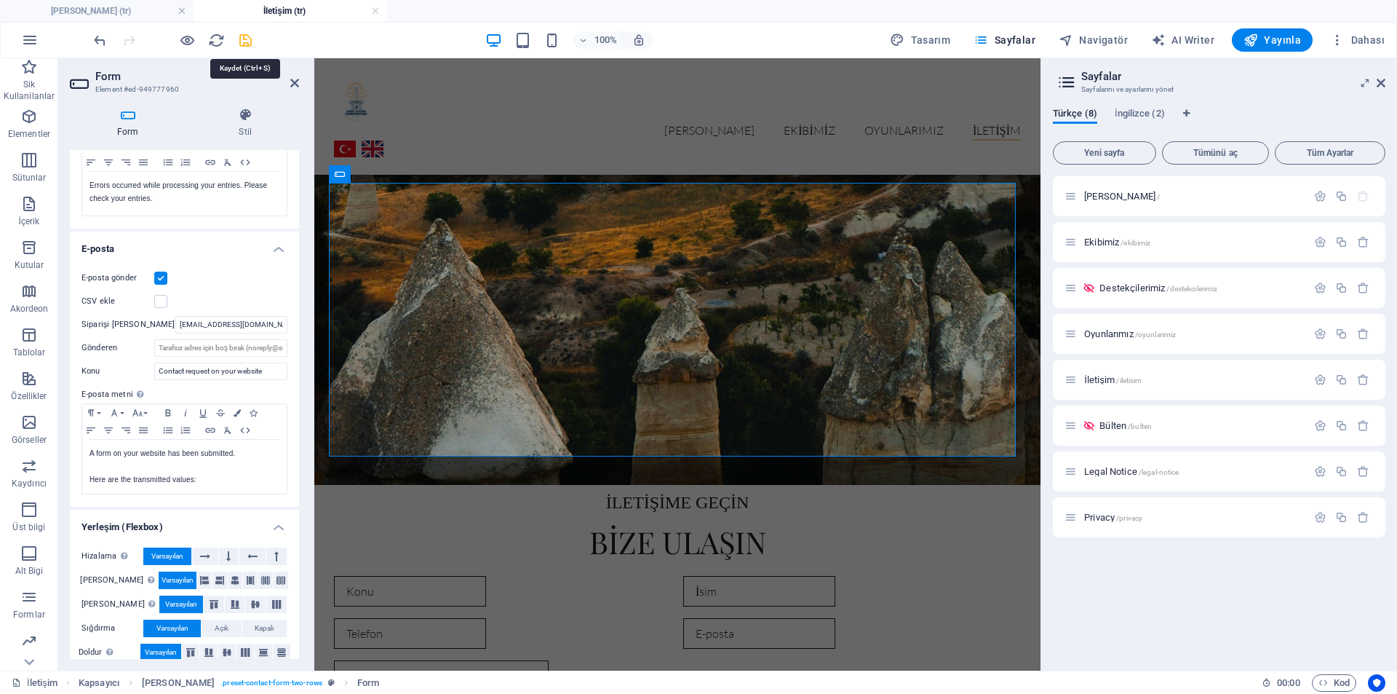
click at [246, 36] on icon "save" at bounding box center [245, 40] width 17 height 17
checkbox input "false"
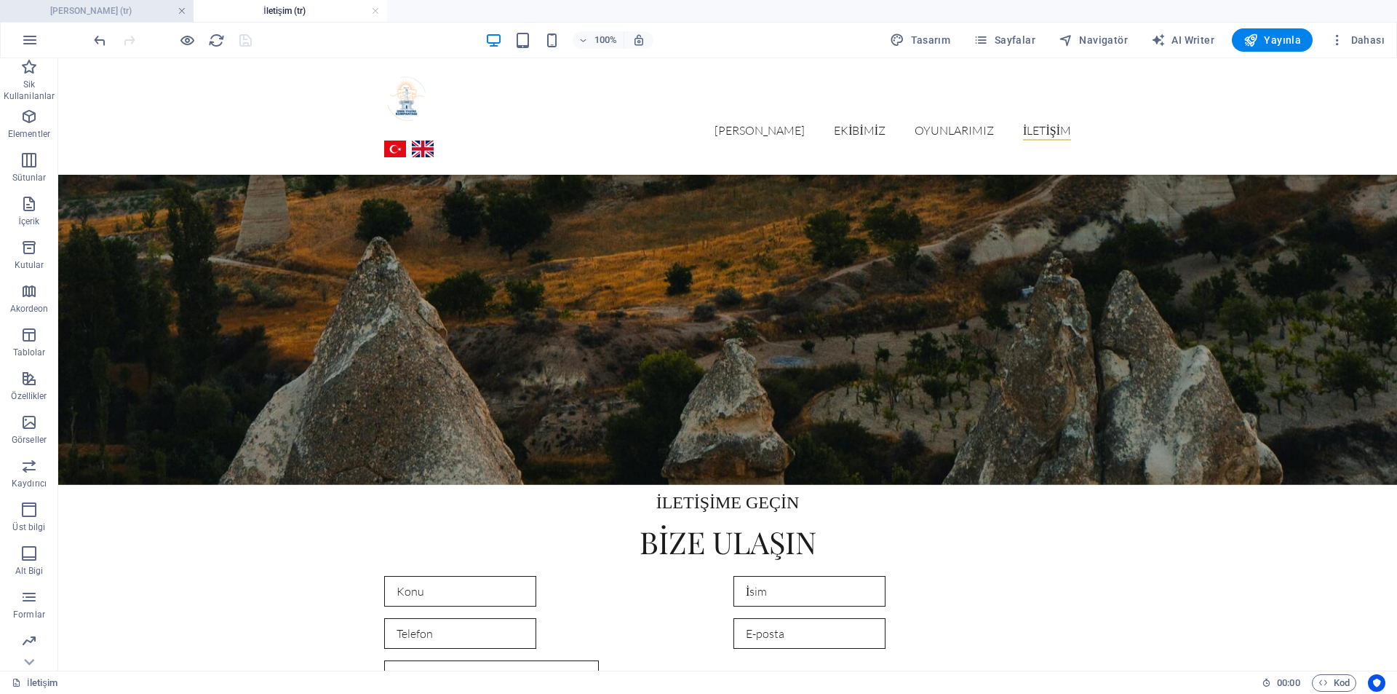
click at [182, 12] on link at bounding box center [182, 11] width 9 height 14
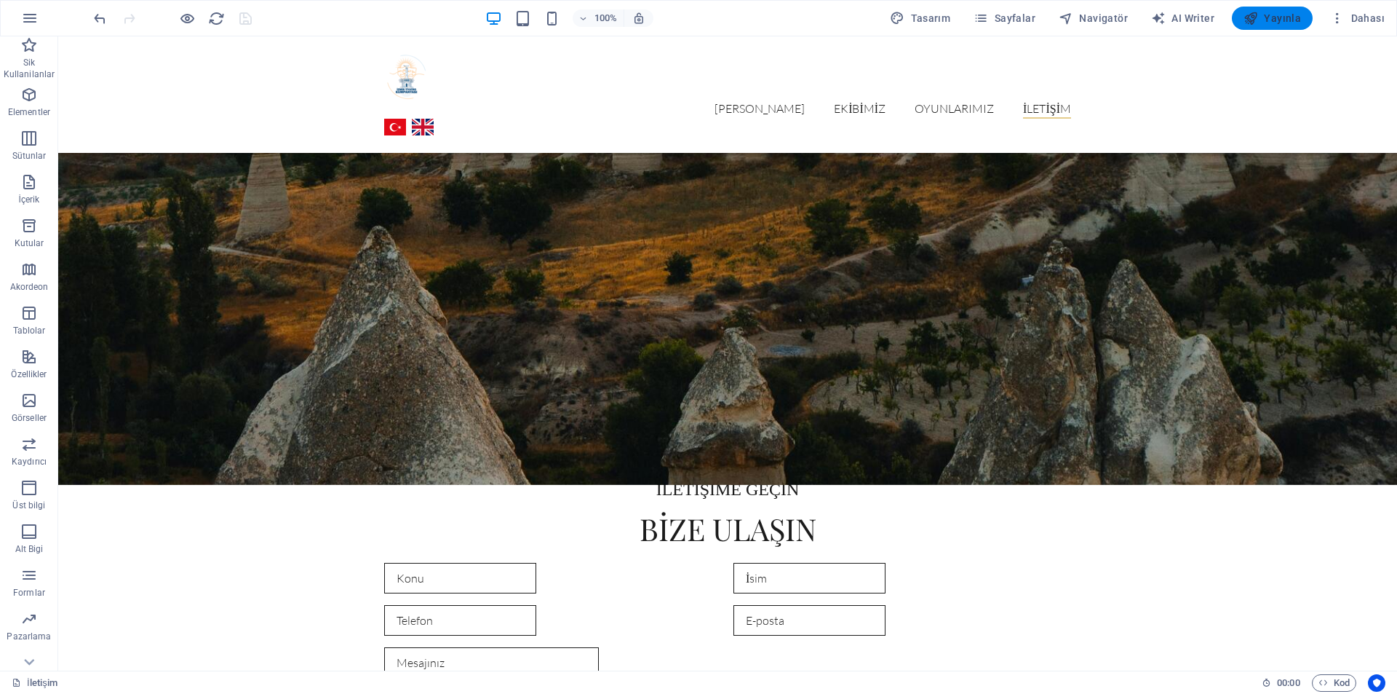
click at [1272, 20] on span "Yayınla" at bounding box center [1272, 18] width 57 height 15
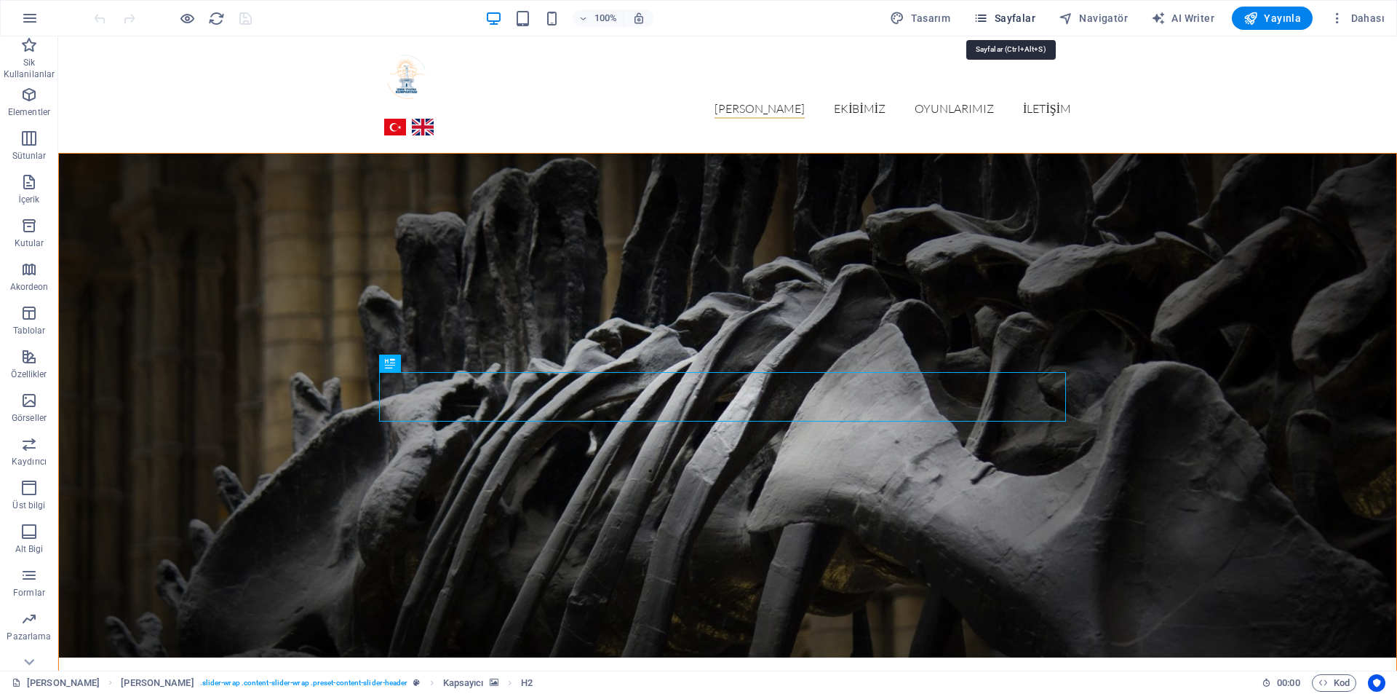
click at [1031, 20] on span "Sayfalar" at bounding box center [1005, 18] width 62 height 15
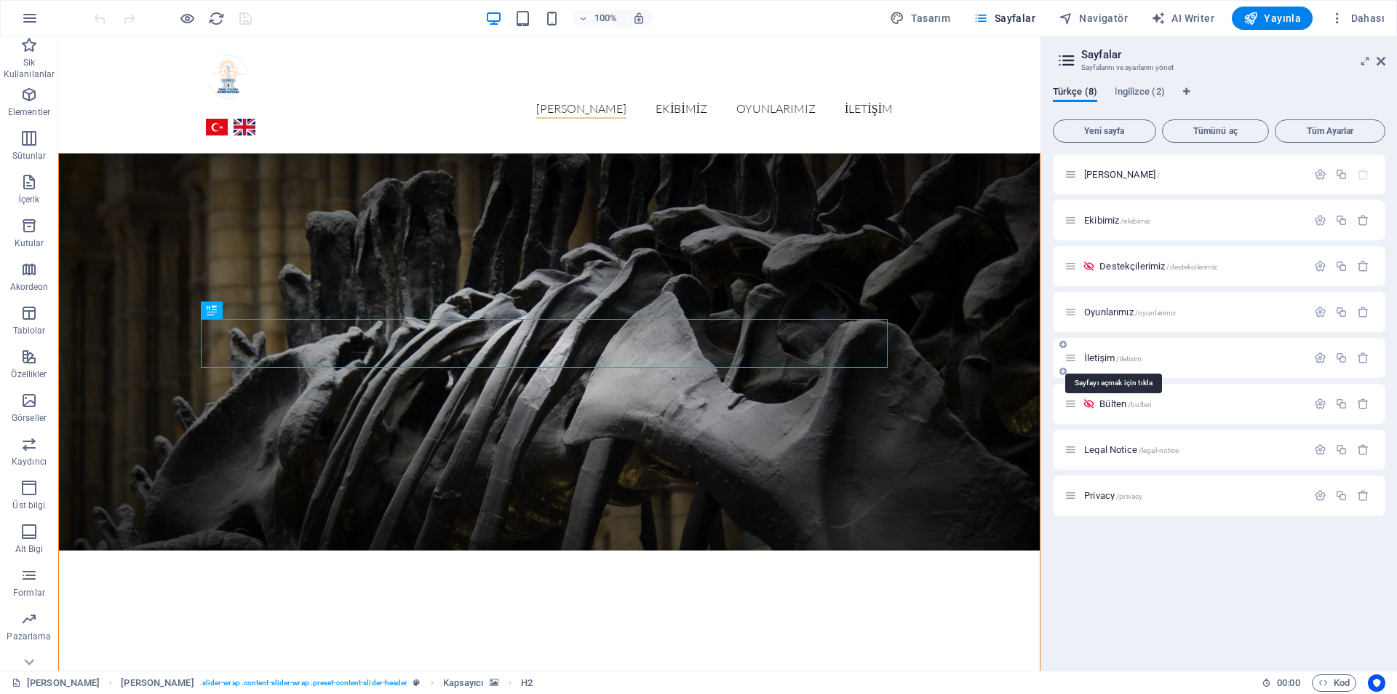
click at [1098, 354] on span "İletişim /iletisim" at bounding box center [1113, 357] width 58 height 11
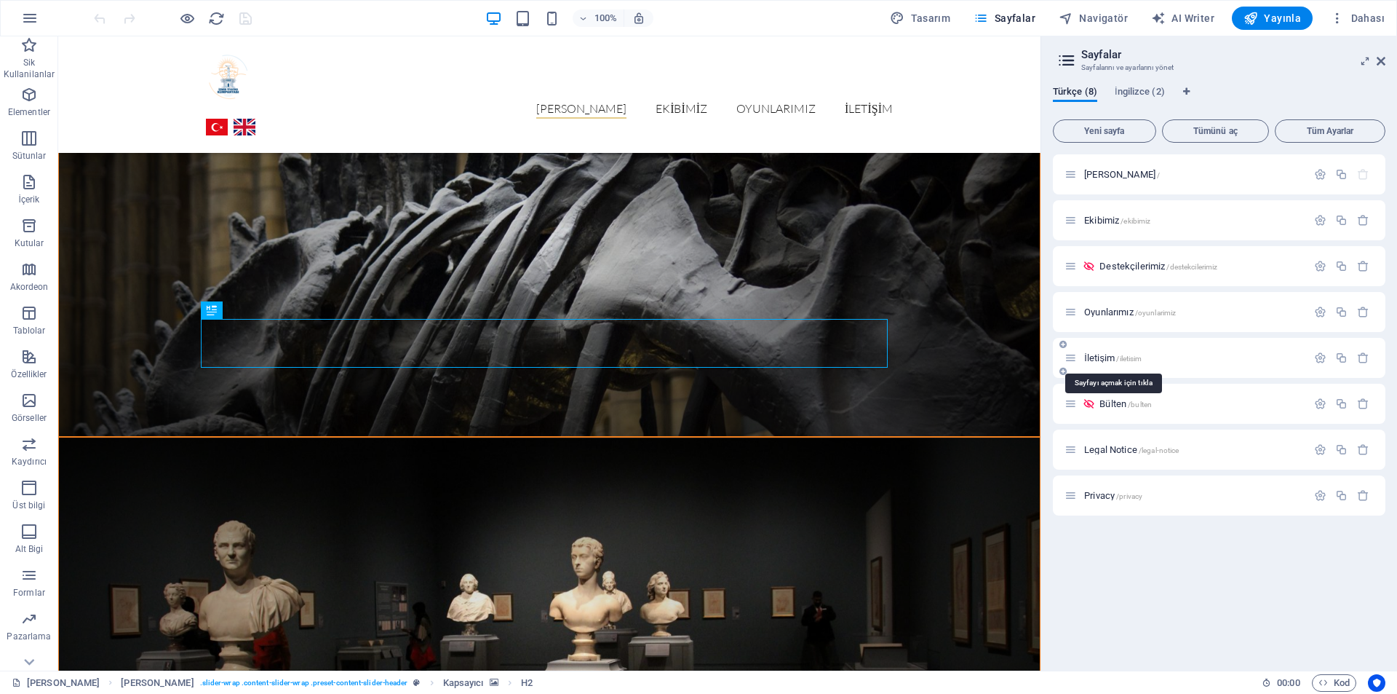
click at [1098, 354] on div "İletişim /iletisim" at bounding box center [1219, 358] width 333 height 40
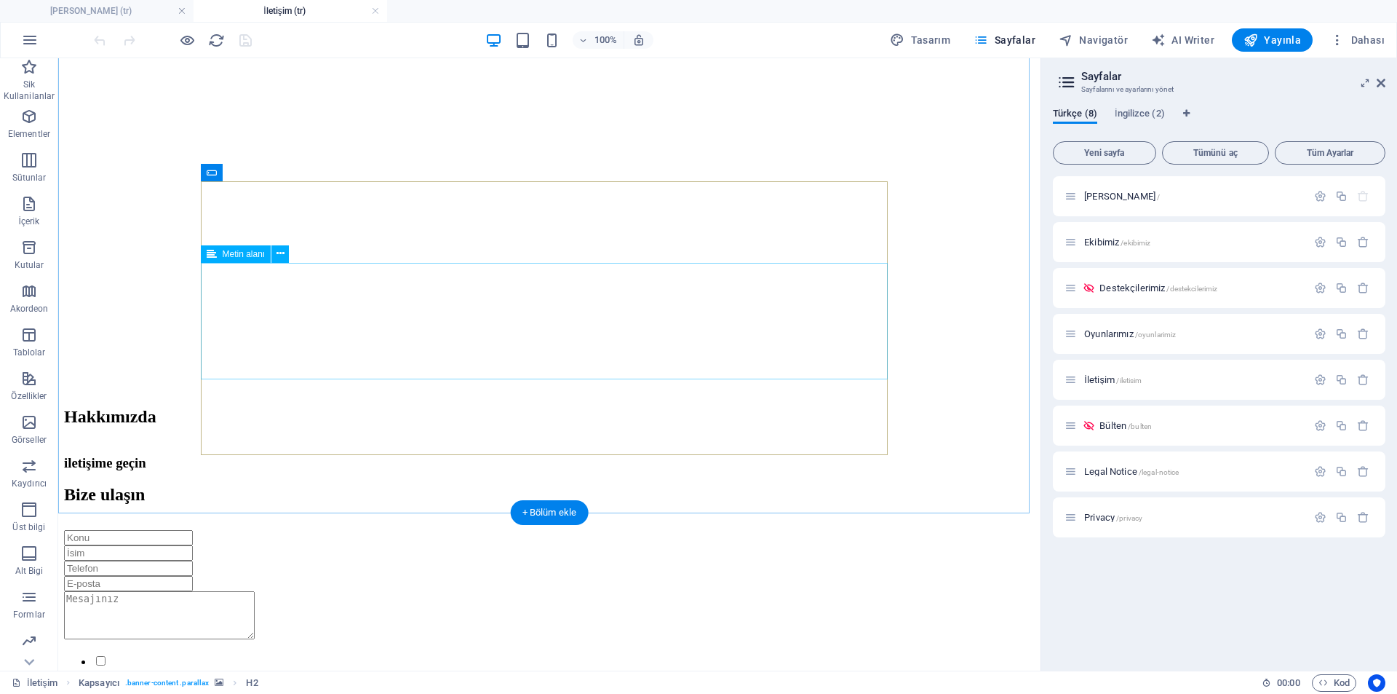
scroll to position [291, 0]
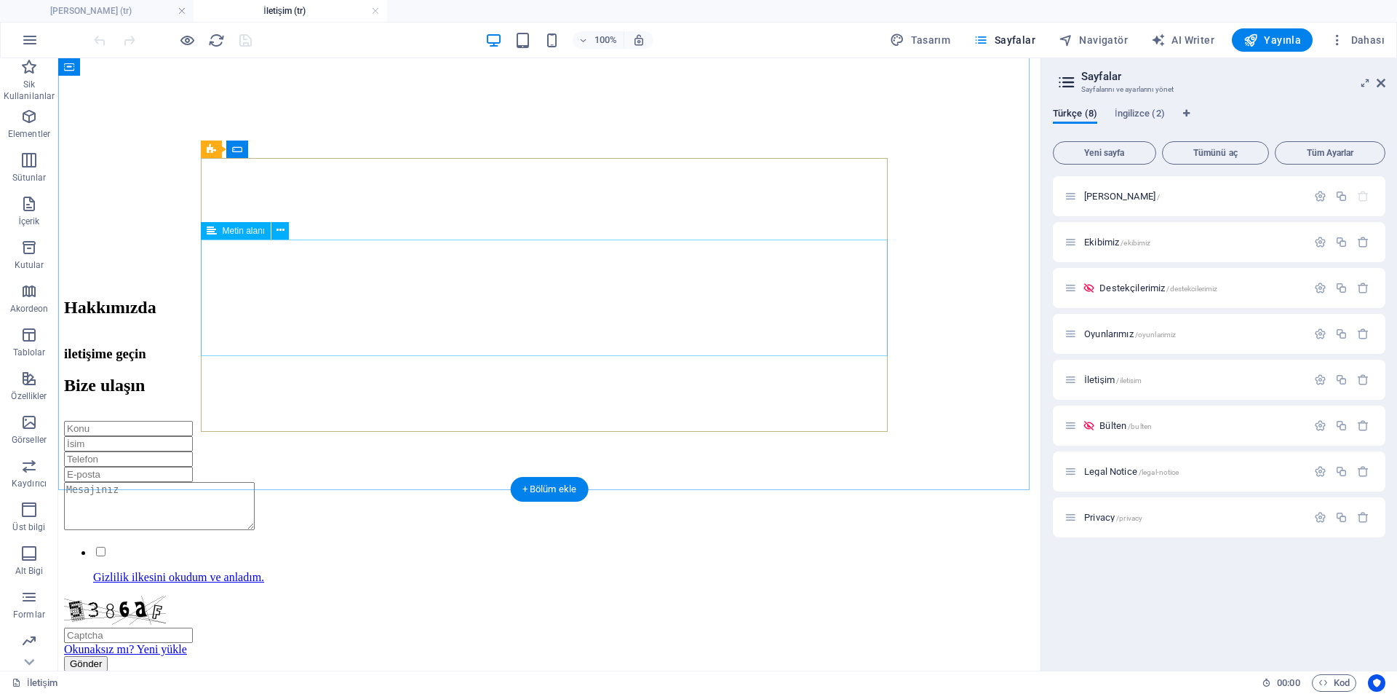
click at [435, 482] on div at bounding box center [549, 507] width 971 height 51
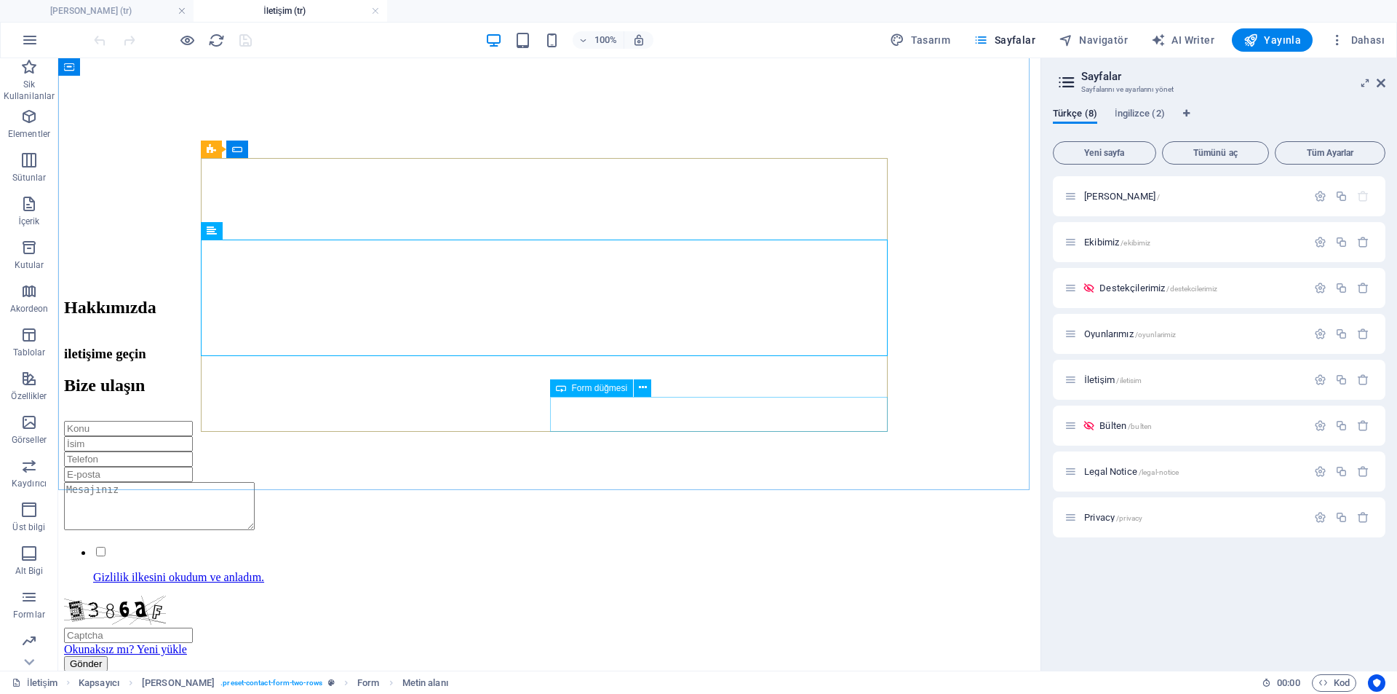
click at [581, 388] on span "Form düğmesi" at bounding box center [600, 388] width 56 height 9
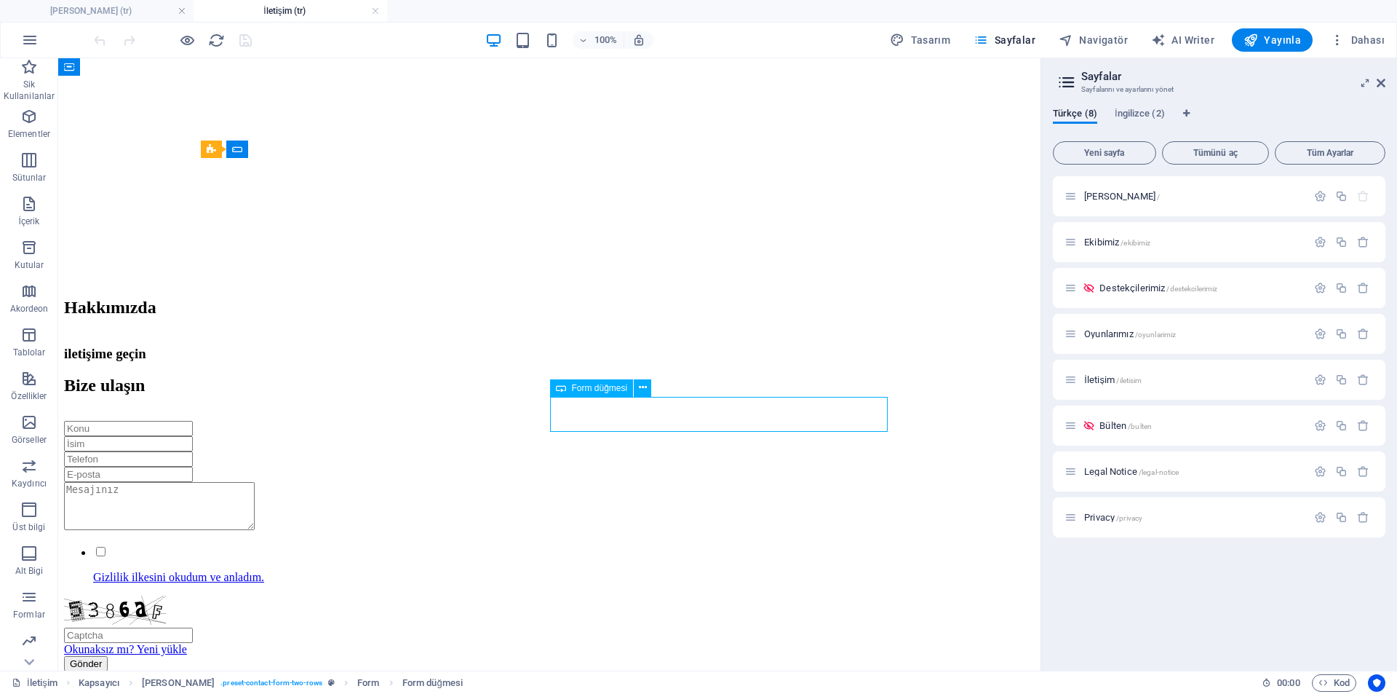
click at [581, 388] on span "Form düğmesi" at bounding box center [600, 388] width 56 height 9
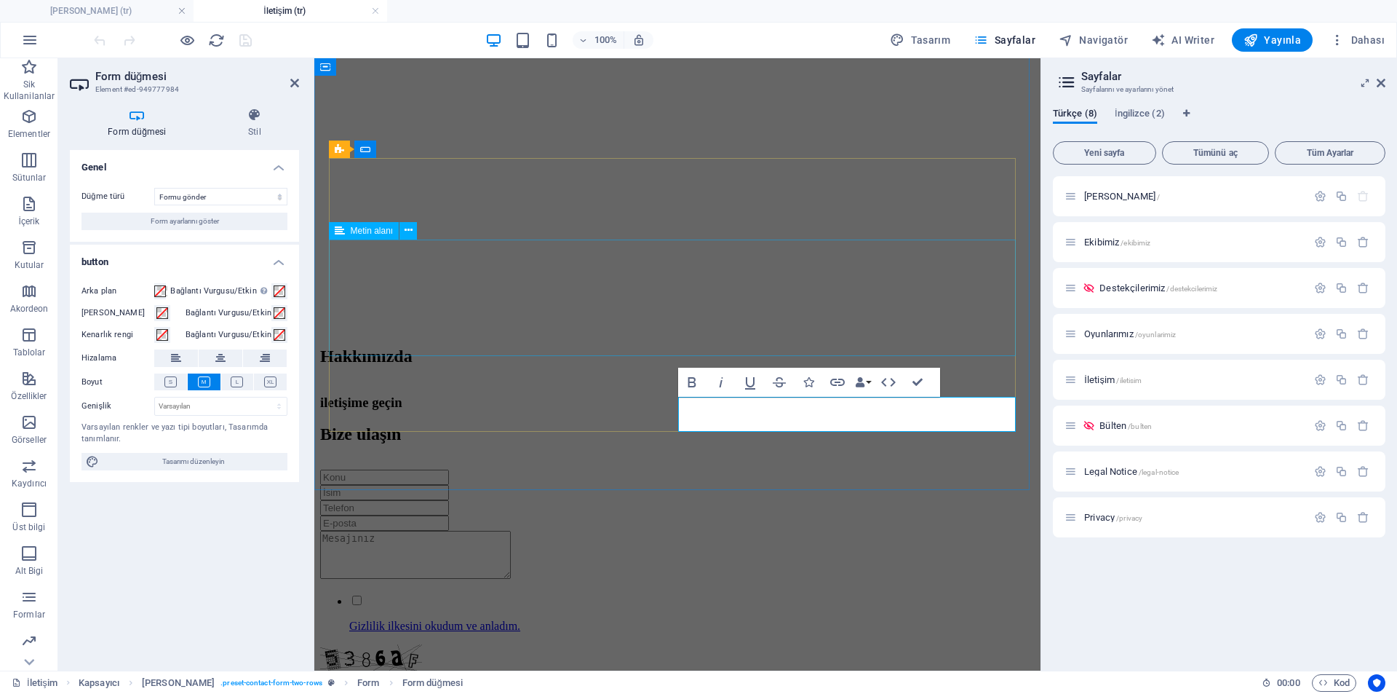
click at [464, 531] on div at bounding box center [677, 556] width 715 height 51
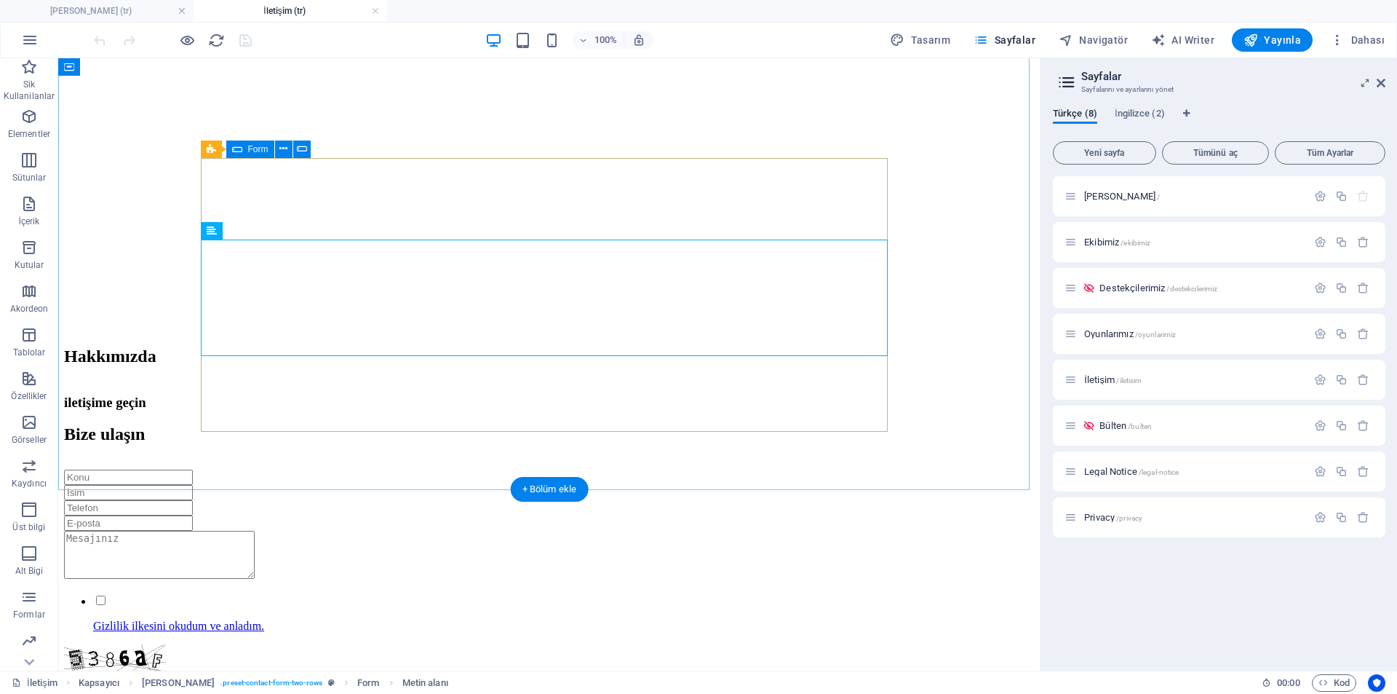
click at [469, 469] on div "Gizlilik ilkesini okudum ve anladım. Okunaksız mı? Yeni yükle Gönder" at bounding box center [549, 594] width 971 height 250
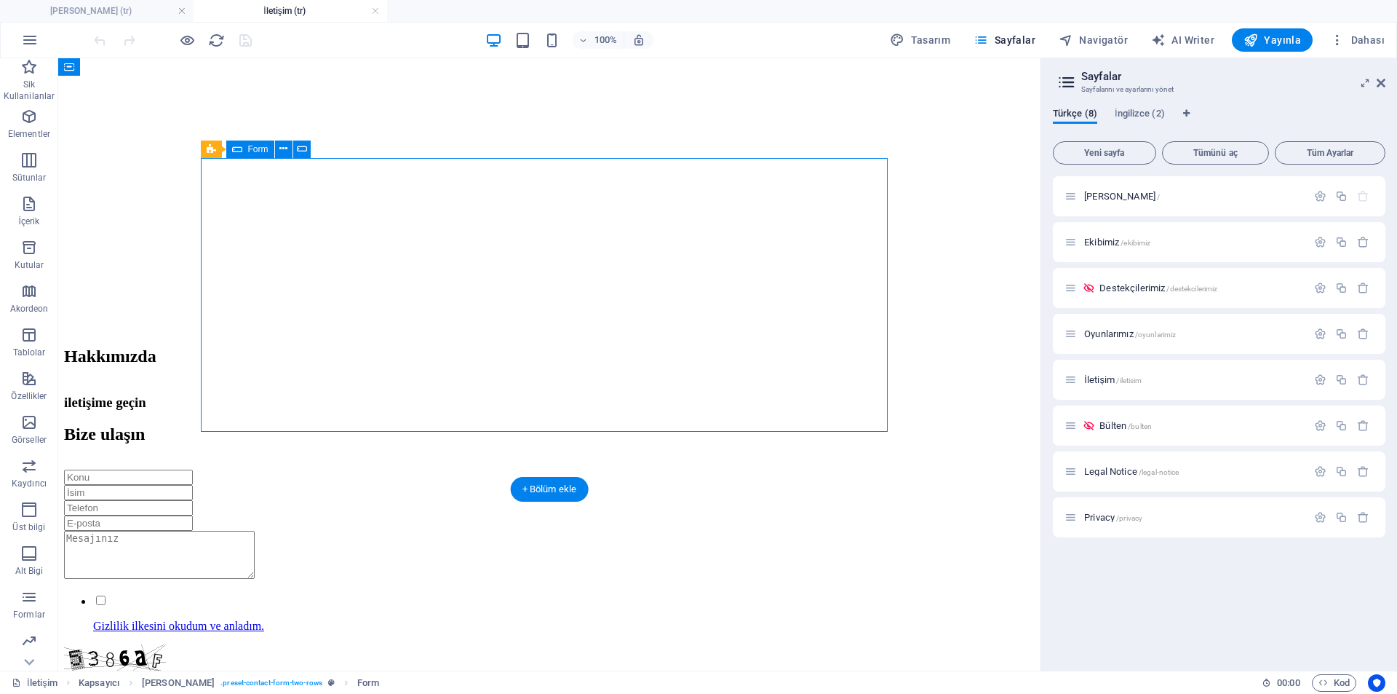
click at [469, 469] on div "Gizlilik ilkesini okudum ve anladım. Okunaksız mı? Yeni yükle Gönder" at bounding box center [549, 594] width 971 height 250
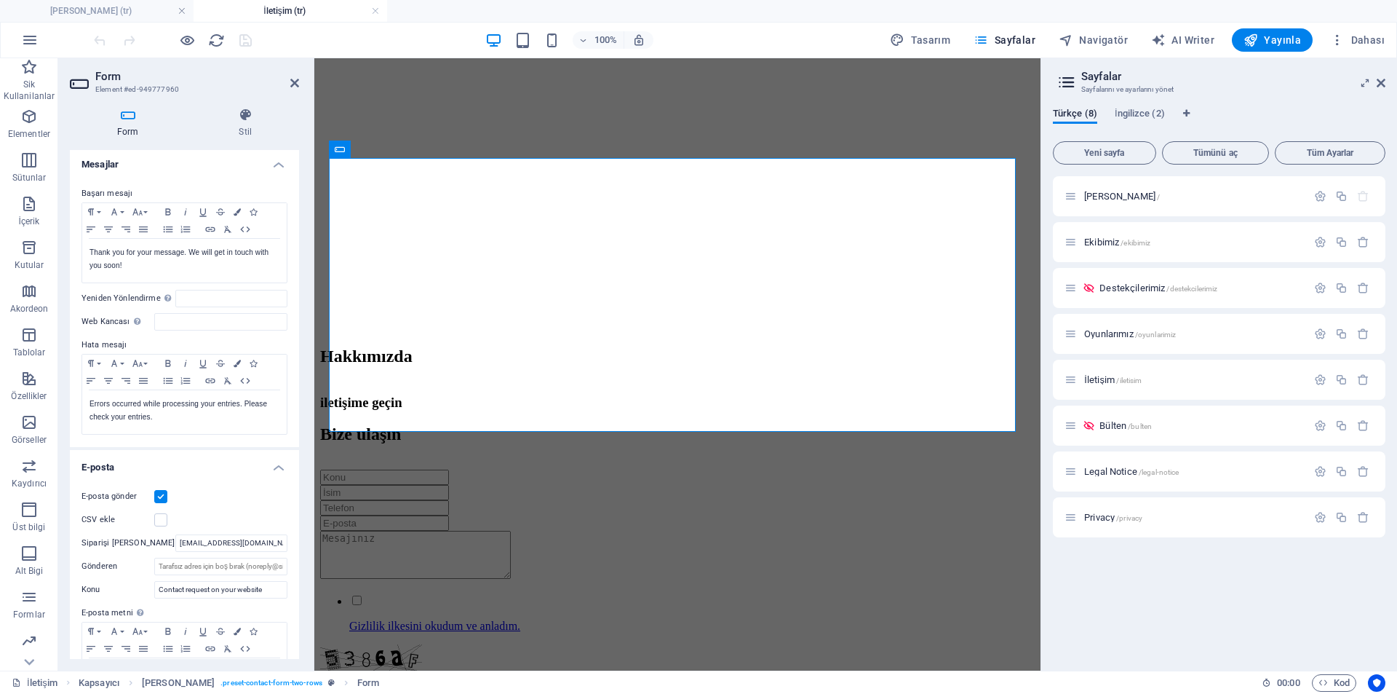
scroll to position [97, 0]
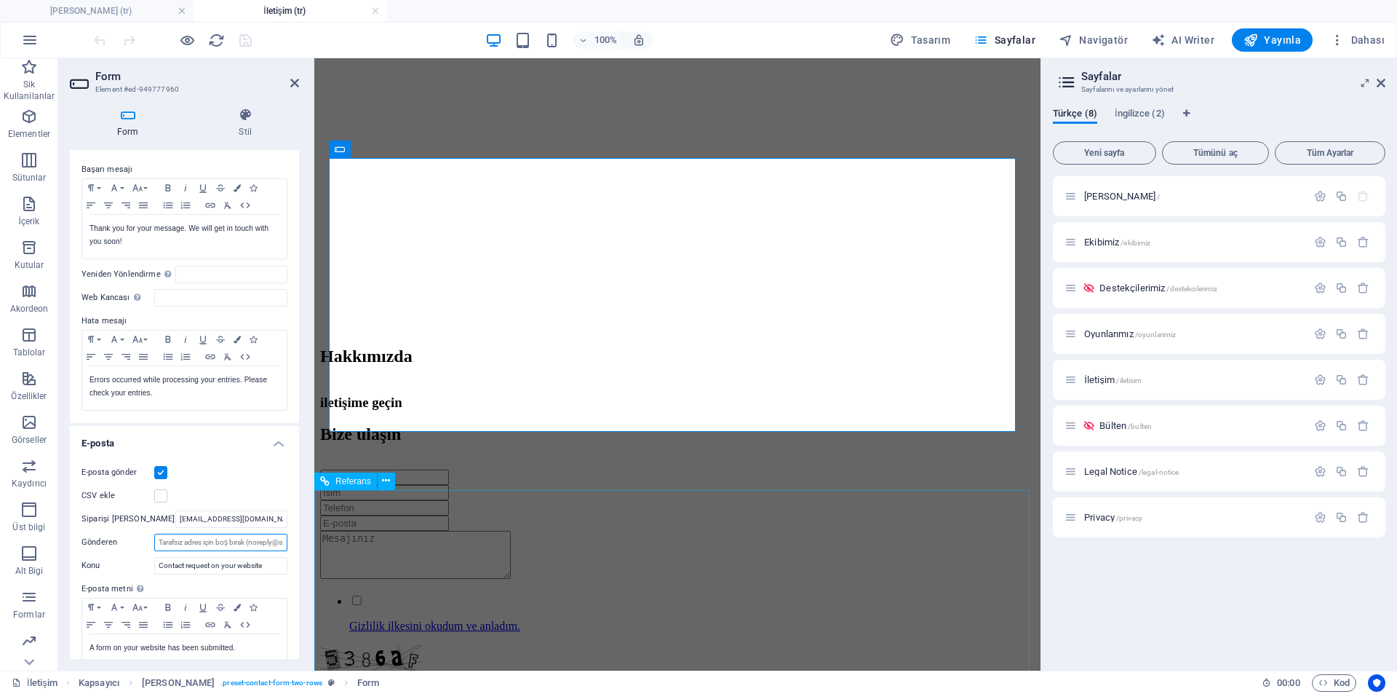
drag, startPoint x: 180, startPoint y: 542, endPoint x: 264, endPoint y: 544, distance: 84.4
click at [277, 544] on input "Gönderen" at bounding box center [220, 541] width 133 height 17
drag, startPoint x: 578, startPoint y: 602, endPoint x: 317, endPoint y: 543, distance: 267.9
click at [273, 546] on input "Gönderen" at bounding box center [220, 541] width 133 height 17
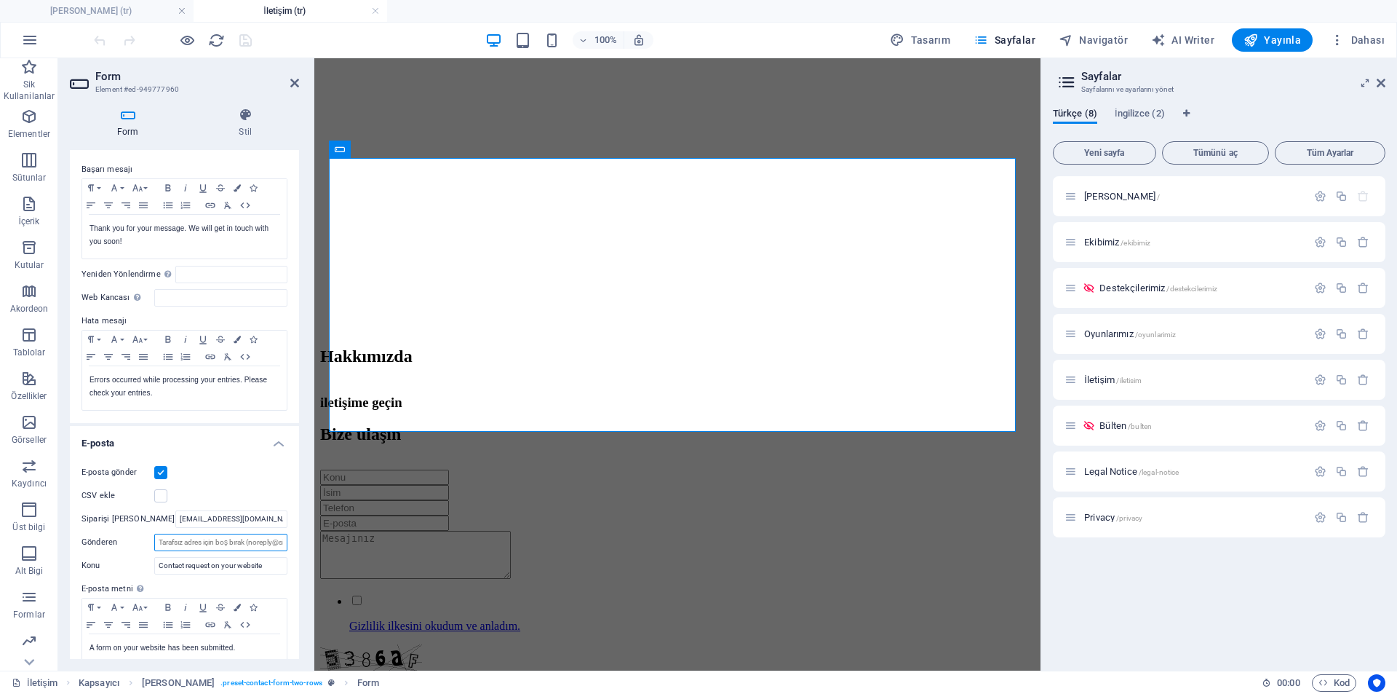
drag, startPoint x: 263, startPoint y: 546, endPoint x: 186, endPoint y: 546, distance: 77.9
click at [186, 546] on input "Gönderen" at bounding box center [220, 541] width 133 height 17
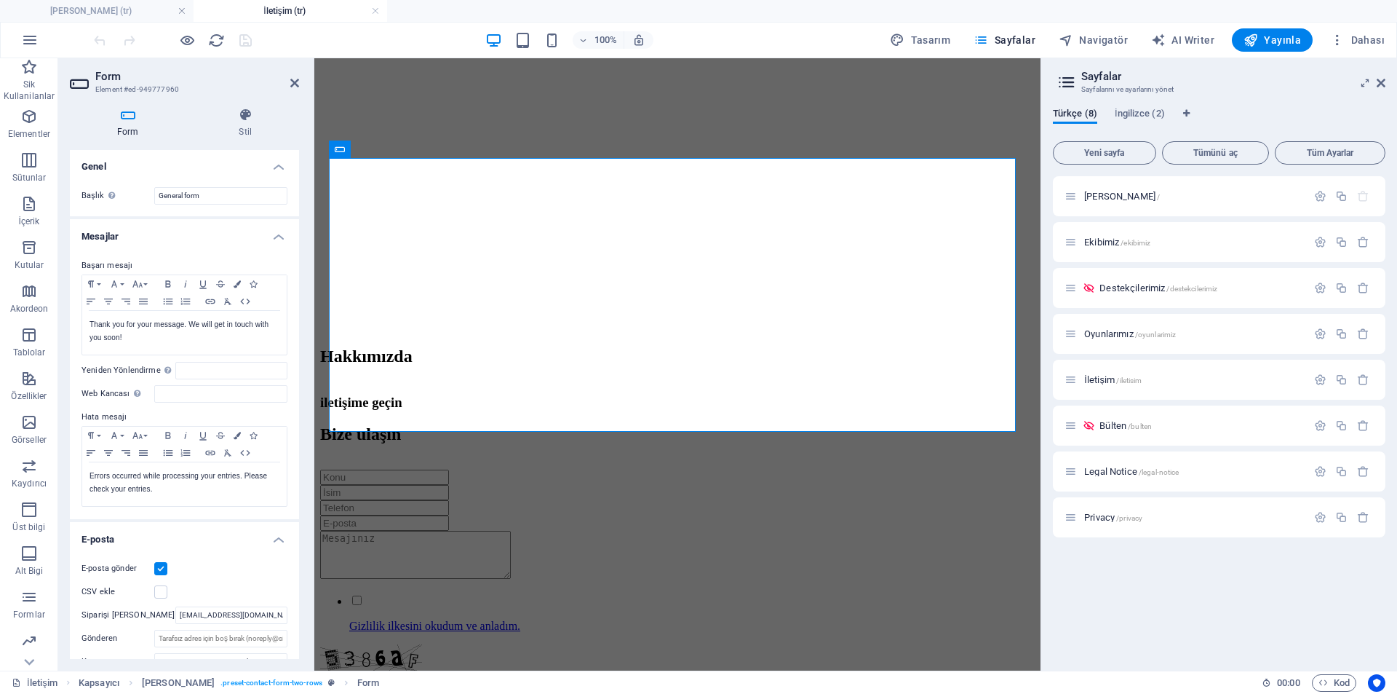
scroll to position [0, 0]
click at [253, 114] on icon at bounding box center [246, 115] width 108 height 15
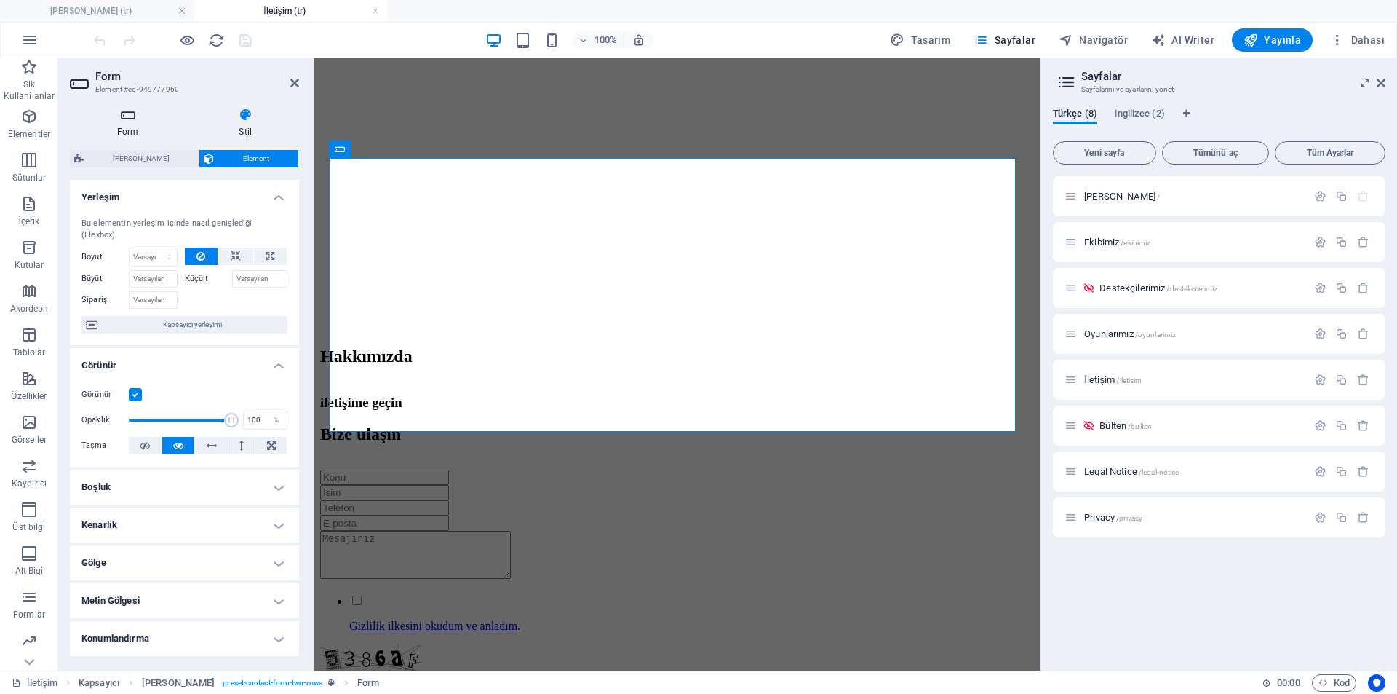
click at [141, 112] on icon at bounding box center [128, 115] width 116 height 15
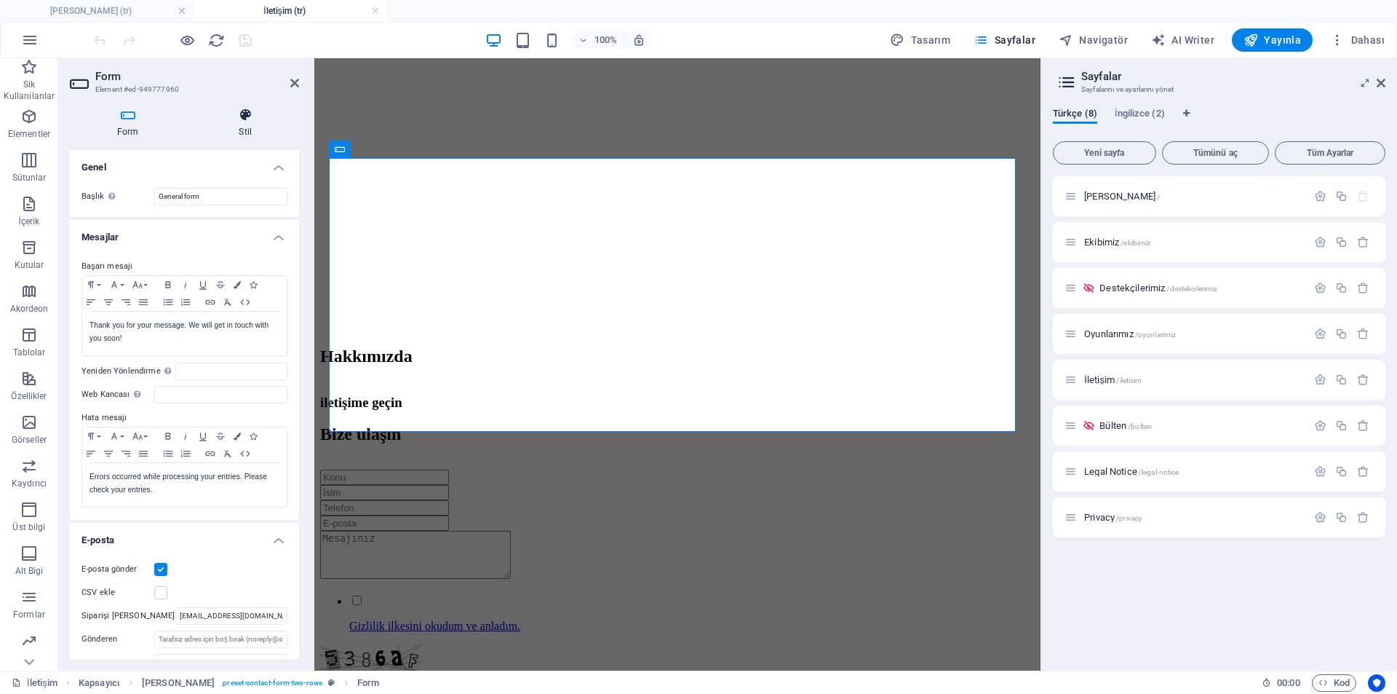
click at [237, 127] on h4 "Stil" at bounding box center [246, 123] width 108 height 31
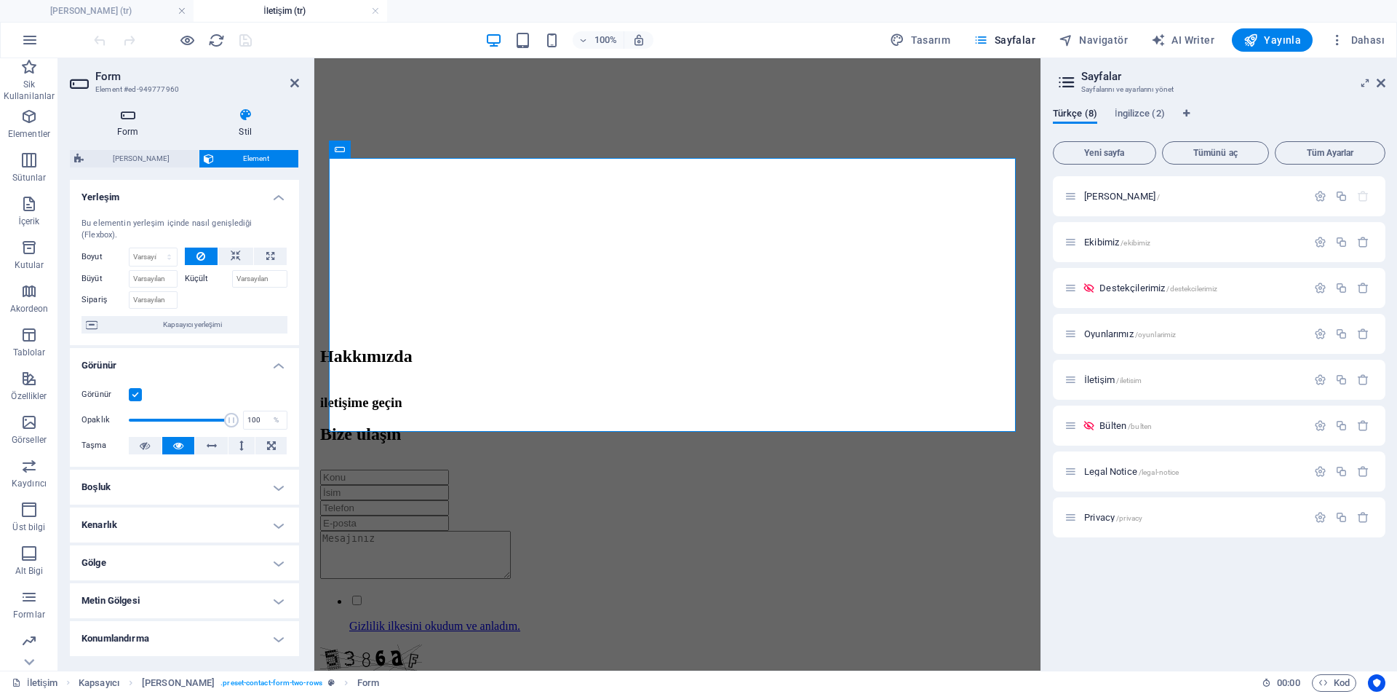
click at [156, 119] on icon at bounding box center [128, 115] width 116 height 15
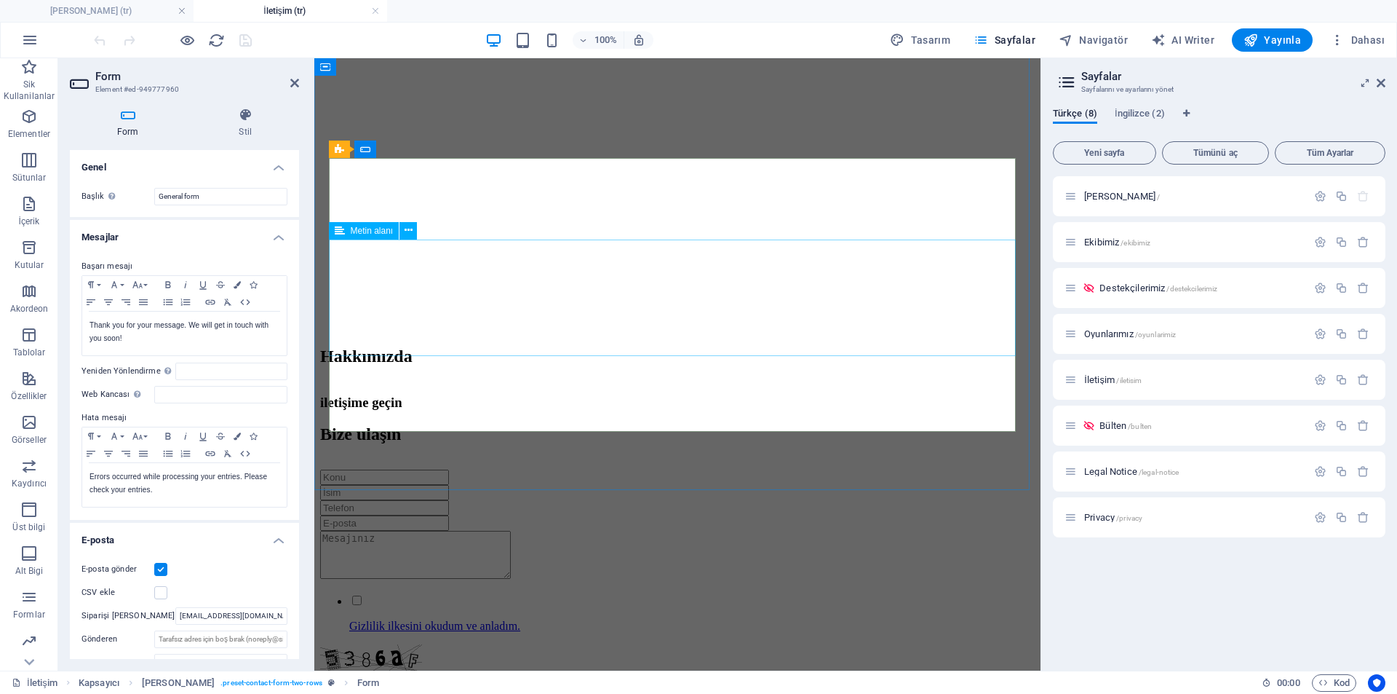
click at [470, 531] on textarea at bounding box center [415, 555] width 191 height 48
click at [538, 469] on div "Gizlilik ilkesini okudum ve anladım. Okunaksız mı? Yeni yükle Gönder" at bounding box center [677, 594] width 715 height 250
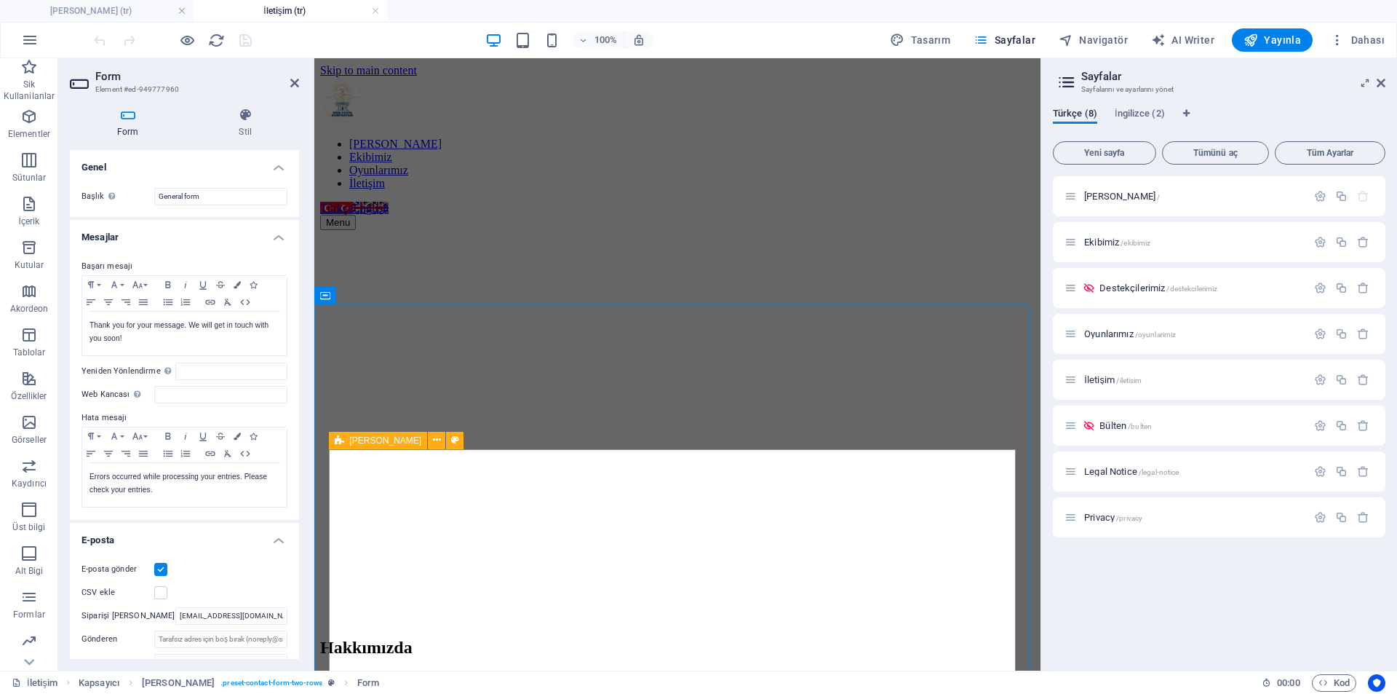
click at [378, 440] on span "[PERSON_NAME]" at bounding box center [386, 440] width 72 height 9
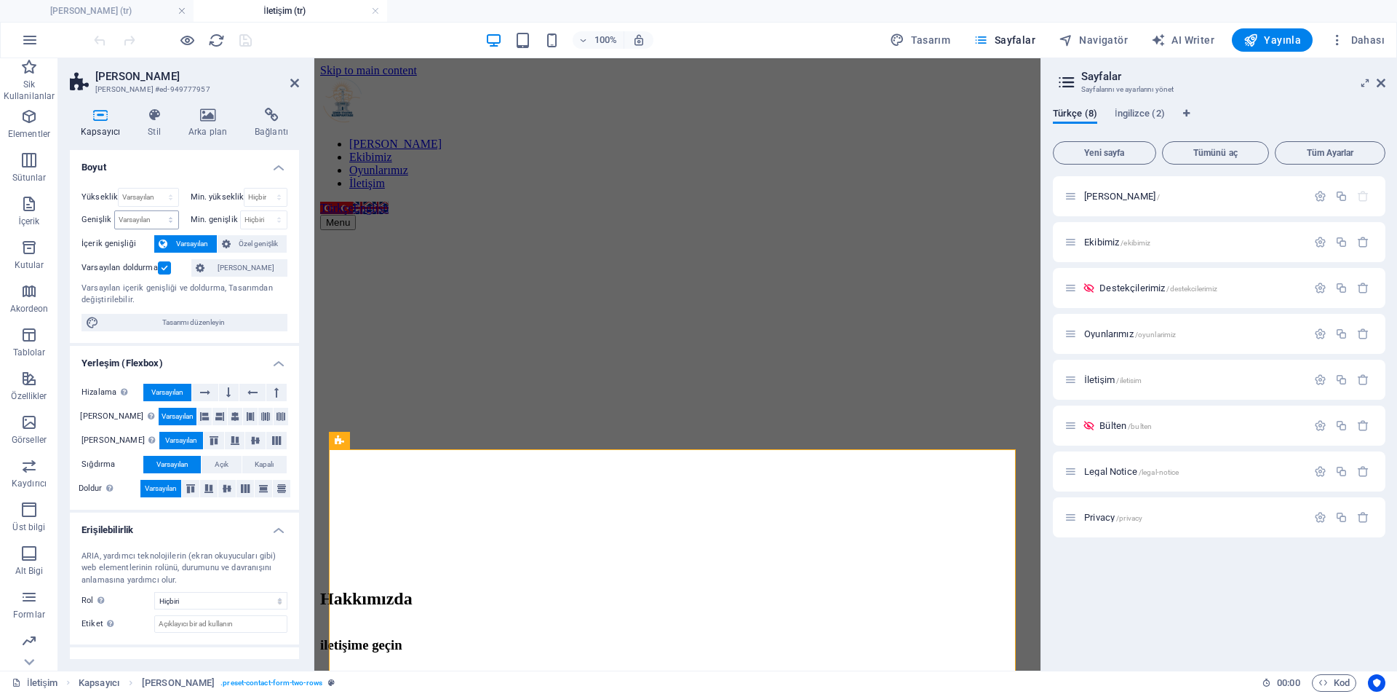
scroll to position [55, 0]
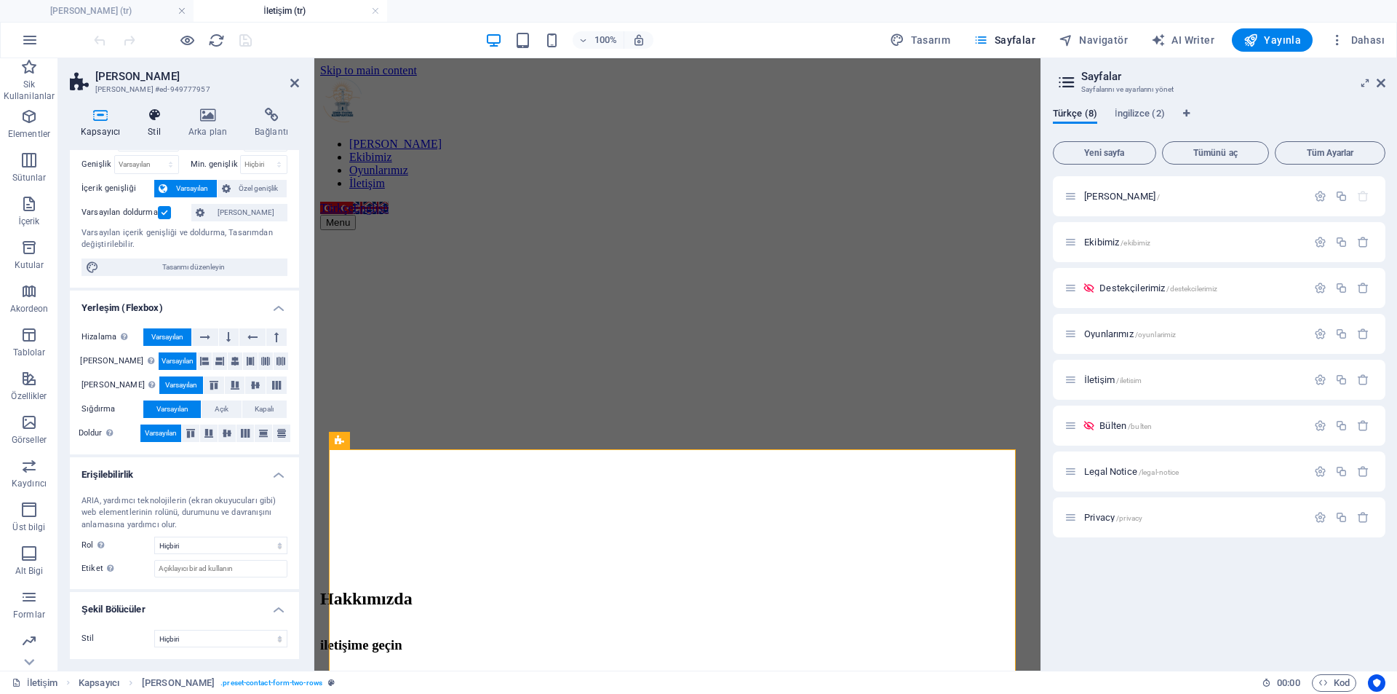
click at [155, 122] on h4 "Stil" at bounding box center [157, 123] width 41 height 31
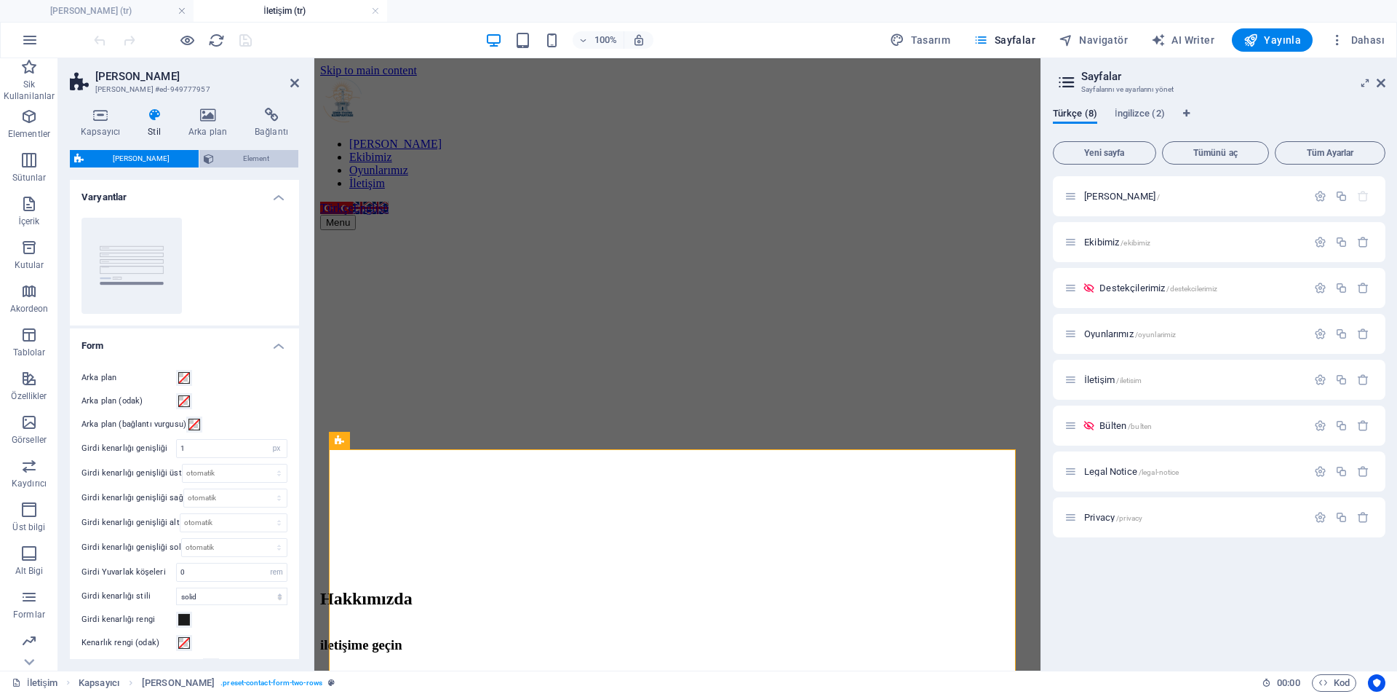
click at [242, 162] on span "Element" at bounding box center [256, 158] width 76 height 17
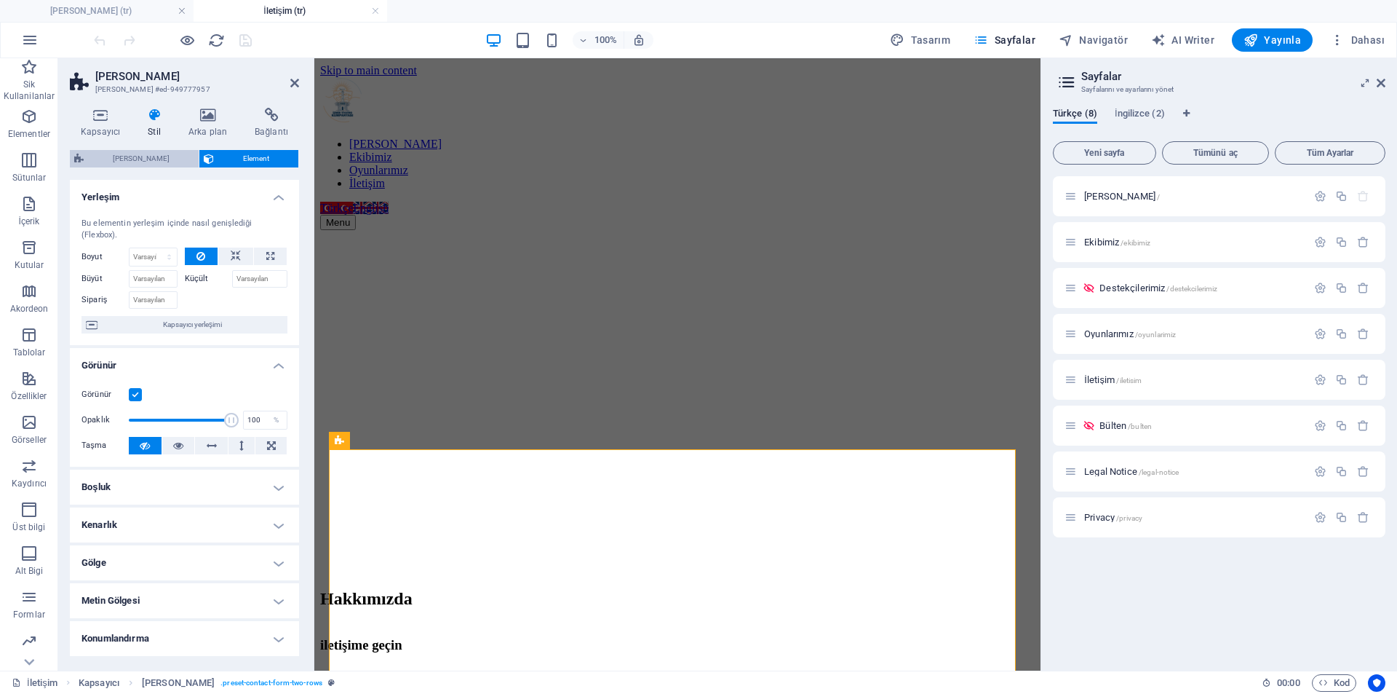
click at [165, 164] on span "[PERSON_NAME]" at bounding box center [141, 158] width 106 height 17
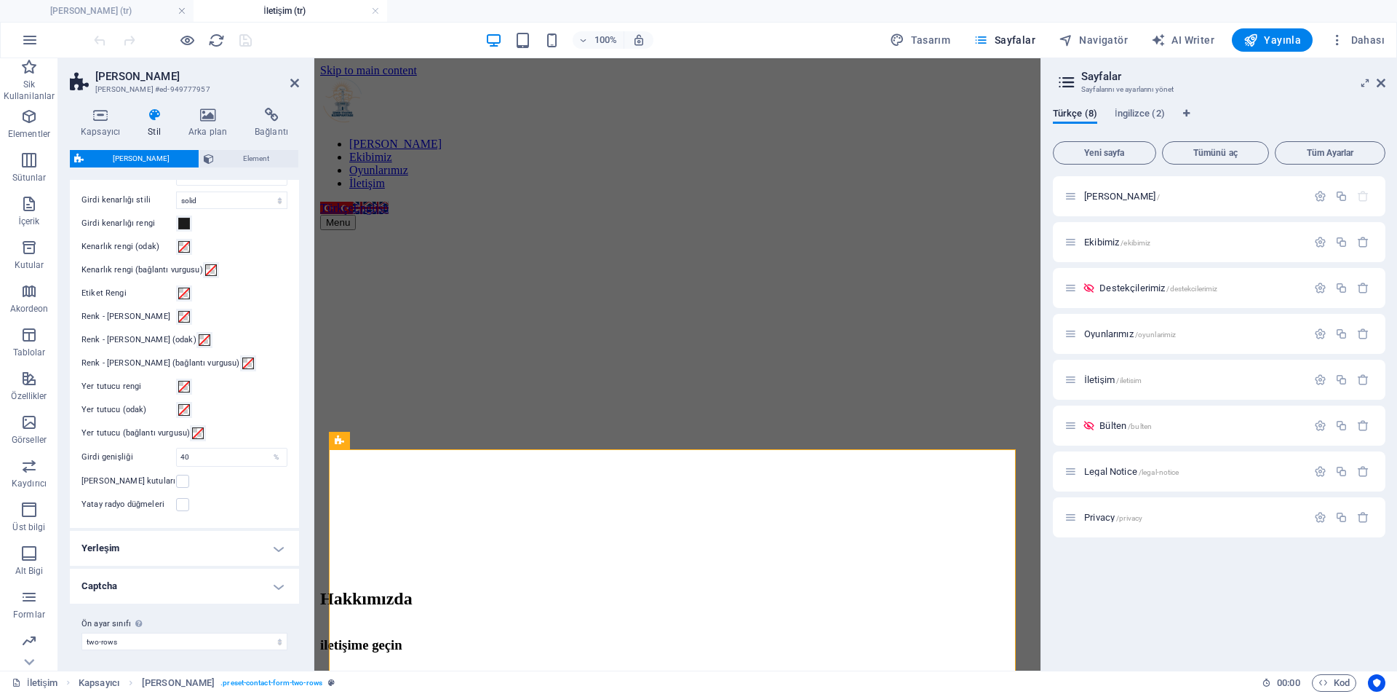
scroll to position [399, 0]
click at [223, 553] on h4 "Yerleşim" at bounding box center [184, 545] width 229 height 35
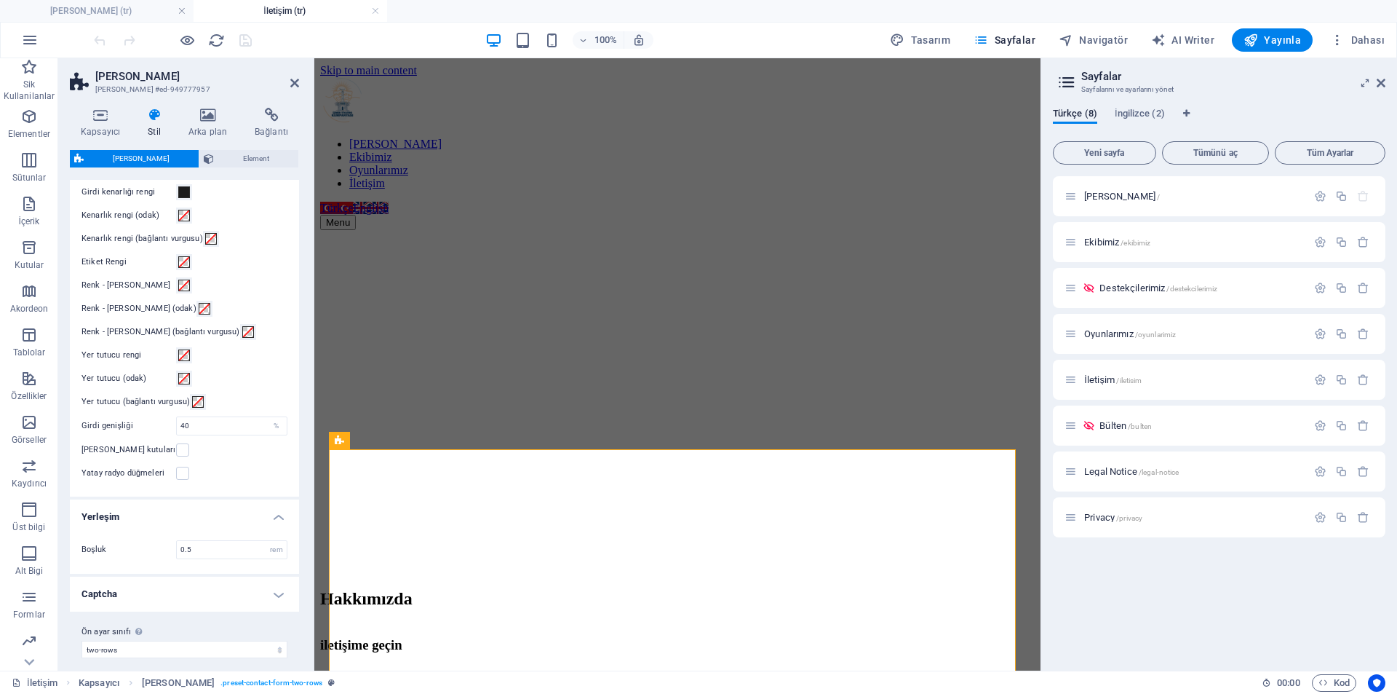
scroll to position [438, 0]
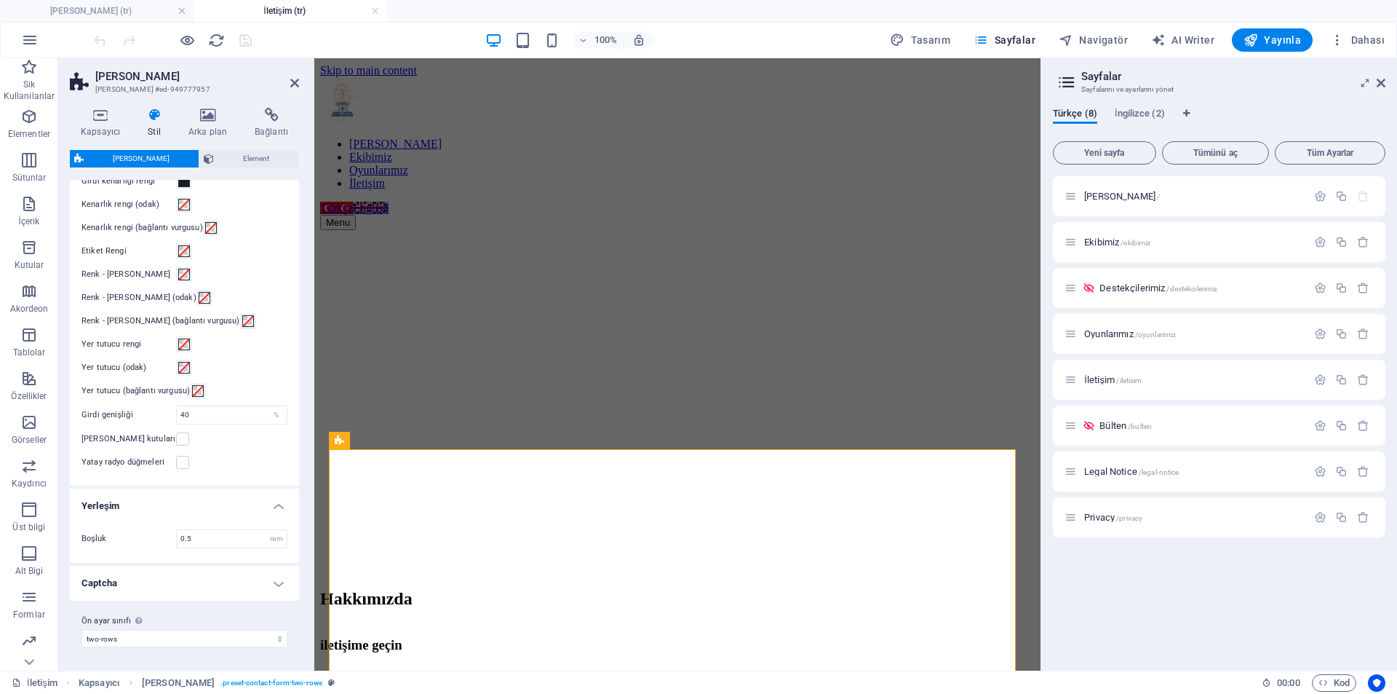
click at [261, 582] on h4 "Captcha" at bounding box center [184, 583] width 229 height 35
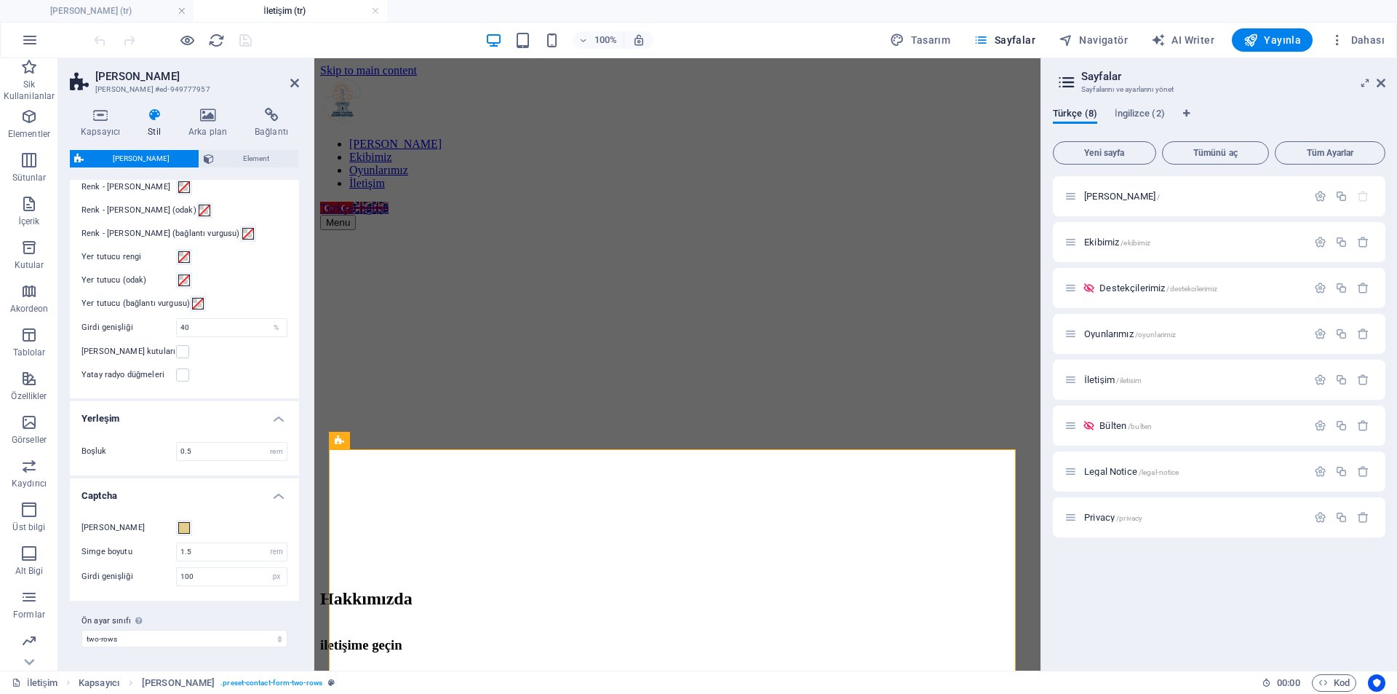
scroll to position [0, 0]
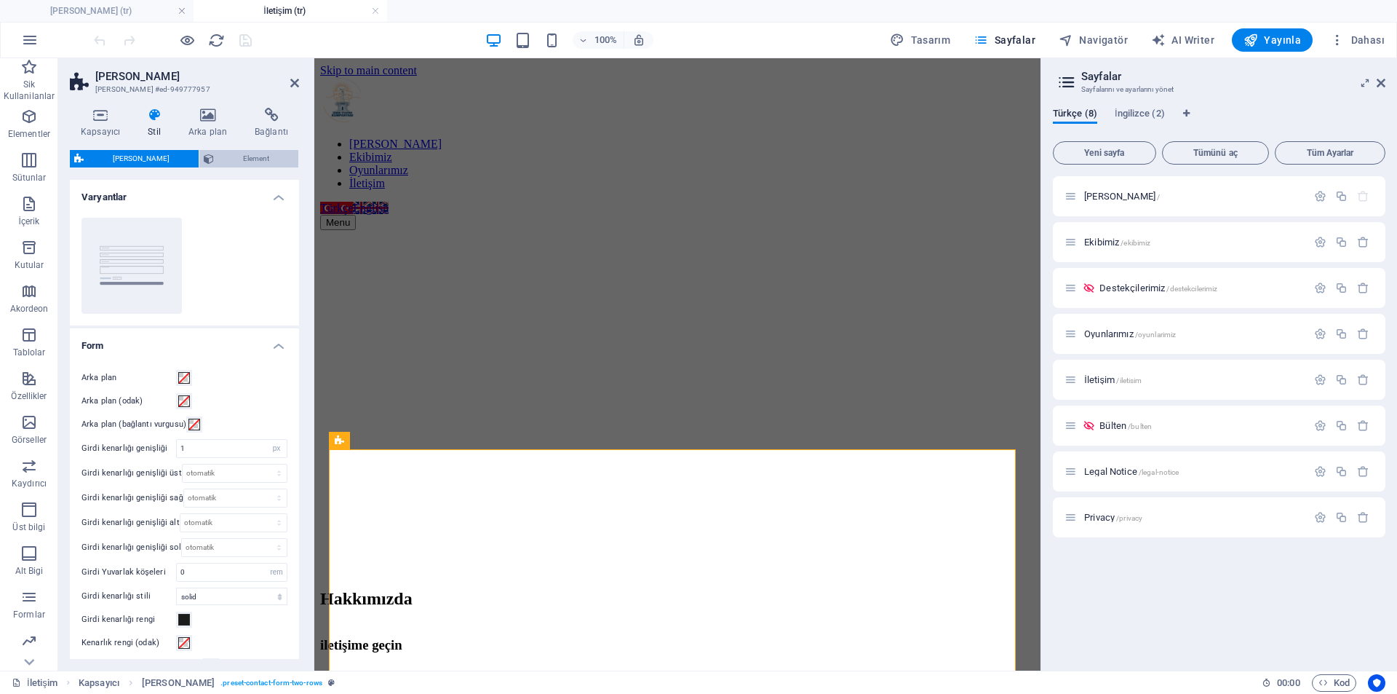
click at [218, 154] on span "Element" at bounding box center [256, 158] width 76 height 17
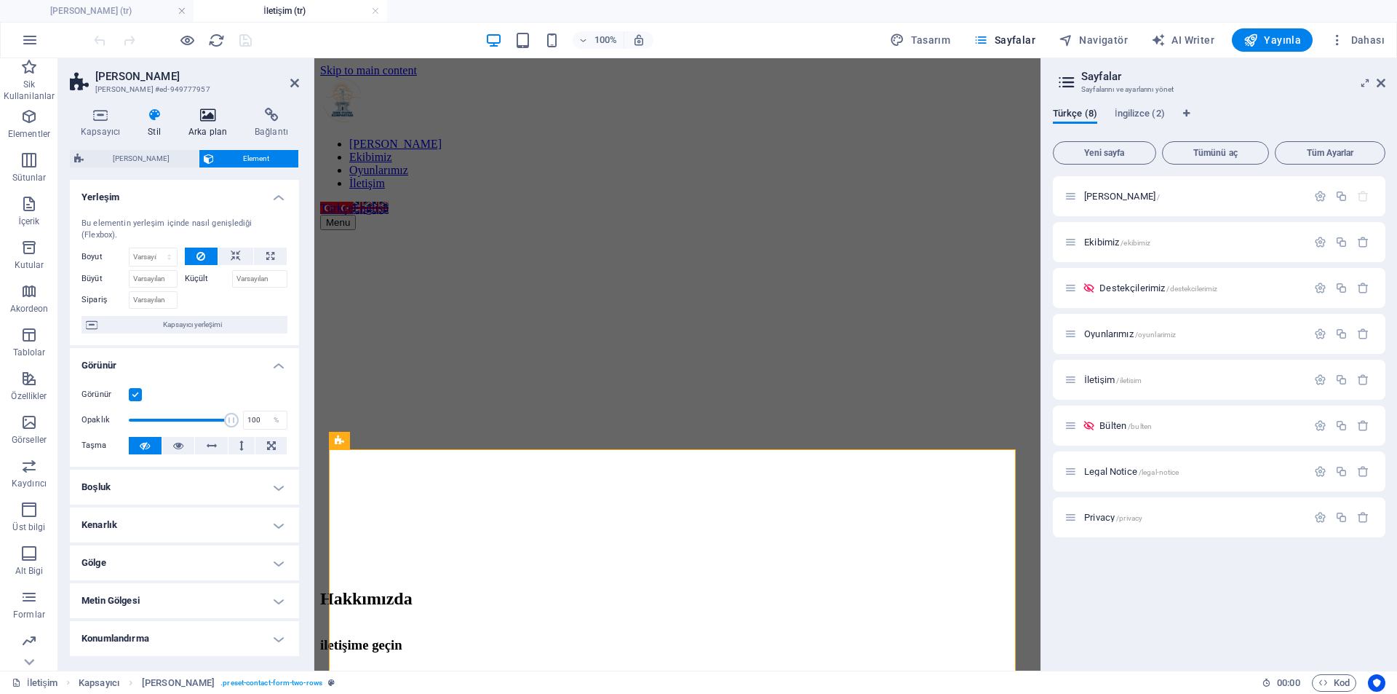
click at [213, 138] on h4 "Arka plan" at bounding box center [211, 123] width 66 height 31
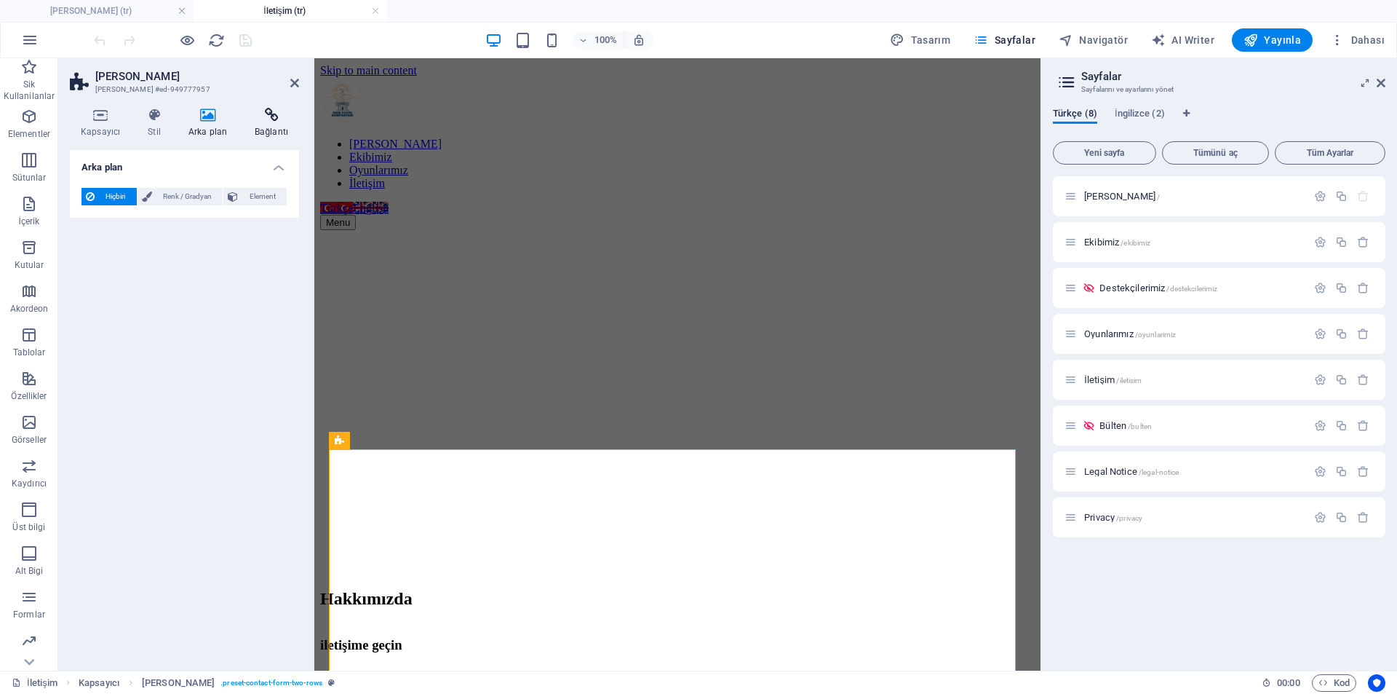
click at [269, 123] on h4 "Bağlantı" at bounding box center [271, 123] width 55 height 31
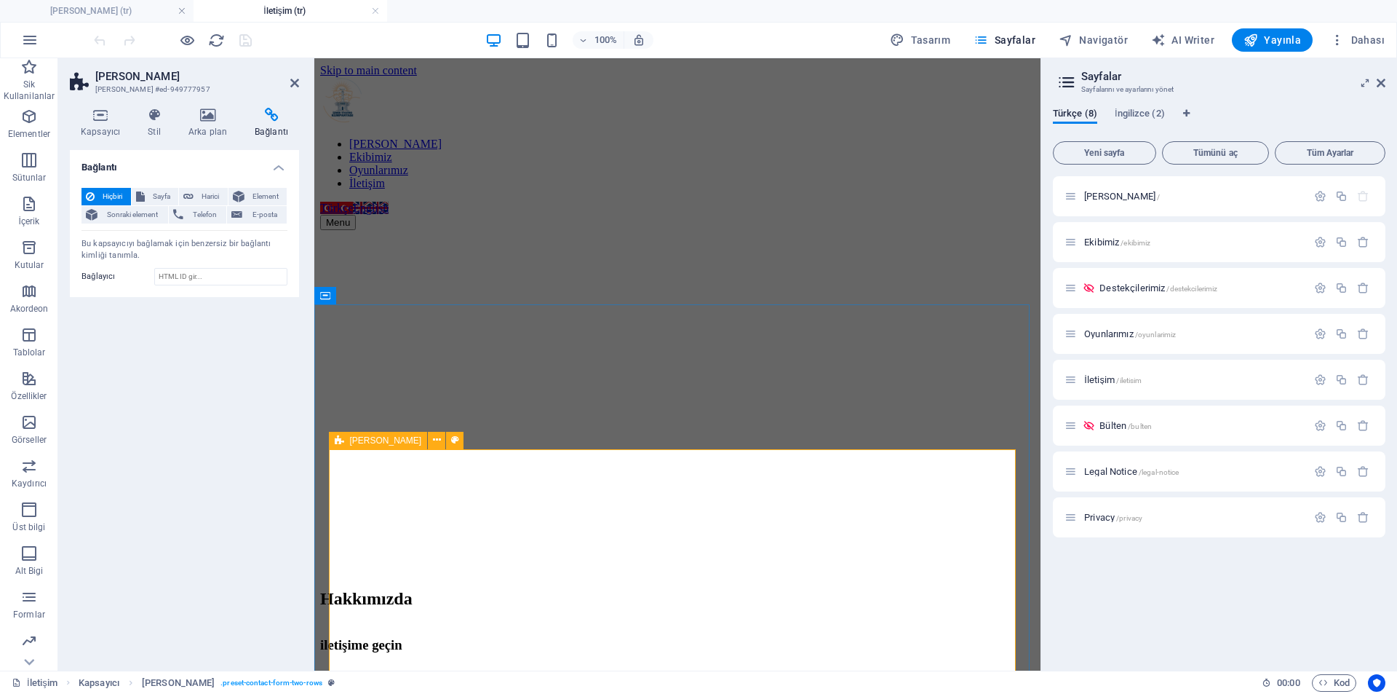
click at [360, 443] on span "[PERSON_NAME]" at bounding box center [386, 440] width 72 height 9
click at [369, 443] on icon at bounding box center [365, 440] width 10 height 17
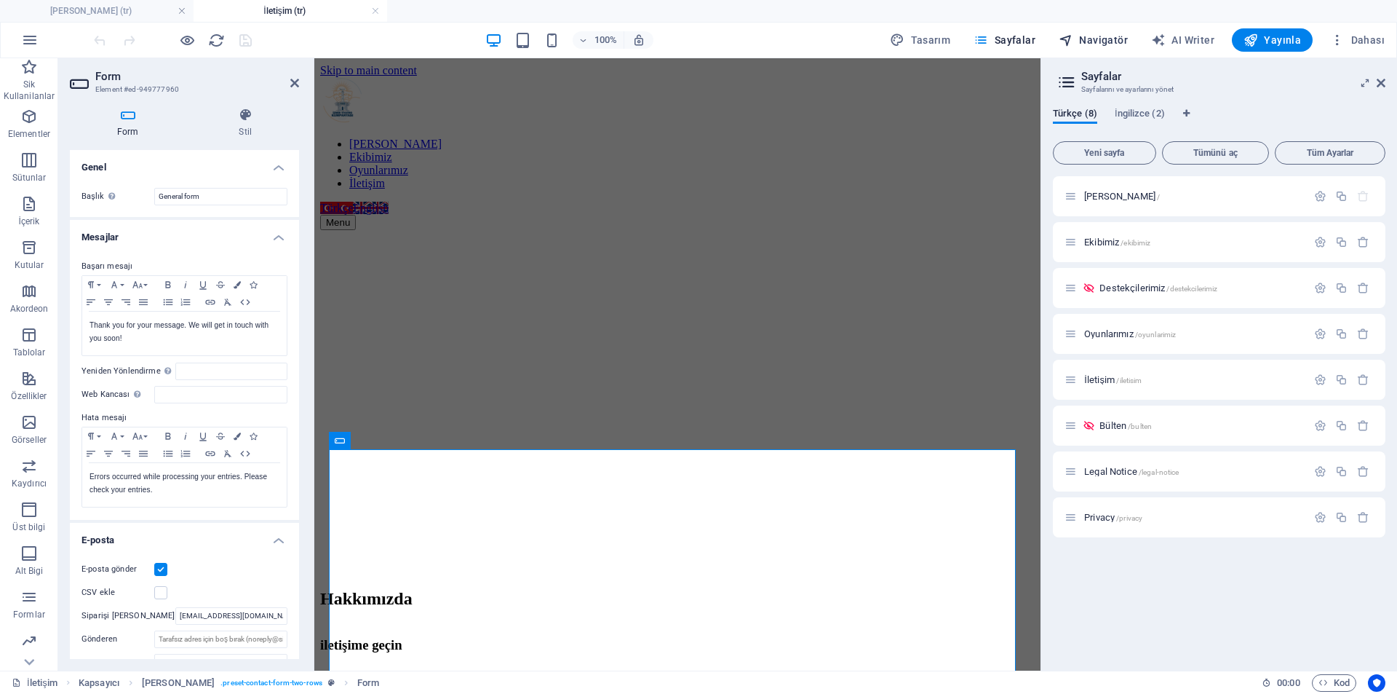
click at [1094, 35] on span "Navigatör" at bounding box center [1093, 40] width 69 height 15
select select "17525494-tr"
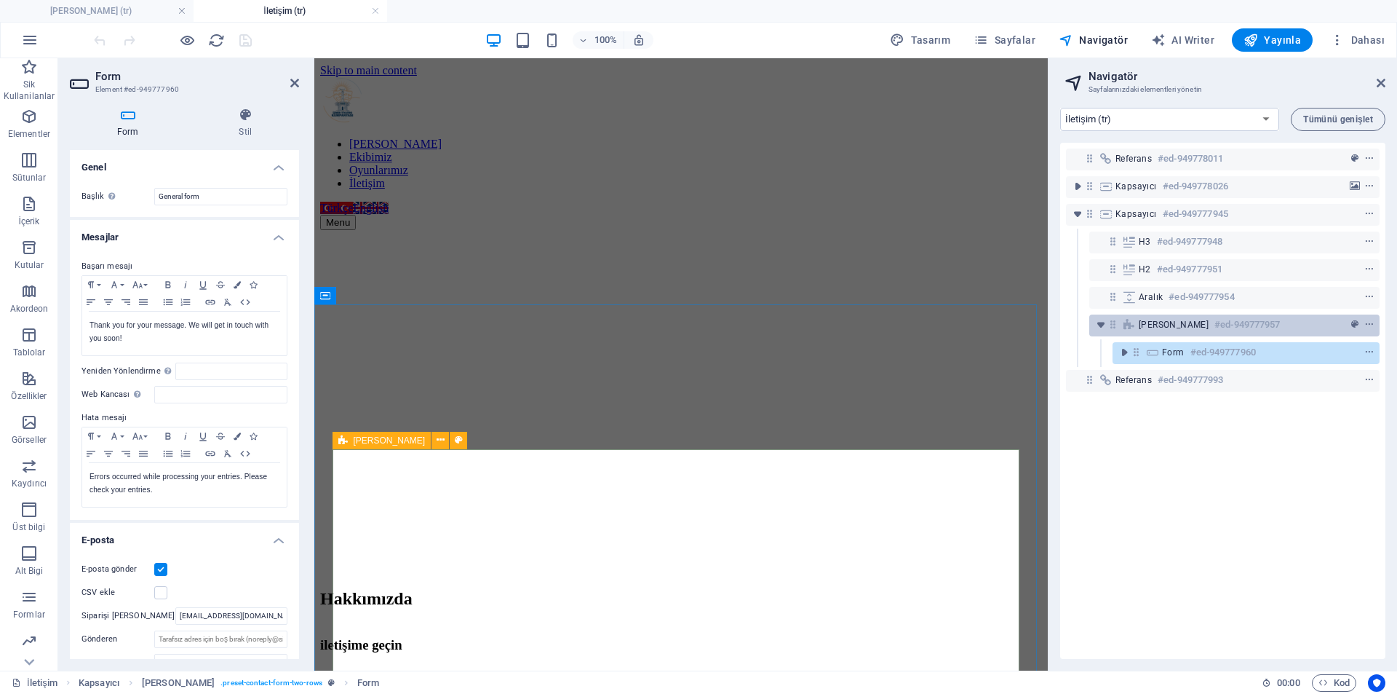
click at [1157, 322] on span "[PERSON_NAME]" at bounding box center [1174, 325] width 70 height 12
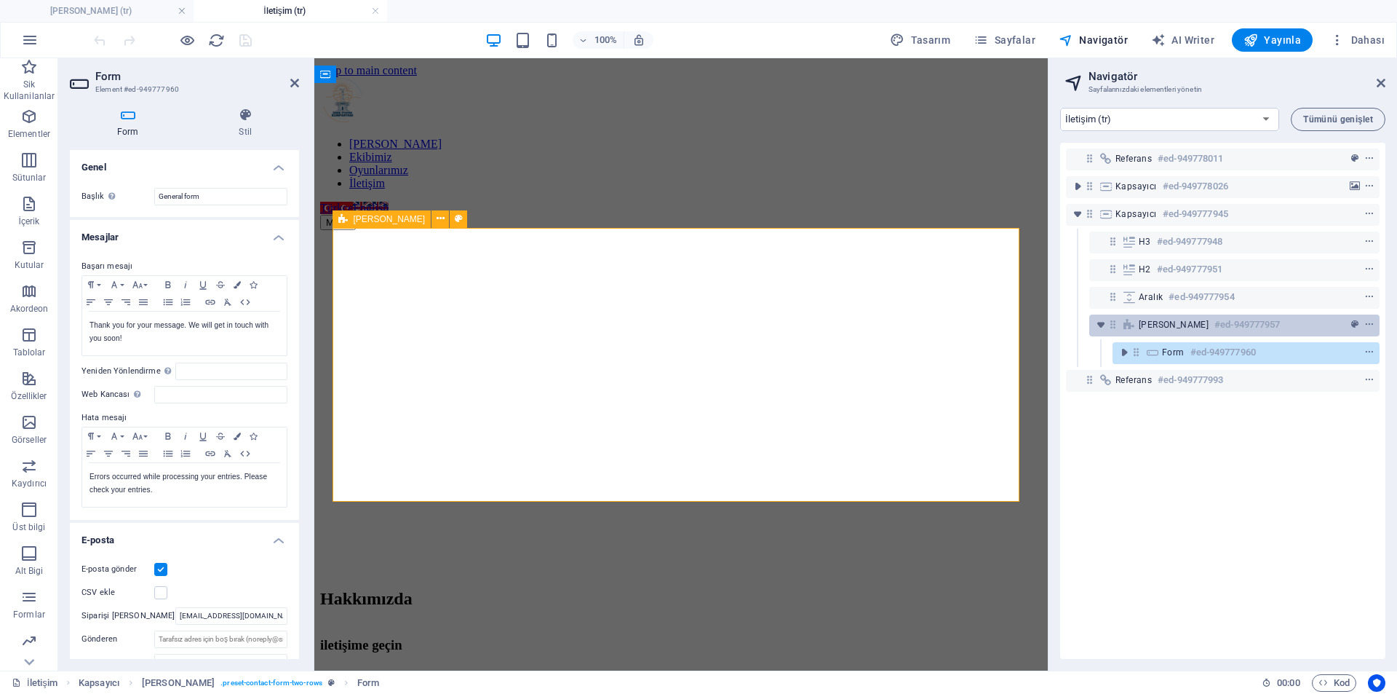
scroll to position [221, 0]
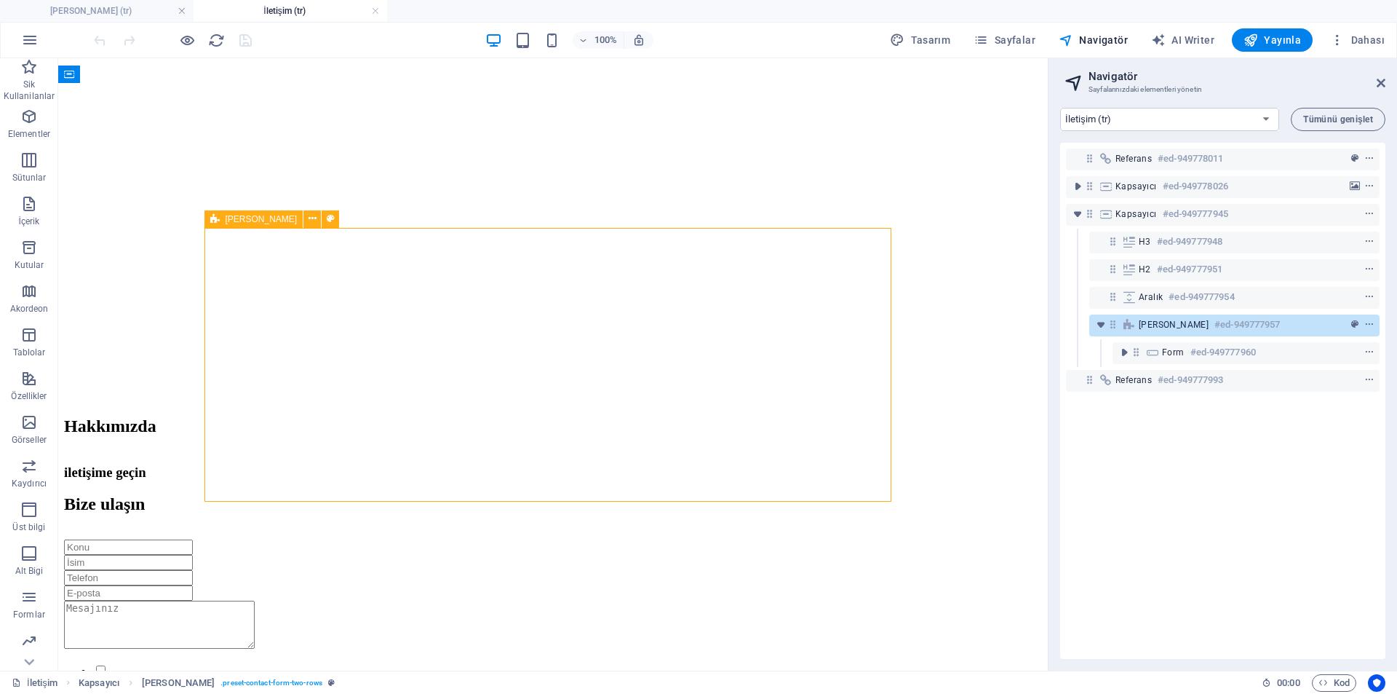
click at [1157, 322] on span "[PERSON_NAME]" at bounding box center [1174, 325] width 70 height 12
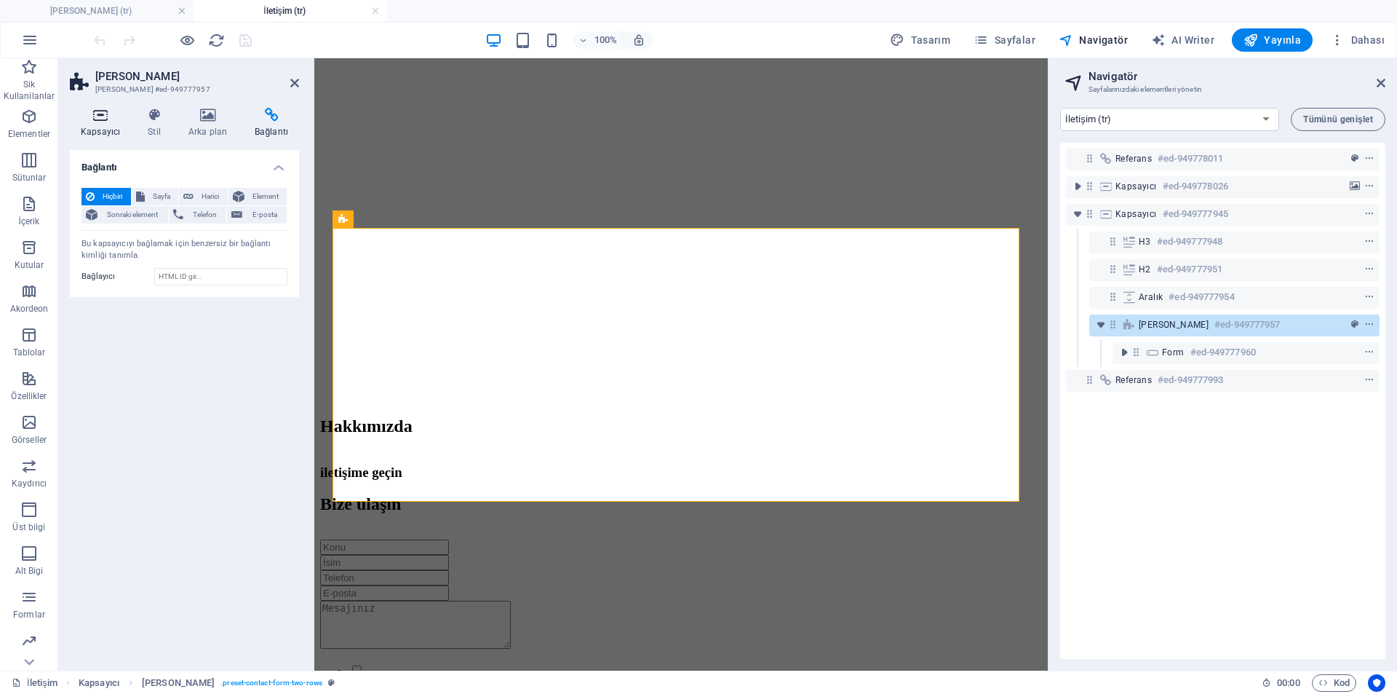
click at [97, 108] on icon at bounding box center [100, 115] width 61 height 15
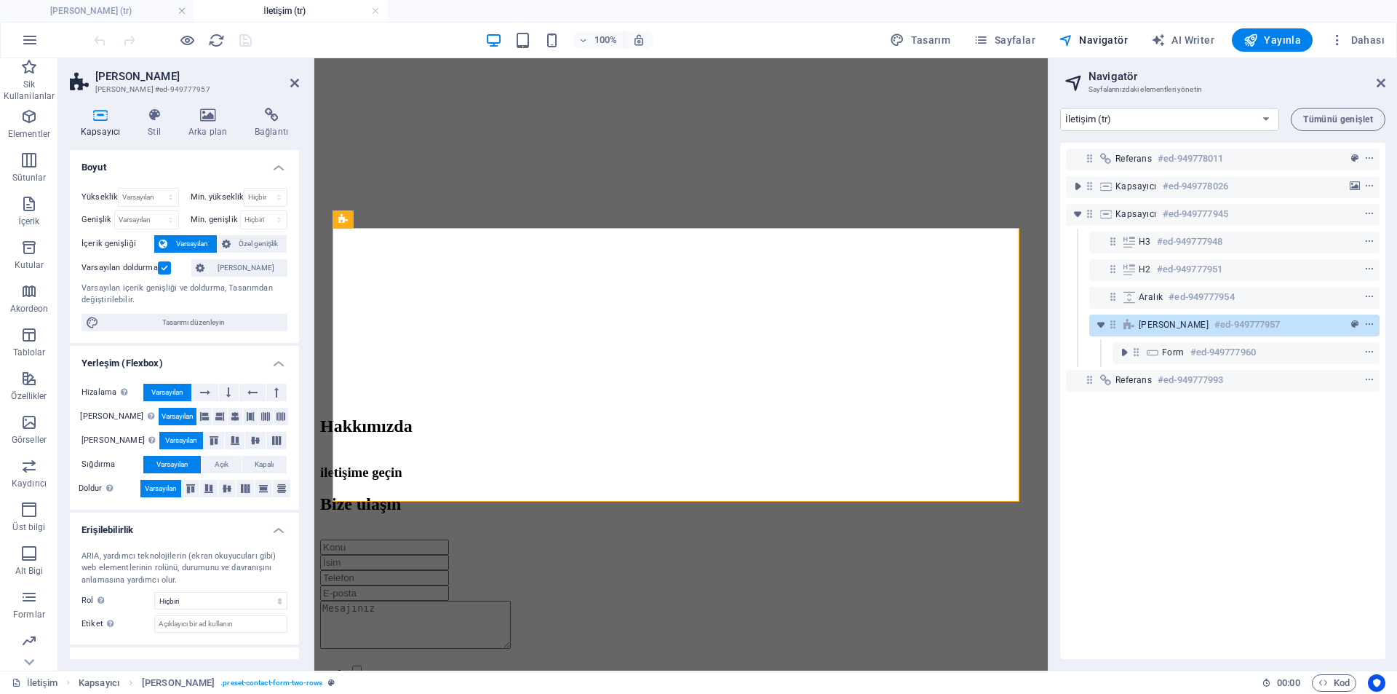
scroll to position [55, 0]
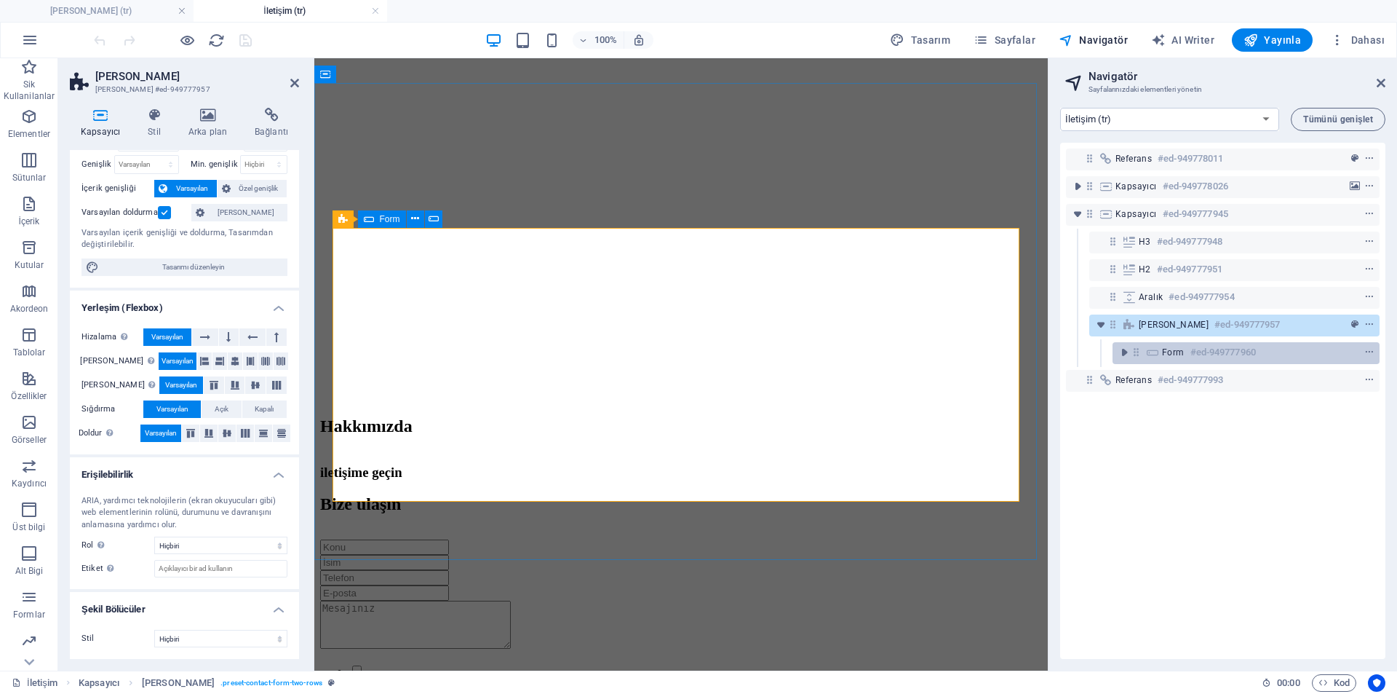
click at [1154, 354] on icon at bounding box center [1153, 352] width 16 height 12
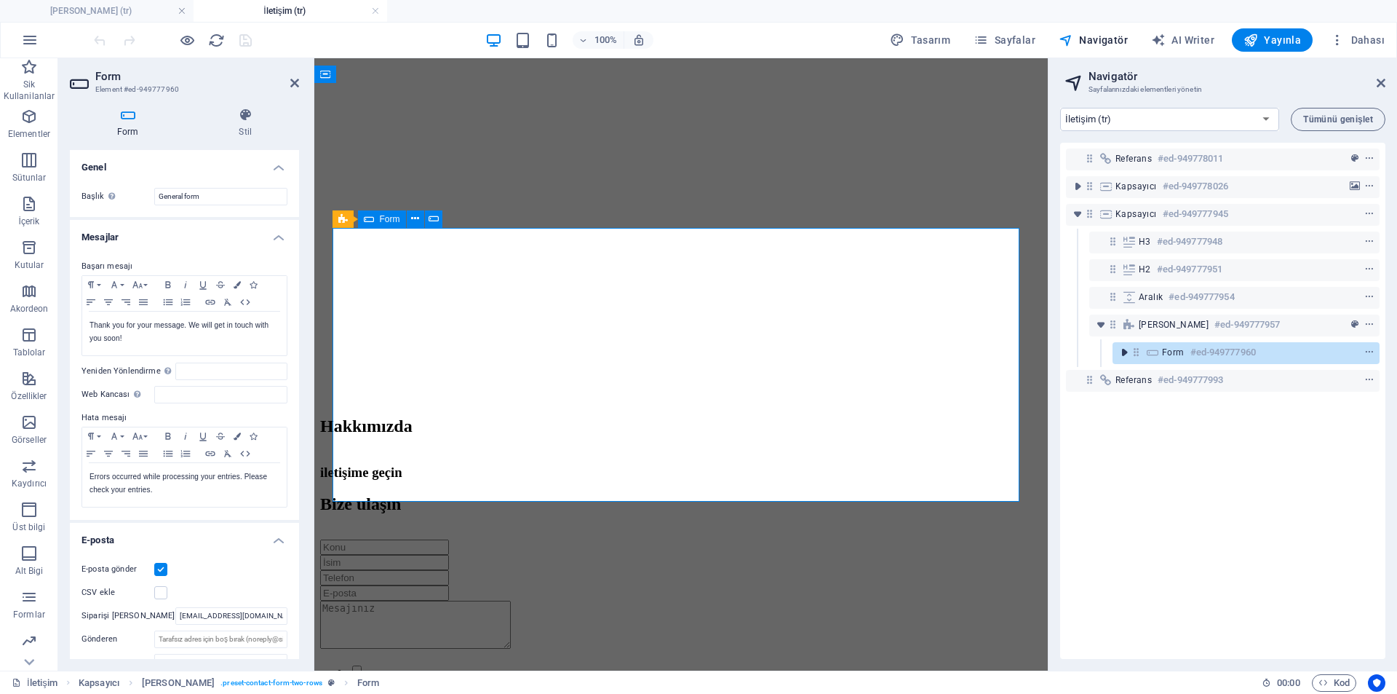
click at [1130, 356] on icon "toggle-expand" at bounding box center [1124, 352] width 15 height 15
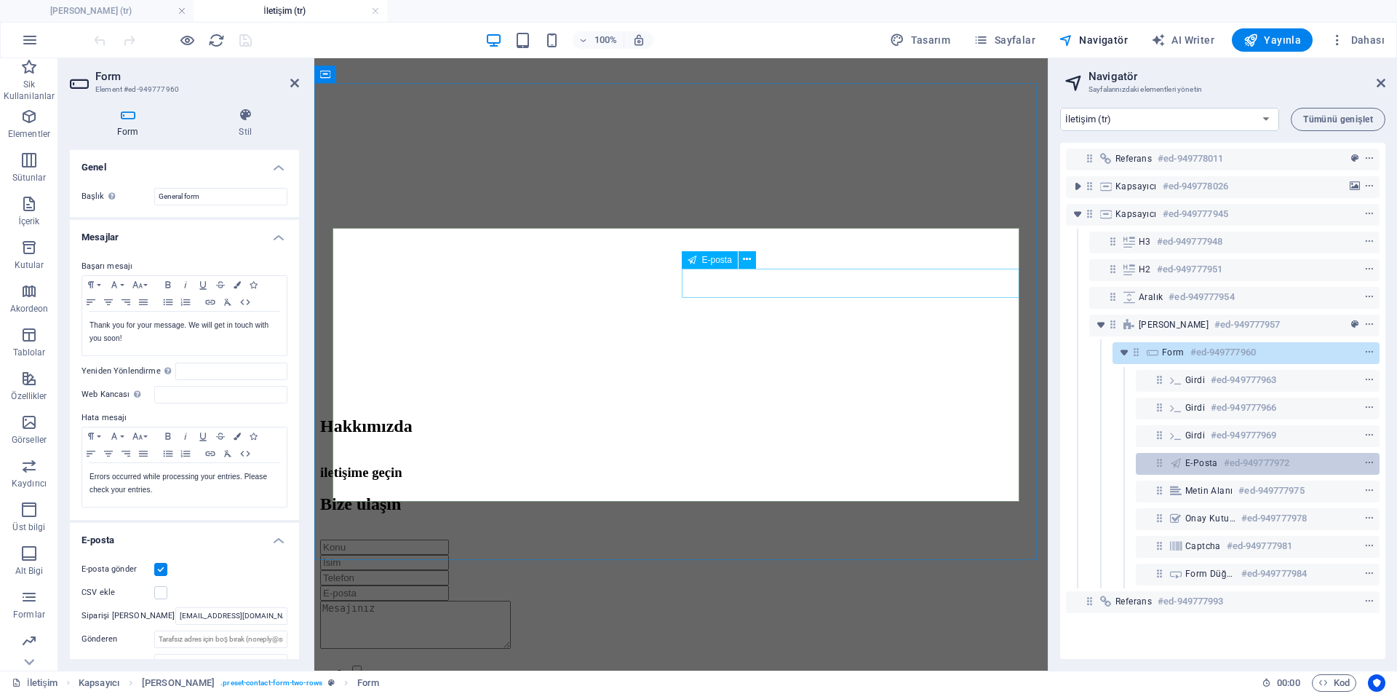
click at [1193, 461] on span "E-posta" at bounding box center [1202, 463] width 33 height 12
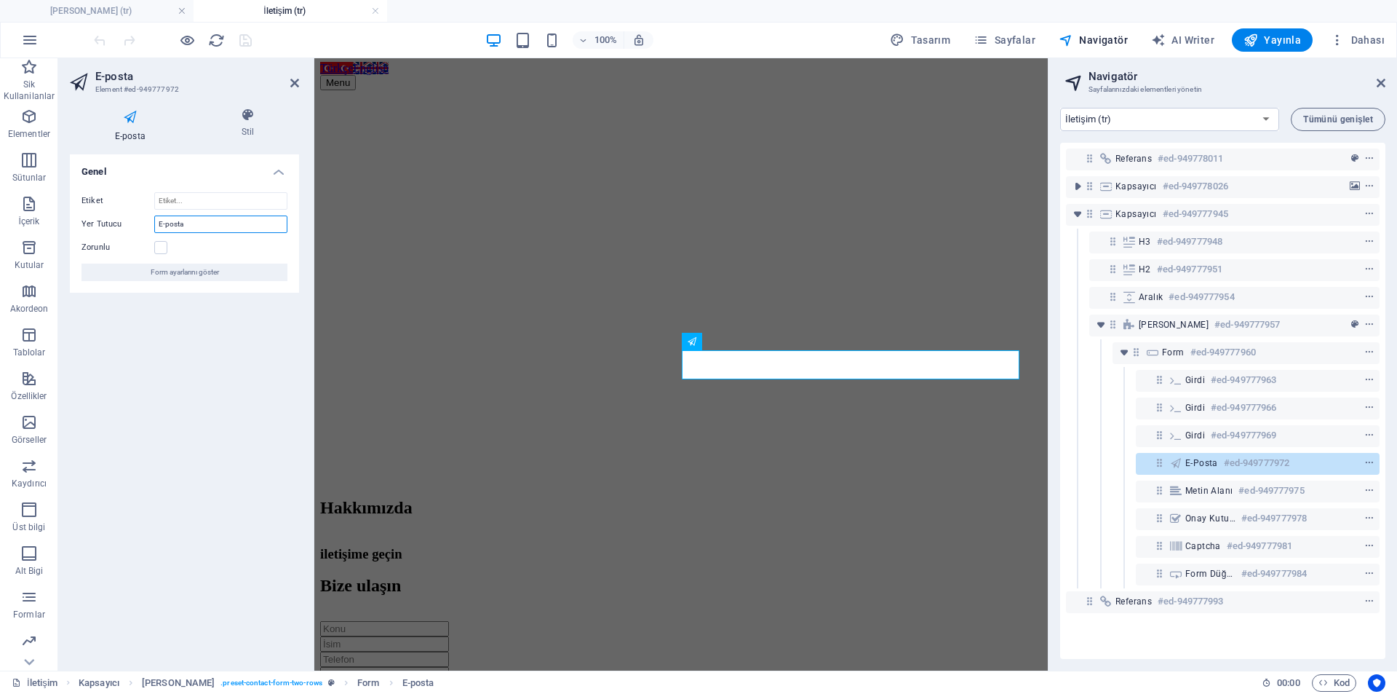
click at [189, 226] on input "E-posta" at bounding box center [220, 223] width 133 height 17
click at [202, 205] on input "Etiket" at bounding box center [220, 200] width 133 height 17
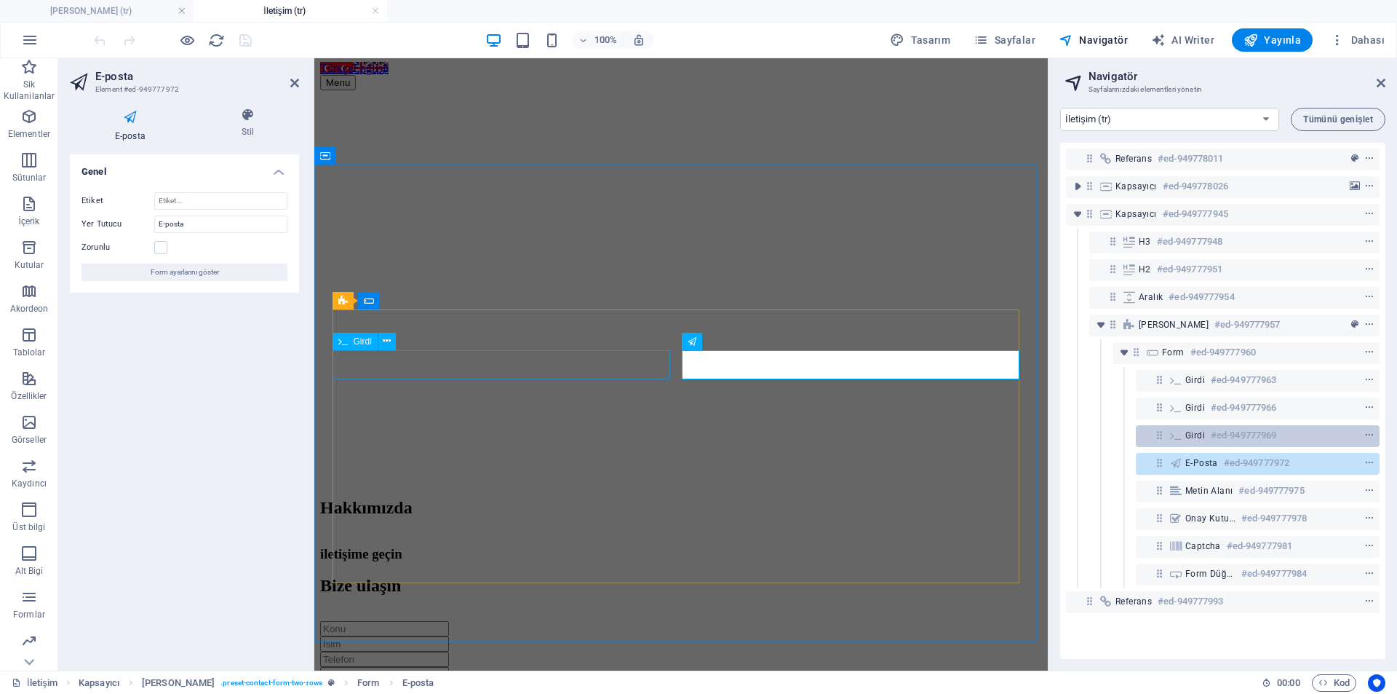
click at [1186, 437] on span "Girdi" at bounding box center [1196, 435] width 20 height 12
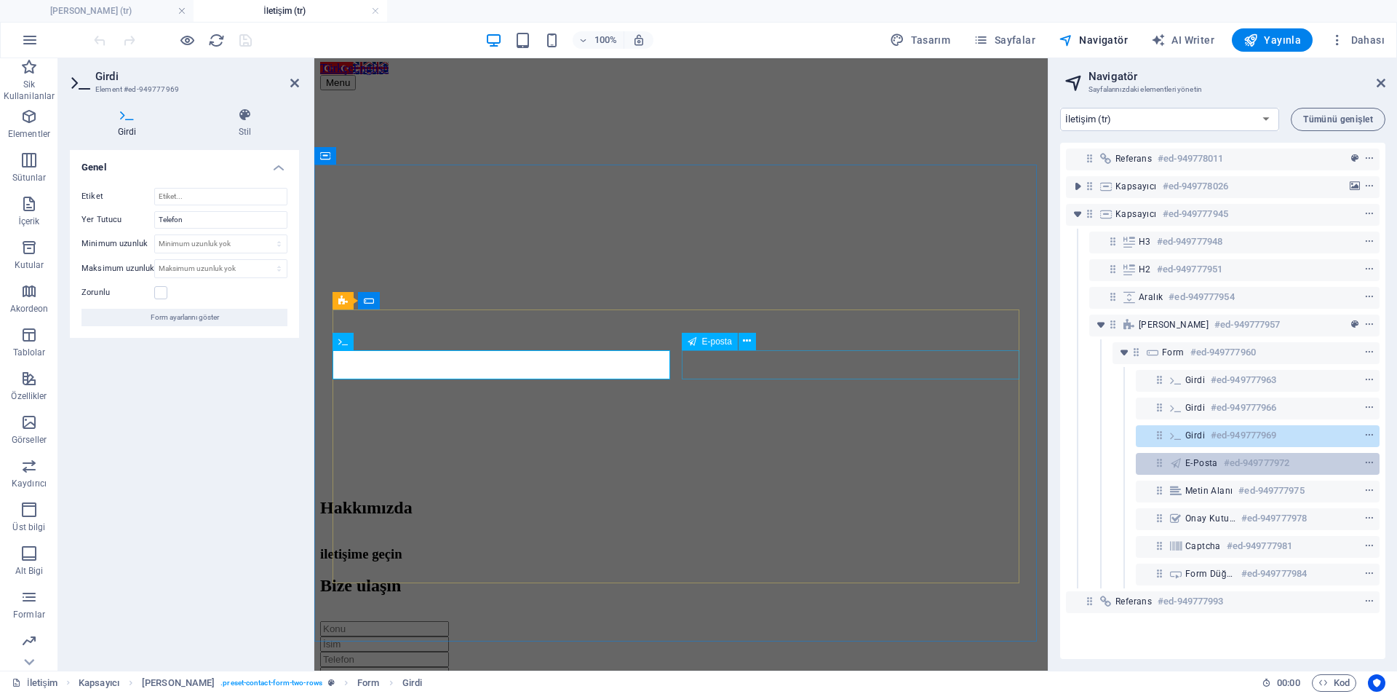
click at [1202, 467] on span "E-posta" at bounding box center [1202, 463] width 33 height 12
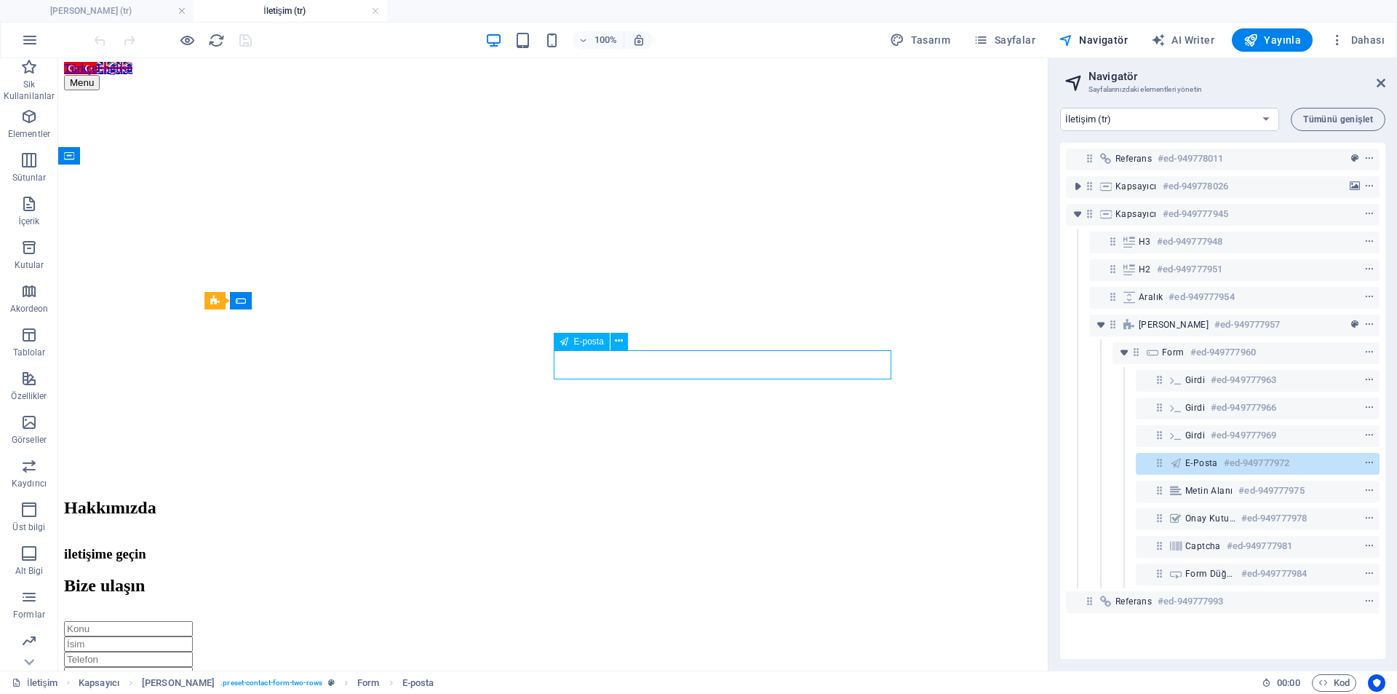
click at [1202, 467] on span "E-posta" at bounding box center [1202, 463] width 33 height 12
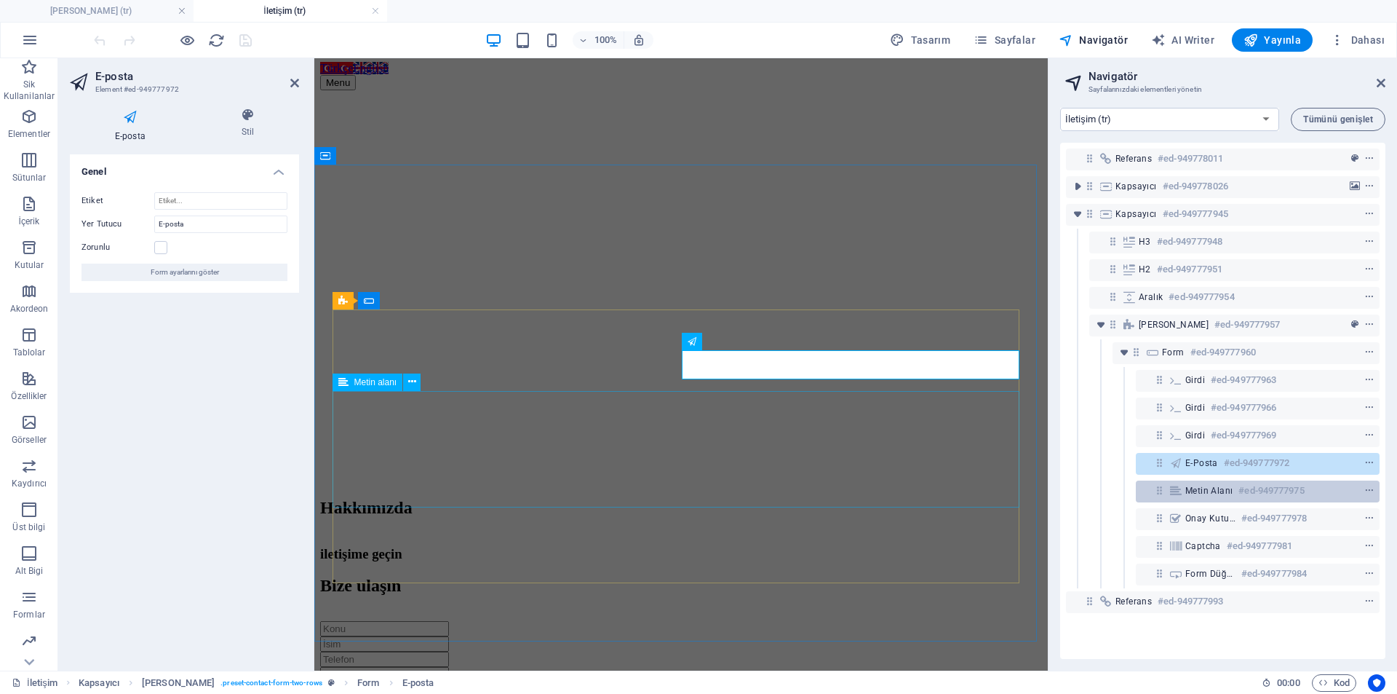
click at [1195, 488] on span "Metin alanı" at bounding box center [1209, 491] width 47 height 12
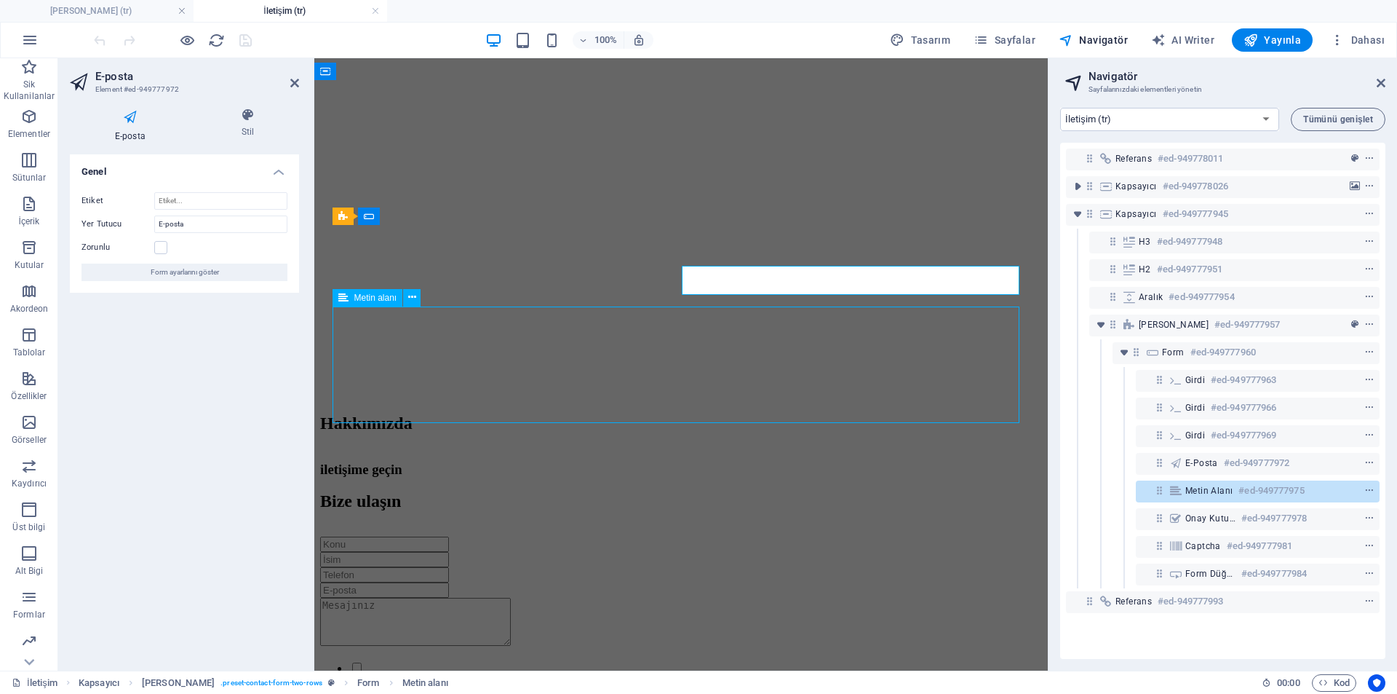
click at [1195, 488] on span "Metin alanı" at bounding box center [1209, 491] width 47 height 12
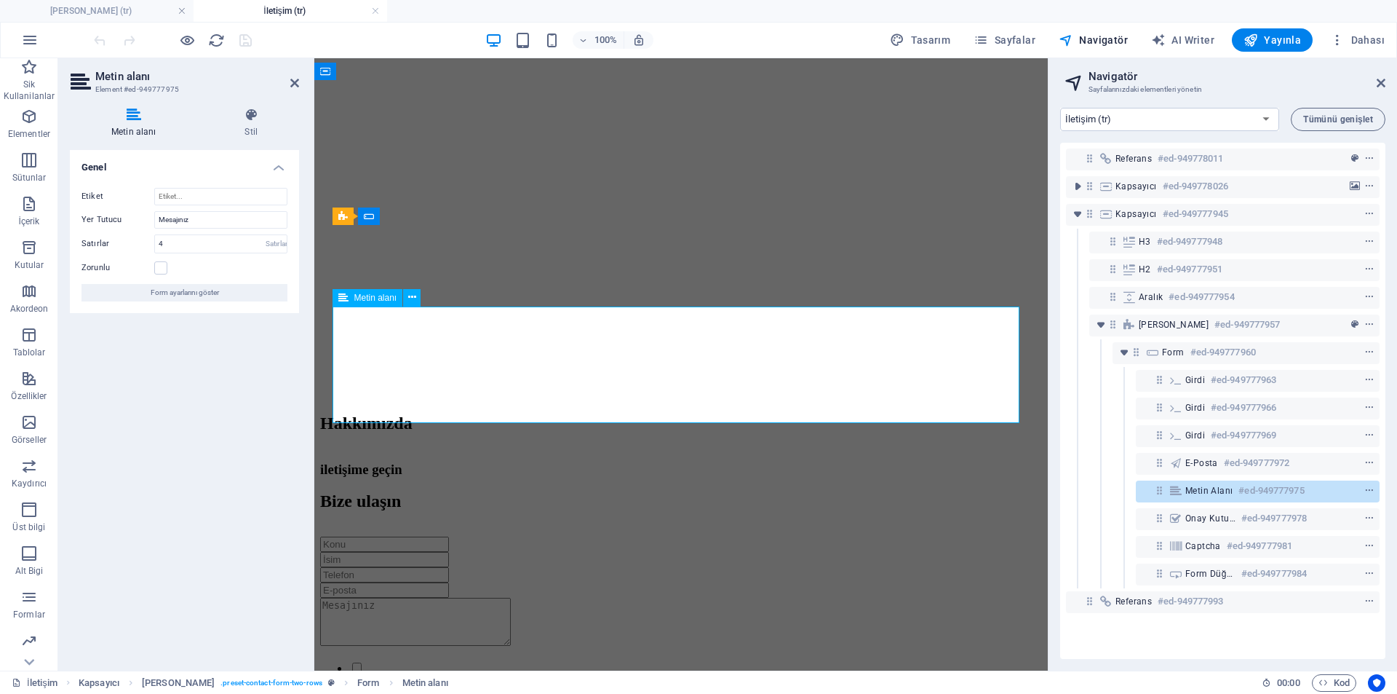
click at [1195, 488] on span "Metin alanı" at bounding box center [1209, 491] width 47 height 12
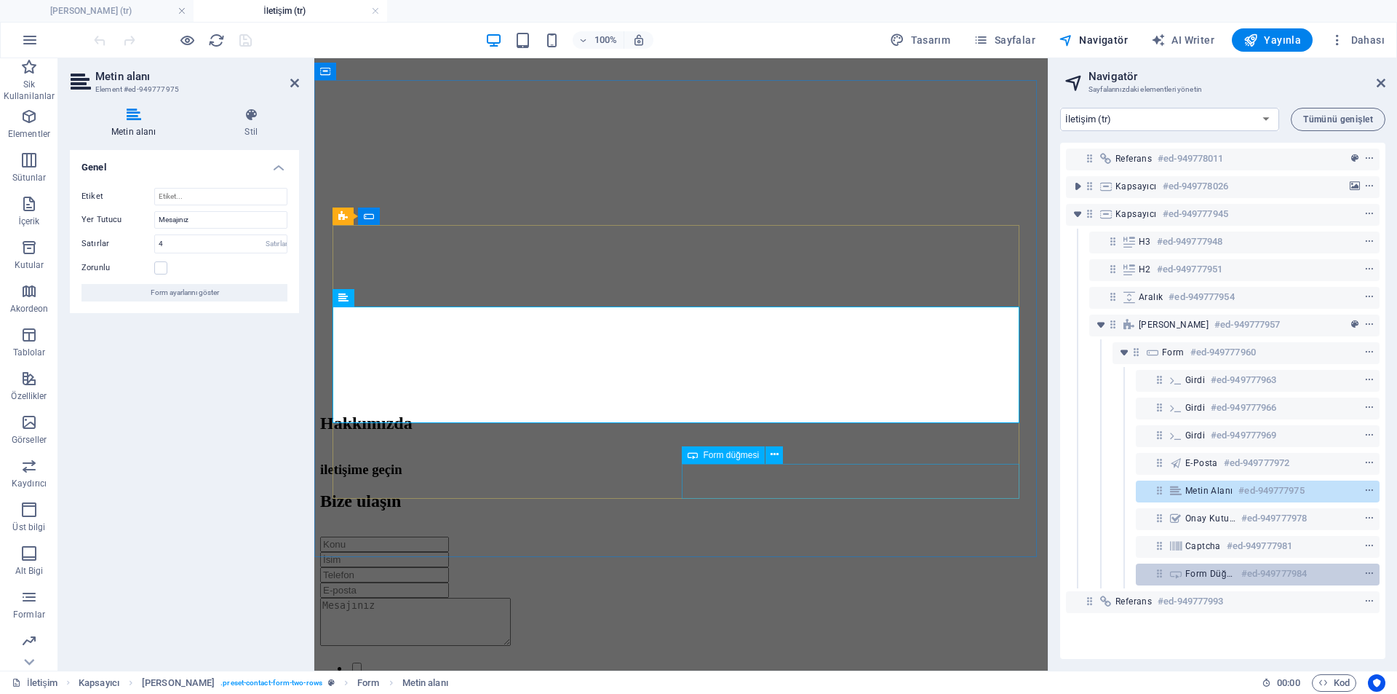
click at [1178, 581] on div "Form düğmesi #ed-949777984" at bounding box center [1258, 574] width 244 height 22
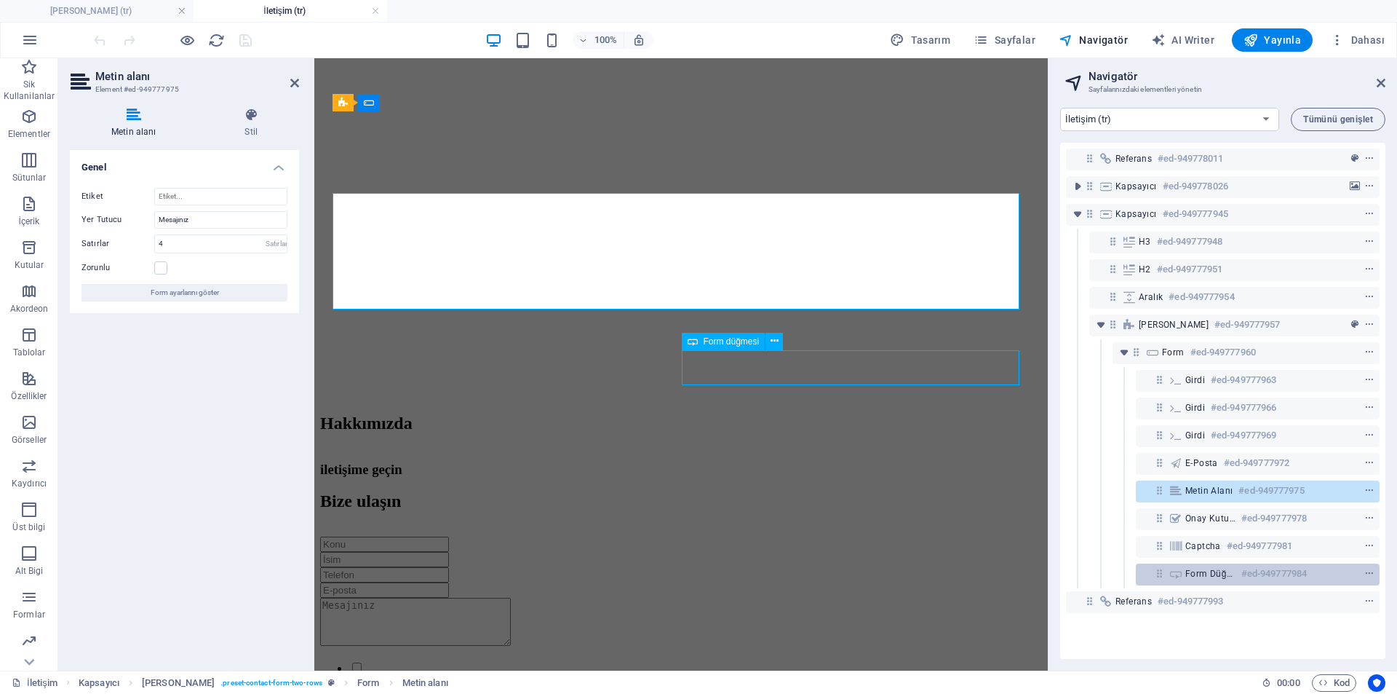
scroll to position [338, 0]
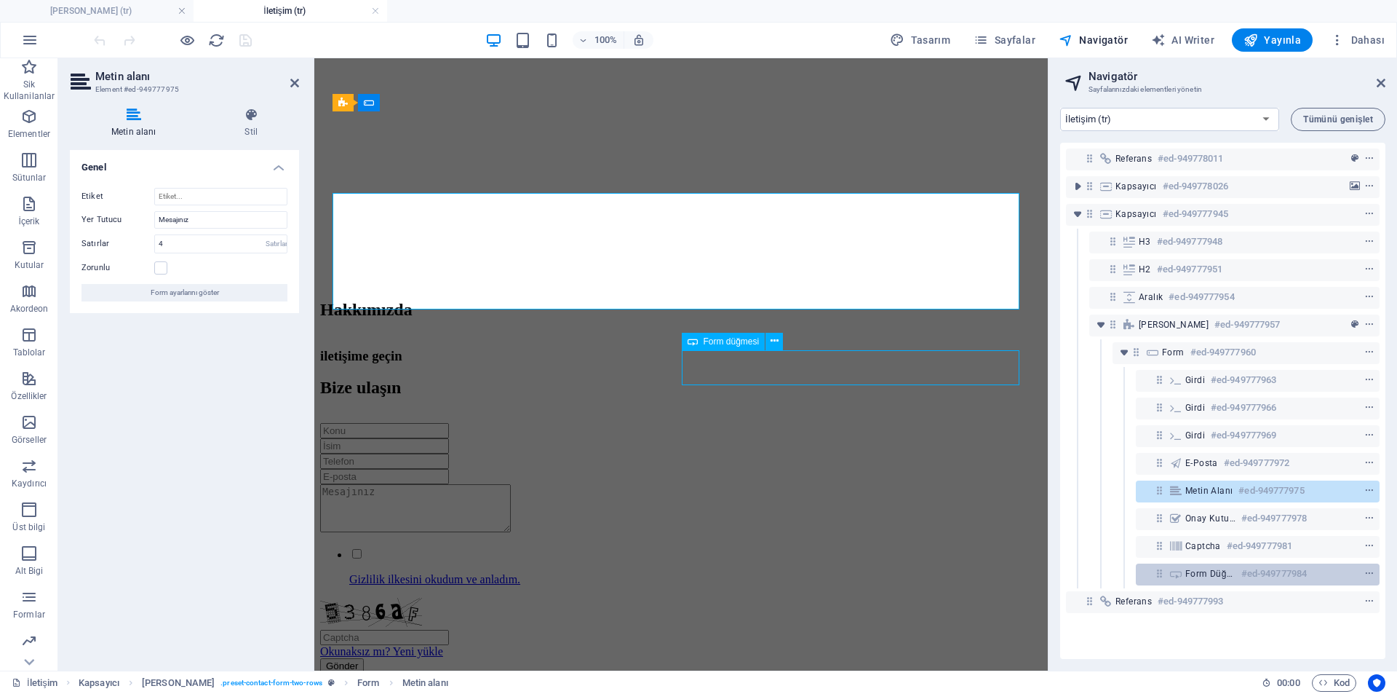
click at [1178, 581] on div "Form düğmesi #ed-949777984" at bounding box center [1258, 574] width 244 height 22
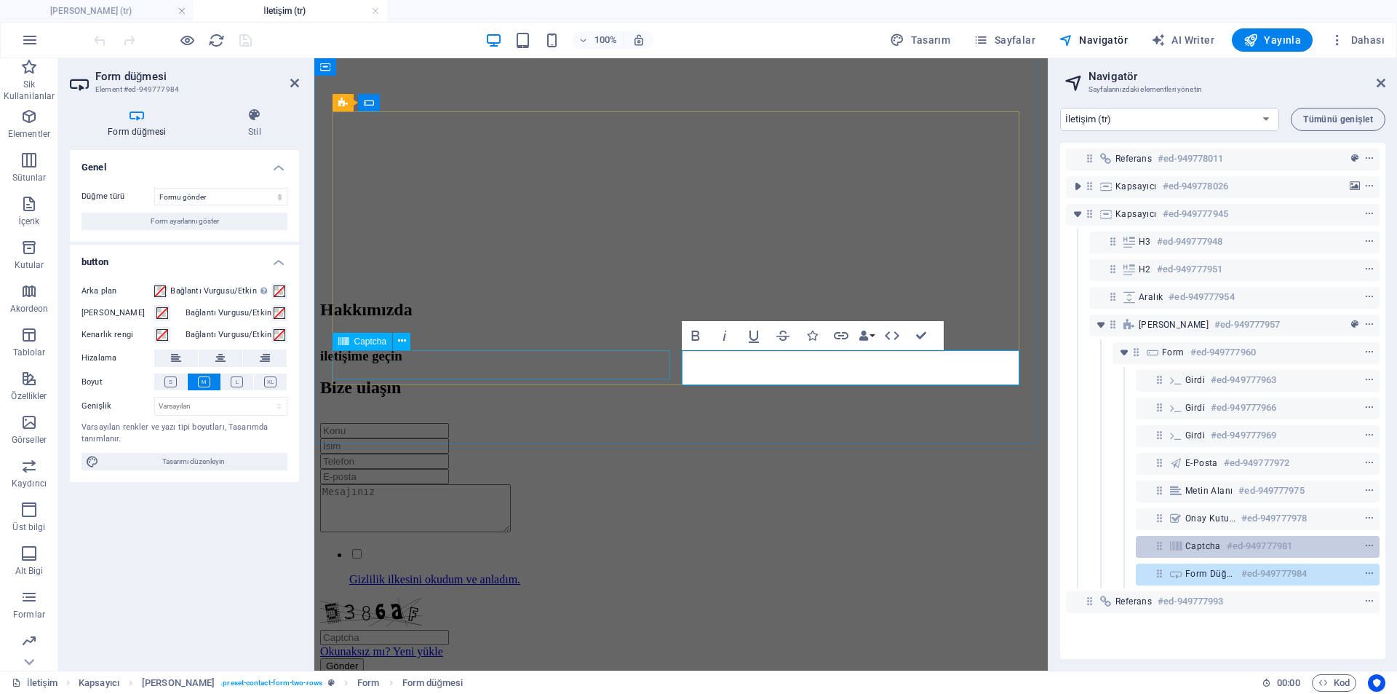
click at [1180, 551] on icon at bounding box center [1176, 546] width 16 height 12
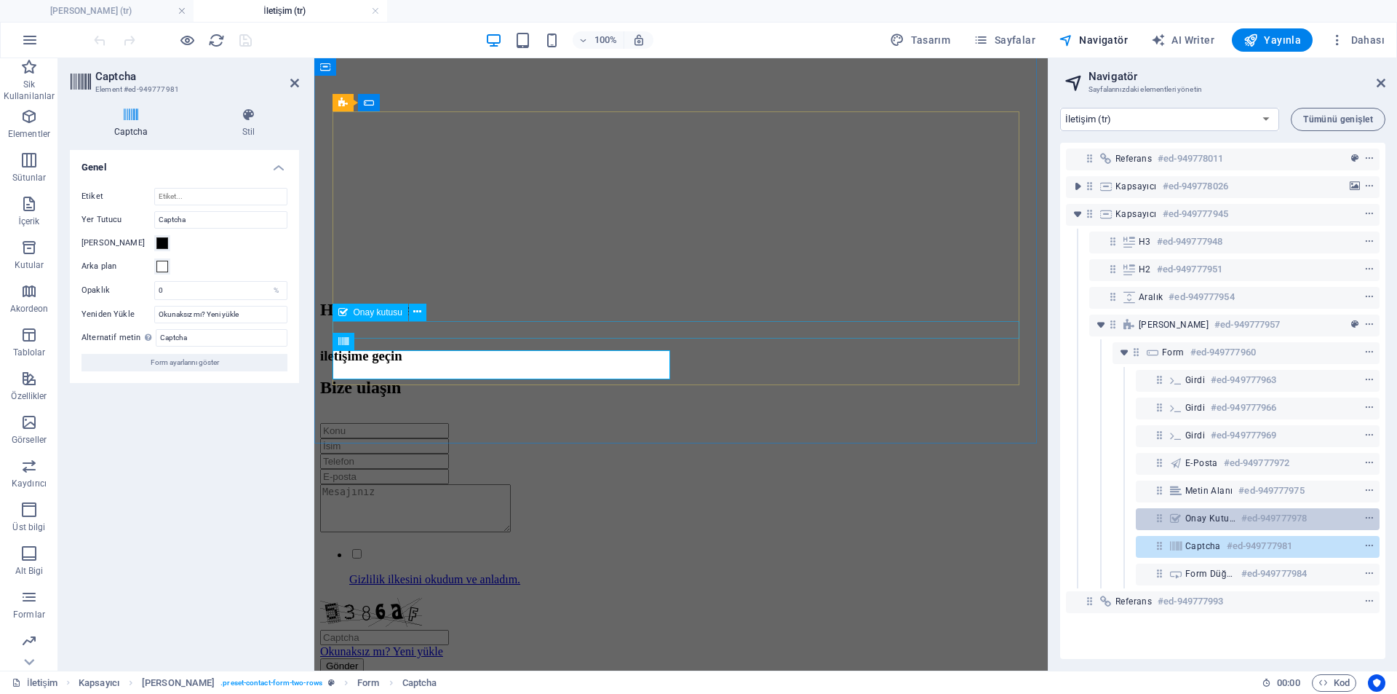
click at [1197, 525] on div "Onay kutusu #ed-949777978" at bounding box center [1247, 517] width 122 height 17
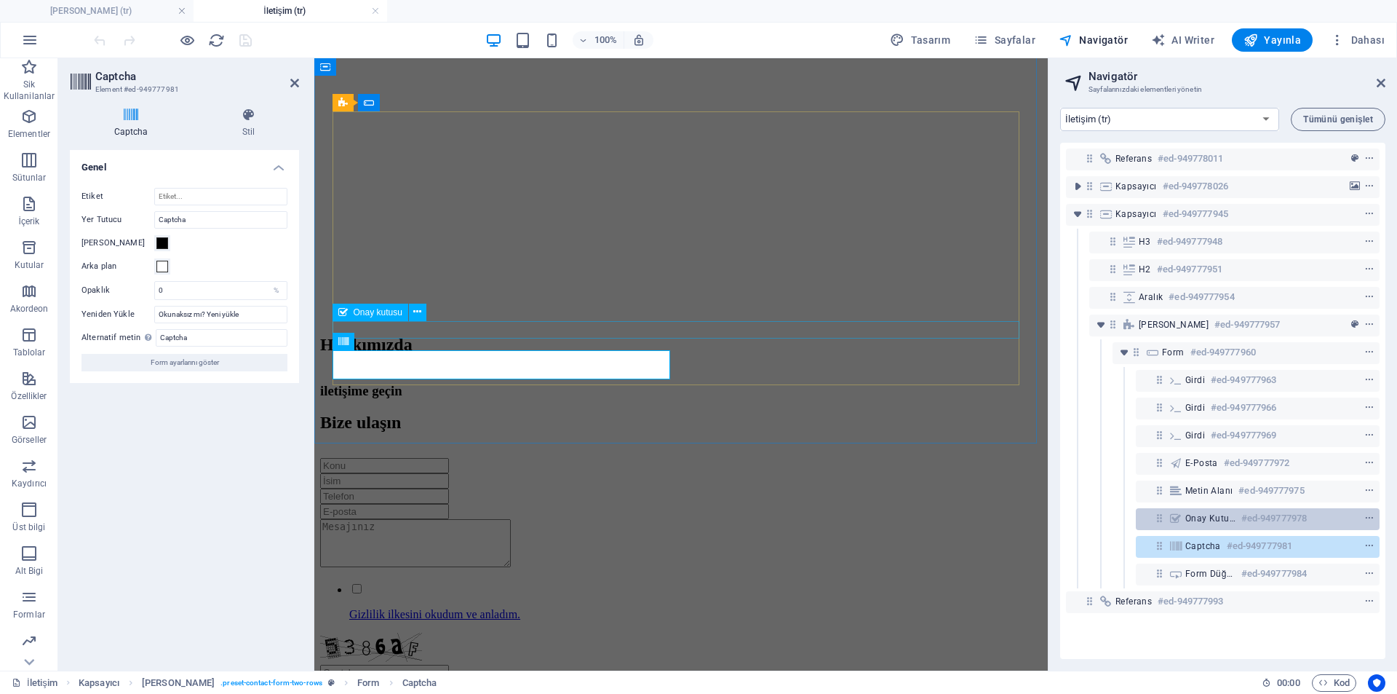
click at [1197, 525] on div "Onay kutusu #ed-949777978" at bounding box center [1247, 517] width 122 height 17
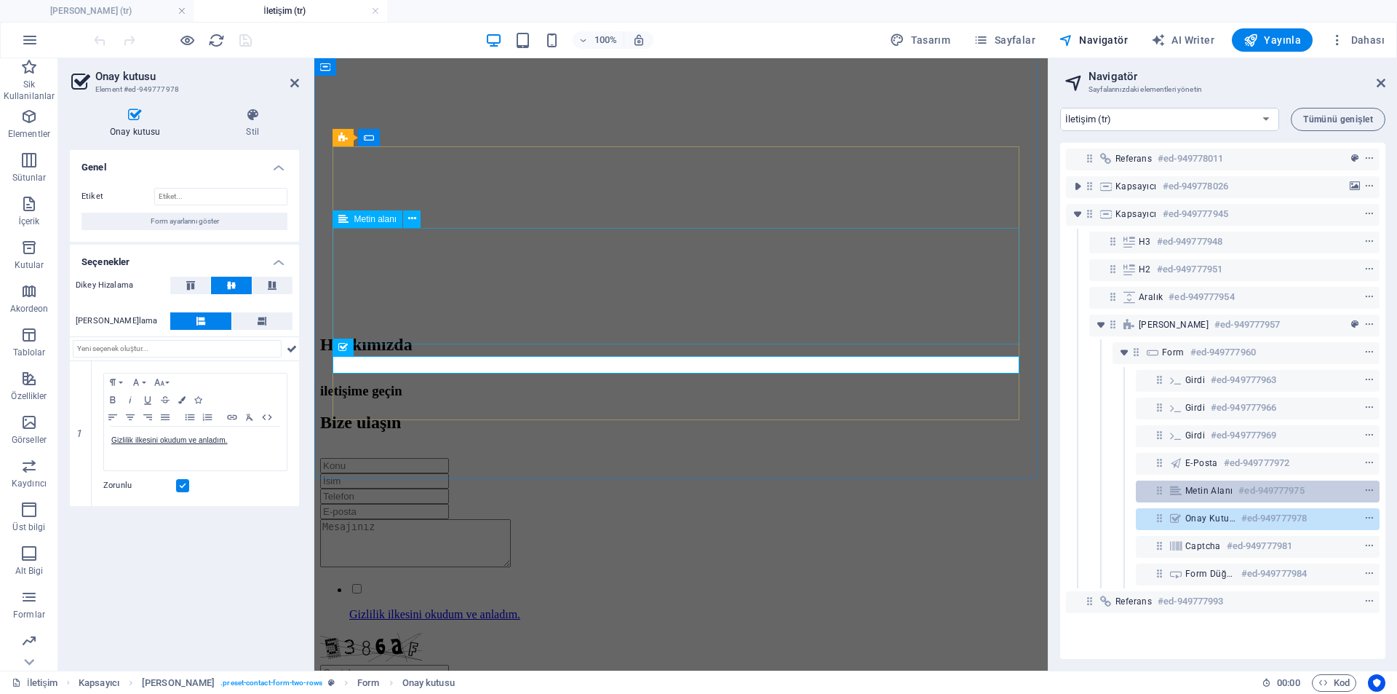
click at [1201, 497] on div "[PERSON_NAME] #ed-949777975" at bounding box center [1247, 490] width 122 height 17
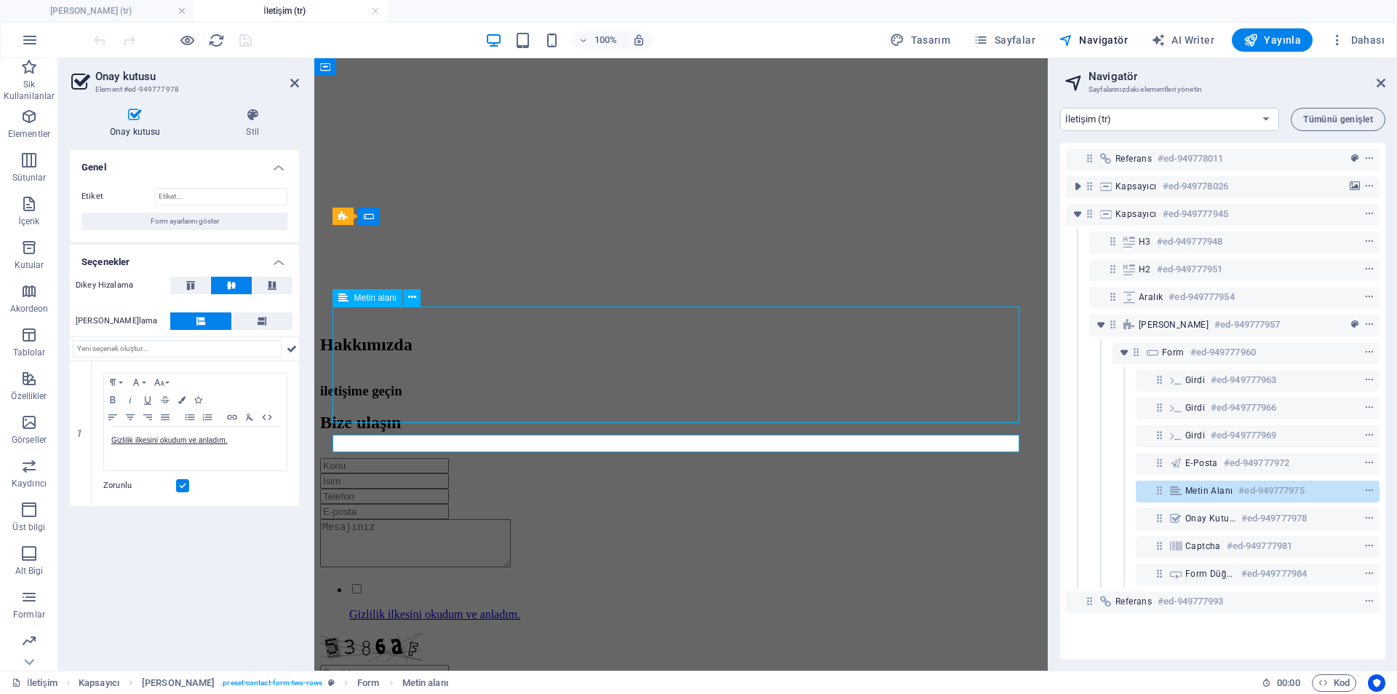
scroll to position [224, 0]
click at [1201, 497] on div "[PERSON_NAME] #ed-949777975" at bounding box center [1247, 490] width 122 height 17
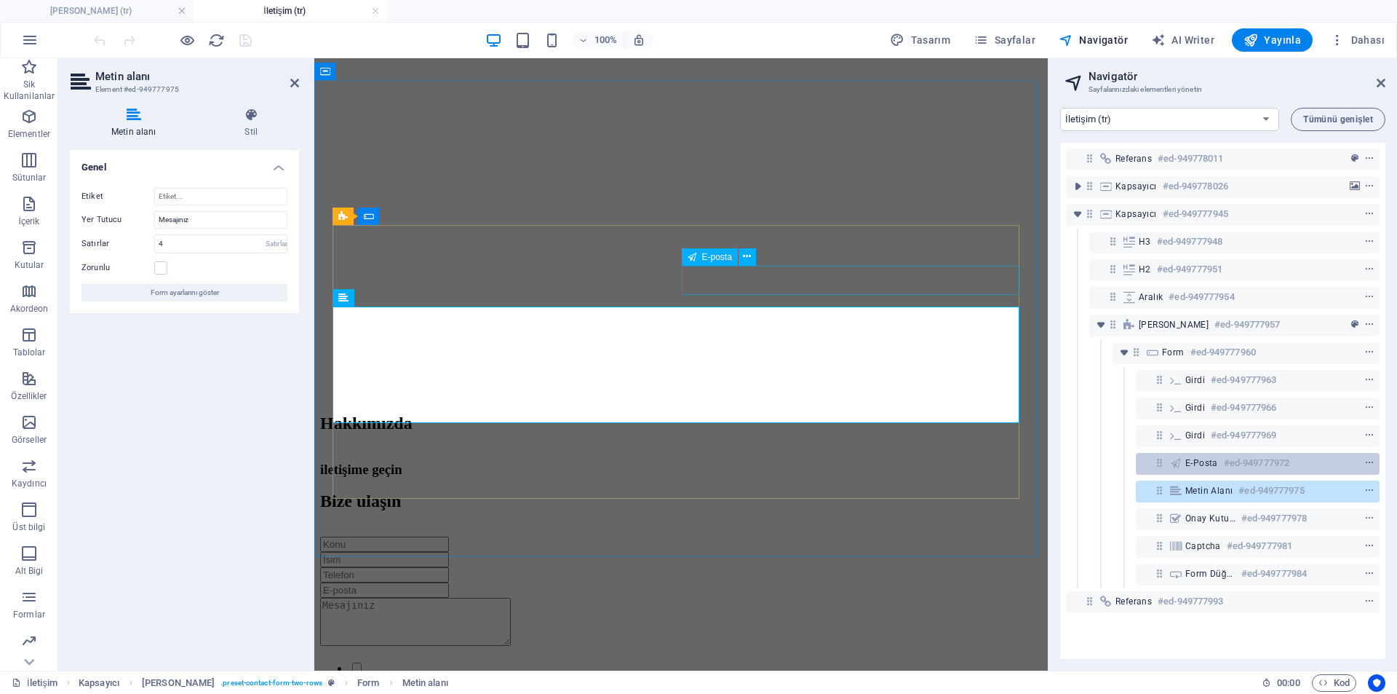
click at [1212, 461] on span "E-posta" at bounding box center [1202, 463] width 33 height 12
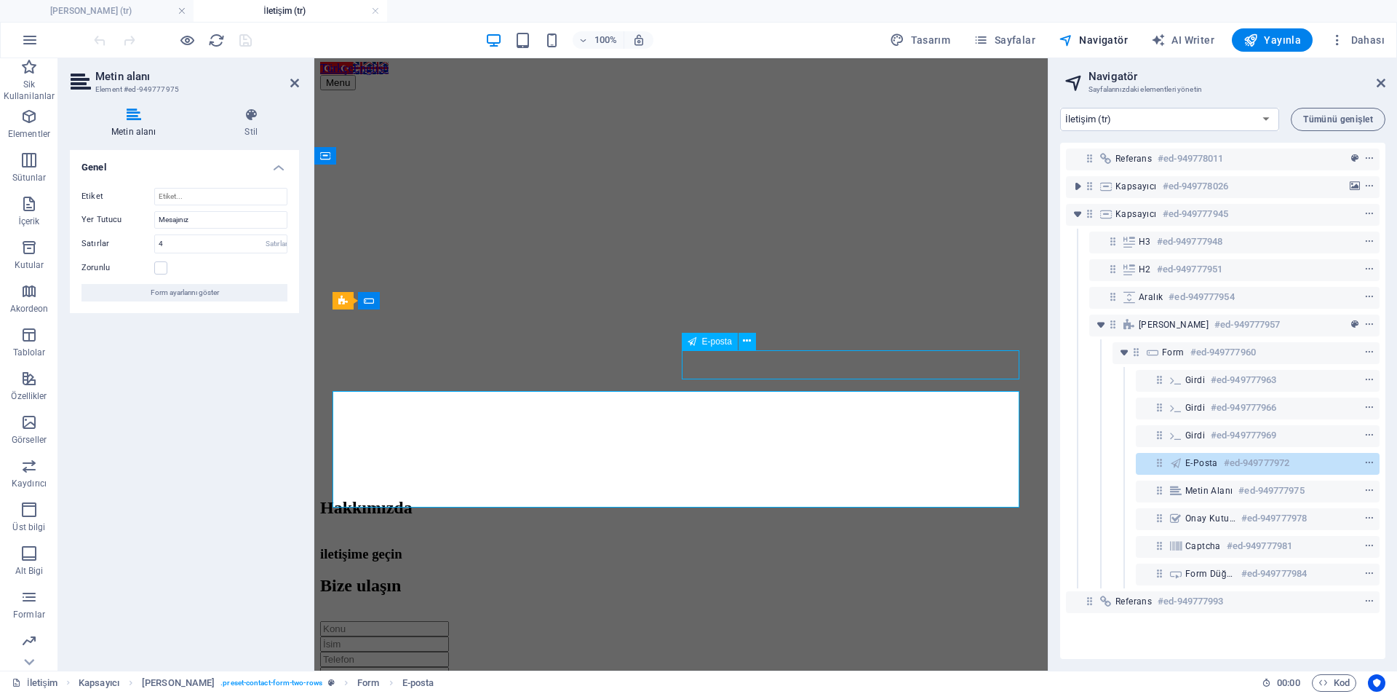
click at [1212, 461] on span "E-posta" at bounding box center [1202, 463] width 33 height 12
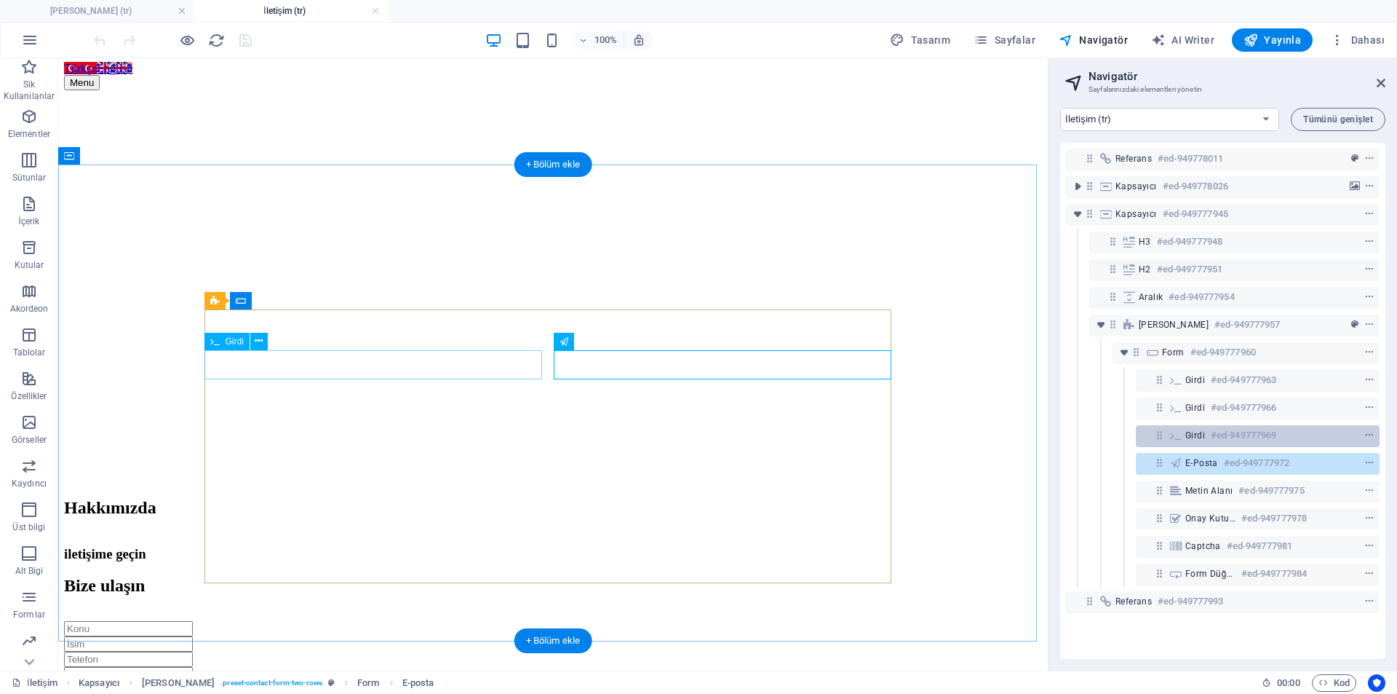
click at [1202, 440] on span "Girdi" at bounding box center [1196, 435] width 20 height 12
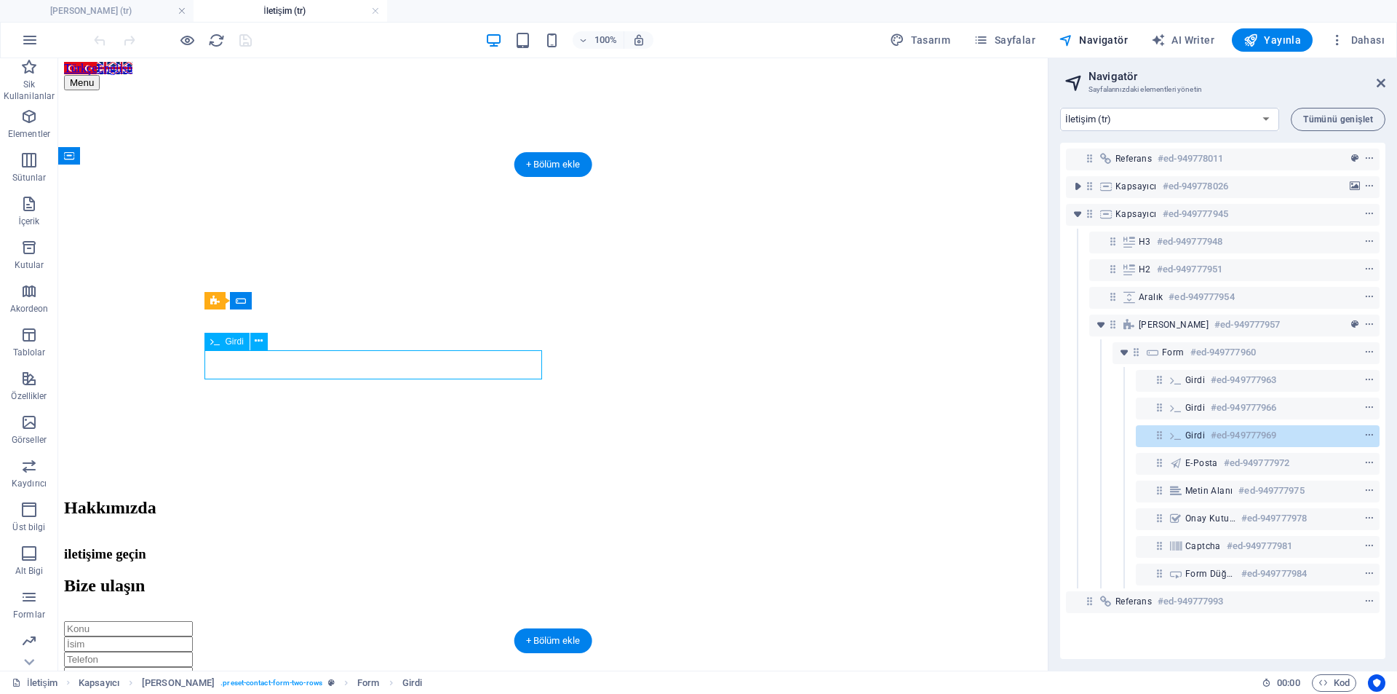
click at [1202, 440] on span "Girdi" at bounding box center [1196, 435] width 20 height 12
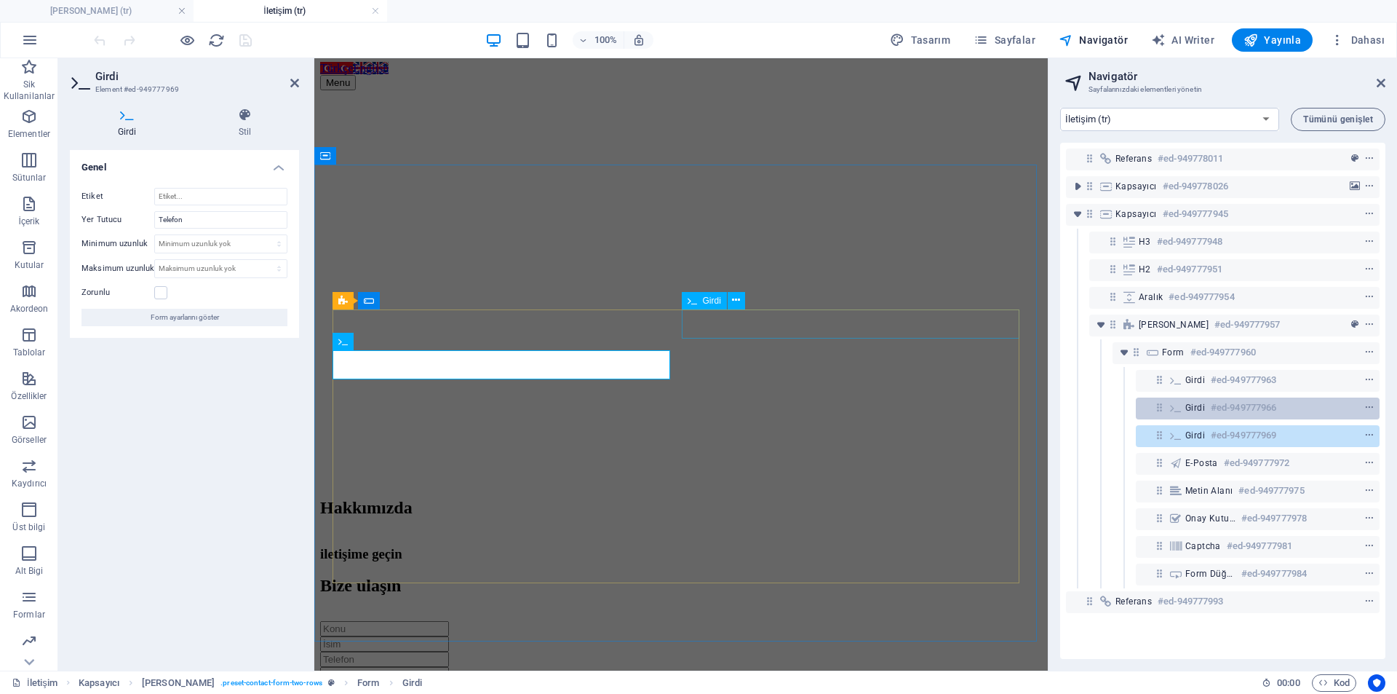
click at [1195, 415] on div "Girdi #ed-949777966" at bounding box center [1247, 407] width 122 height 17
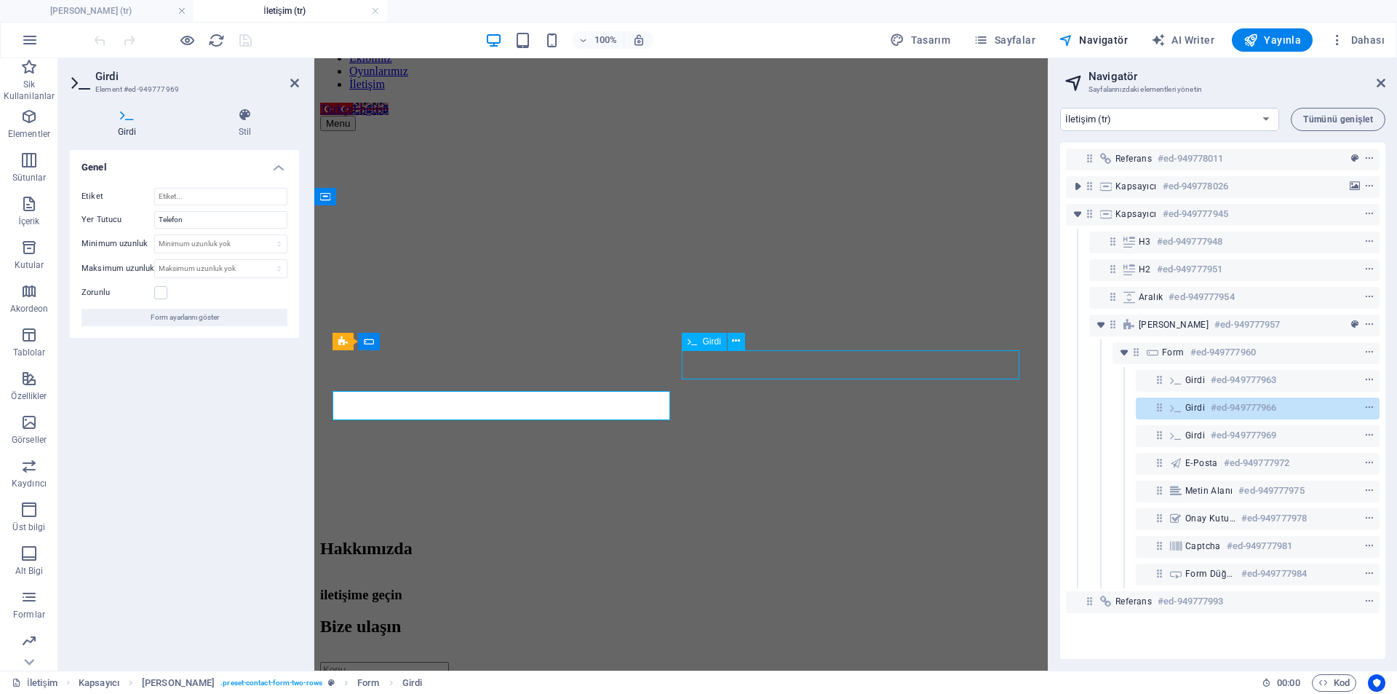
click at [1195, 415] on div "Girdi #ed-949777966" at bounding box center [1247, 407] width 122 height 17
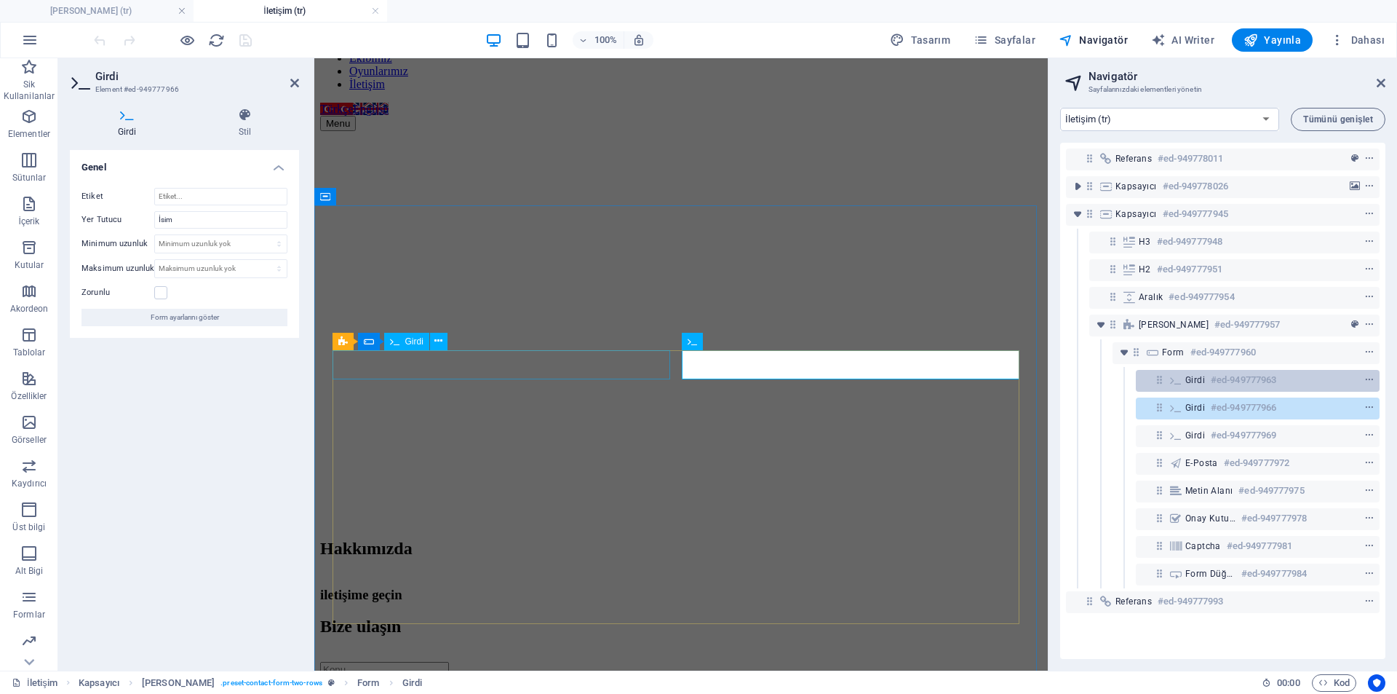
click at [1189, 382] on span "Girdi" at bounding box center [1196, 380] width 20 height 12
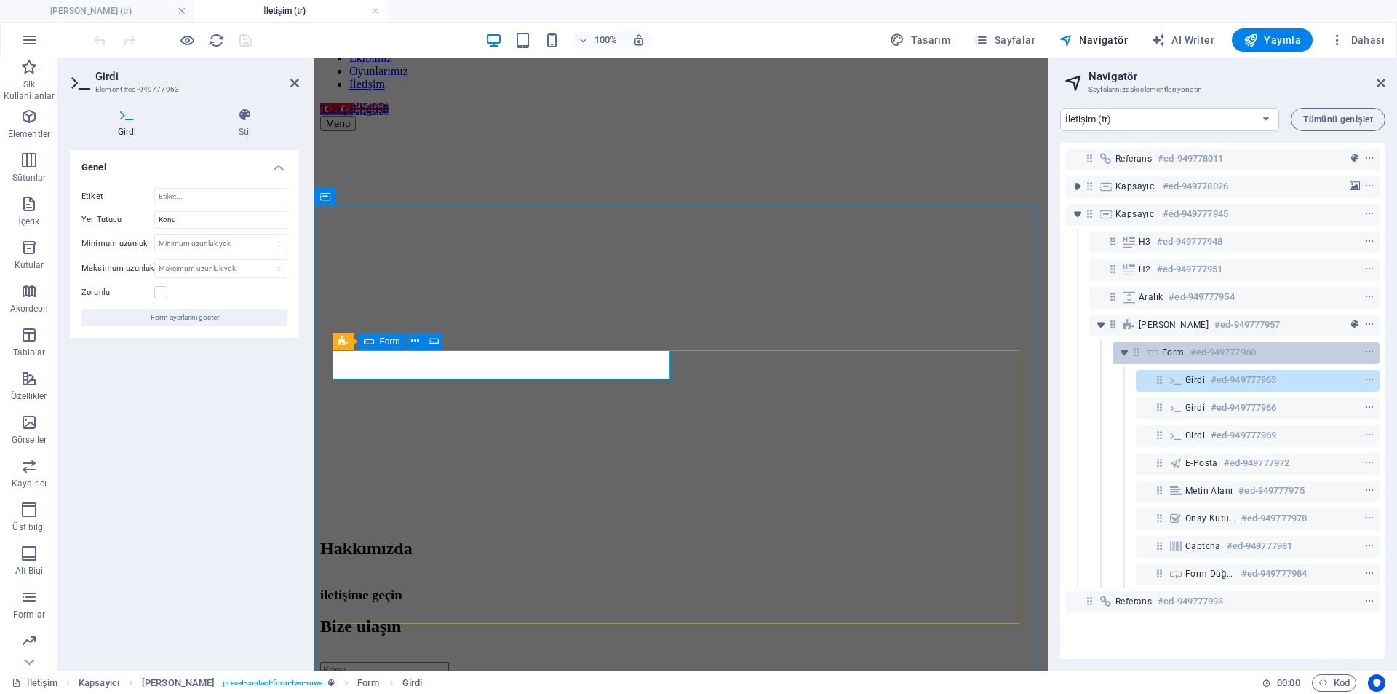
click at [1166, 352] on span "Form" at bounding box center [1173, 352] width 23 height 12
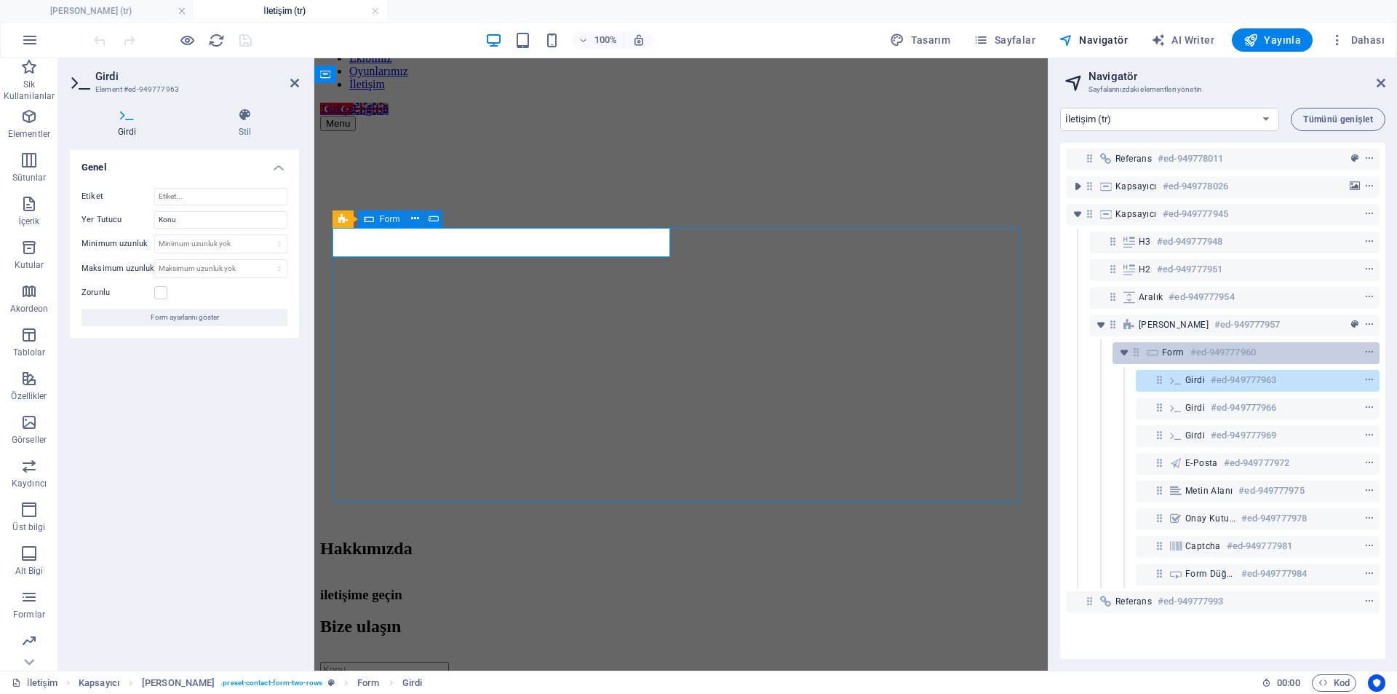
scroll to position [221, 0]
click at [1166, 352] on span "Form" at bounding box center [1173, 352] width 23 height 12
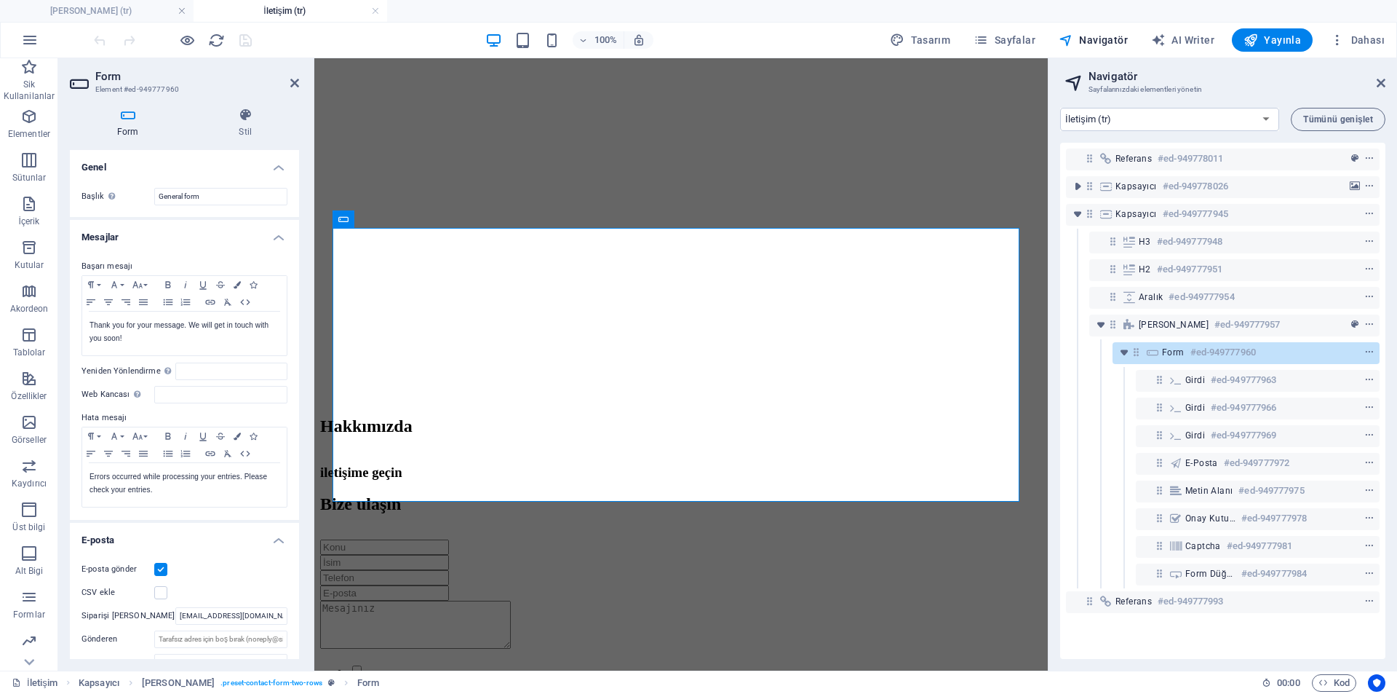
click at [93, 420] on label "Hata mesajı" at bounding box center [185, 417] width 206 height 17
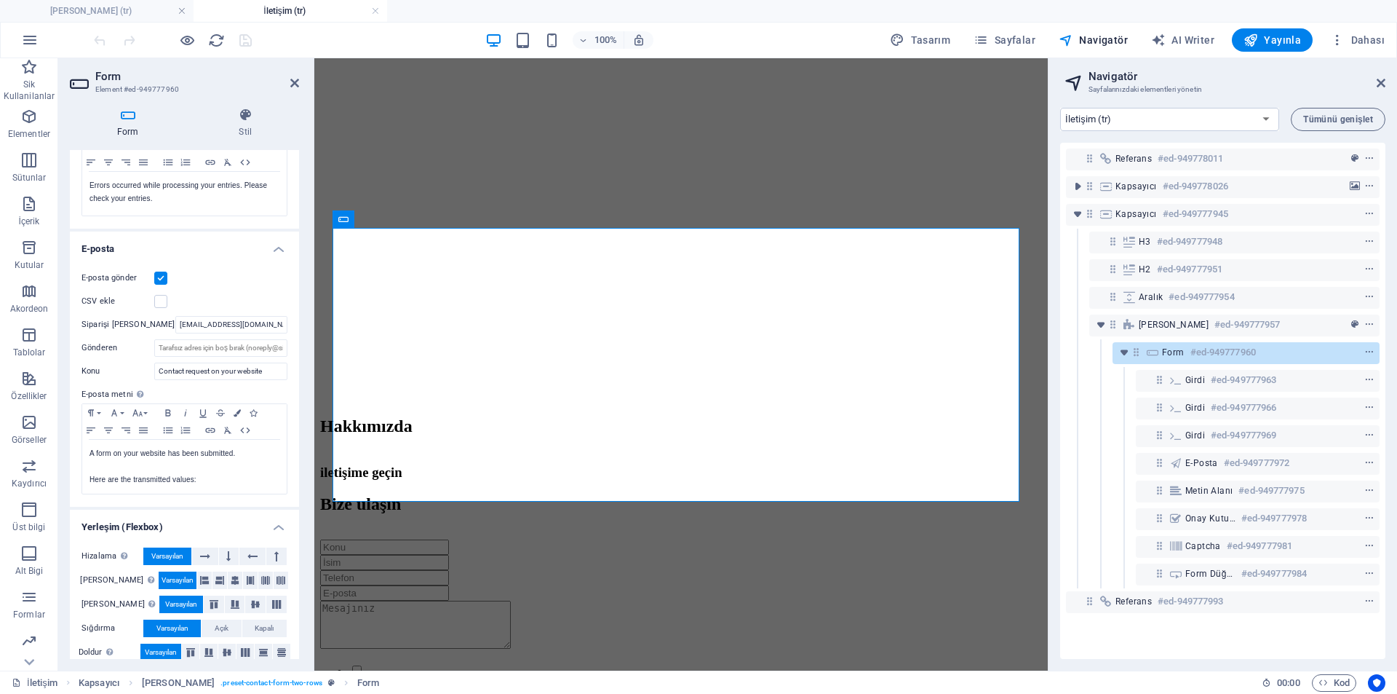
scroll to position [306, 0]
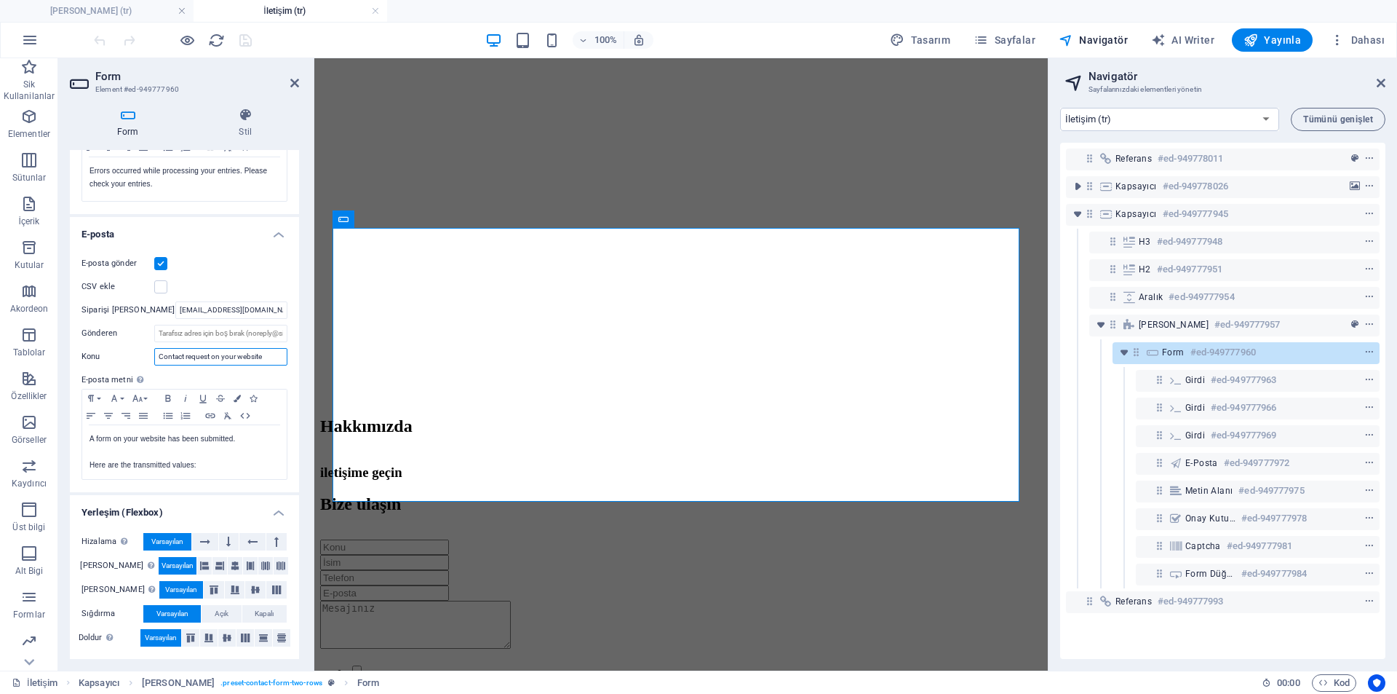
click at [206, 356] on input "Contact request on your website" at bounding box center [220, 356] width 133 height 17
click at [271, 357] on input "Contact request on your website" at bounding box center [220, 356] width 133 height 17
click at [247, 330] on input "Gönderen" at bounding box center [220, 333] width 133 height 17
type input "[EMAIL_ADDRESS][DOMAIN_NAME]"
click at [242, 37] on icon "save" at bounding box center [245, 40] width 17 height 17
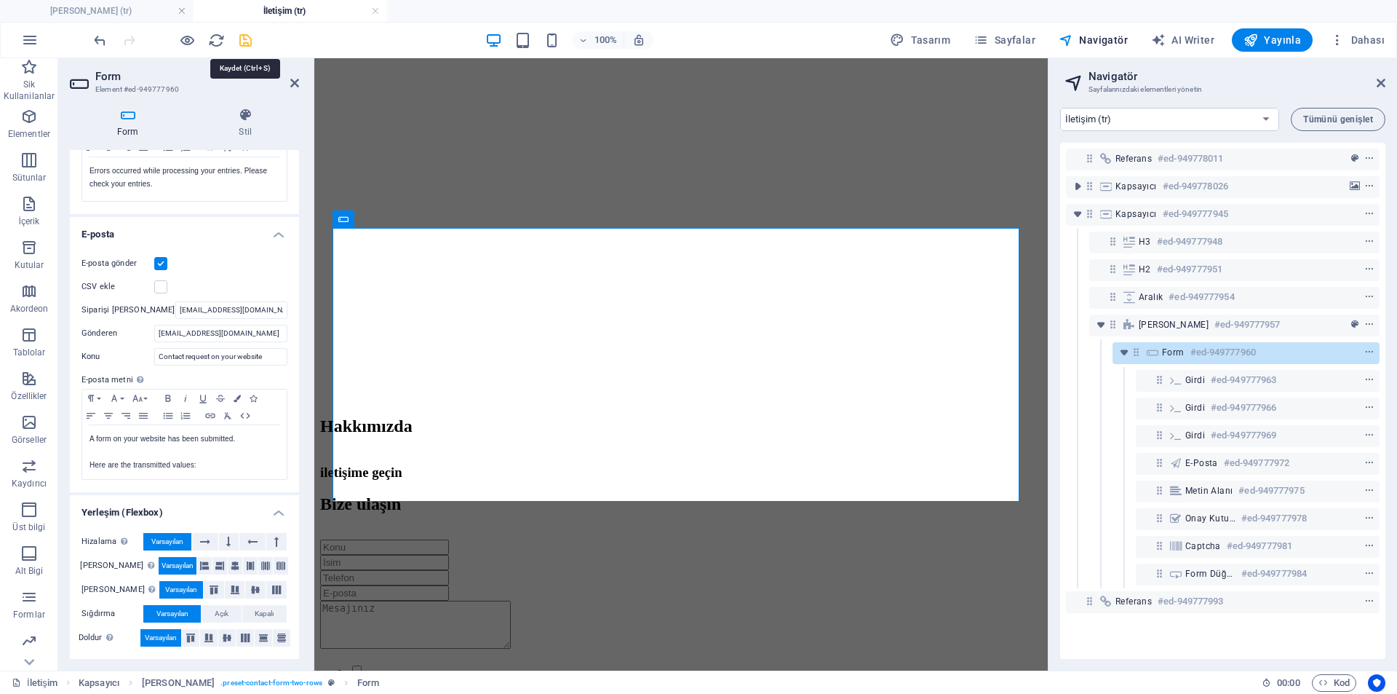
checkbox input "false"
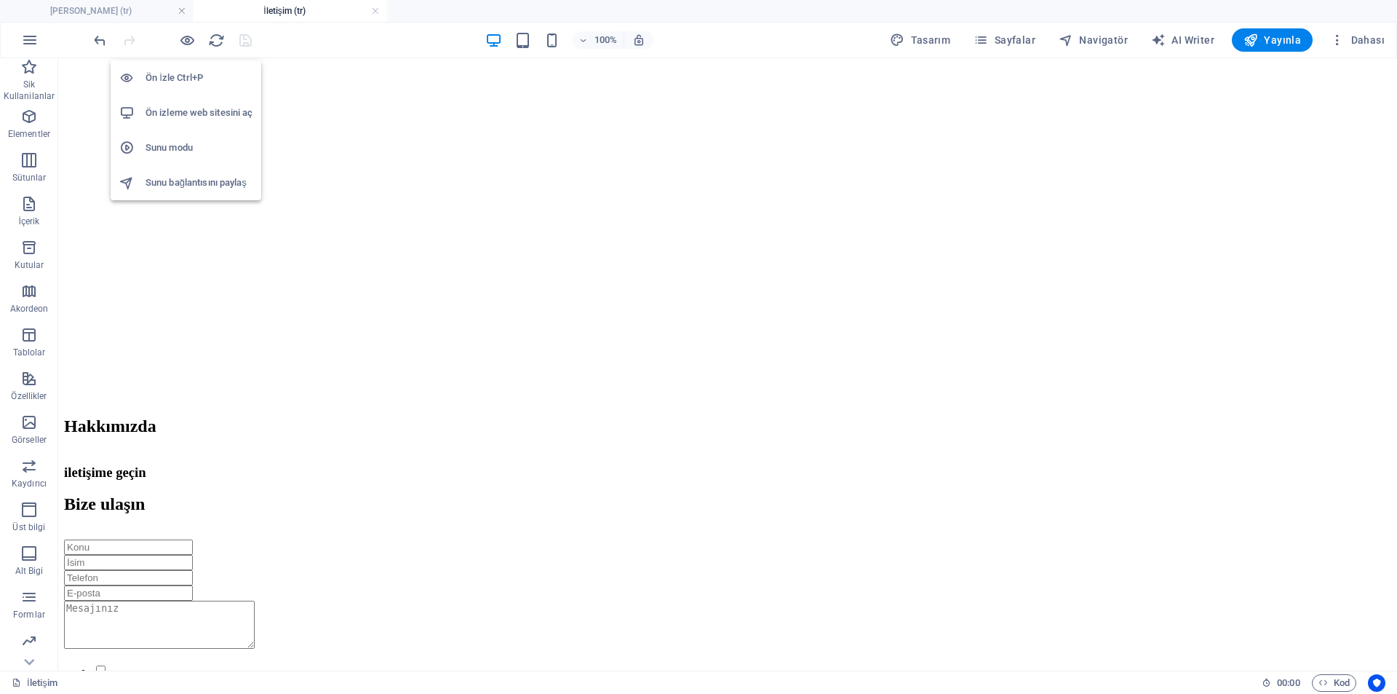
click at [174, 106] on h6 "Ön izleme web sitesini aç" at bounding box center [199, 112] width 107 height 17
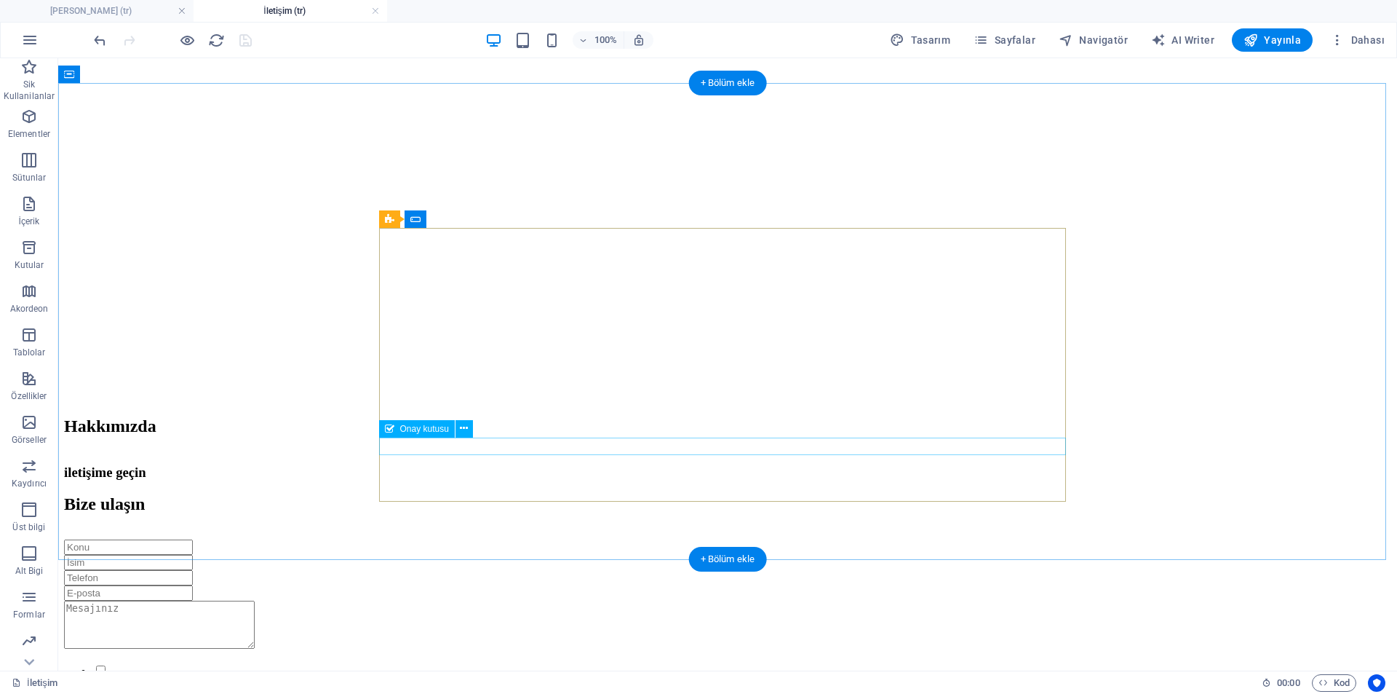
click at [665, 663] on div "Gizlilik ilkesini okudum ve anladım." at bounding box center [728, 682] width 1328 height 39
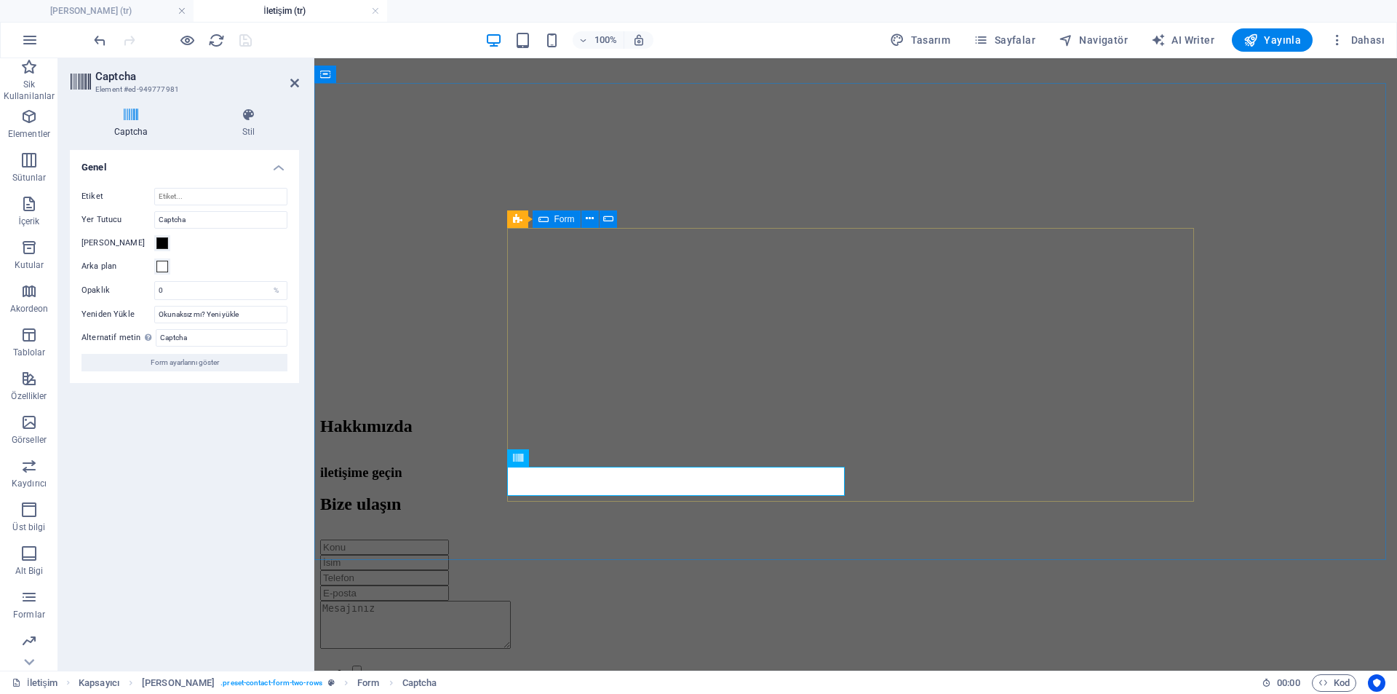
click at [854, 539] on div "Gizlilik ilkesini okudum ve anladım. Okunaksız mı? Yeni yükle Gönder" at bounding box center [855, 664] width 1071 height 250
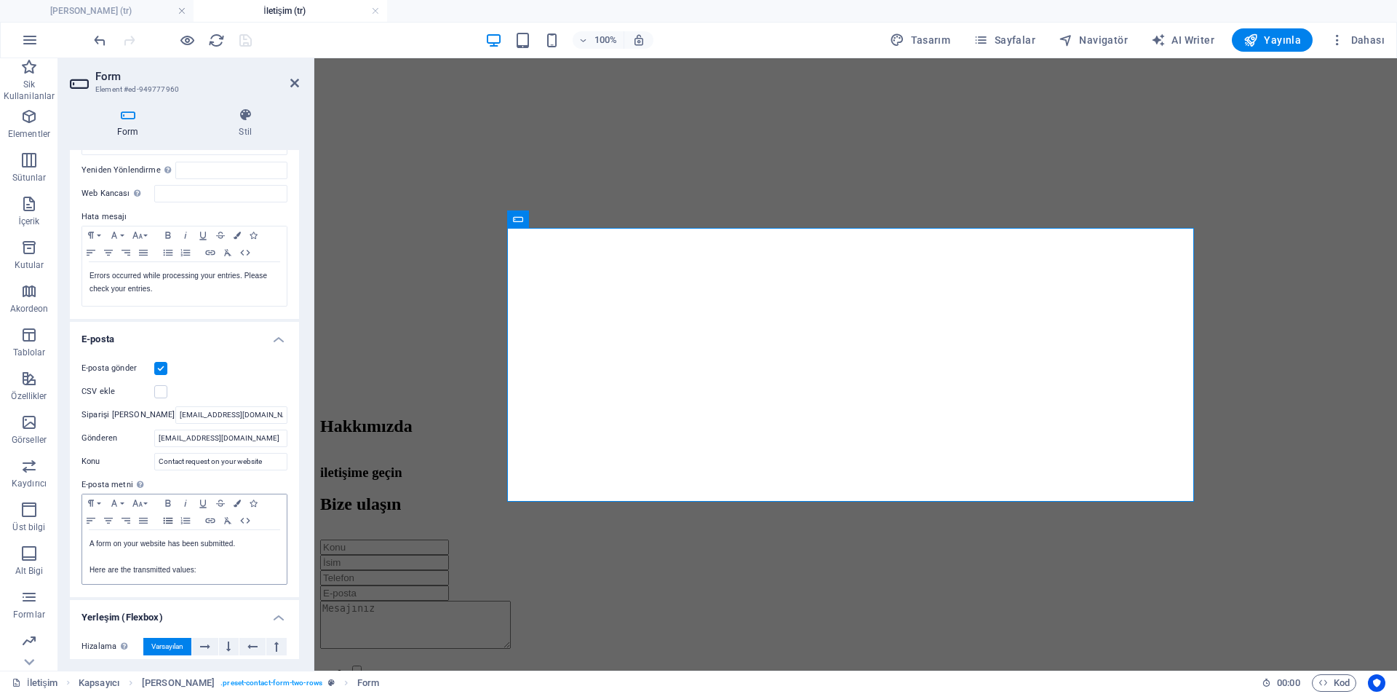
scroll to position [291, 0]
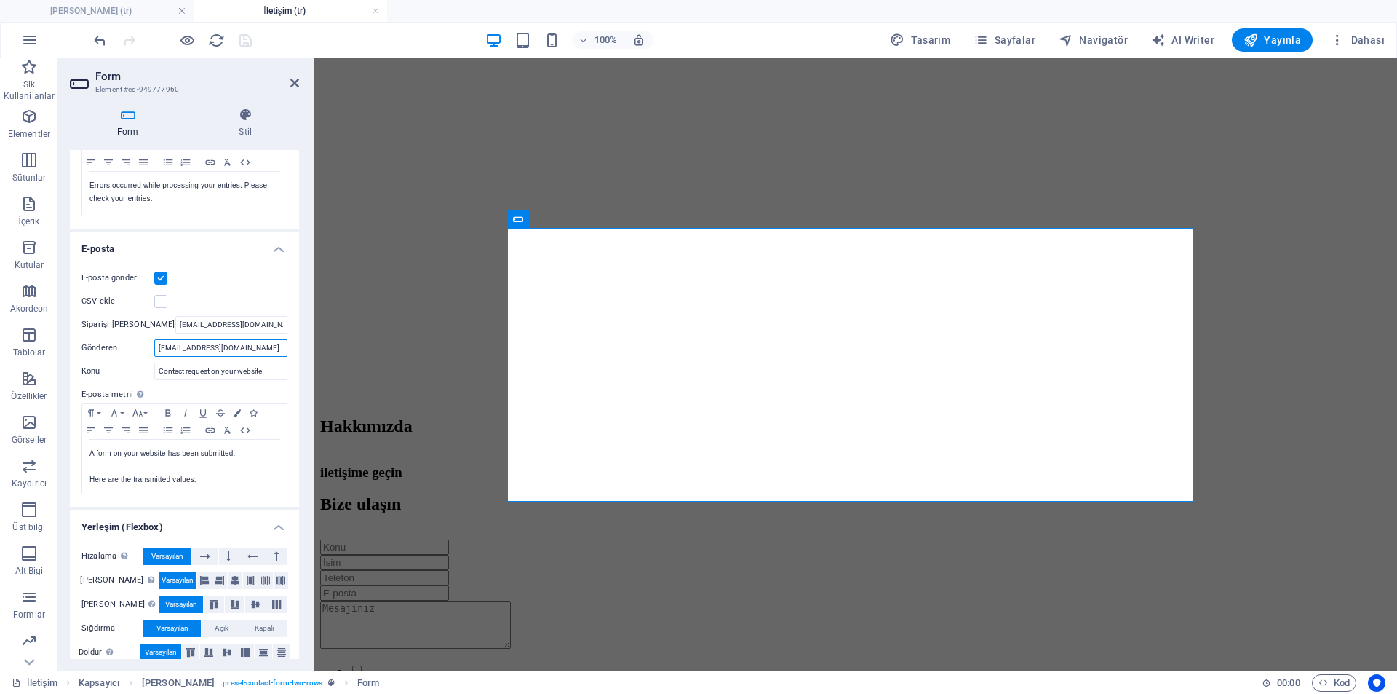
drag, startPoint x: 259, startPoint y: 349, endPoint x: 58, endPoint y: 307, distance: 205.1
click at [58, 307] on div "Form Stil Genel Başlık Form için bir ad tanımla. General form Mesajlar Başarı m…" at bounding box center [184, 383] width 253 height 574
drag, startPoint x: 617, startPoint y: 405, endPoint x: 608, endPoint y: 413, distance: 11.8
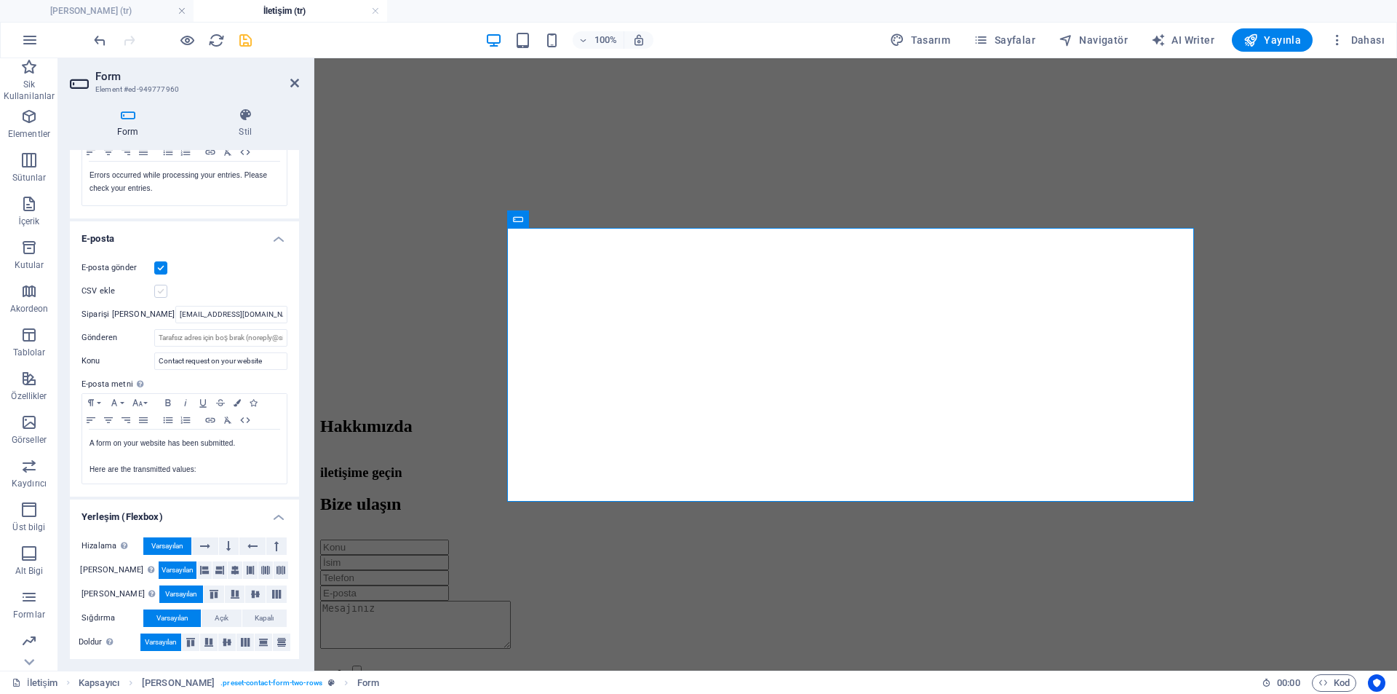
scroll to position [306, 0]
click at [238, 43] on icon "save" at bounding box center [245, 40] width 17 height 17
checkbox input "false"
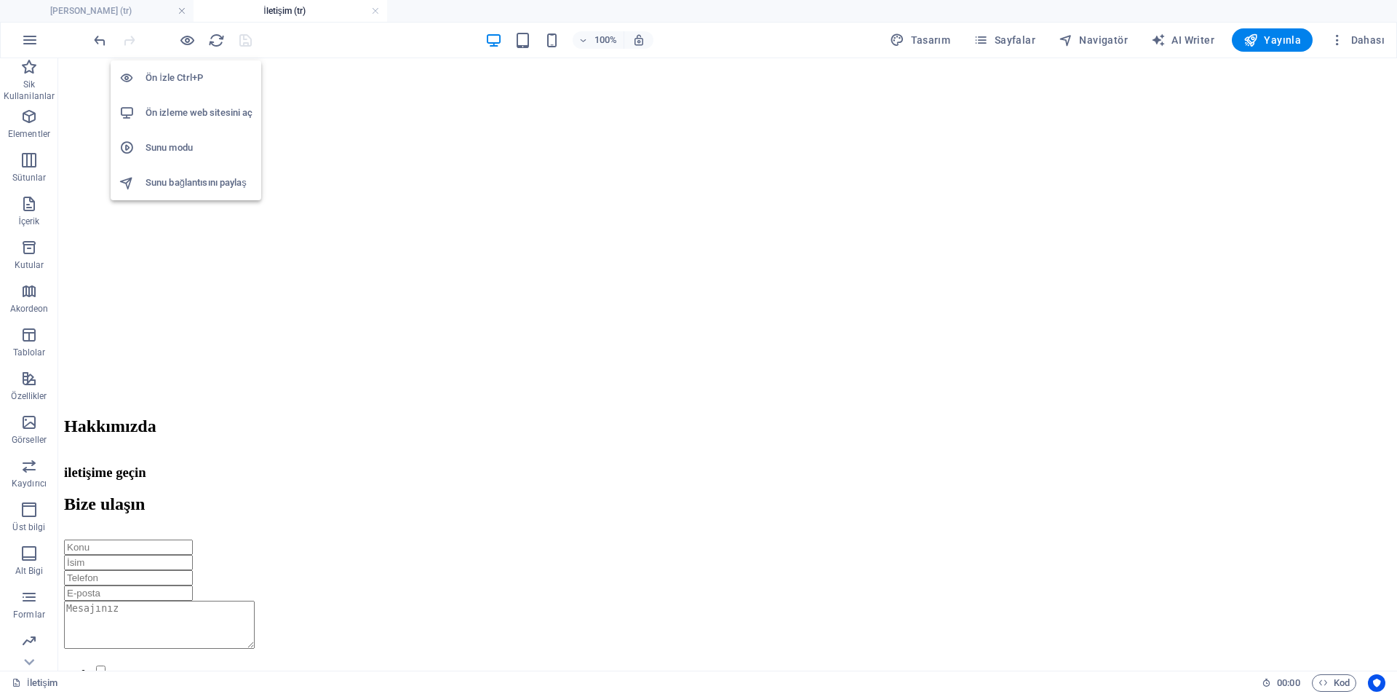
click at [185, 111] on h6 "Ön izleme web sitesini aç" at bounding box center [199, 112] width 107 height 17
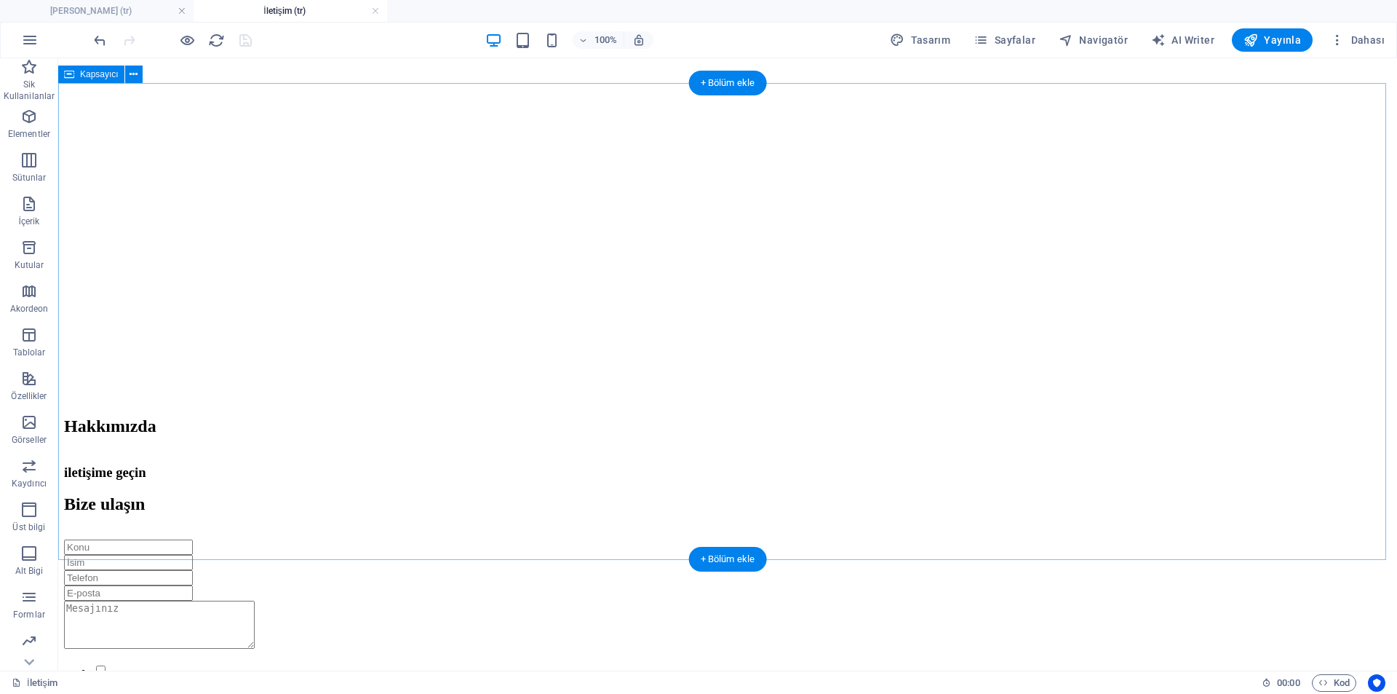
click at [1111, 464] on div "iletişime geçin Bize ulaşın Gizlilik ilkesini okudum ve anladım. Okunaksız mı? …" at bounding box center [728, 627] width 1328 height 326
